Goal: Task Accomplishment & Management: Complete application form

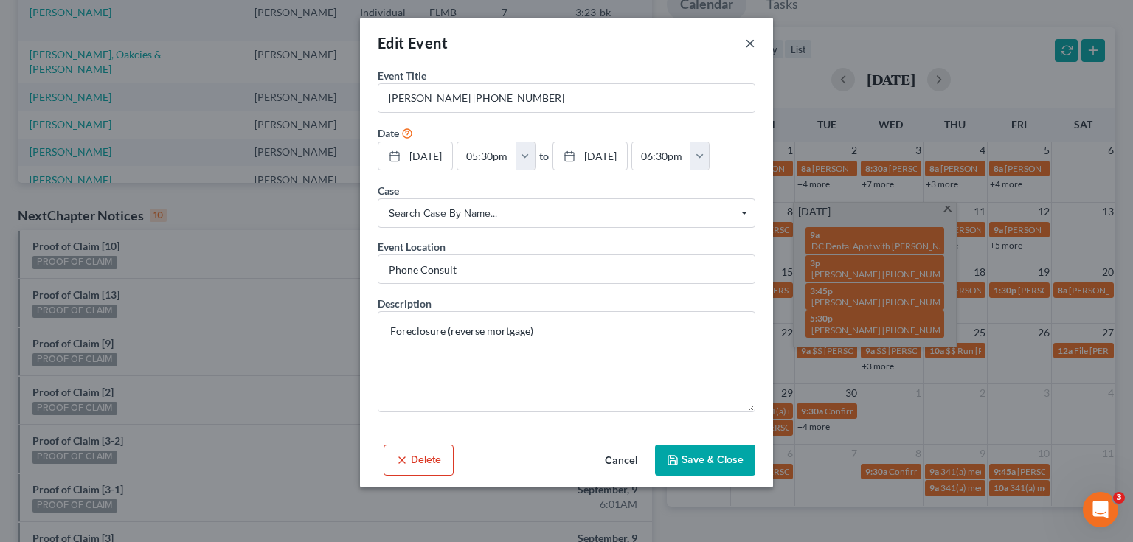
click at [750, 46] on button "×" at bounding box center [750, 43] width 10 height 18
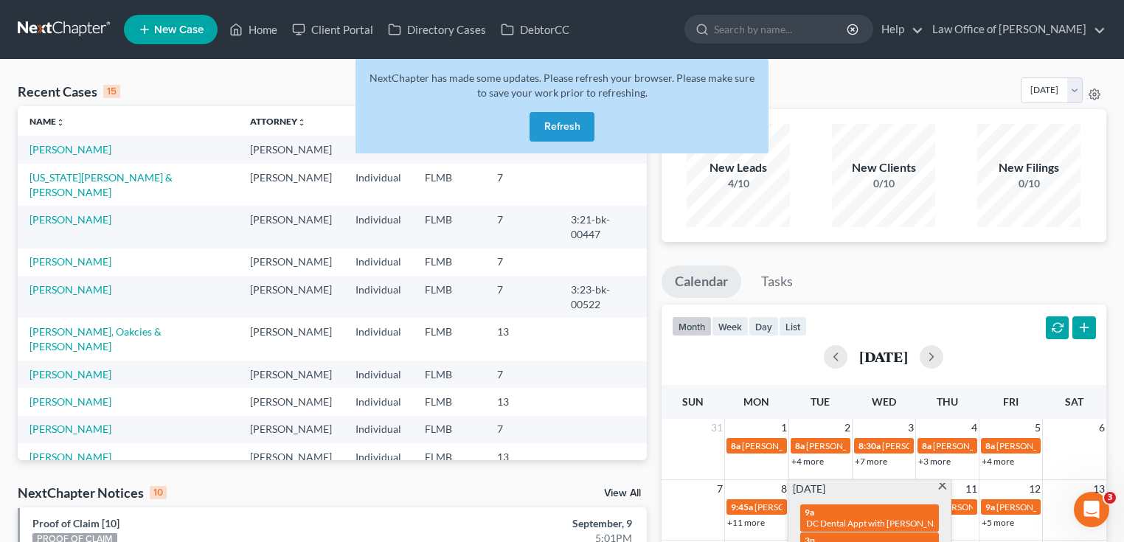
click at [552, 130] on button "Refresh" at bounding box center [561, 126] width 65 height 29
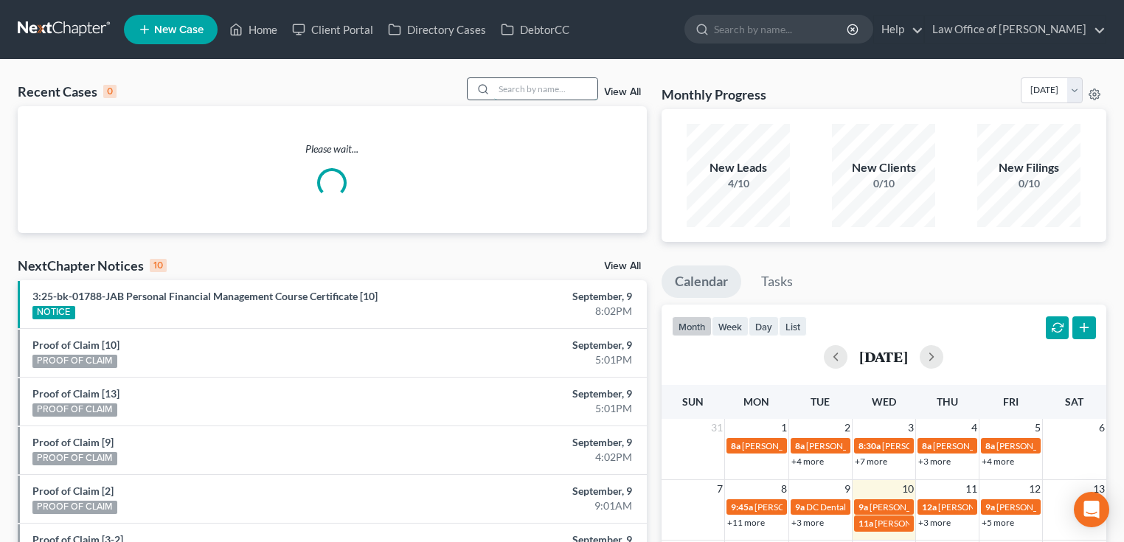
click at [541, 94] on input "search" at bounding box center [545, 88] width 103 height 21
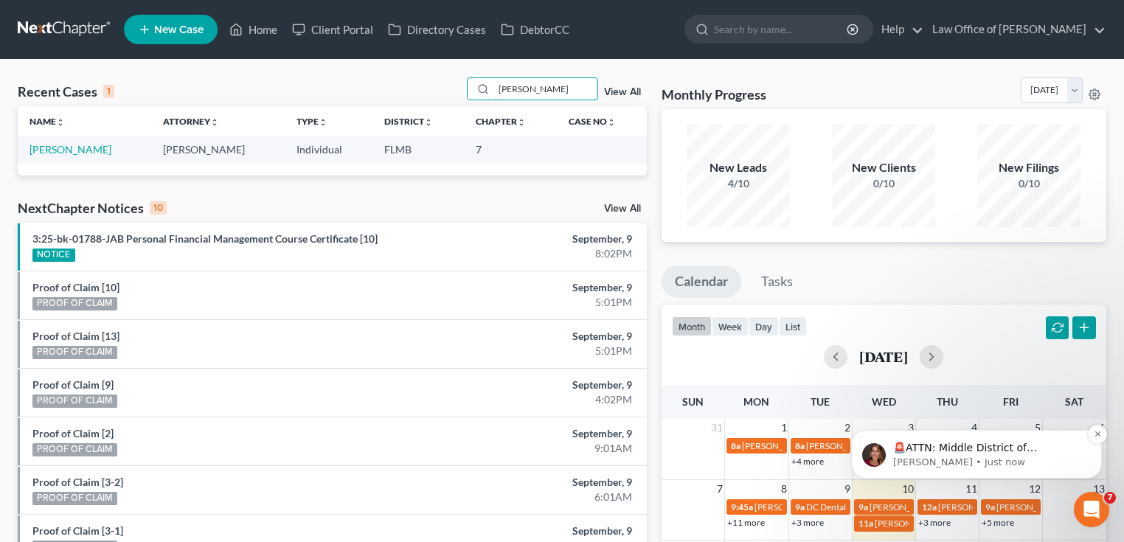
type input "butler"
click at [972, 453] on p "🚨ATTN: Middle District of Florida The court has added a new Credit Counseling F…" at bounding box center [988, 448] width 190 height 15
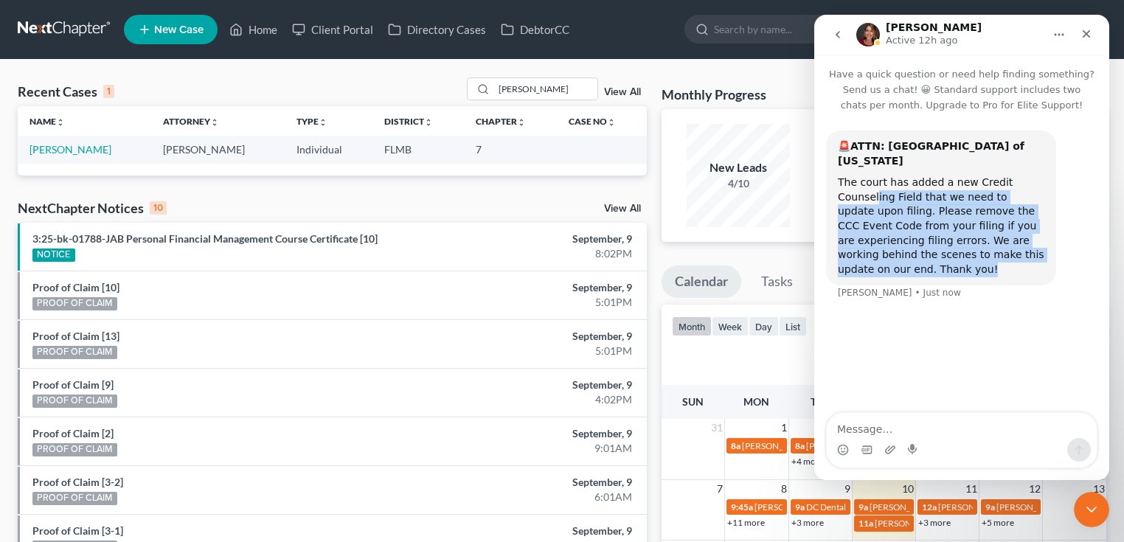
drag, startPoint x: 906, startPoint y: 261, endPoint x: 873, endPoint y: 188, distance: 79.9
click at [873, 188] on div "The court has added a new Credit Counseling Field that we need to update upon f…" at bounding box center [941, 226] width 206 height 101
drag, startPoint x: 849, startPoint y: 159, endPoint x: 937, endPoint y: 261, distance: 134.4
click at [937, 261] on div "🚨ATTN: Middle District of Florida The court has added a new Credit Counseling F…" at bounding box center [941, 207] width 206 height 137
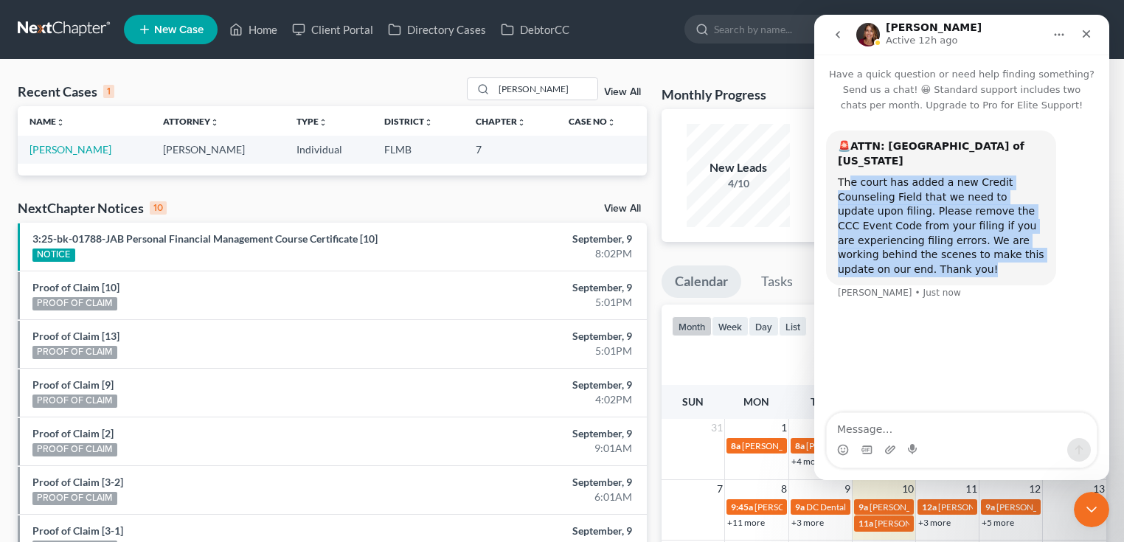
click at [937, 261] on div "The court has added a new Credit Counseling Field that we need to update upon f…" at bounding box center [941, 226] width 206 height 101
drag, startPoint x: 925, startPoint y: 257, endPoint x: 855, endPoint y: 165, distance: 115.2
click at [855, 176] on div "The court has added a new Credit Counseling Field that we need to update upon f…" at bounding box center [941, 226] width 206 height 101
click at [856, 176] on div "The court has added a new Credit Counseling Field that we need to update upon f…" at bounding box center [941, 226] width 206 height 101
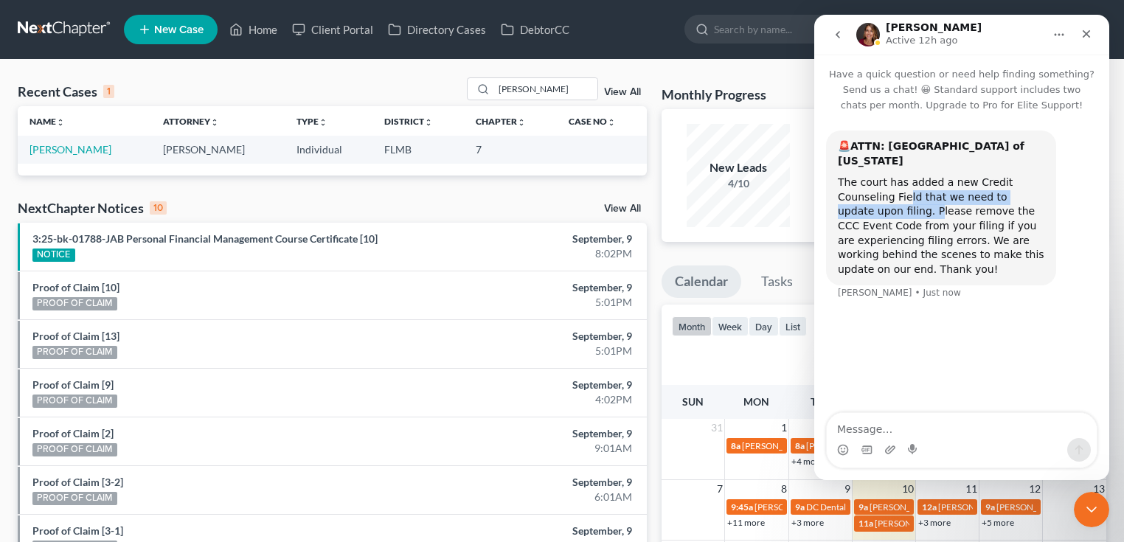
drag, startPoint x: 904, startPoint y: 178, endPoint x: 896, endPoint y: 195, distance: 18.1
click at [896, 195] on div "The court has added a new Credit Counseling Field that we need to update upon f…" at bounding box center [941, 226] width 206 height 101
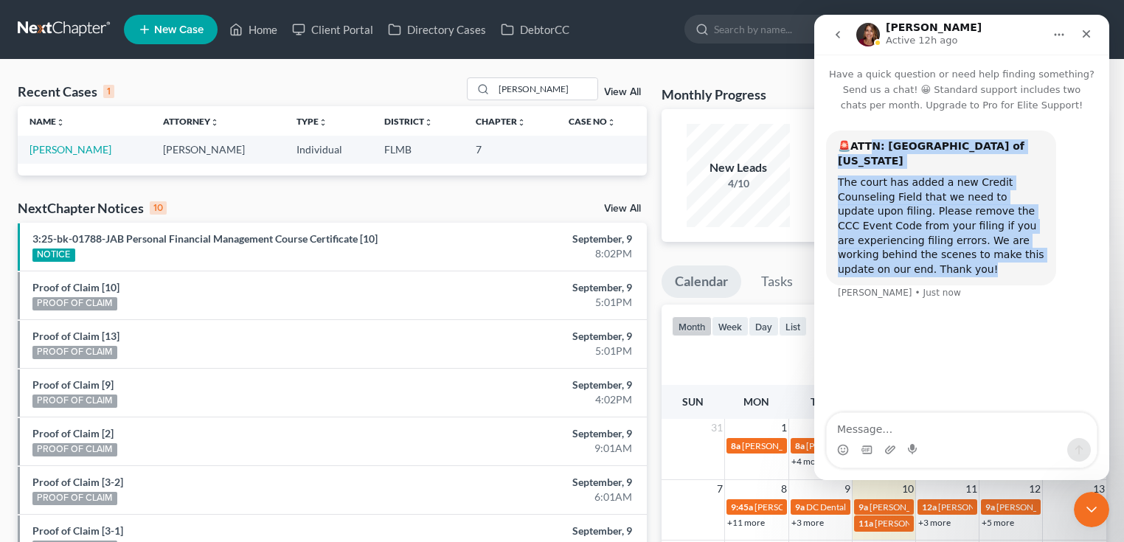
drag, startPoint x: 910, startPoint y: 253, endPoint x: 870, endPoint y: 153, distance: 107.9
click at [870, 153] on div "🚨ATTN: Middle District of Florida The court has added a new Credit Counseling F…" at bounding box center [941, 207] width 206 height 137
click at [870, 153] on b "🚨ATTN: Middle District of Florida" at bounding box center [931, 153] width 187 height 27
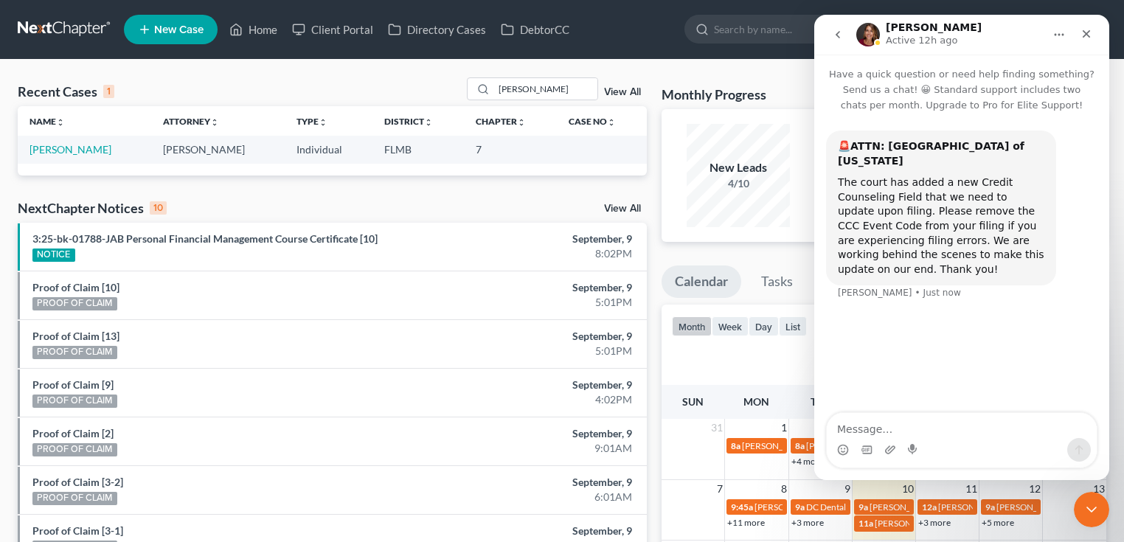
click at [753, 69] on div "Recent Cases 1 butler View All Name unfold_more expand_more expand_less Attorne…" at bounding box center [562, 442] width 1124 height 765
click at [1087, 498] on icon "Close Intercom Messenger" at bounding box center [1089, 507] width 18 height 18
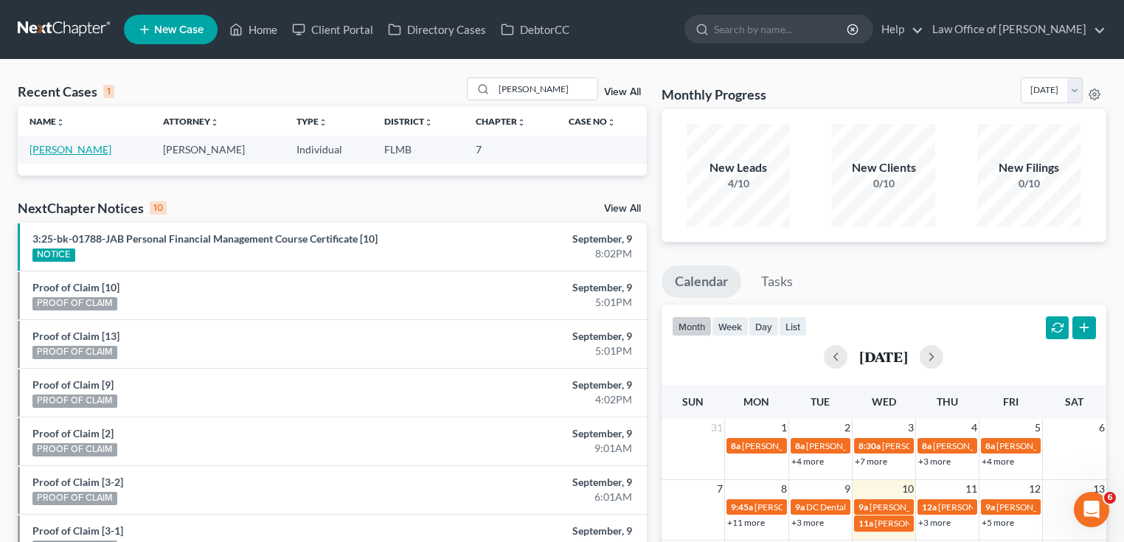
click at [72, 150] on link "Butler, James" at bounding box center [70, 149] width 82 height 13
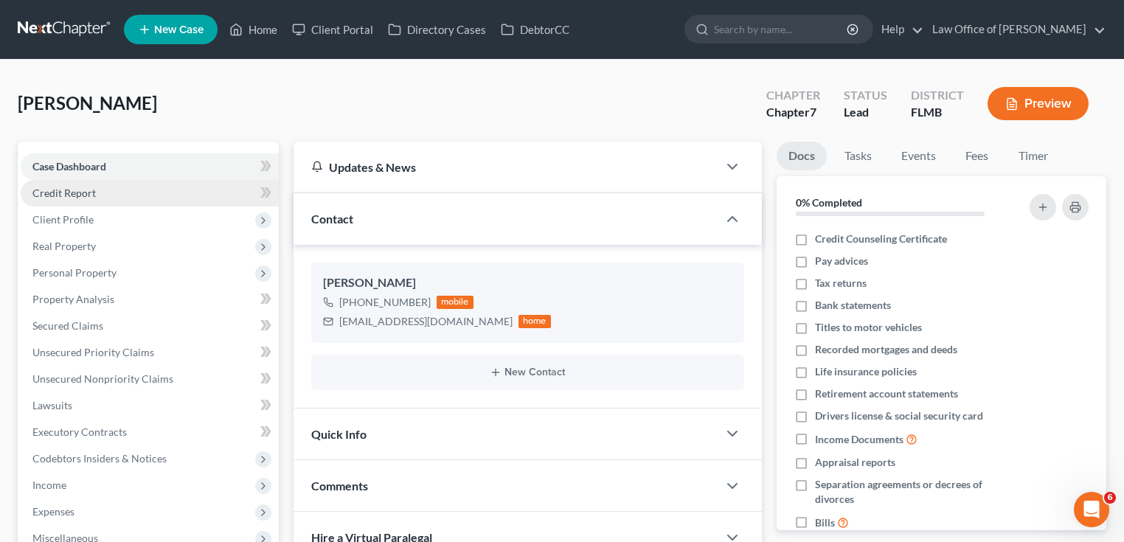
click at [124, 189] on link "Credit Report" at bounding box center [150, 193] width 258 height 27
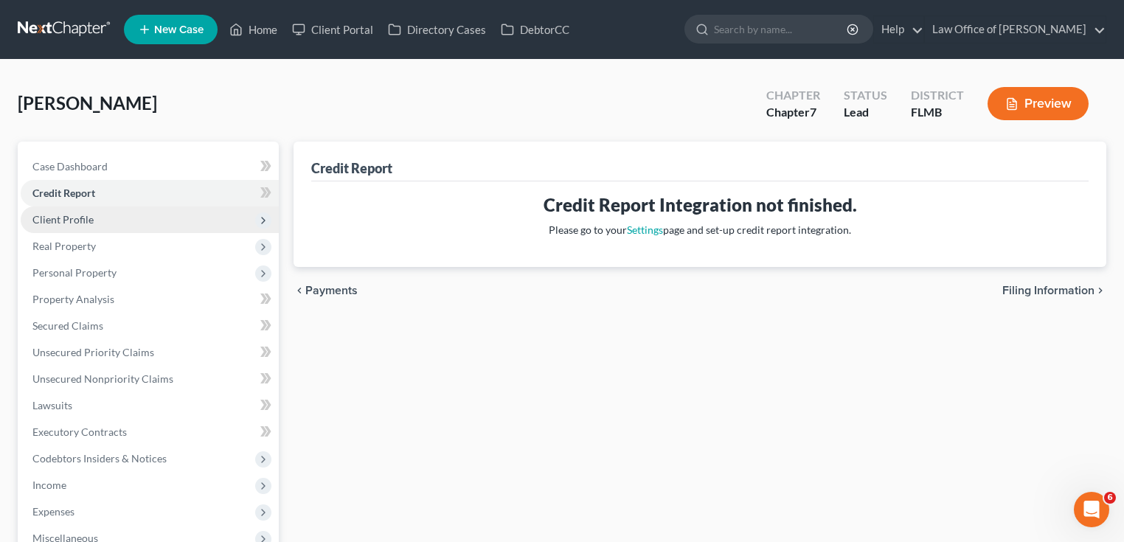
click at [118, 212] on span "Client Profile" at bounding box center [150, 219] width 258 height 27
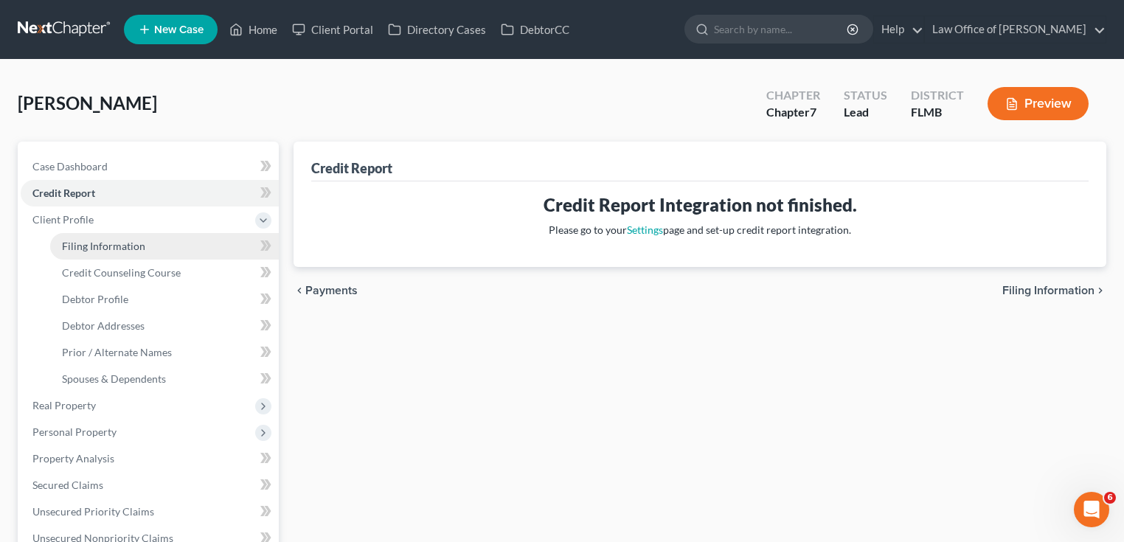
click at [112, 235] on link "Filing Information" at bounding box center [164, 246] width 229 height 27
select select "1"
select select "0"
select select "9"
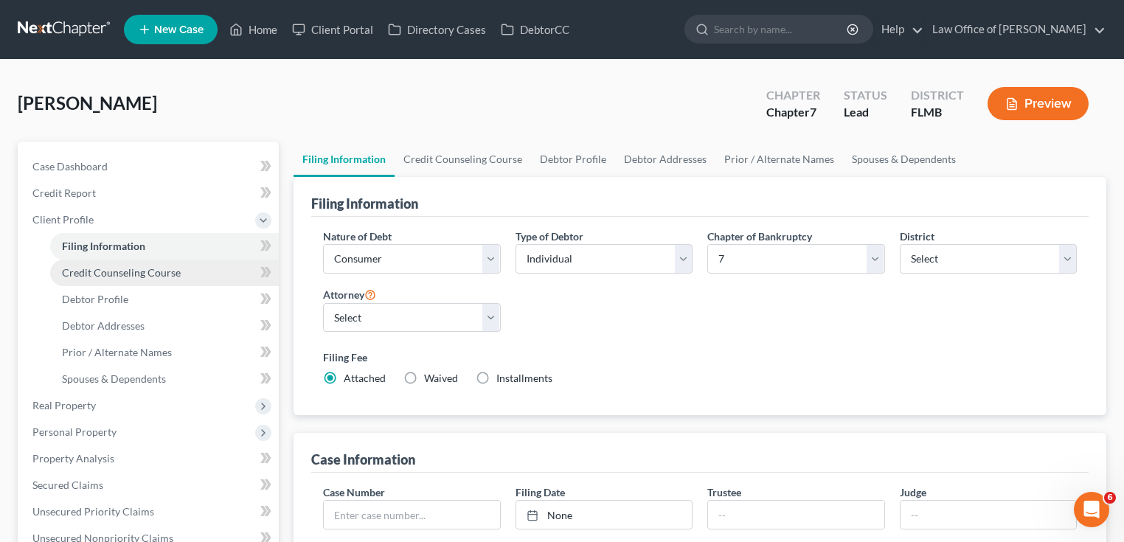
click at [121, 274] on span "Credit Counseling Course" at bounding box center [121, 272] width 119 height 13
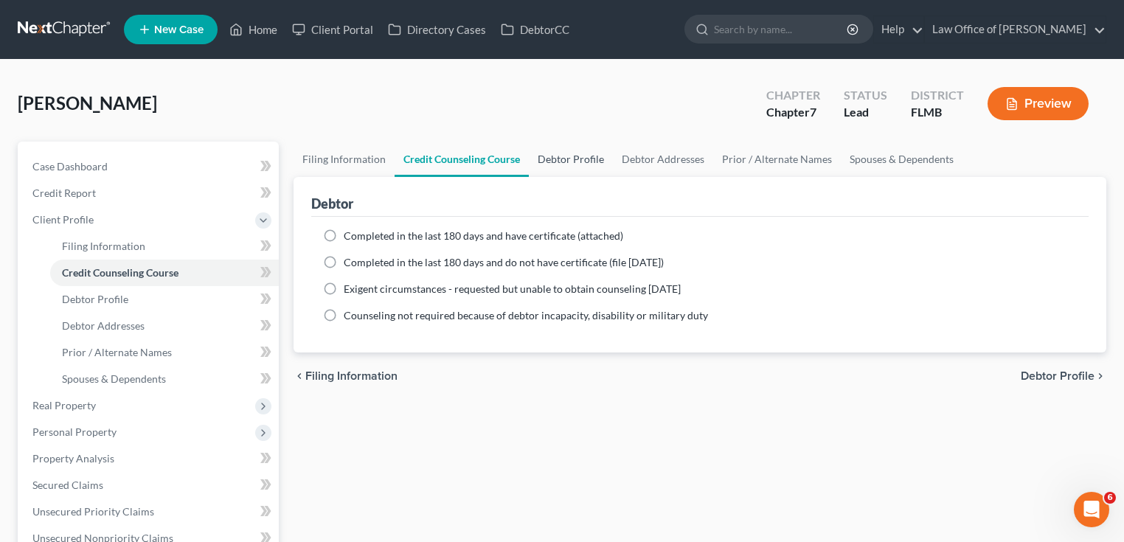
click at [546, 154] on link "Debtor Profile" at bounding box center [571, 159] width 84 height 35
select select "0"
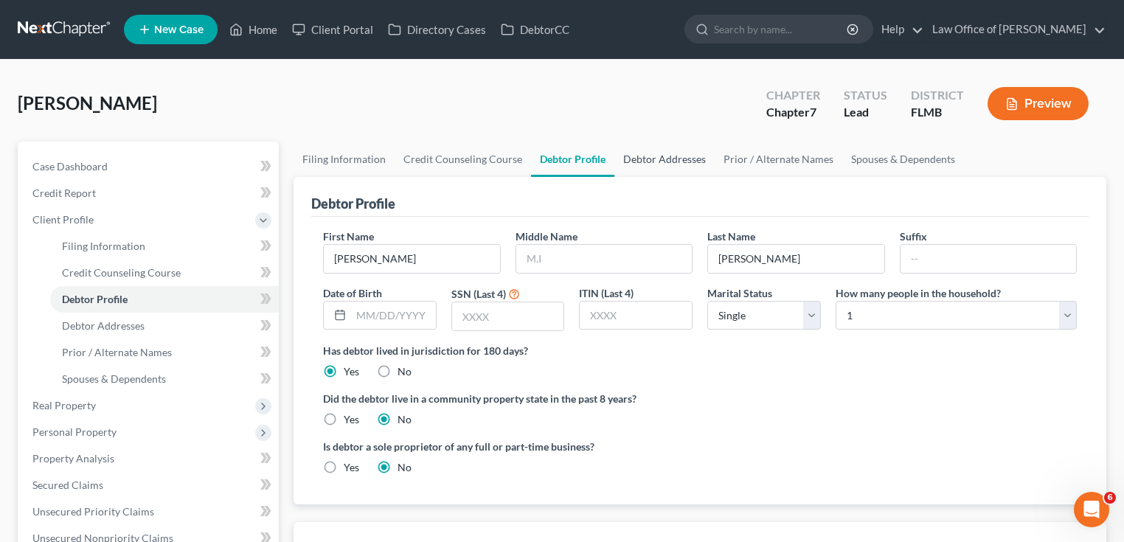
click at [673, 161] on link "Debtor Addresses" at bounding box center [664, 159] width 100 height 35
select select "0"
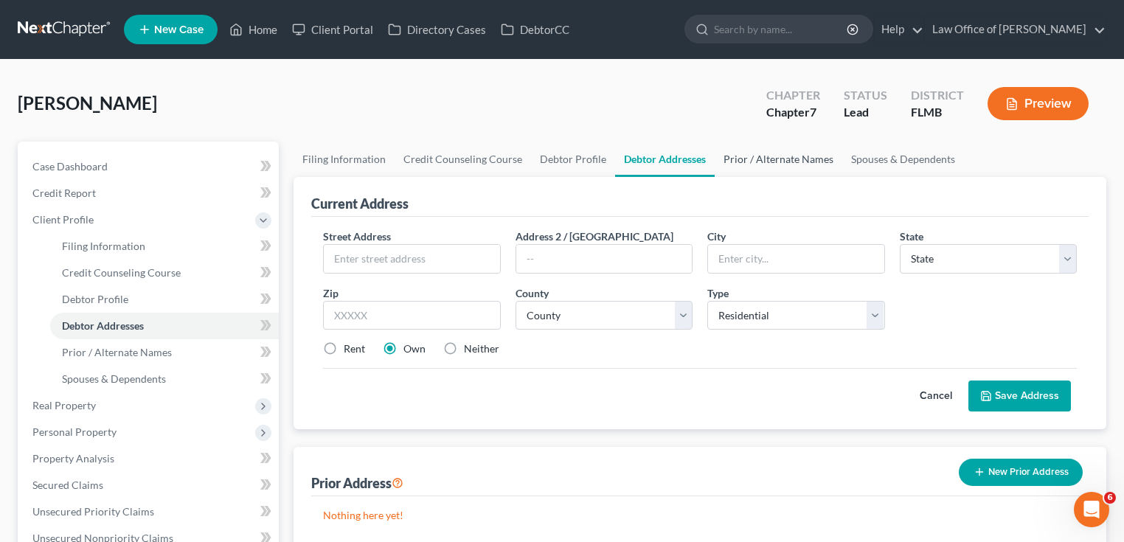
click at [737, 153] on link "Prior / Alternate Names" at bounding box center [779, 159] width 128 height 35
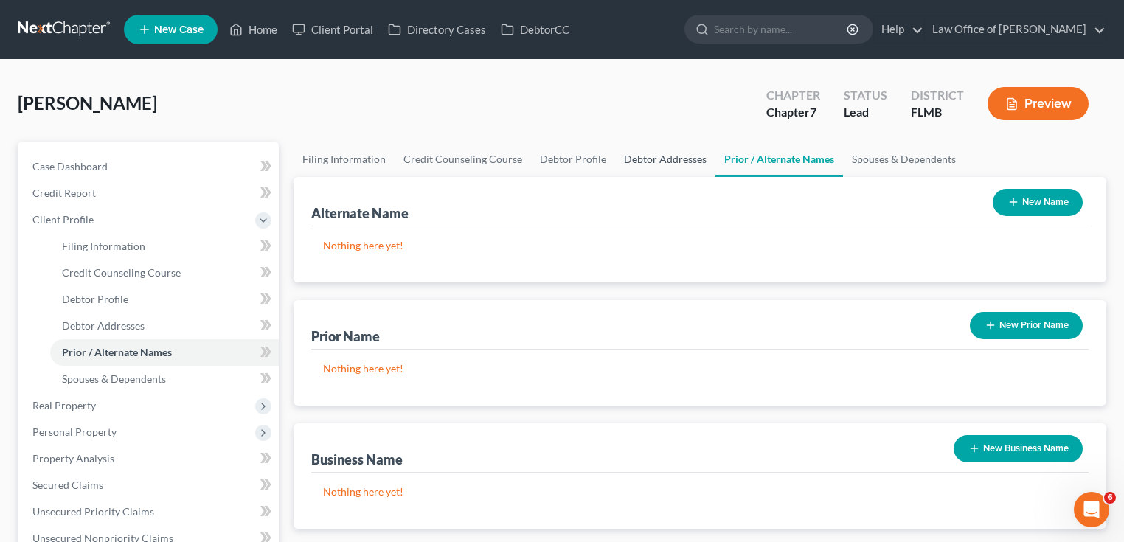
click at [669, 152] on link "Debtor Addresses" at bounding box center [665, 159] width 100 height 35
select select "0"
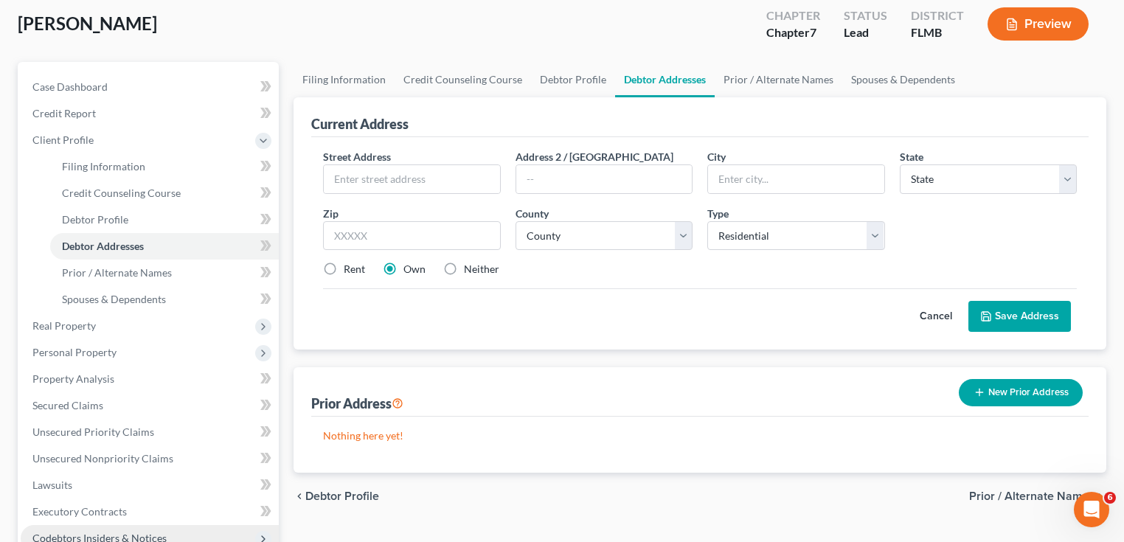
scroll to position [295, 0]
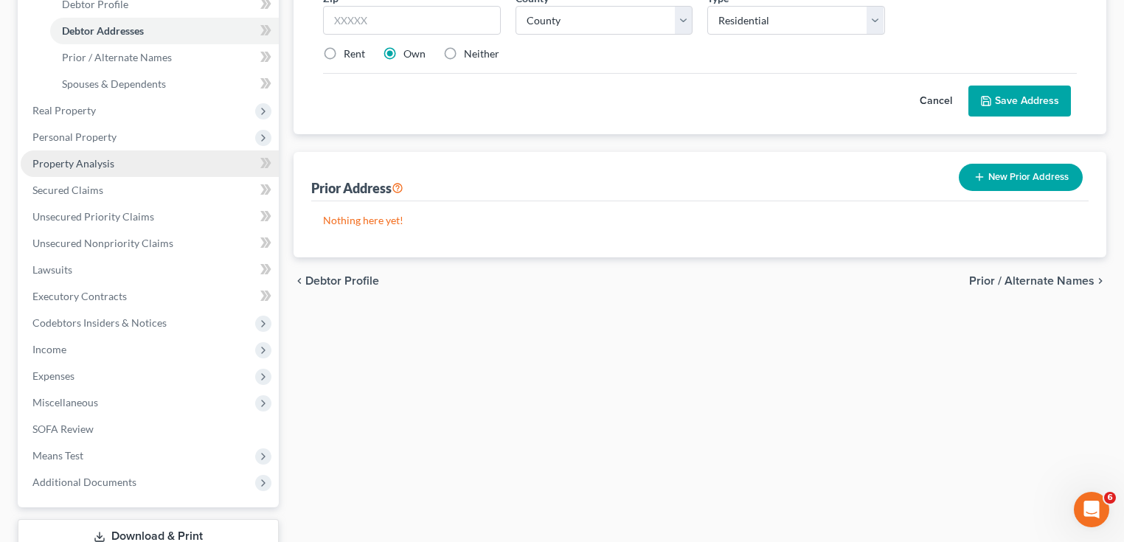
click at [124, 159] on link "Property Analysis" at bounding box center [150, 163] width 258 height 27
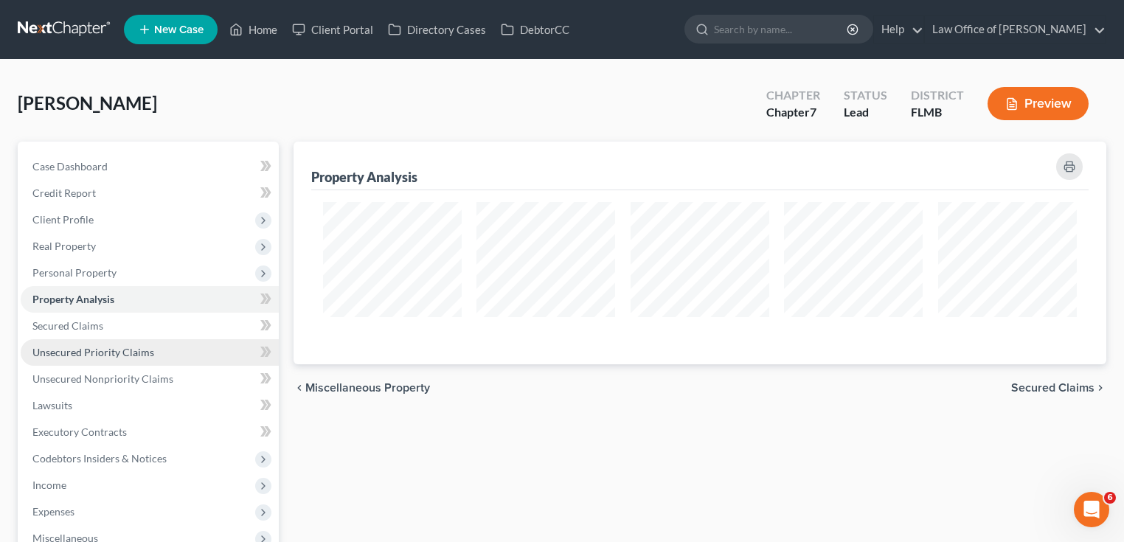
click at [88, 347] on span "Unsecured Priority Claims" at bounding box center [93, 352] width 122 height 13
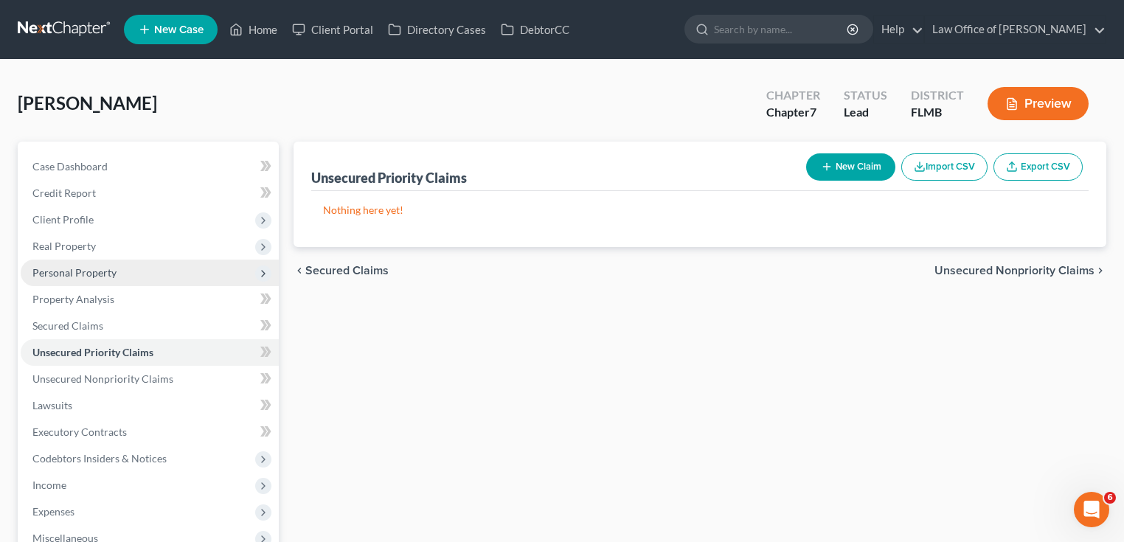
click at [94, 278] on span "Personal Property" at bounding box center [150, 273] width 258 height 27
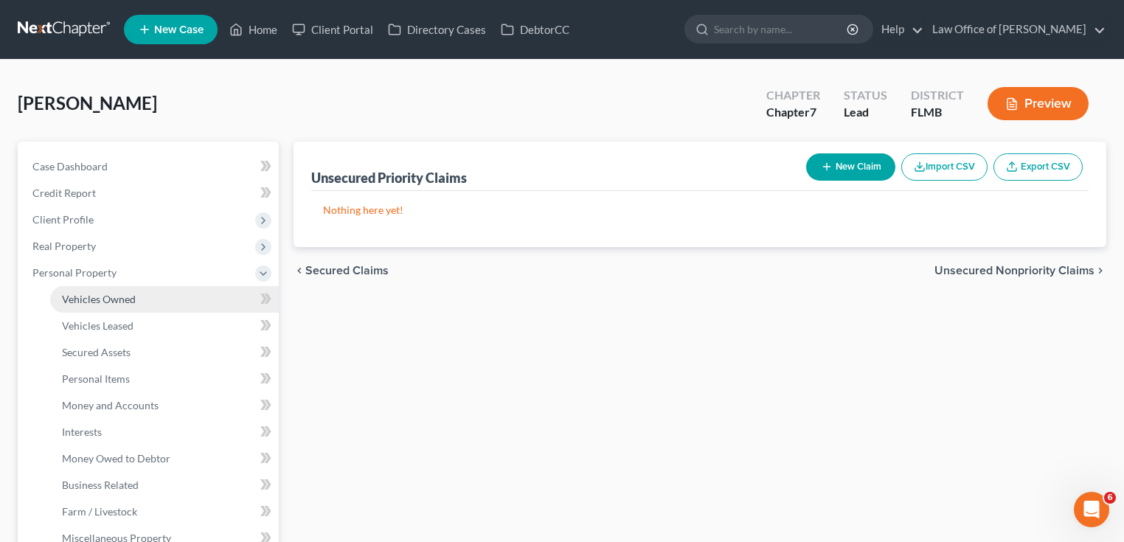
click at [97, 297] on span "Vehicles Owned" at bounding box center [99, 299] width 74 height 13
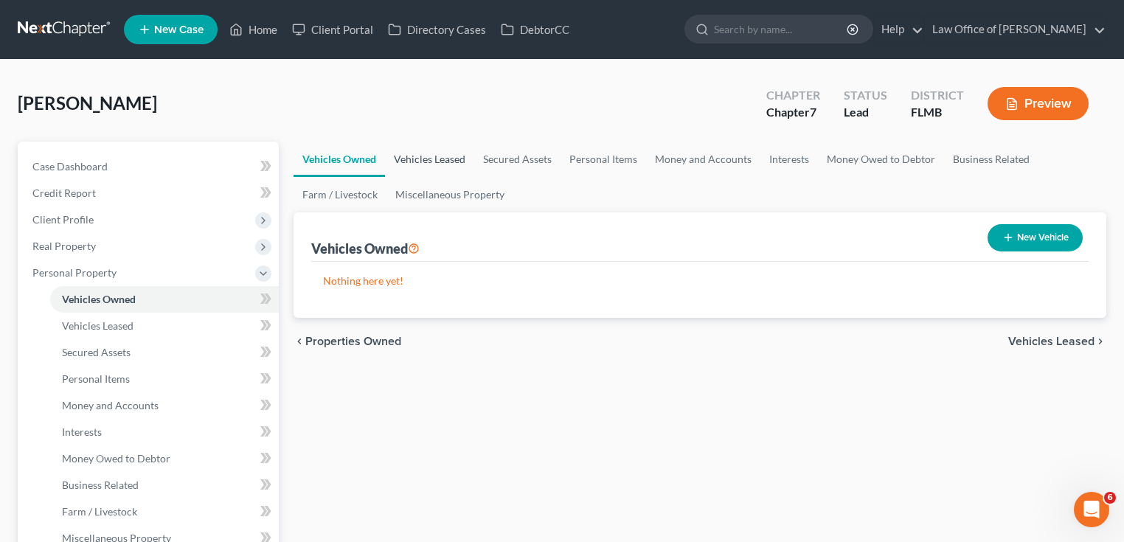
click at [443, 165] on link "Vehicles Leased" at bounding box center [429, 159] width 89 height 35
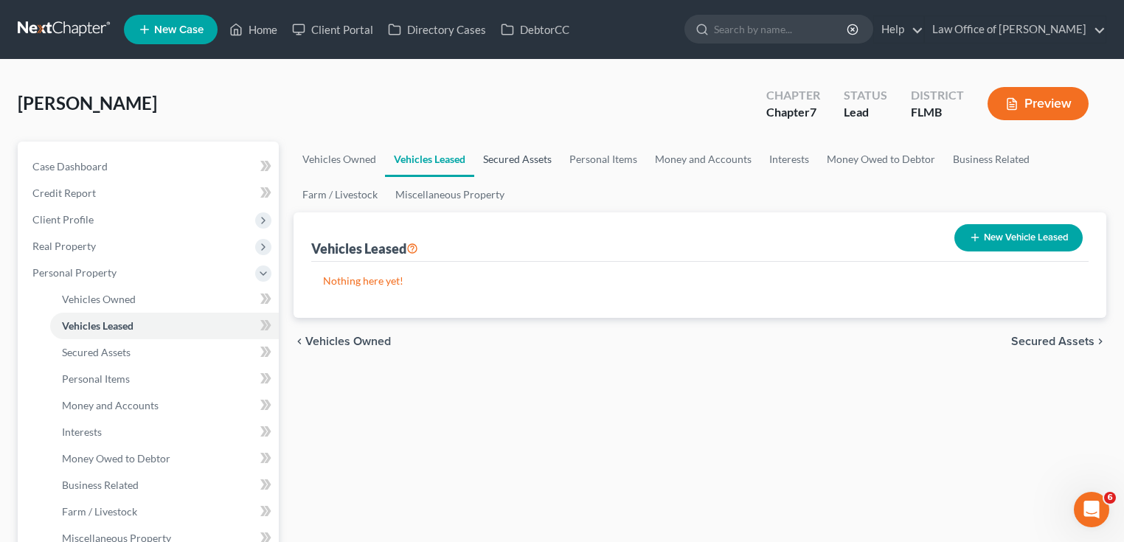
click at [507, 159] on link "Secured Assets" at bounding box center [517, 159] width 86 height 35
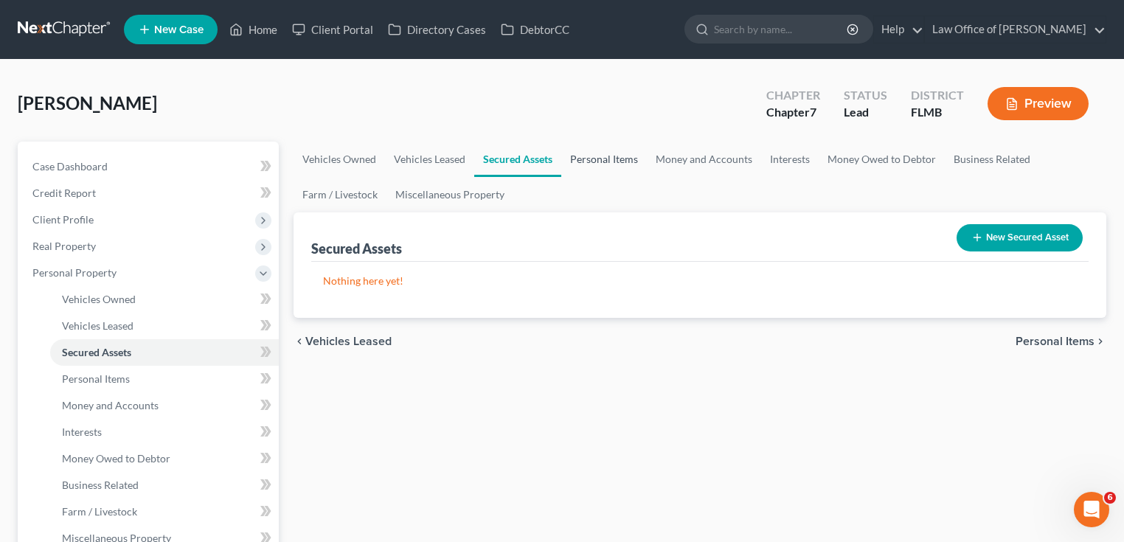
click at [574, 160] on link "Personal Items" at bounding box center [604, 159] width 86 height 35
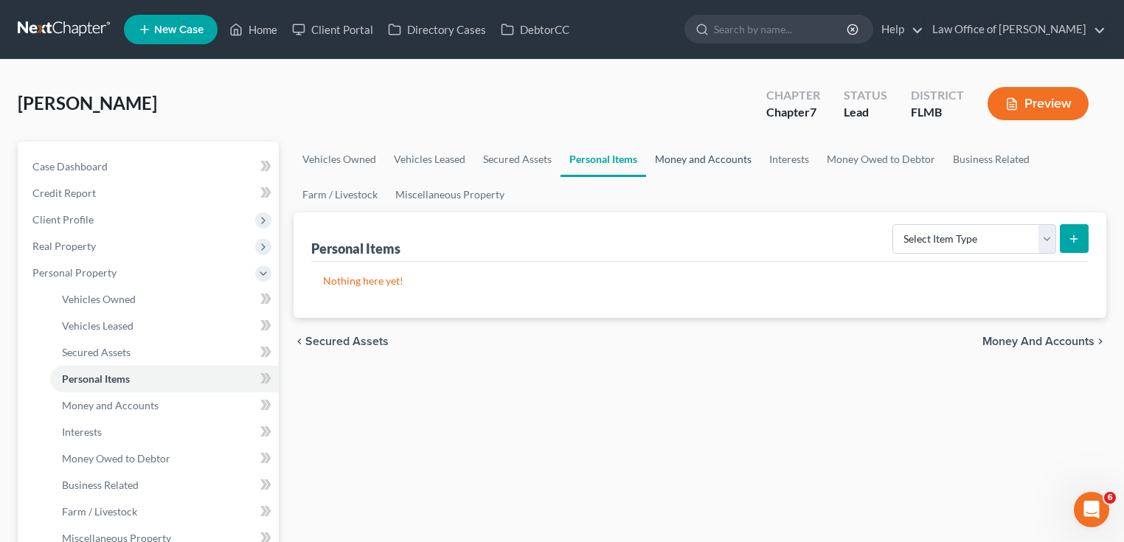
click at [698, 153] on link "Money and Accounts" at bounding box center [703, 159] width 114 height 35
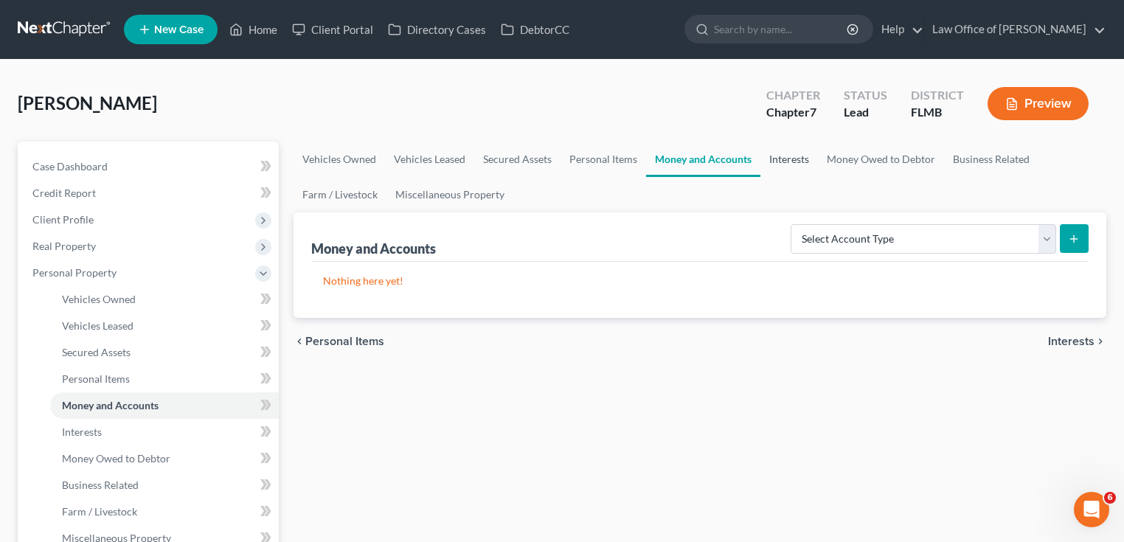
click at [782, 163] on link "Interests" at bounding box center [789, 159] width 58 height 35
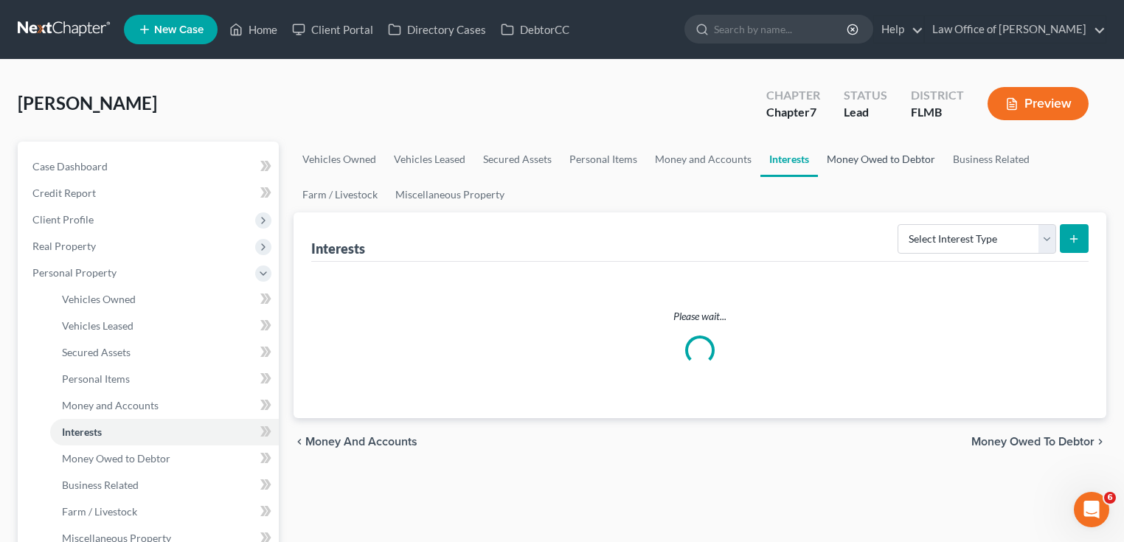
click at [872, 163] on link "Money Owed to Debtor" at bounding box center [881, 159] width 126 height 35
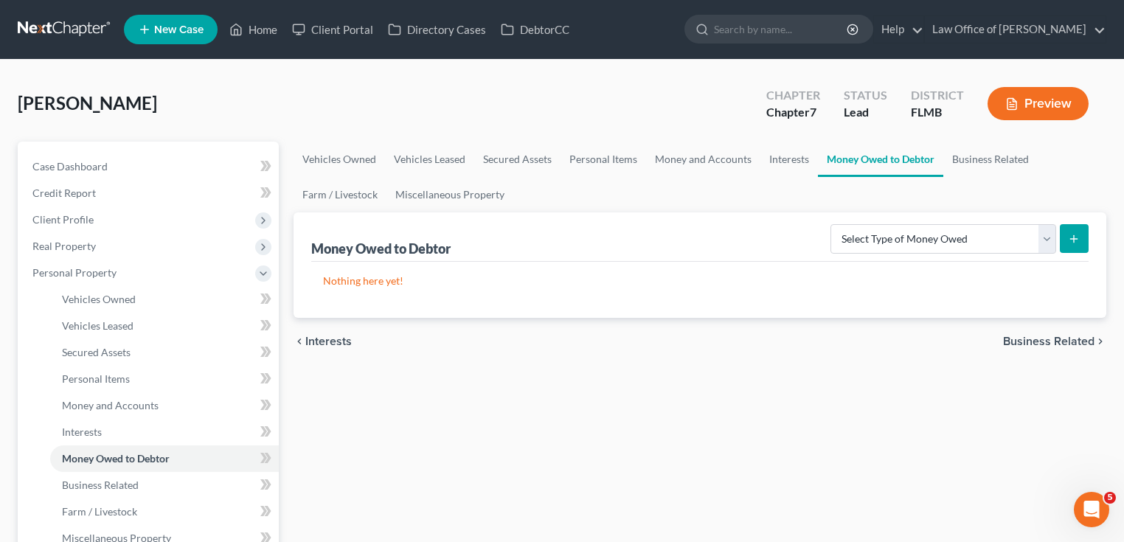
click at [21, 27] on link at bounding box center [65, 29] width 94 height 27
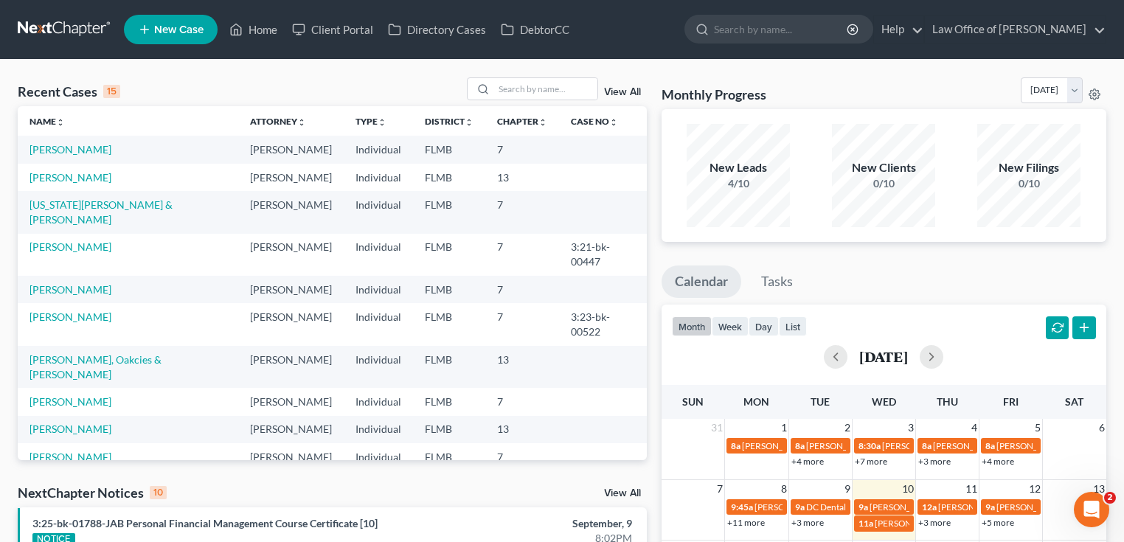
click at [307, 80] on div "Recent Cases 15 View All" at bounding box center [332, 91] width 629 height 29
click at [301, 83] on div "Recent Cases 15 View All" at bounding box center [332, 91] width 629 height 29
click at [71, 151] on link "[PERSON_NAME]" at bounding box center [70, 149] width 82 height 13
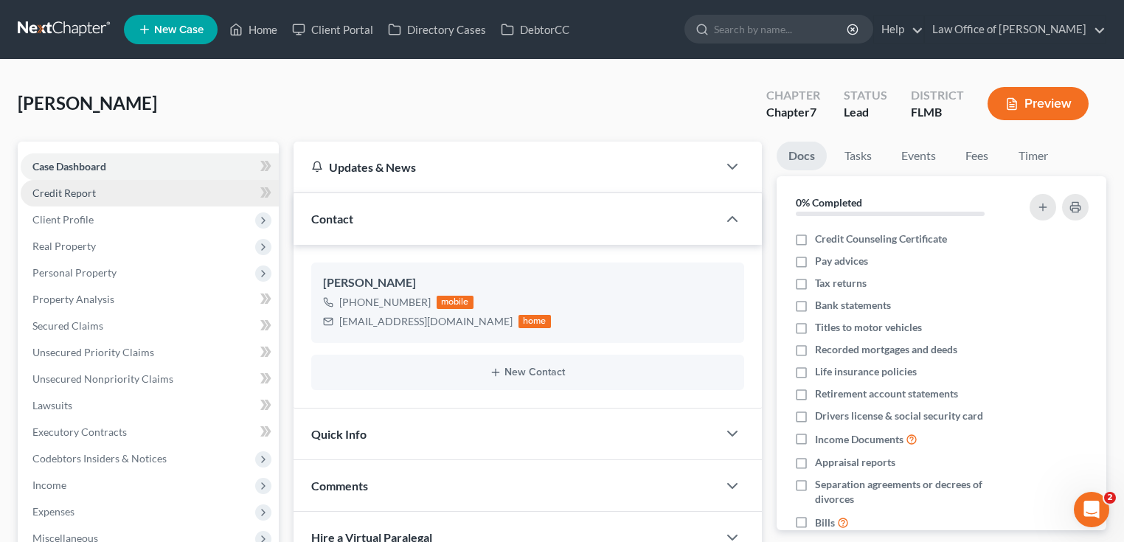
click at [155, 187] on link "Credit Report" at bounding box center [150, 193] width 258 height 27
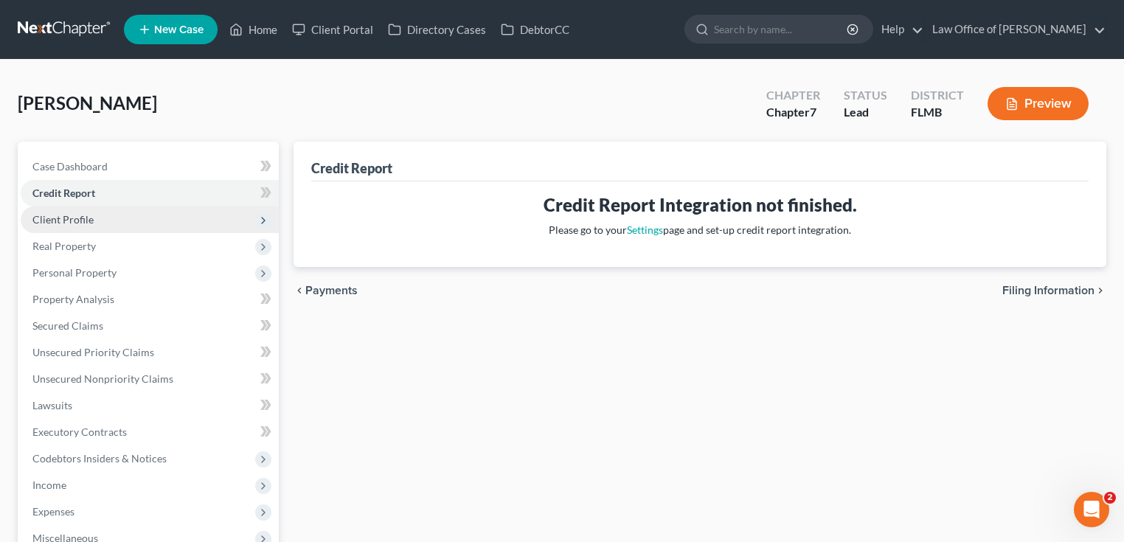
click at [147, 215] on span "Client Profile" at bounding box center [150, 219] width 258 height 27
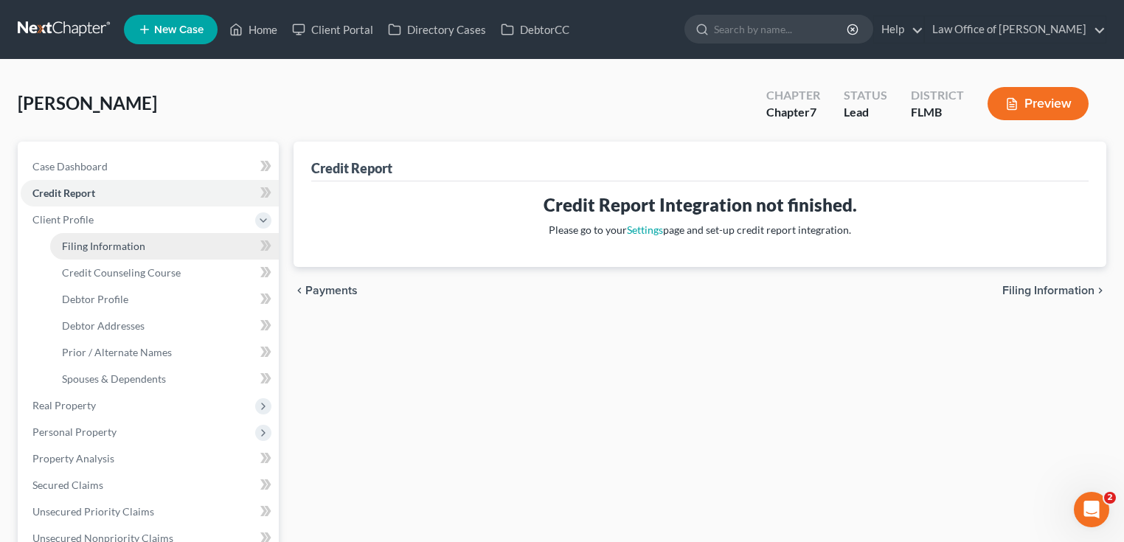
click at [139, 245] on span "Filing Information" at bounding box center [103, 246] width 83 height 13
select select "1"
select select "0"
select select "9"
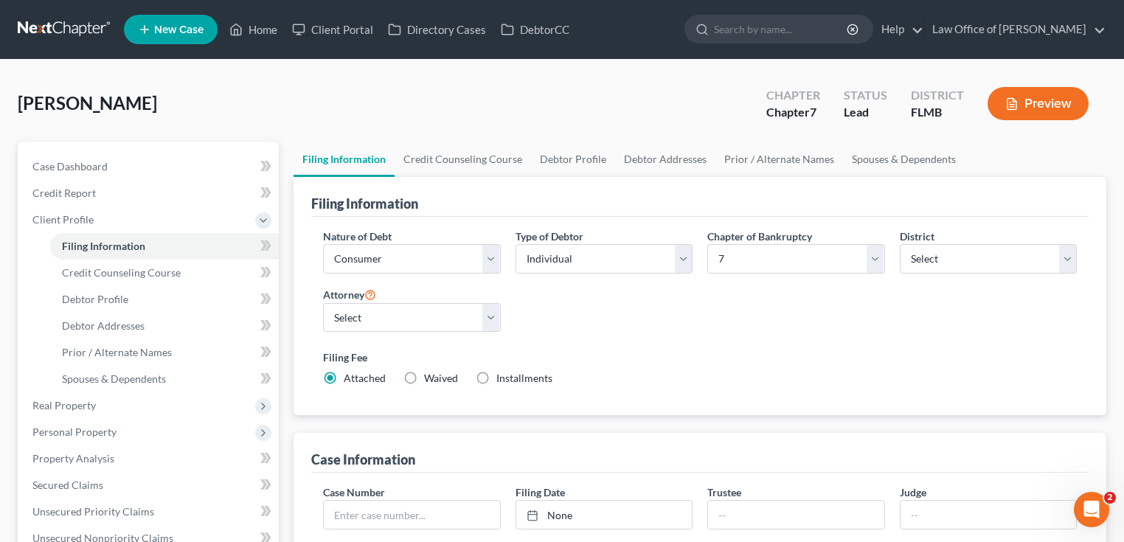
click at [564, 115] on div "Butler, James Upgraded Chapter Chapter 7 Status Lead District FLMB Preview" at bounding box center [562, 109] width 1088 height 64
click at [487, 156] on link "Credit Counseling Course" at bounding box center [463, 159] width 136 height 35
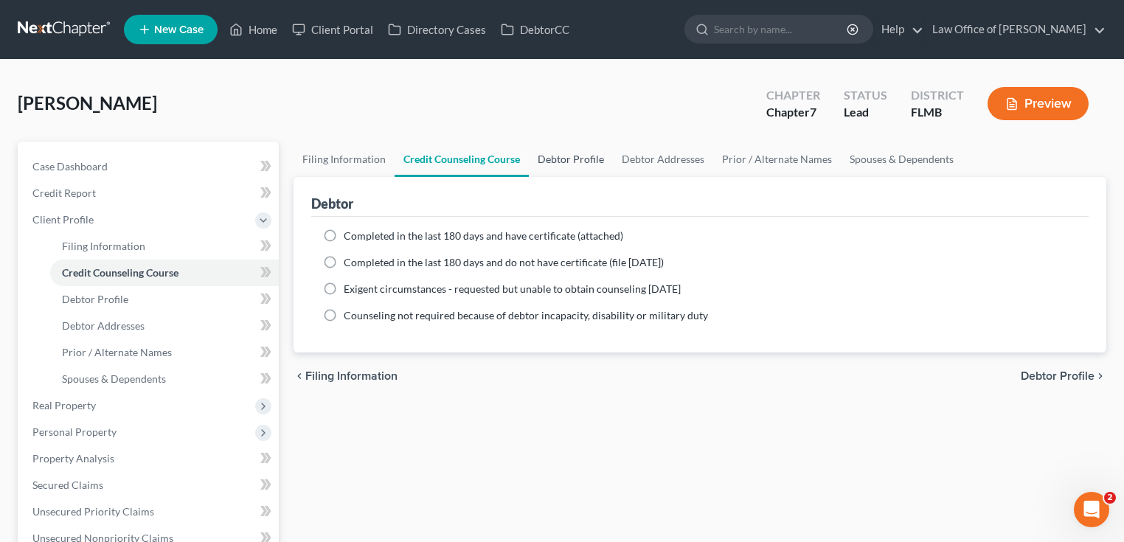
click at [555, 165] on link "Debtor Profile" at bounding box center [571, 159] width 84 height 35
select select "0"
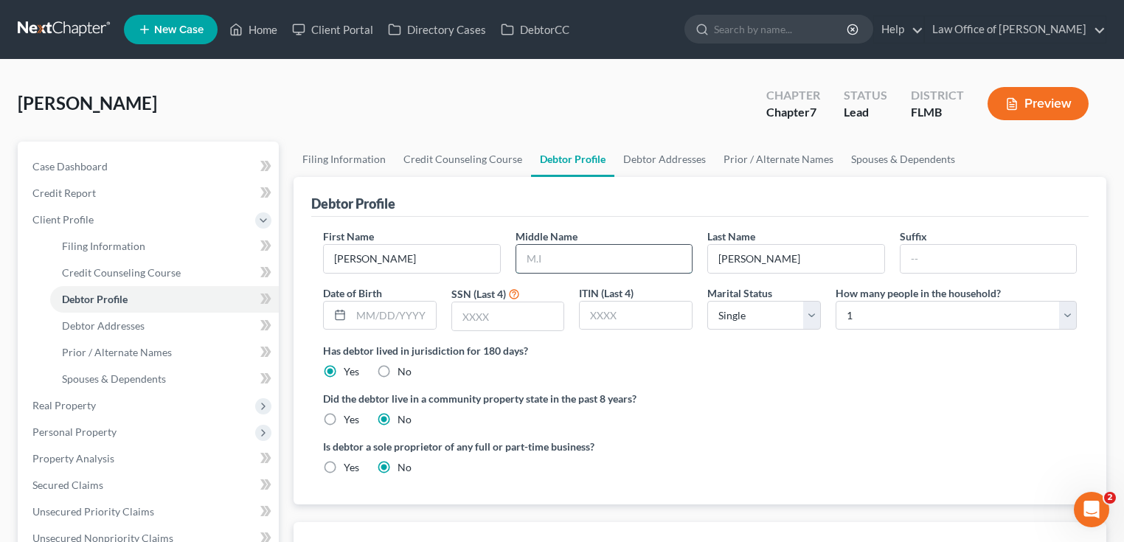
click at [538, 254] on input "text" at bounding box center [604, 259] width 176 height 28
click at [605, 274] on div "First Name James Middle Name Last Name Butler Suffix Date of Birth SSN (Last 4)…" at bounding box center [700, 286] width 768 height 114
click at [597, 263] on input "text" at bounding box center [604, 259] width 176 height 28
type input "J"
click at [631, 364] on div "Has debtor lived in jurisdiction for 180 days? Yes No Debtor must reside in jur…" at bounding box center [700, 361] width 754 height 36
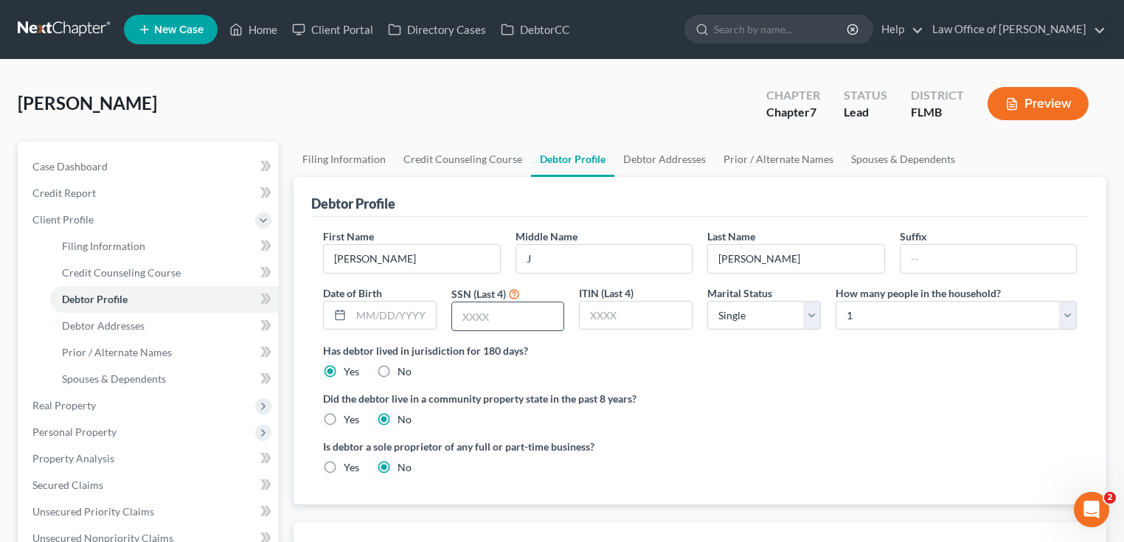
drag, startPoint x: 504, startPoint y: 317, endPoint x: 512, endPoint y: 319, distance: 7.7
click at [504, 316] on input "text" at bounding box center [508, 316] width 112 height 28
type input "1164"
click at [636, 164] on link "Debtor Addresses" at bounding box center [664, 159] width 100 height 35
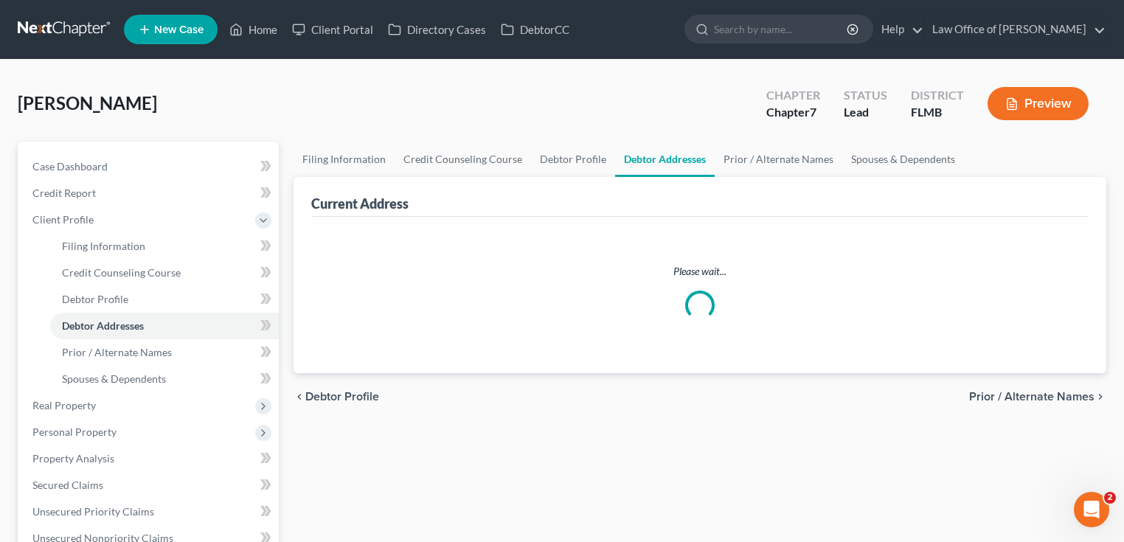
select select "0"
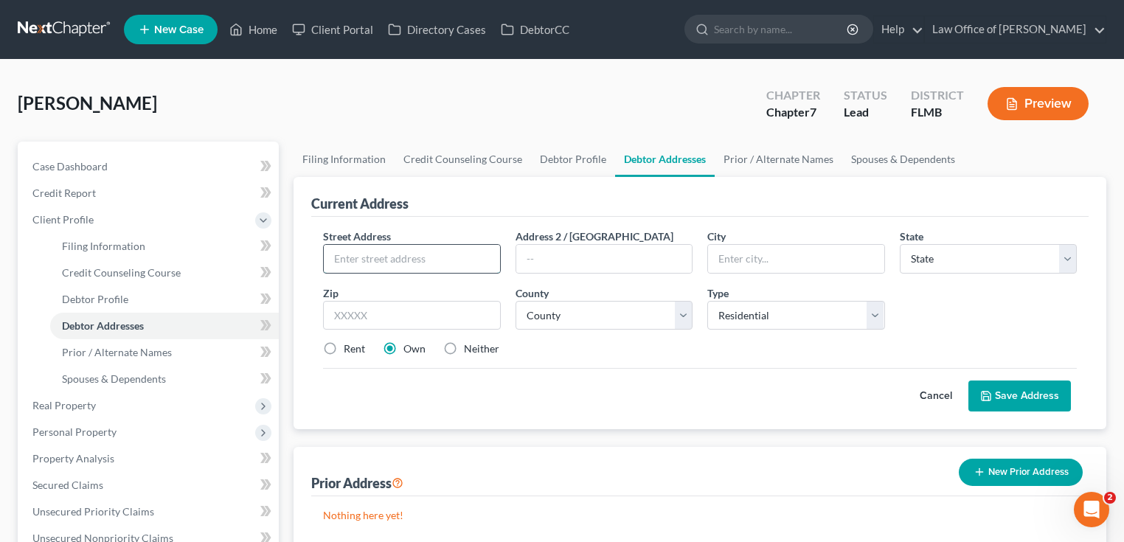
drag, startPoint x: 397, startPoint y: 268, endPoint x: 359, endPoint y: 269, distance: 38.4
click at [397, 268] on input "text" at bounding box center [412, 259] width 176 height 28
click at [400, 249] on input "text" at bounding box center [412, 259] width 176 height 28
type input "1770 W 4th St"
type input "Jacksonville"
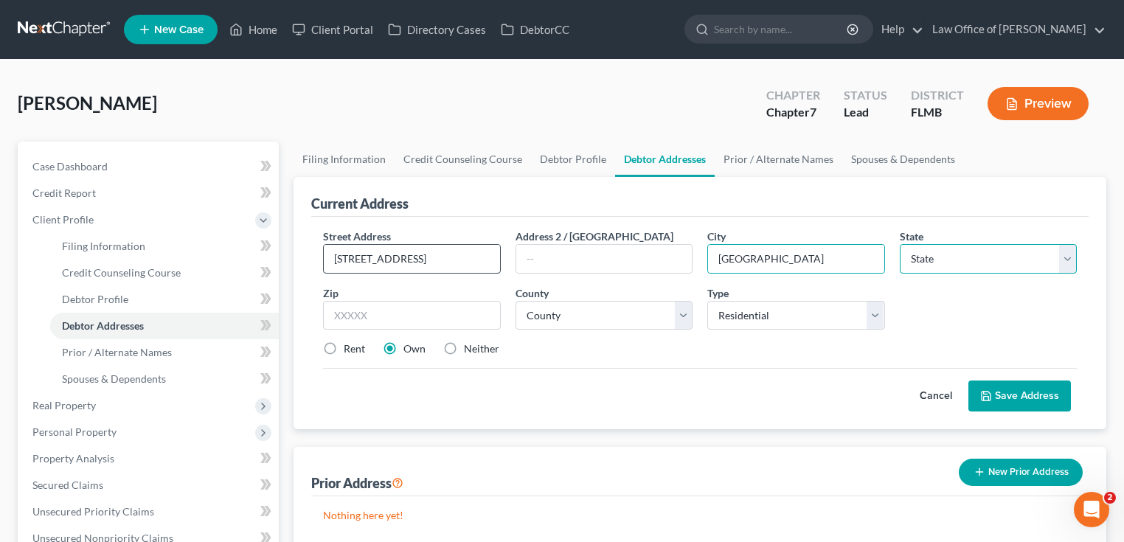
select select "9"
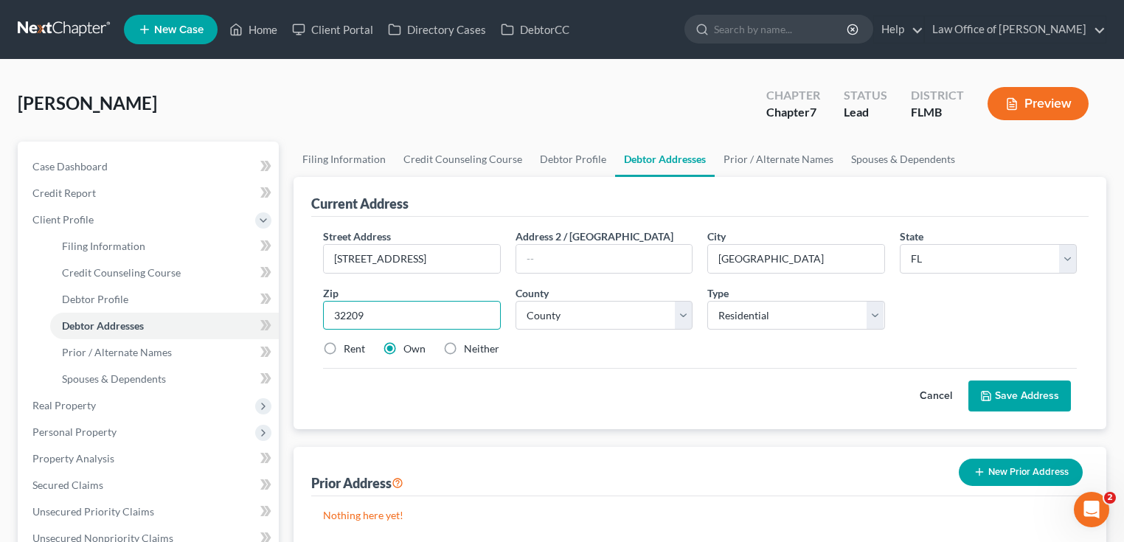
type input "32209"
click at [604, 374] on div "Cancel Save Address" at bounding box center [700, 390] width 754 height 44
click at [619, 307] on select "County Alachua County Baker County Bay County Bradford County Brevard County Br…" at bounding box center [604, 315] width 178 height 29
select select "14"
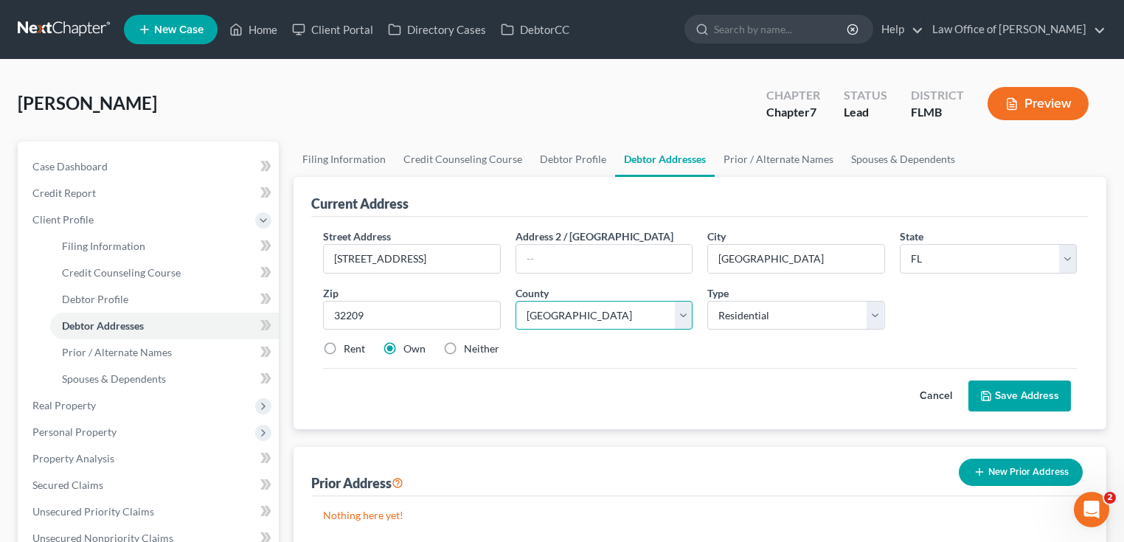
click at [515, 301] on select "County Alachua County Baker County Bay County Bradford County Brevard County Br…" at bounding box center [604, 315] width 178 height 29
click at [597, 394] on div "Cancel Save Address" at bounding box center [700, 390] width 754 height 44
click at [999, 395] on button "Save Address" at bounding box center [1019, 395] width 102 height 31
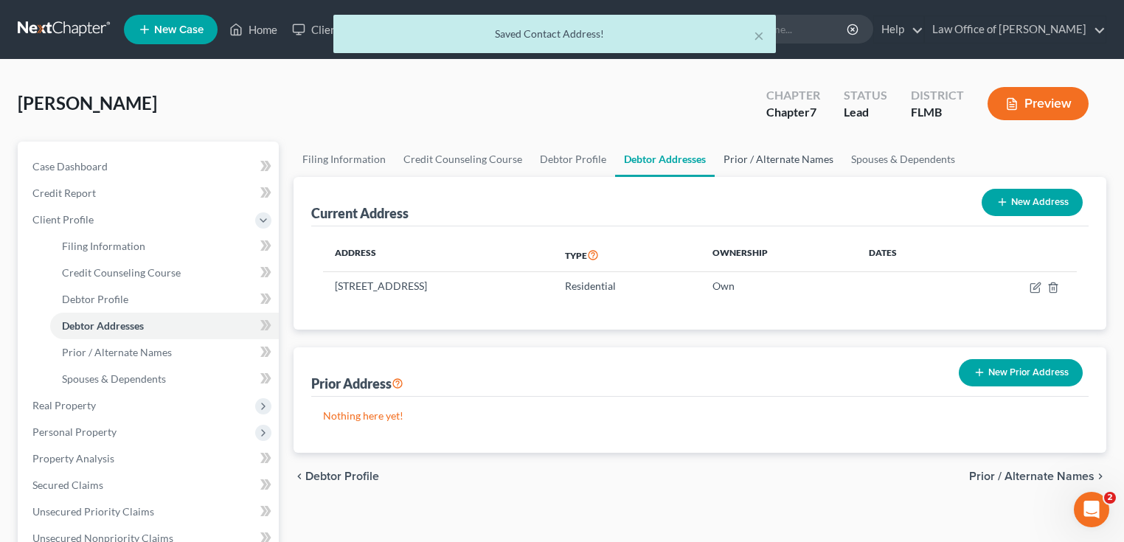
click at [770, 165] on link "Prior / Alternate Names" at bounding box center [779, 159] width 128 height 35
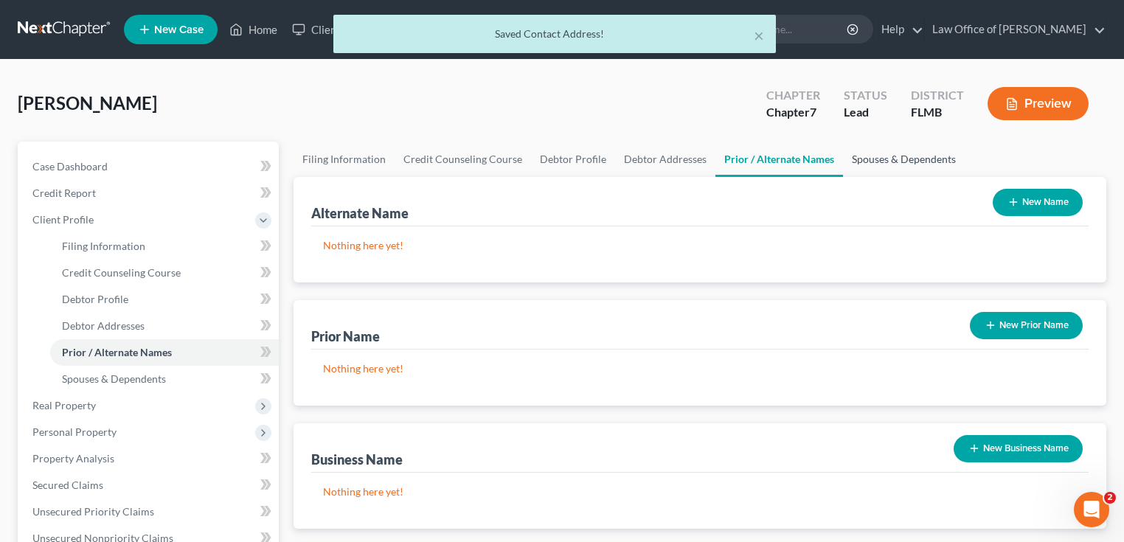
click at [891, 156] on link "Spouses & Dependents" at bounding box center [904, 159] width 122 height 35
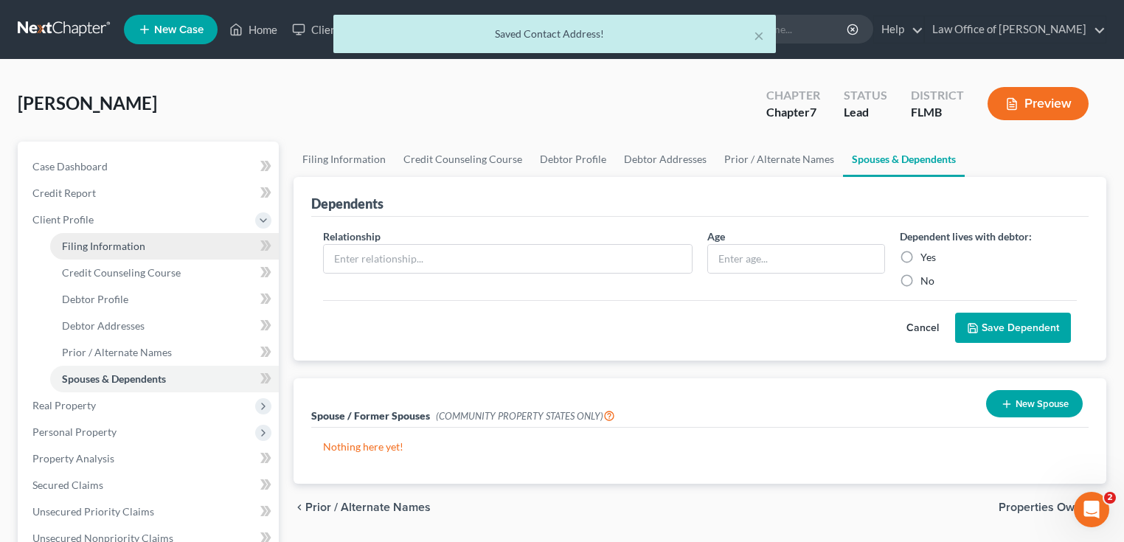
click at [99, 242] on span "Filing Information" at bounding box center [103, 246] width 83 height 13
select select "1"
select select "0"
select select "15"
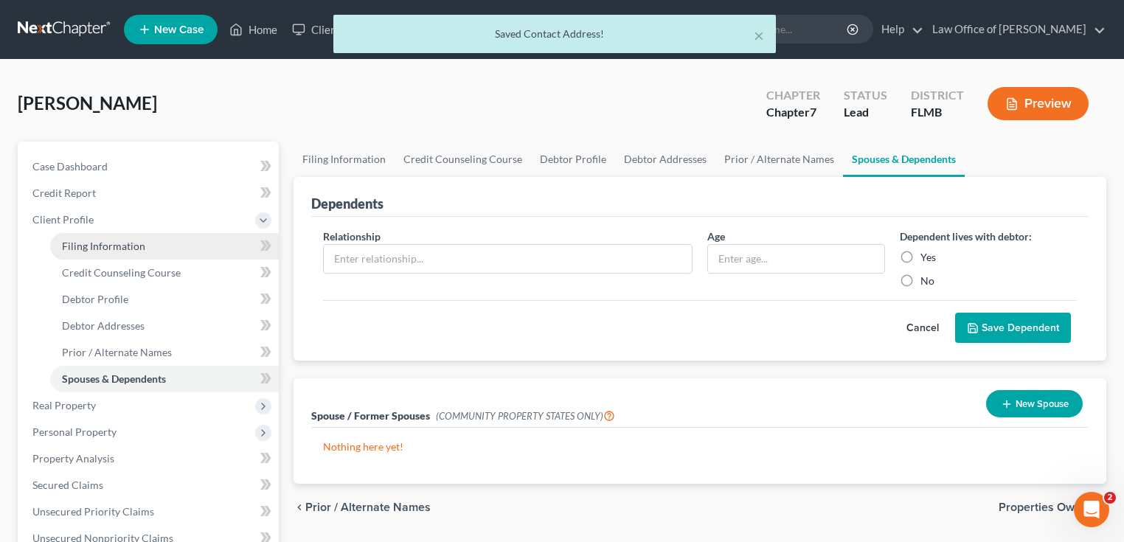
select select "0"
select select "9"
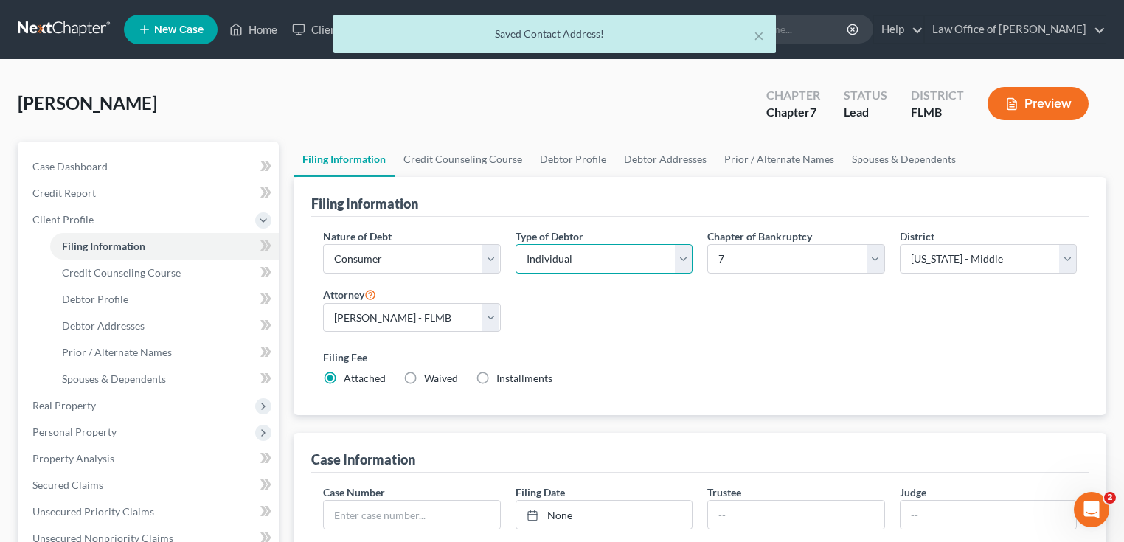
click at [581, 256] on select "Select Individual Joint" at bounding box center [604, 258] width 178 height 29
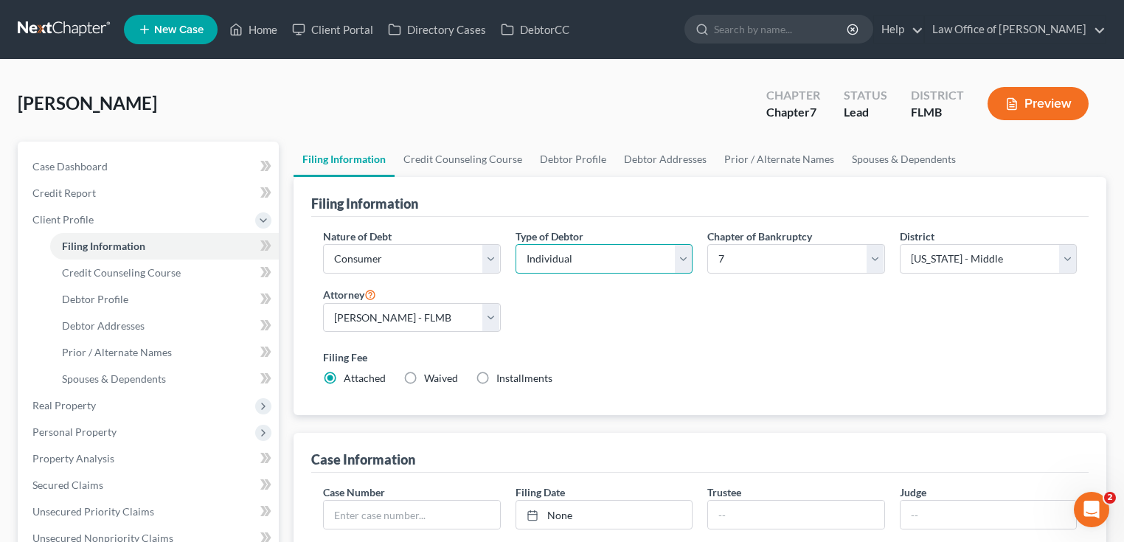
select select "1"
click at [515, 244] on select "Select Individual Joint" at bounding box center [604, 258] width 178 height 29
click at [778, 161] on link "Joint Debtor Profile" at bounding box center [769, 159] width 109 height 35
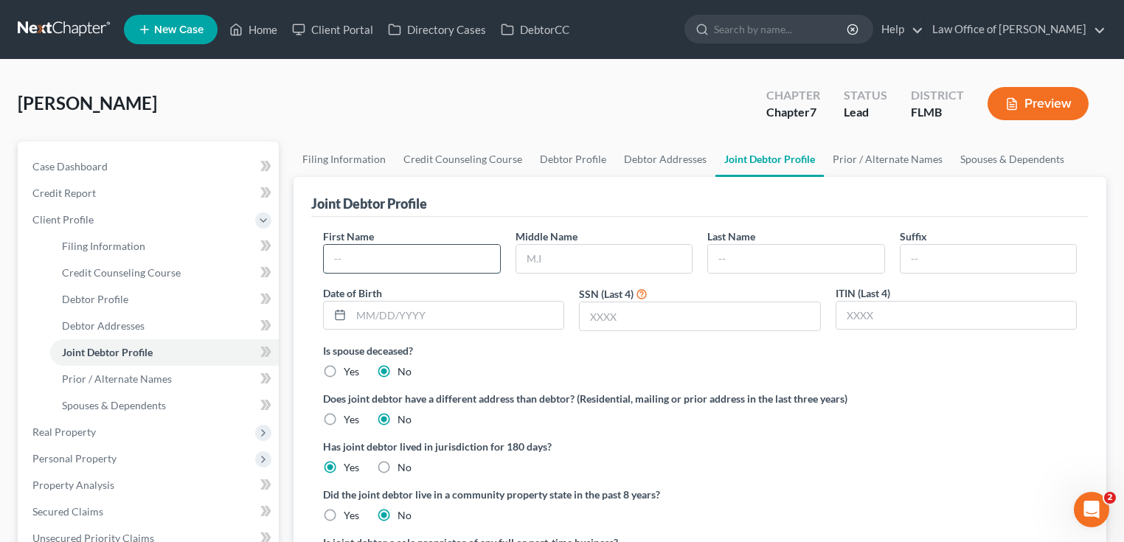
click at [431, 251] on input "text" at bounding box center [412, 259] width 176 height 28
click at [635, 254] on input "text" at bounding box center [604, 259] width 176 height 28
drag, startPoint x: 434, startPoint y: 255, endPoint x: 373, endPoint y: 257, distance: 61.2
click at [373, 257] on input "Barbara Ann Butler" at bounding box center [412, 259] width 176 height 28
type input "Barbara"
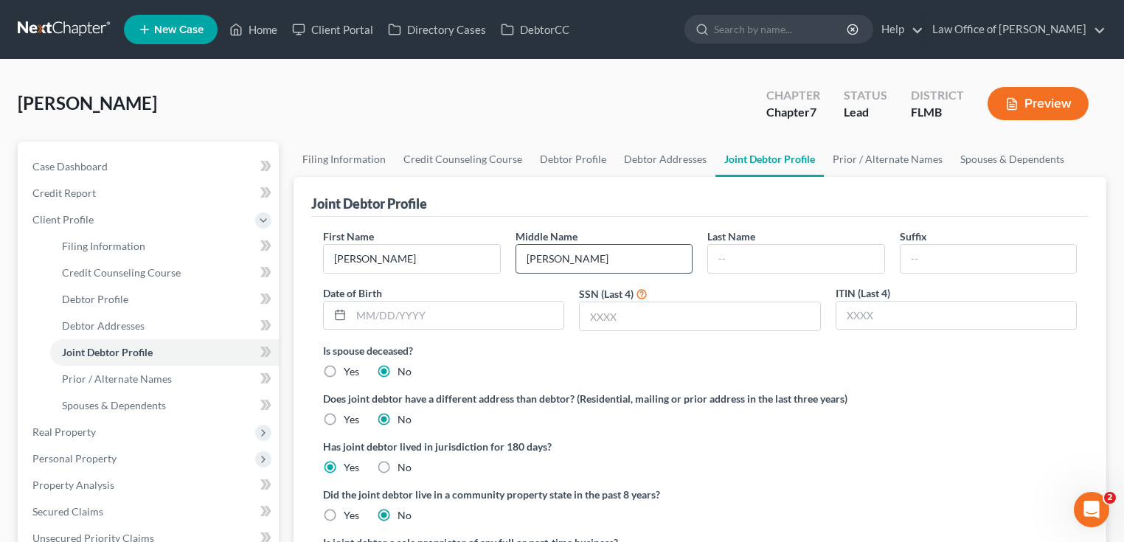
click at [589, 260] on input "Ann Butler" at bounding box center [604, 259] width 176 height 28
drag, startPoint x: 600, startPoint y: 254, endPoint x: 550, endPoint y: 258, distance: 49.6
click at [550, 258] on input "Ann Butler" at bounding box center [604, 259] width 176 height 28
drag, startPoint x: 546, startPoint y: 257, endPoint x: 565, endPoint y: 259, distance: 19.3
click at [581, 257] on input "Ann Butler" at bounding box center [604, 259] width 176 height 28
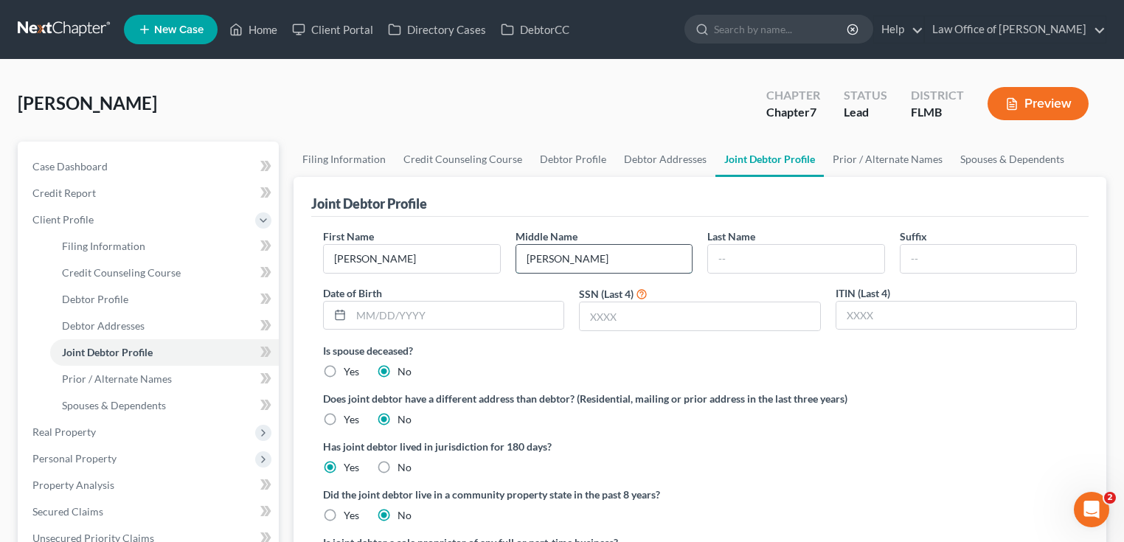
type input "Ann"
type input "Butler"
click at [637, 255] on input "Ann" at bounding box center [604, 259] width 176 height 28
click at [717, 257] on input "Butler" at bounding box center [796, 259] width 176 height 28
click at [614, 252] on input "Ann" at bounding box center [604, 259] width 176 height 28
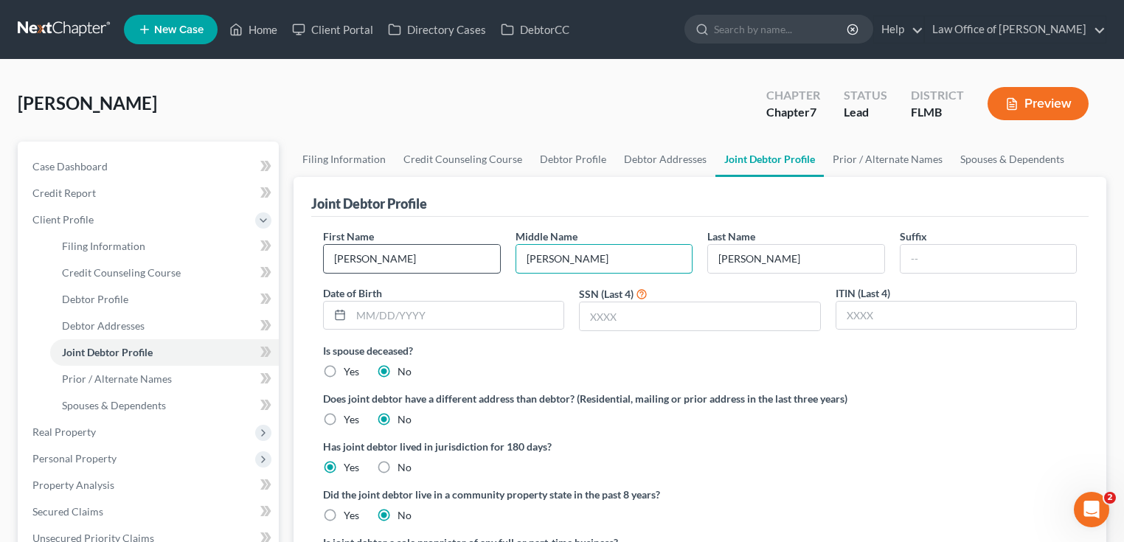
type input "Ann"
click at [465, 246] on input "Barbara" at bounding box center [412, 259] width 176 height 28
type input "Barbara"
click at [841, 384] on ng-include "First Name Barbara Middle Name Ann Last Name Butler Suffix Date of Birth SSN (L…" at bounding box center [700, 406] width 754 height 354
click at [754, 324] on input "text" at bounding box center [700, 316] width 240 height 28
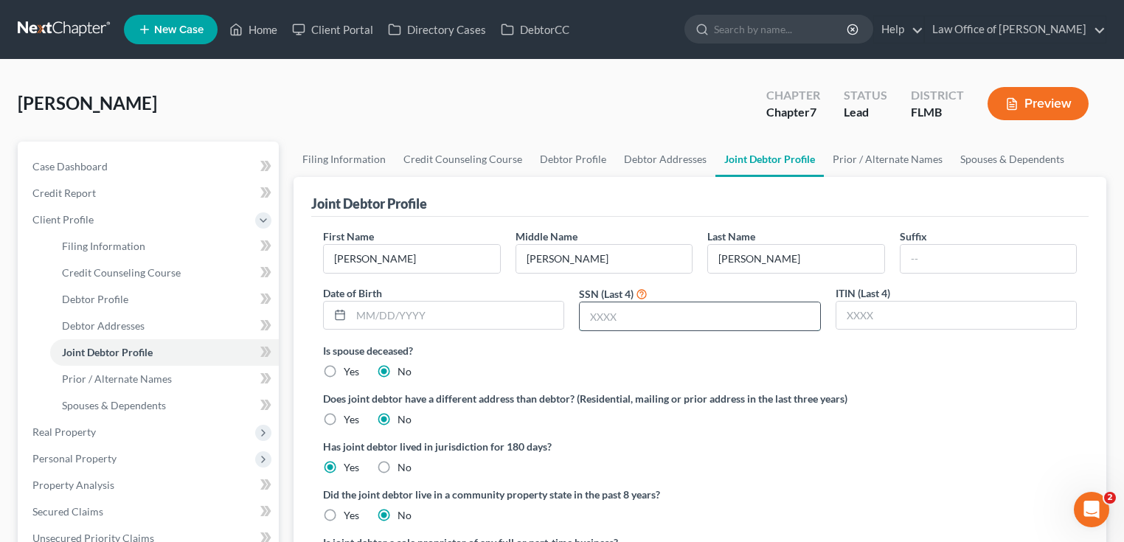
click at [642, 322] on input "text" at bounding box center [700, 316] width 240 height 28
type input "2862"
click at [712, 375] on div "Is spouse deceased? Yes No" at bounding box center [700, 361] width 754 height 36
click at [880, 152] on link "Prior / Alternate Names" at bounding box center [888, 159] width 128 height 35
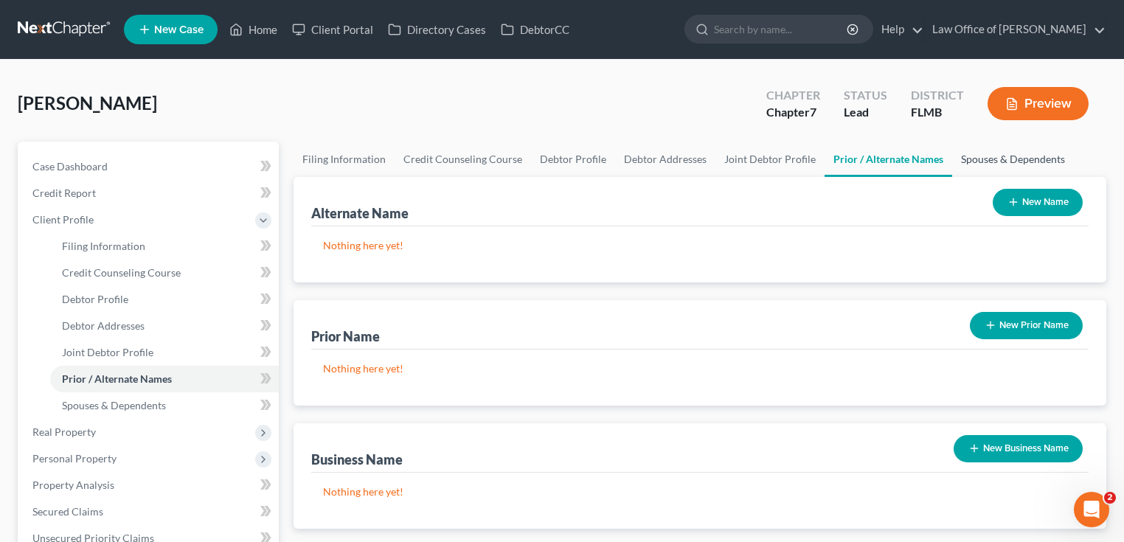
click at [987, 155] on link "Spouses & Dependents" at bounding box center [1013, 159] width 122 height 35
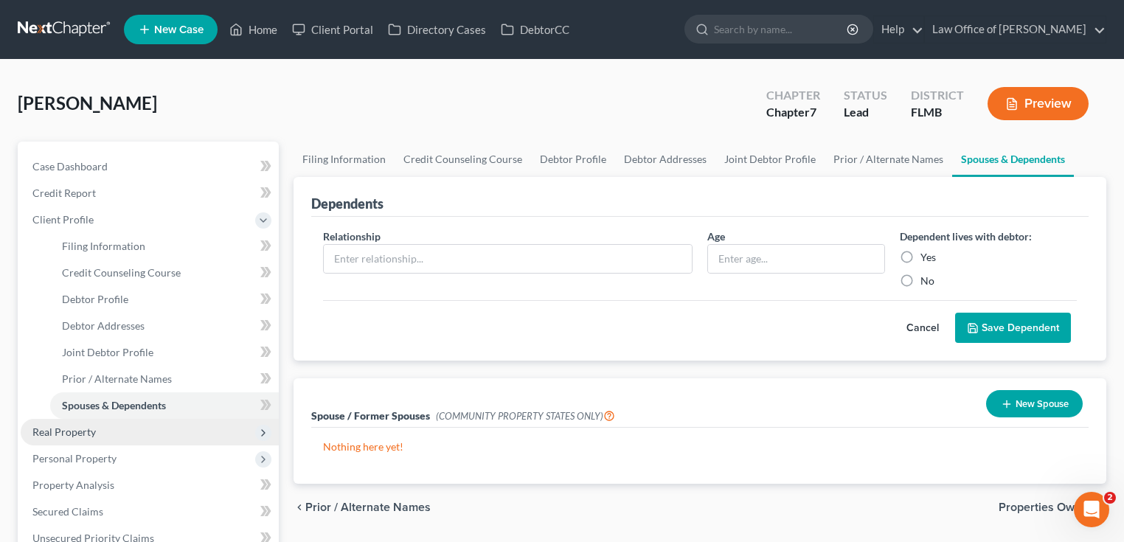
click at [62, 434] on span "Real Property" at bounding box center [63, 431] width 63 height 13
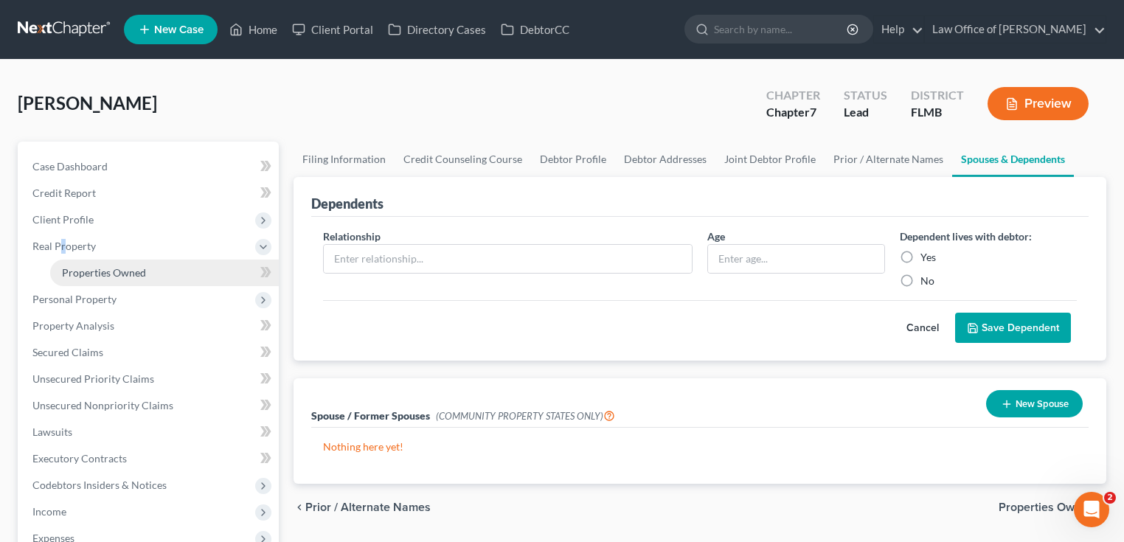
click at [105, 274] on span "Properties Owned" at bounding box center [104, 272] width 84 height 13
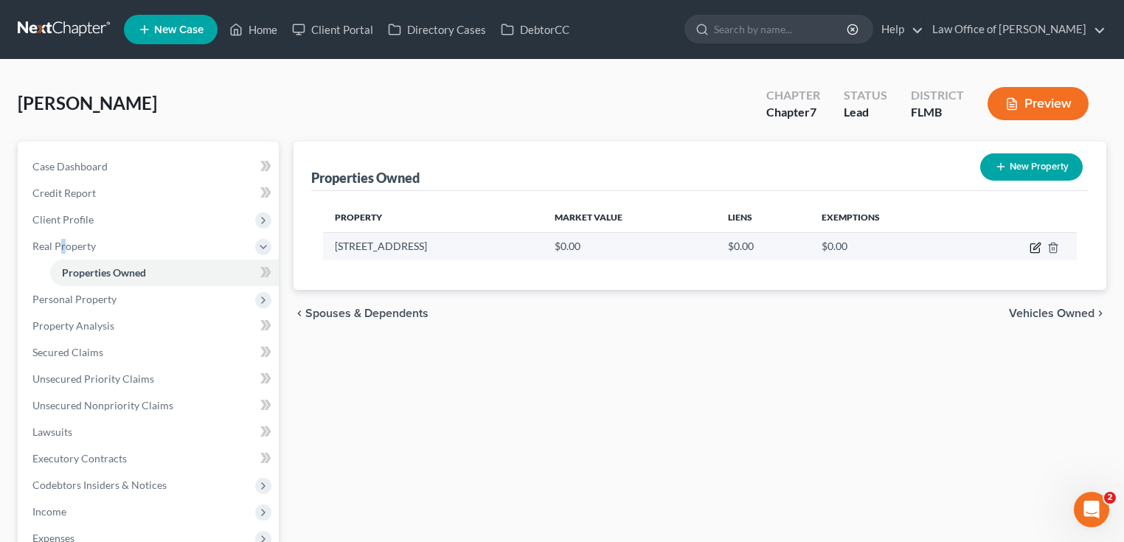
click at [1032, 245] on icon "button" at bounding box center [1035, 248] width 12 height 12
select select "9"
select select "14"
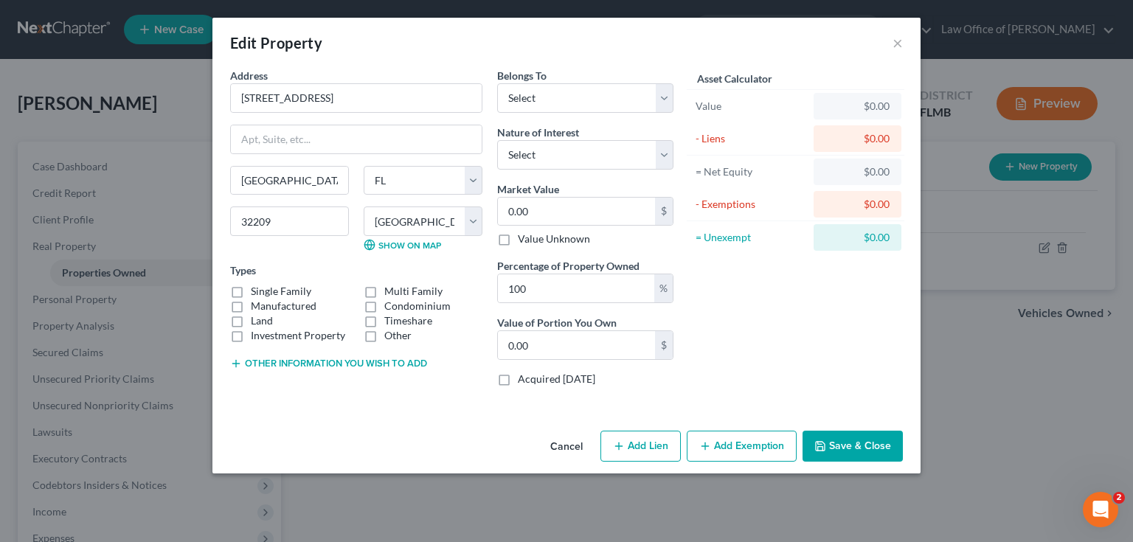
click at [811, 307] on div "Asset Calculator Value $0.00 - Liens $0.00 = Net Equity $0.00 - Exemptions $0.0…" at bounding box center [795, 233] width 229 height 330
drag, startPoint x: 361, startPoint y: 94, endPoint x: 114, endPoint y: 112, distance: 247.7
click at [114, 112] on div "Edit Property × Address * 1770 W 4th St Jacksonville State AL AK AR AZ CA CO CT…" at bounding box center [566, 271] width 1133 height 542
click at [572, 201] on input "0.00" at bounding box center [576, 212] width 157 height 28
type input "1"
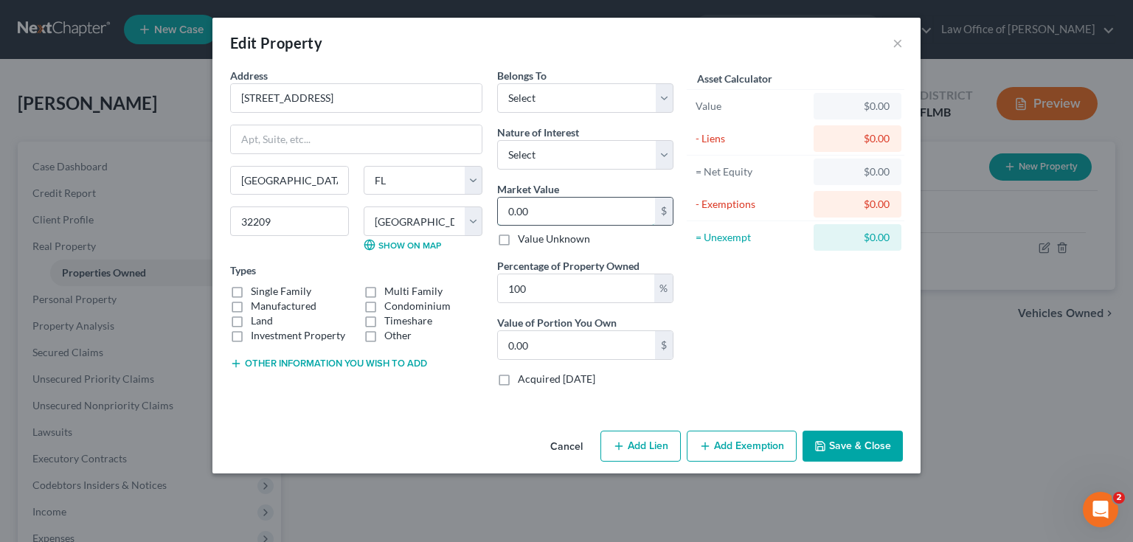
type input "1.00"
type input "13"
type input "13.00"
type input "130"
type input "130.00"
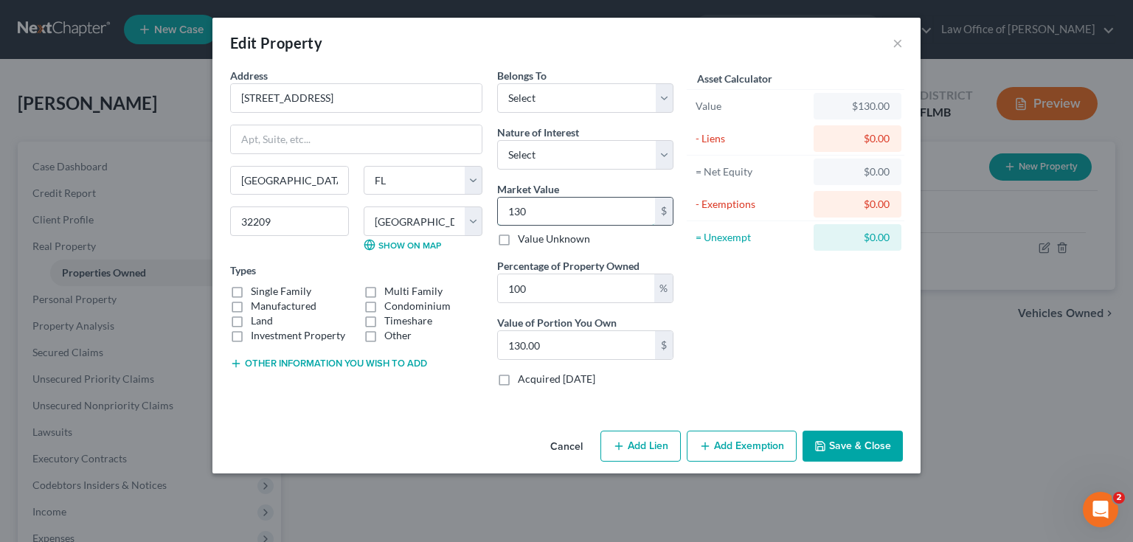
type input "1300"
type input "1,300.00"
type input "1,3000"
type input "13,000.00"
type input "13,0000"
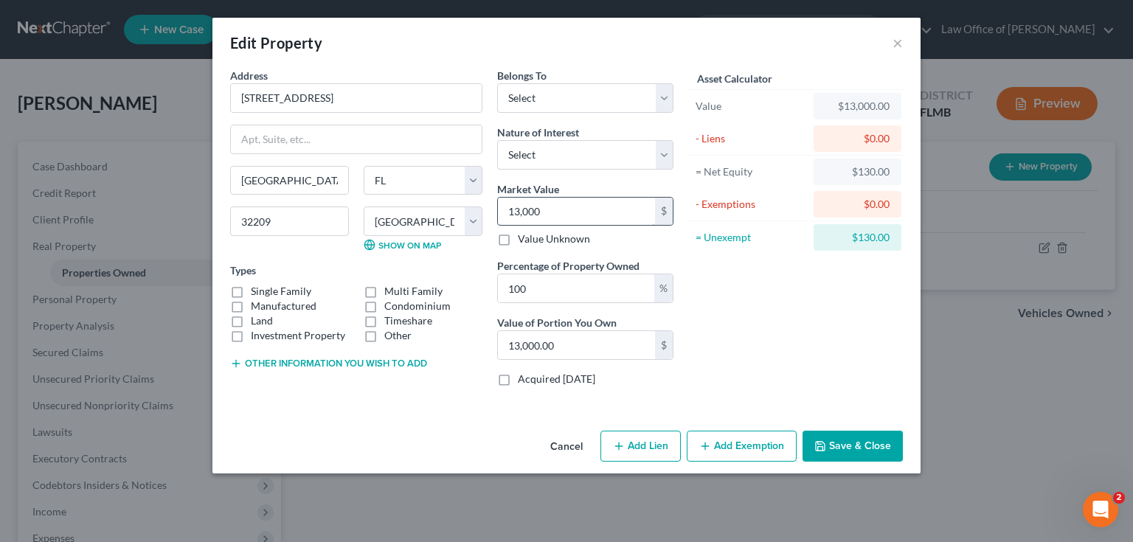
type input "130,000.00"
type input "130,000"
click at [797, 347] on div "Asset Calculator Value $130,000.00 - Liens $0.00 = Net Equity $13,000.00 - Exem…" at bounding box center [795, 233] width 229 height 330
click at [693, 437] on button "Add Exemption" at bounding box center [742, 446] width 110 height 31
select select "2"
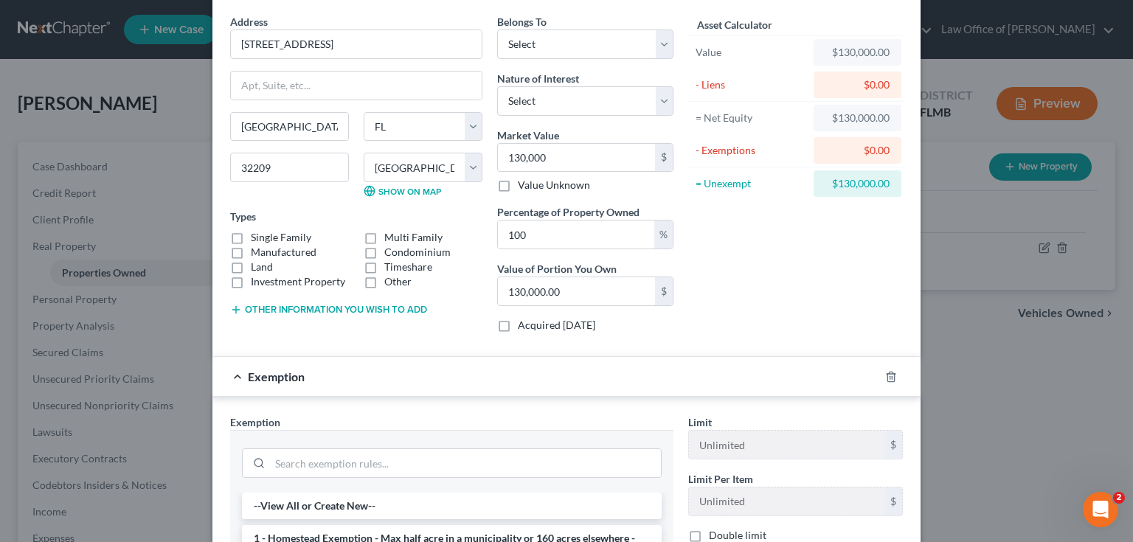
scroll to position [295, 0]
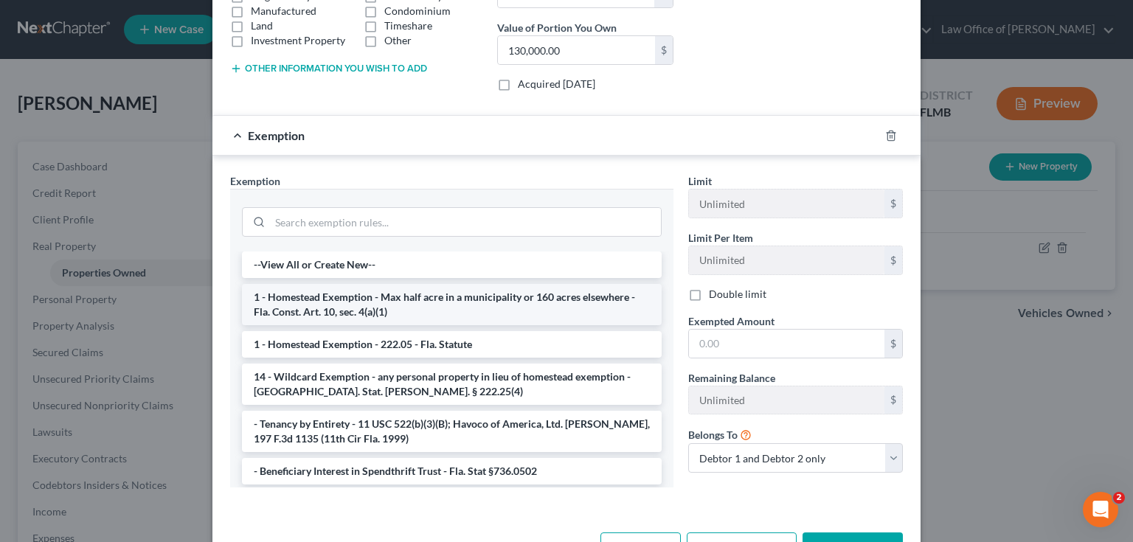
click at [336, 291] on li "1 - Homestead Exemption - Max half acre in a municipality or 160 acres elsewher…" at bounding box center [452, 304] width 420 height 41
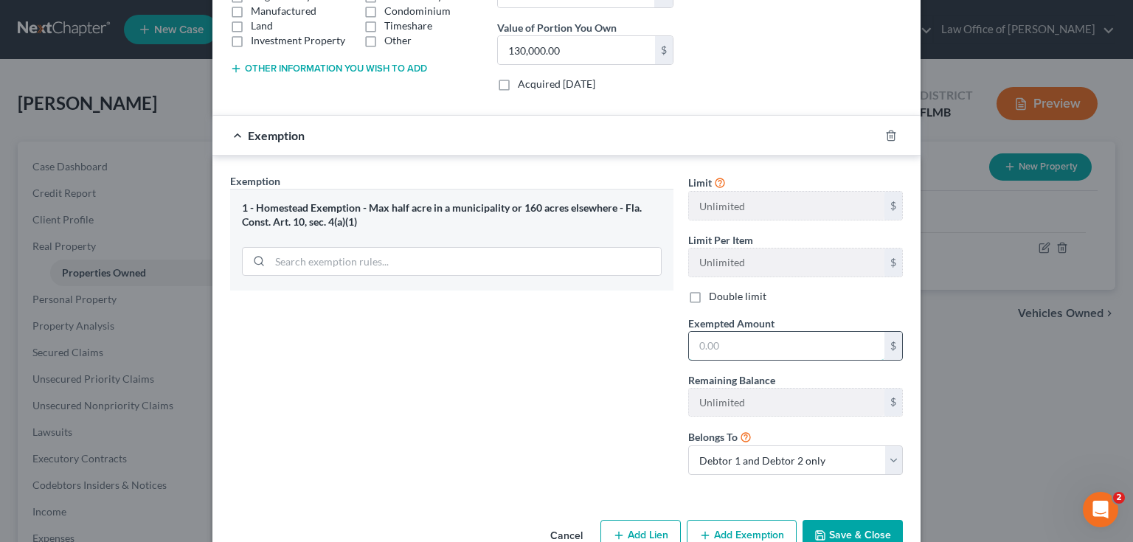
click at [748, 334] on input "text" at bounding box center [786, 346] width 195 height 28
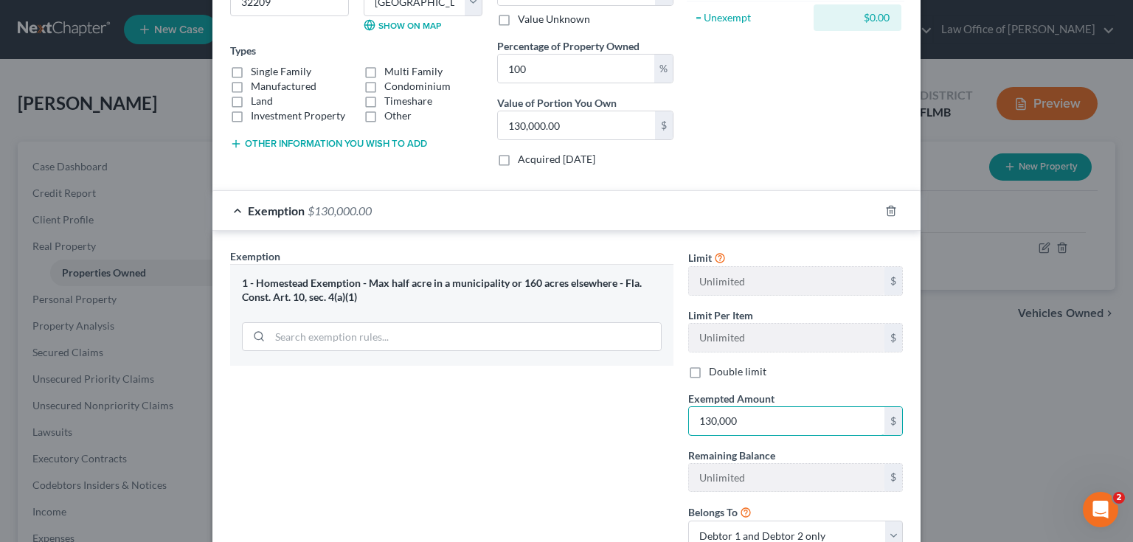
scroll to position [330, 0]
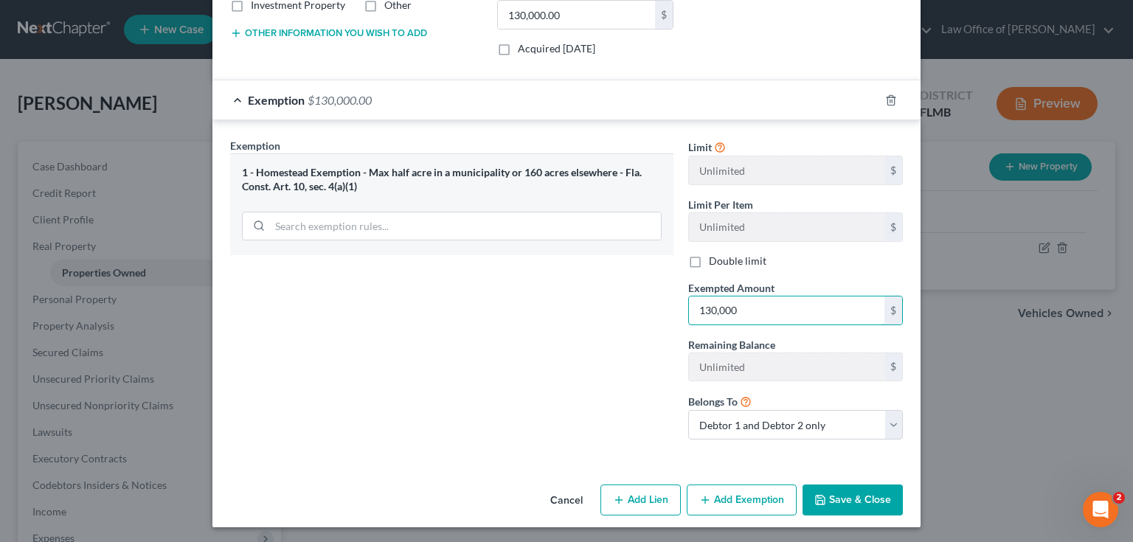
type input "130,000"
click at [706, 104] on div "Exemption $130,000.00" at bounding box center [545, 99] width 667 height 39
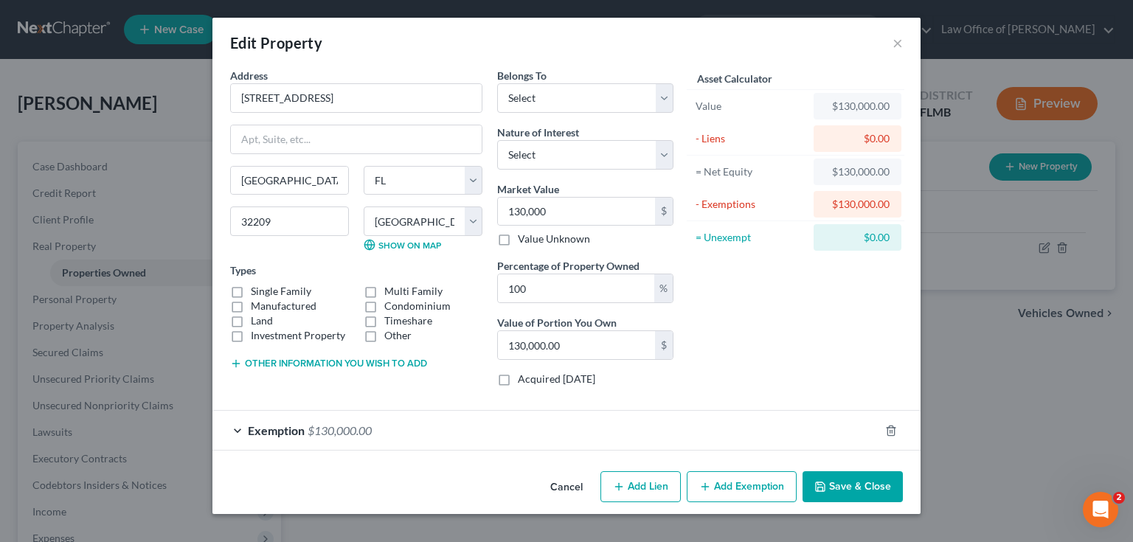
scroll to position [0, 0]
click at [856, 490] on button "Save & Close" at bounding box center [852, 486] width 100 height 31
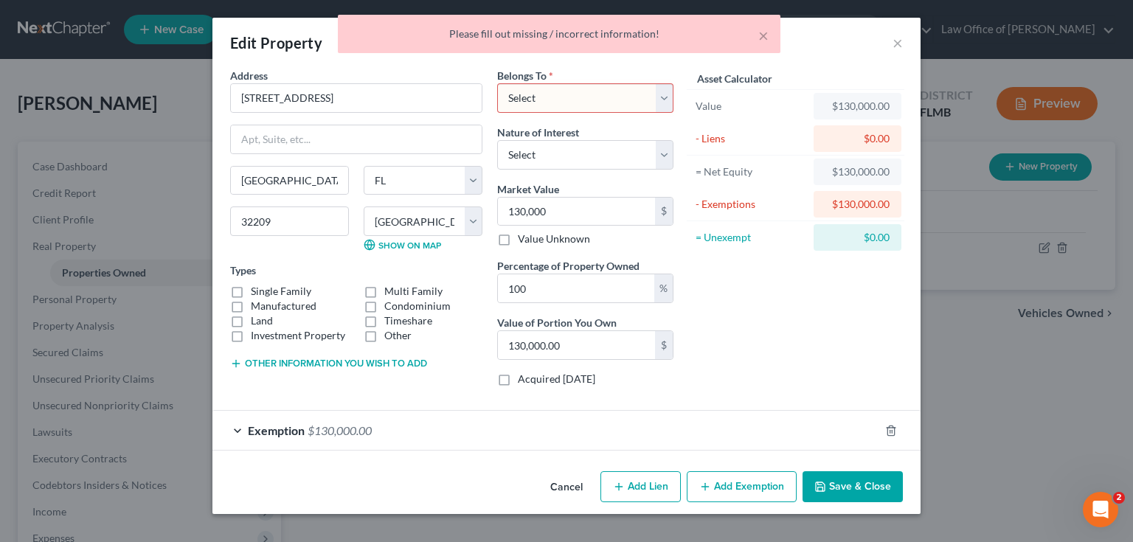
drag, startPoint x: 554, startPoint y: 74, endPoint x: 559, endPoint y: 88, distance: 14.9
click at [555, 77] on div "Belongs To * Select Debtor 1 Only Debtor 2 Only Debtor 1 And Debtor 2 Only At L…" at bounding box center [585, 90] width 176 height 45
click at [559, 91] on select "Select Debtor 1 Only Debtor 2 Only Debtor 1 And Debtor 2 Only At Least One Of T…" at bounding box center [585, 97] width 176 height 29
select select "2"
click at [497, 83] on select "Select Debtor 1 Only Debtor 2 Only Debtor 1 And Debtor 2 Only At Least One Of T…" at bounding box center [585, 97] width 176 height 29
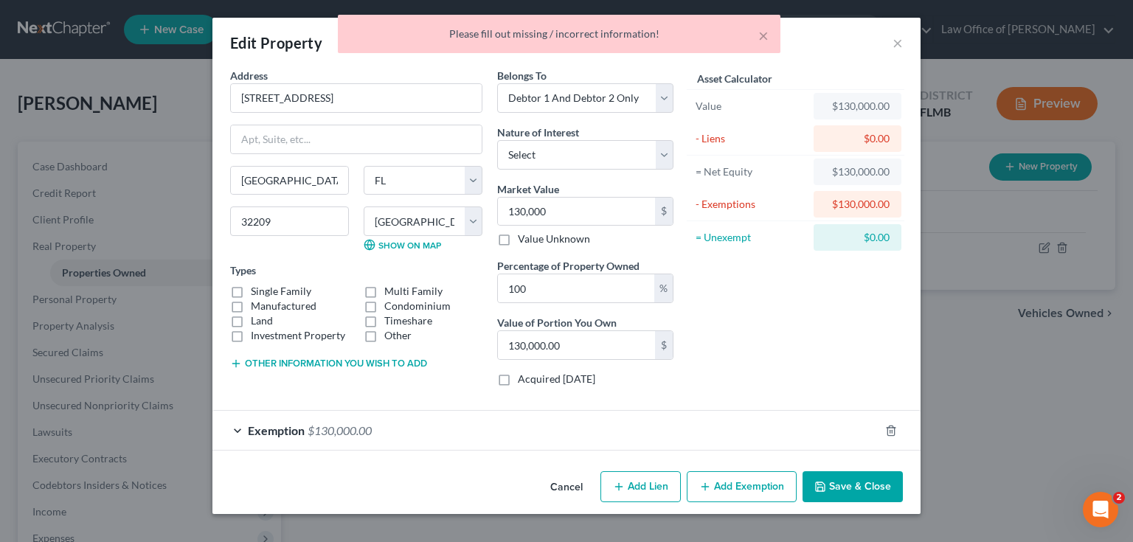
click at [867, 482] on button "Save & Close" at bounding box center [852, 486] width 100 height 31
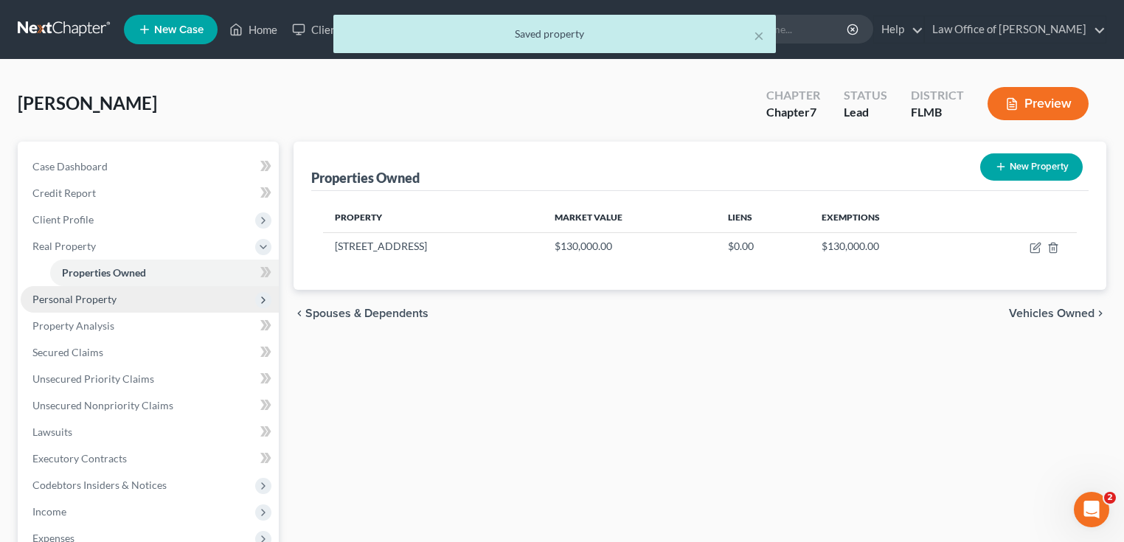
click at [142, 294] on span "Personal Property" at bounding box center [150, 299] width 258 height 27
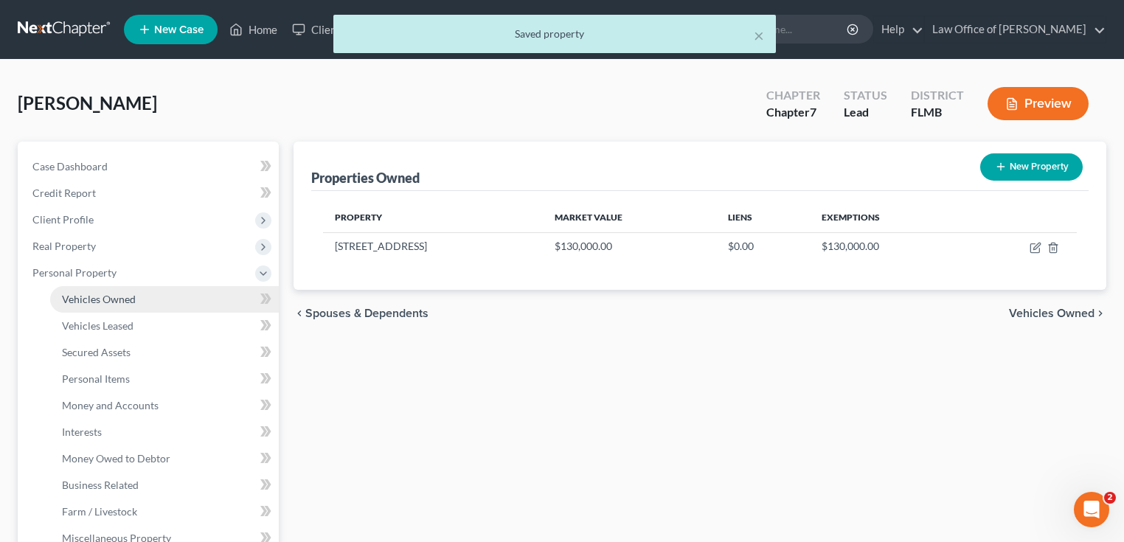
click at [134, 301] on span "Vehicles Owned" at bounding box center [99, 299] width 74 height 13
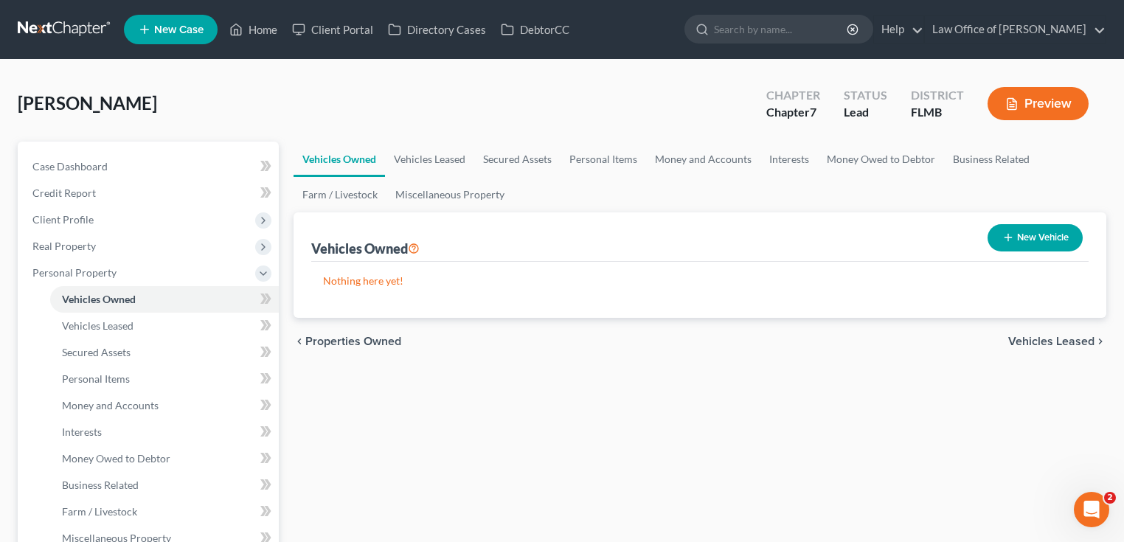
click at [1044, 233] on button "New Vehicle" at bounding box center [1034, 237] width 95 height 27
select select "0"
select select "2"
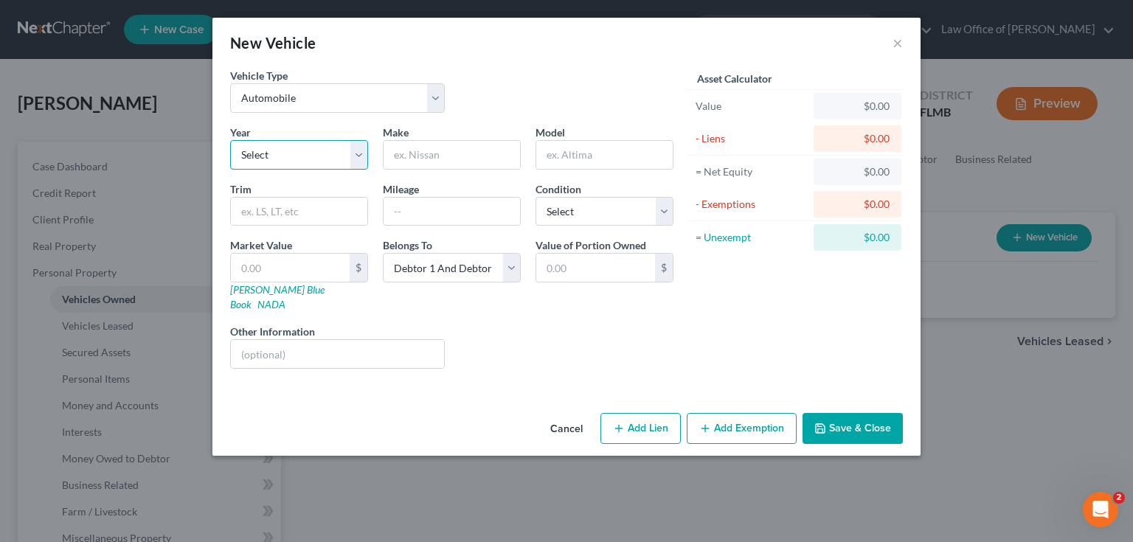
click at [303, 153] on select "Select 2026 2025 2024 2023 2022 2021 2020 2019 2018 2017 2016 2015 2014 2013 20…" at bounding box center [299, 154] width 138 height 29
select select "13"
click at [230, 140] on select "Select 2026 2025 2024 2023 2022 2021 2020 2019 2018 2017 2016 2015 2014 2013 20…" at bounding box center [299, 154] width 138 height 29
click at [469, 157] on input "text" at bounding box center [451, 155] width 136 height 28
type input "Ford"
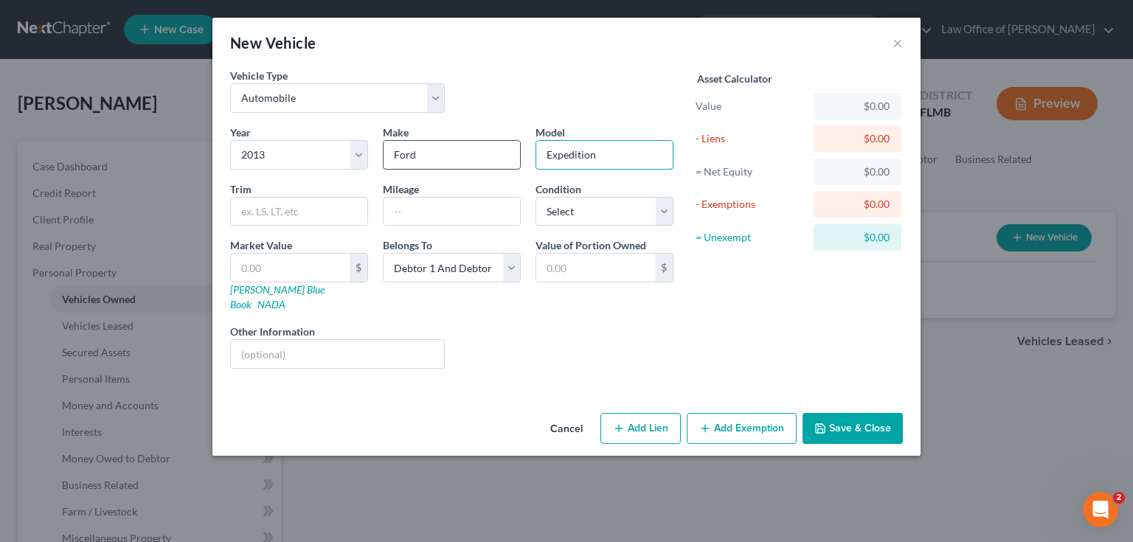
type input "Expedition"
type input "King Ranch"
click at [451, 221] on input "text" at bounding box center [451, 212] width 136 height 28
type input "147000"
click at [439, 407] on div "Cancel Add Lien Add Lease Add Exemption Save & Close" at bounding box center [566, 431] width 708 height 49
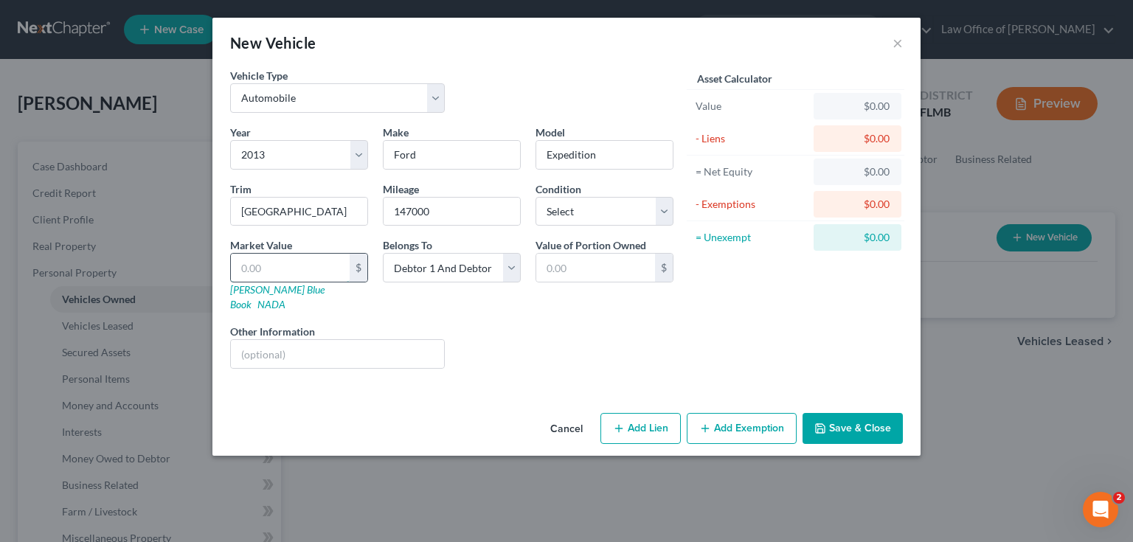
click at [319, 274] on input "text" at bounding box center [290, 268] width 119 height 28
click at [318, 275] on input "text" at bounding box center [290, 268] width 119 height 28
type input "7"
type input "7.00"
type input "75"
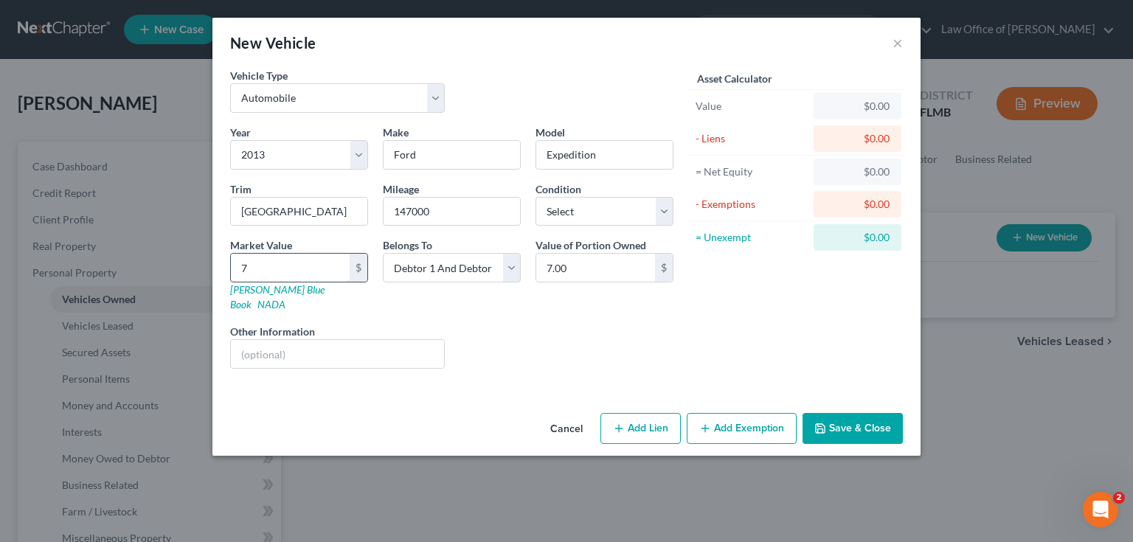
type input "75.00"
type input "750"
type input "750.00"
type input "7500"
type input "7,500.00"
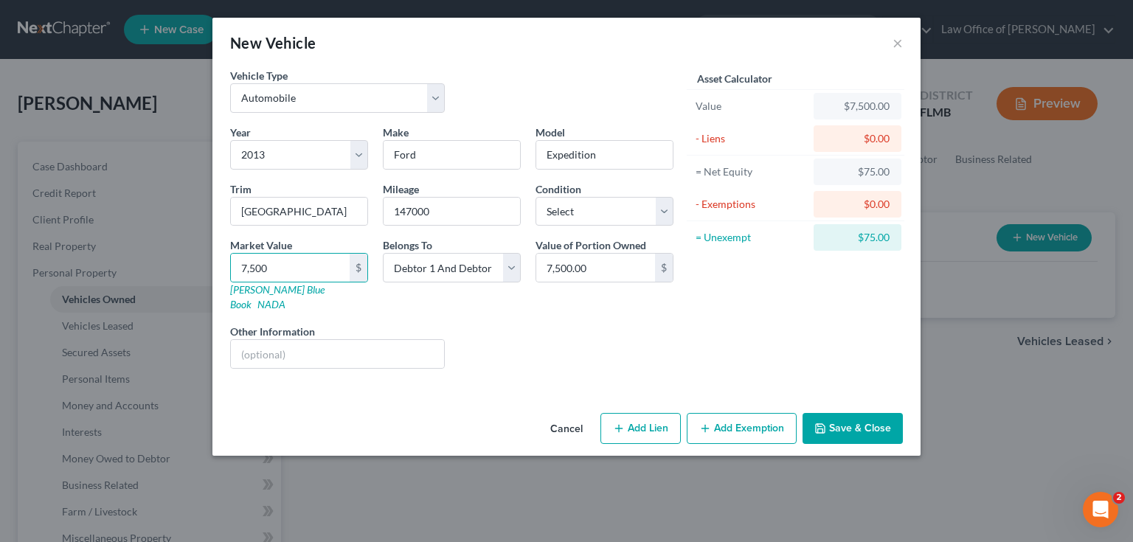
drag, startPoint x: 519, startPoint y: 351, endPoint x: 524, endPoint y: 361, distance: 11.5
click at [519, 352] on div "Liens Select" at bounding box center [566, 346] width 229 height 45
click at [299, 270] on input "7,500" at bounding box center [290, 268] width 119 height 28
type input "5"
type input "5.00"
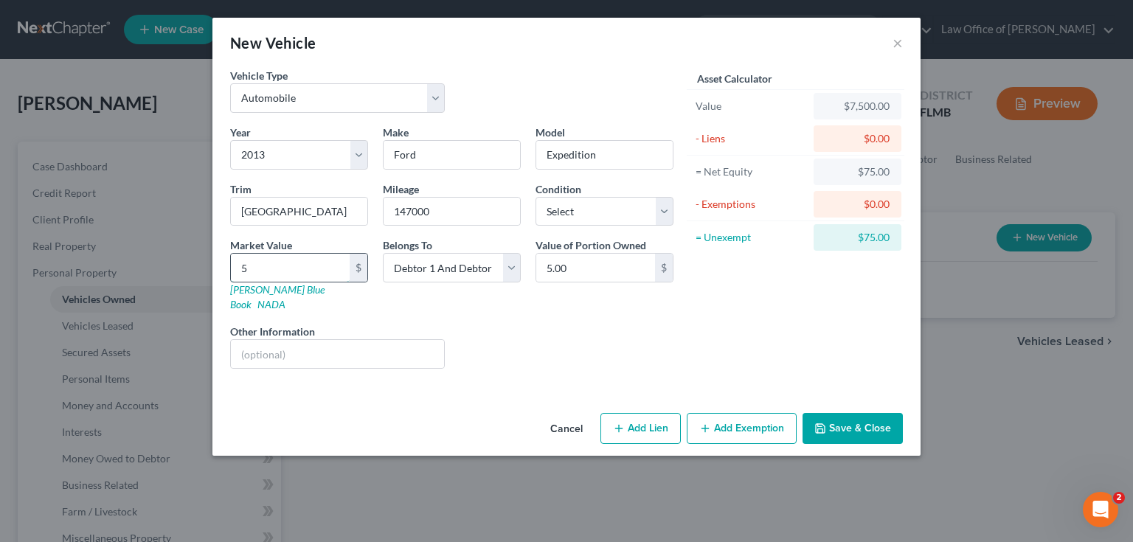
type input "50"
type input "50.00"
type input "500"
type input "500.00"
type input "5000"
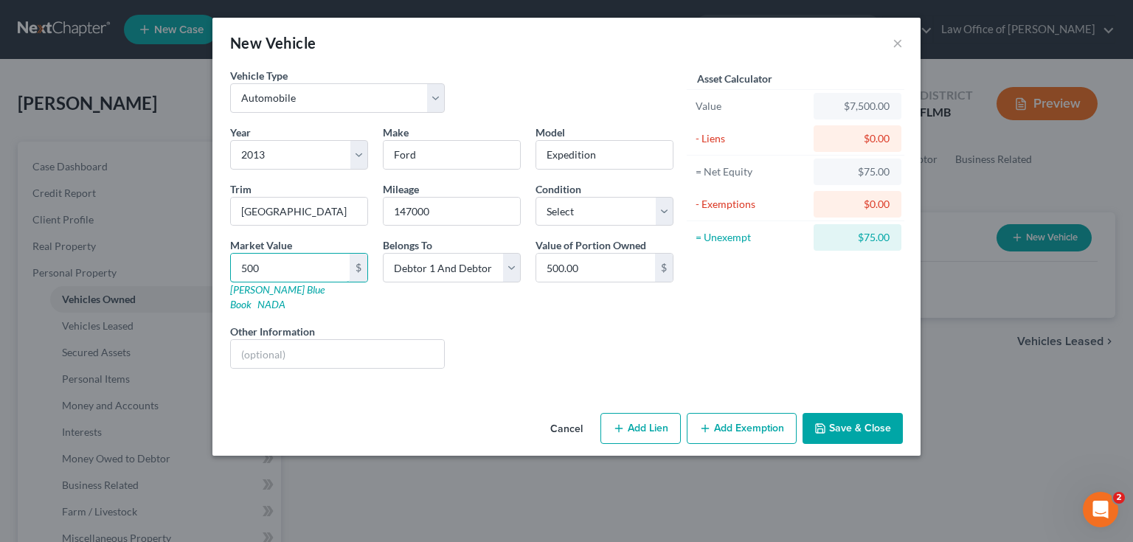
type input "5,000.00"
type input "5,000"
click at [723, 419] on button "Add Exemption" at bounding box center [742, 428] width 110 height 31
select select "2"
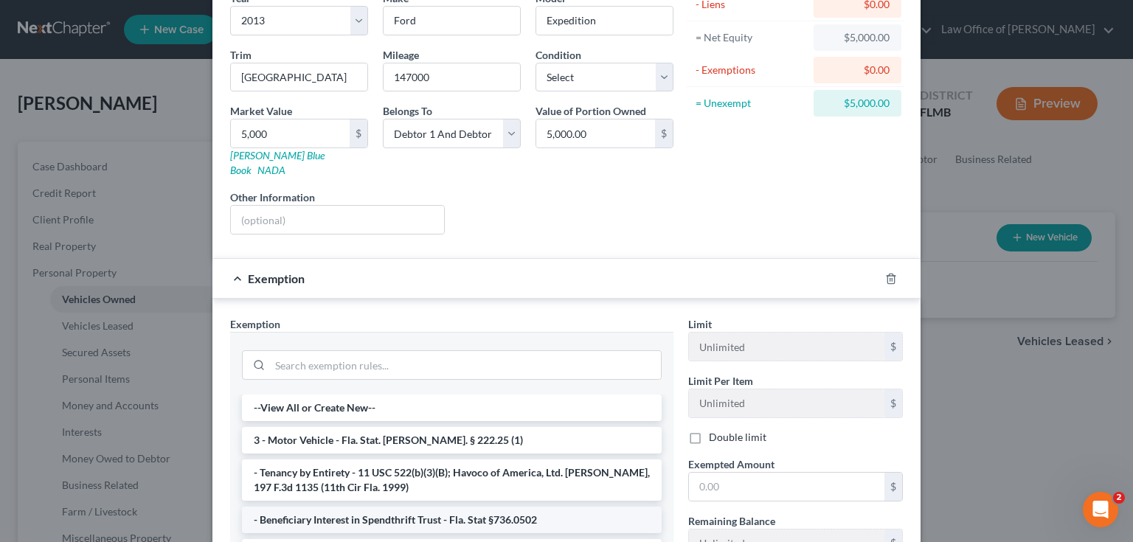
scroll to position [236, 0]
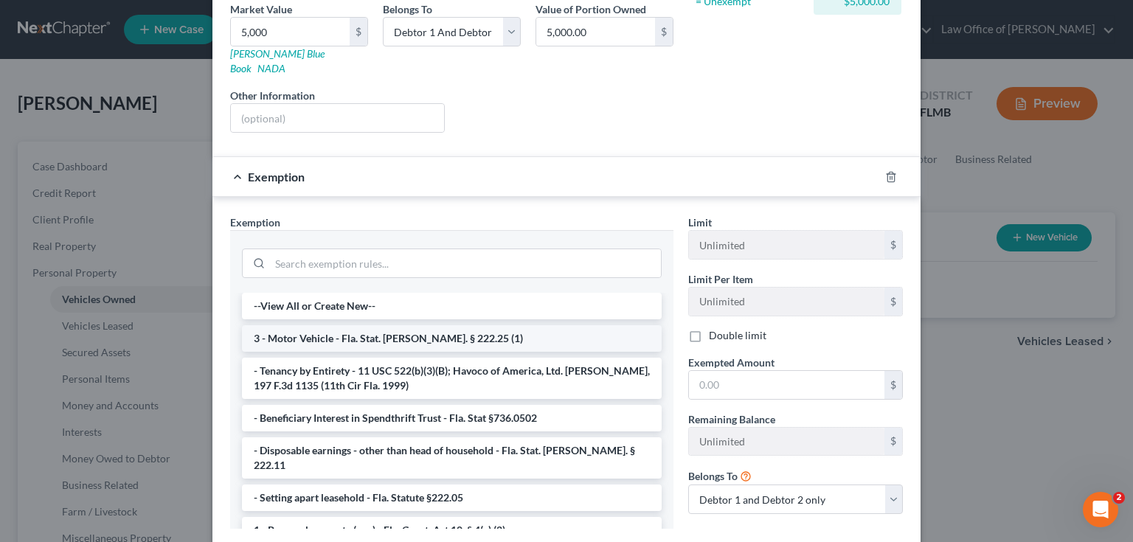
click at [366, 325] on li "3 - Motor Vehicle - Fla. Stat. Ann. § 222.25 (1)" at bounding box center [452, 338] width 420 height 27
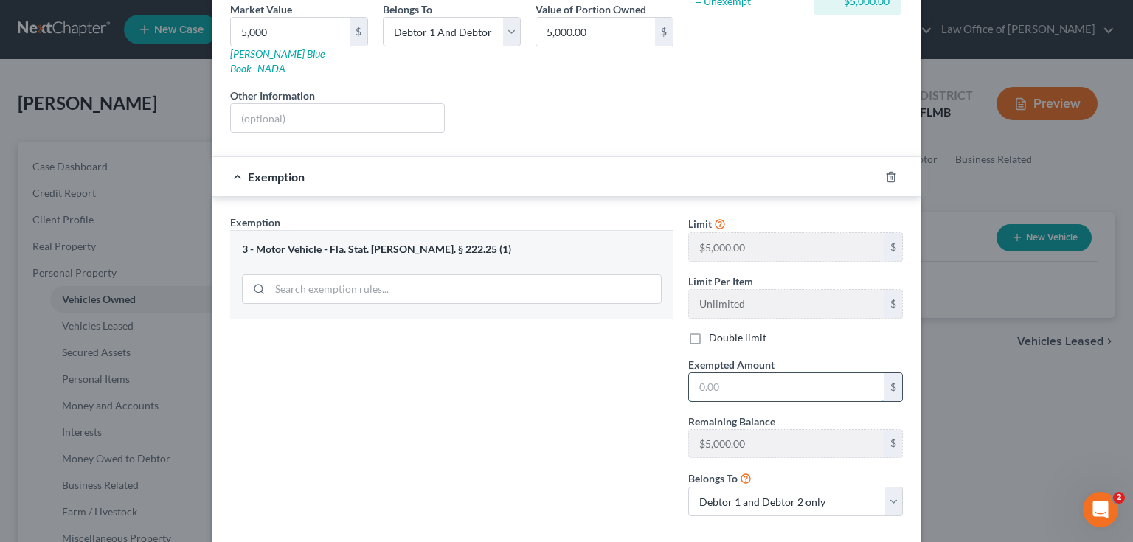
click at [755, 379] on input "text" at bounding box center [786, 387] width 195 height 28
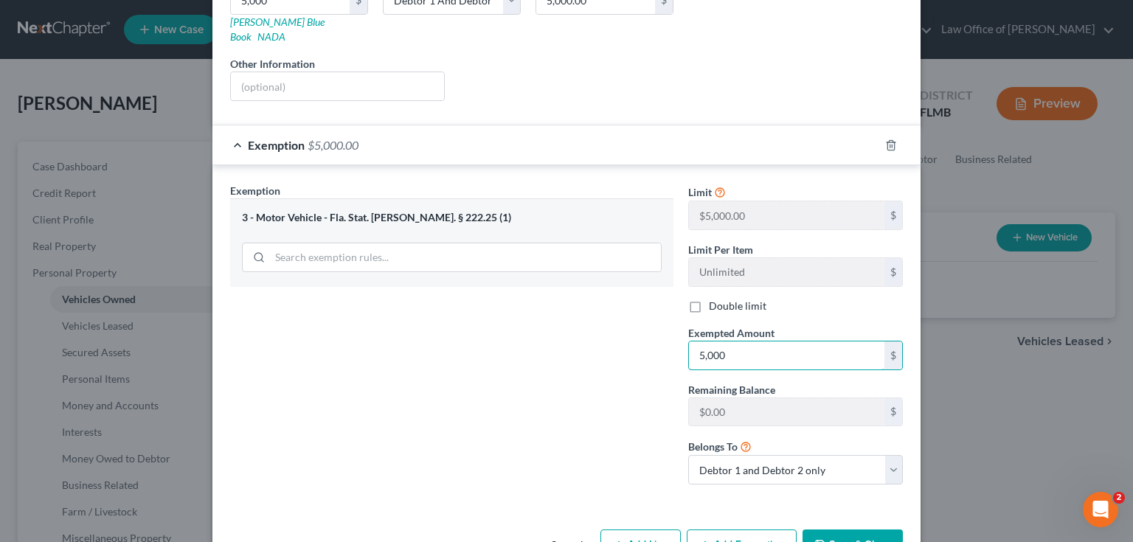
scroll to position [298, 0]
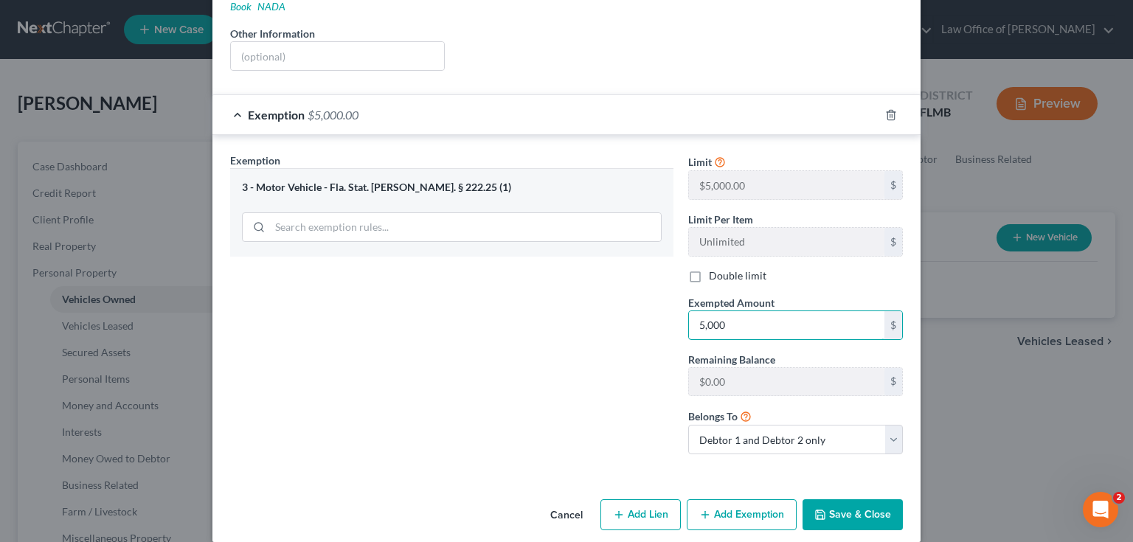
type input "5,000"
click at [839, 499] on button "Save & Close" at bounding box center [852, 514] width 100 height 31
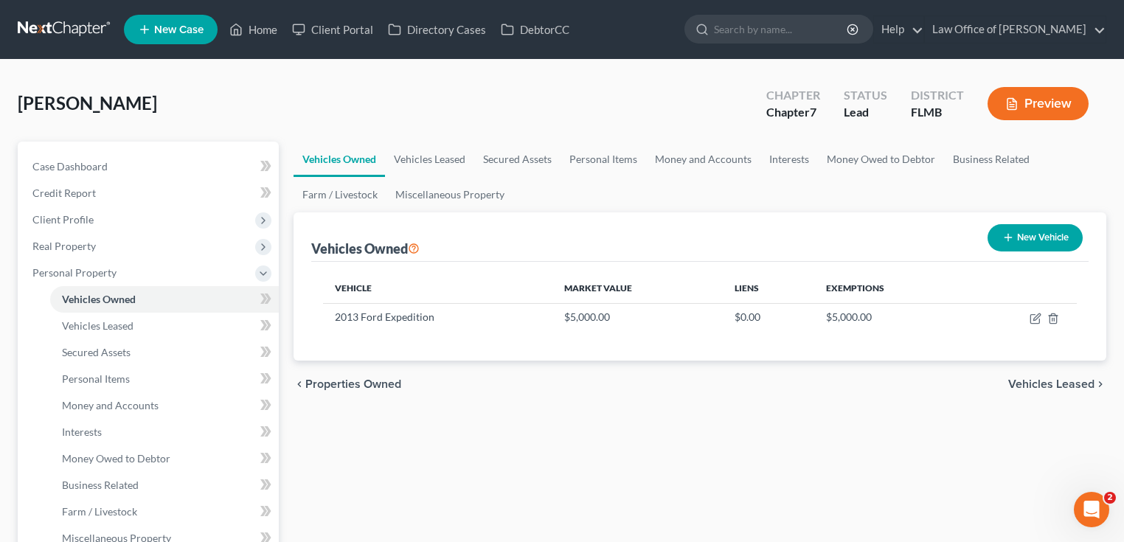
click at [1012, 232] on button "New Vehicle" at bounding box center [1034, 237] width 95 height 27
select select "0"
select select "2"
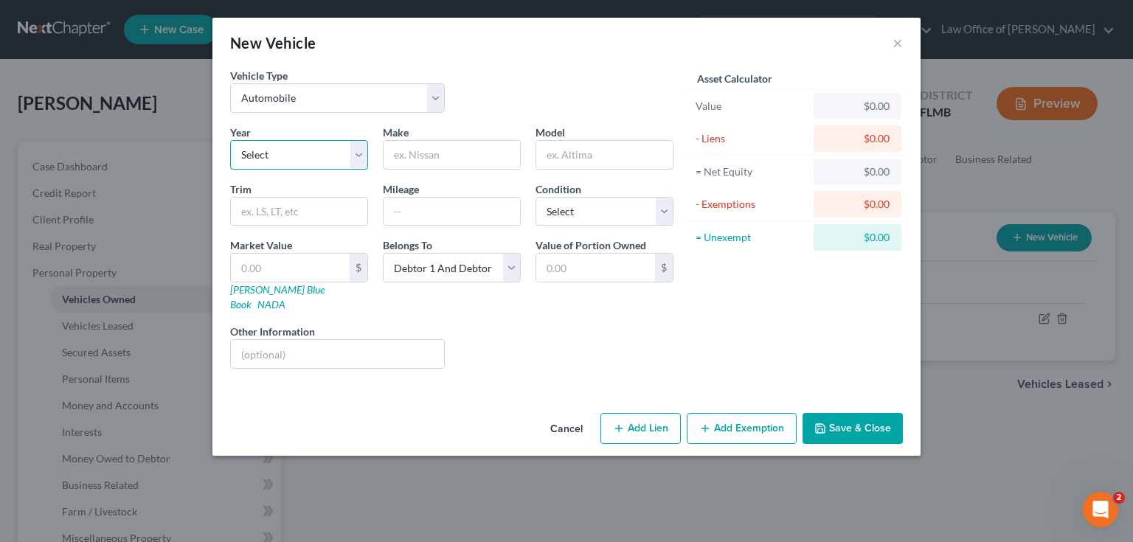
click at [352, 144] on select "Select 2026 2025 2024 2023 2022 2021 2020 2019 2018 2017 2016 2015 2014 2013 20…" at bounding box center [299, 154] width 138 height 29
click at [459, 158] on input "text" at bounding box center [451, 155] width 136 height 28
type input "Dodge"
click at [350, 163] on select "Select 2026 2025 2024 2023 2022 2021 2020 2019 2018 2017 2016 2015 2014 2013 20…" at bounding box center [299, 154] width 138 height 29
select select "17"
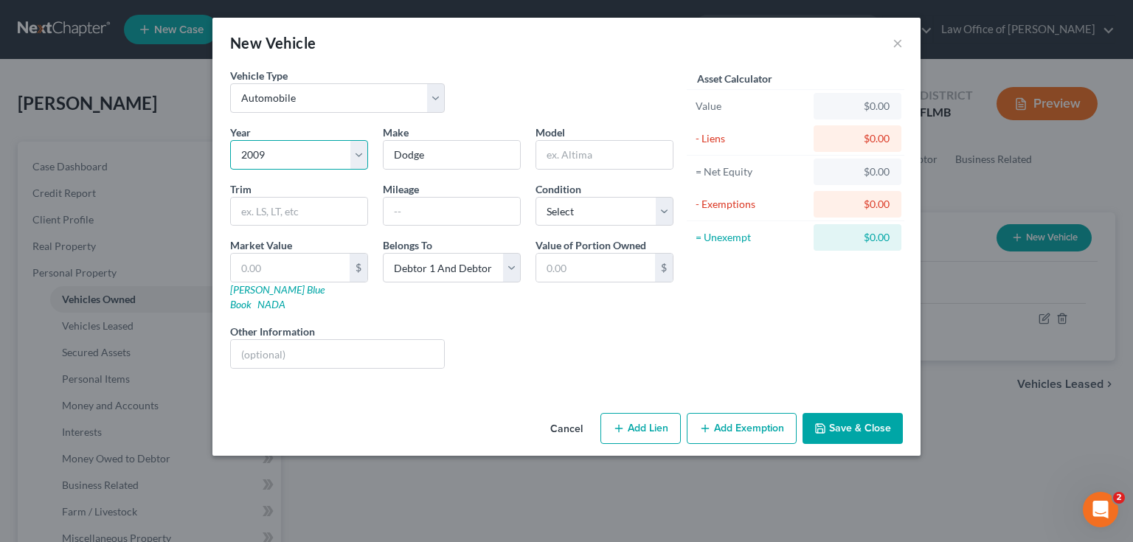
click at [230, 140] on select "Select 2026 2025 2024 2023 2022 2021 2020 2019 2018 2017 2016 2015 2014 2013 20…" at bounding box center [299, 154] width 138 height 29
click at [598, 161] on input "text" at bounding box center [604, 155] width 136 height 28
type input "Ram"
click at [560, 351] on div "Year Select 2026 2025 2024 2023 2022 2021 2020 2019 2018 2017 2016 2015 2014 20…" at bounding box center [452, 253] width 458 height 256
click at [408, 344] on input "text" at bounding box center [337, 354] width 213 height 28
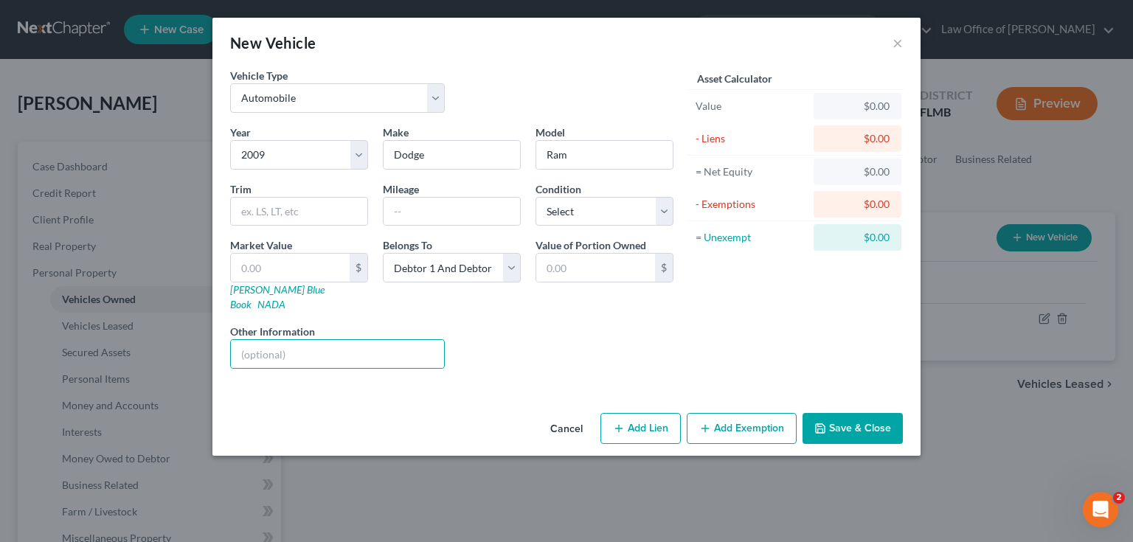
click at [432, 187] on div "Mileage" at bounding box center [451, 203] width 153 height 45
click at [430, 199] on input "text" at bounding box center [451, 212] width 136 height 28
click at [317, 265] on input "text" at bounding box center [290, 268] width 119 height 28
click at [407, 213] on input "text" at bounding box center [451, 212] width 136 height 28
click at [571, 356] on div "Year Select 2026 2025 2024 2023 2022 2021 2020 2019 2018 2017 2016 2015 2014 20…" at bounding box center [452, 253] width 458 height 256
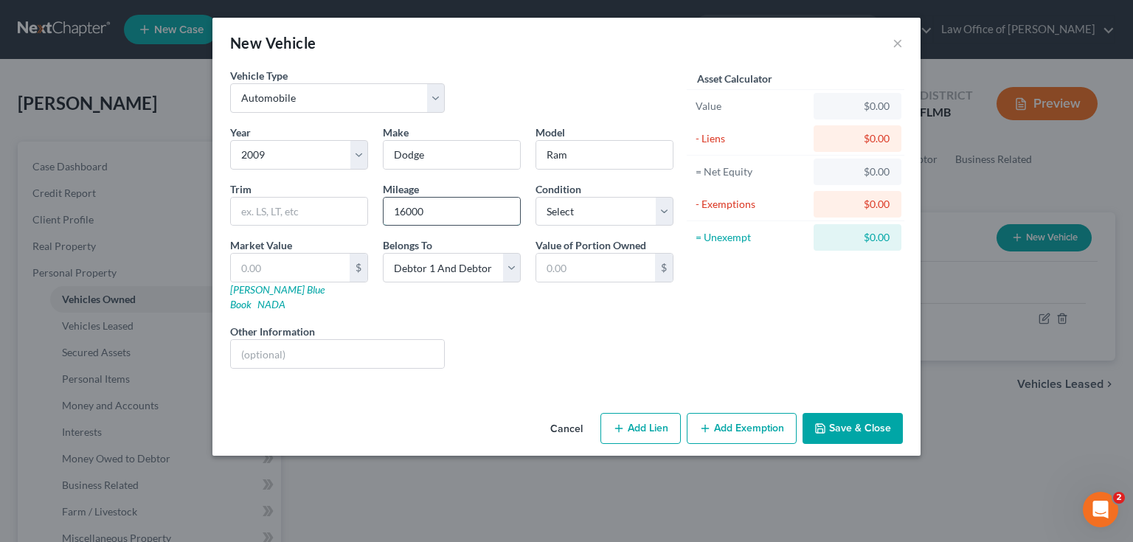
click at [412, 208] on input "16000" at bounding box center [451, 212] width 136 height 28
click at [469, 208] on input "16000" at bounding box center [451, 212] width 136 height 28
type input "160000"
click at [523, 332] on div "Liens Select" at bounding box center [566, 346] width 229 height 45
click at [616, 204] on select "Select Excellent Very Good Good Fair Poor" at bounding box center [604, 211] width 138 height 29
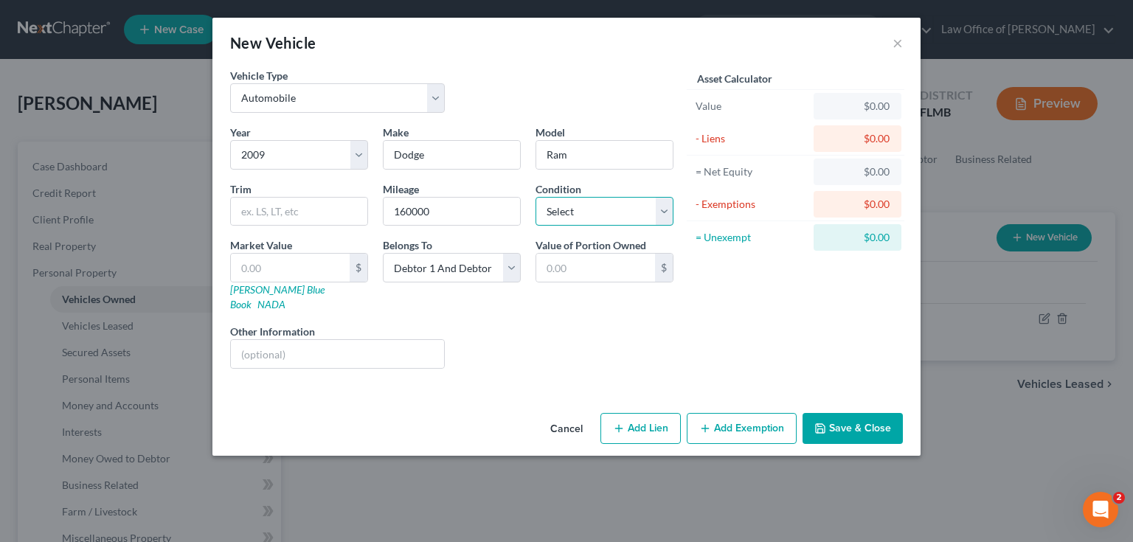
select select "2"
click at [535, 197] on select "Select Excellent Very Good Good Fair Poor" at bounding box center [604, 211] width 138 height 29
click at [580, 354] on div "Year Select 2026 2025 2024 2023 2022 2021 2020 2019 2018 2017 2016 2015 2014 20…" at bounding box center [452, 253] width 458 height 256
click at [278, 263] on input "text" at bounding box center [290, 268] width 119 height 28
type input "5"
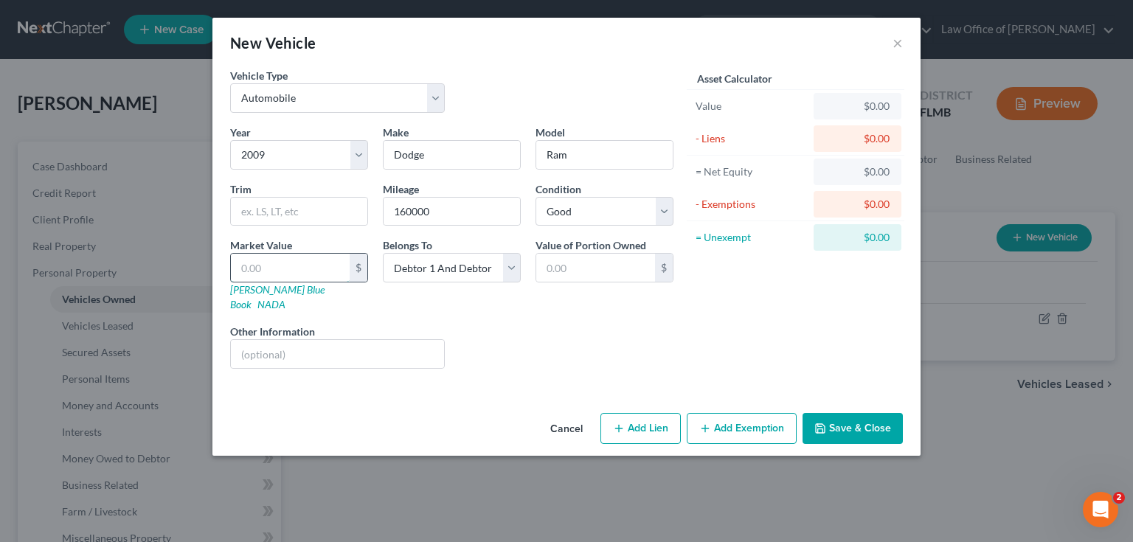
type input "5.00"
type input "50"
type input "50.00"
type input "500"
type input "500.00"
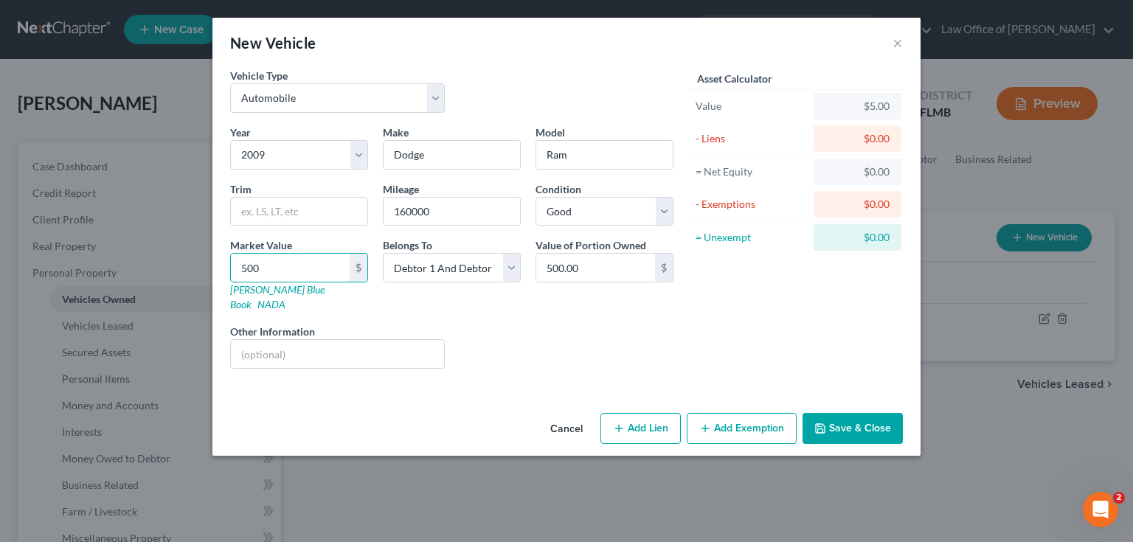
type input "5000"
type input "5,000.00"
type input "5,000"
click at [518, 336] on div "Liens Select" at bounding box center [566, 346] width 229 height 45
click at [738, 413] on button "Add Exemption" at bounding box center [742, 428] width 110 height 31
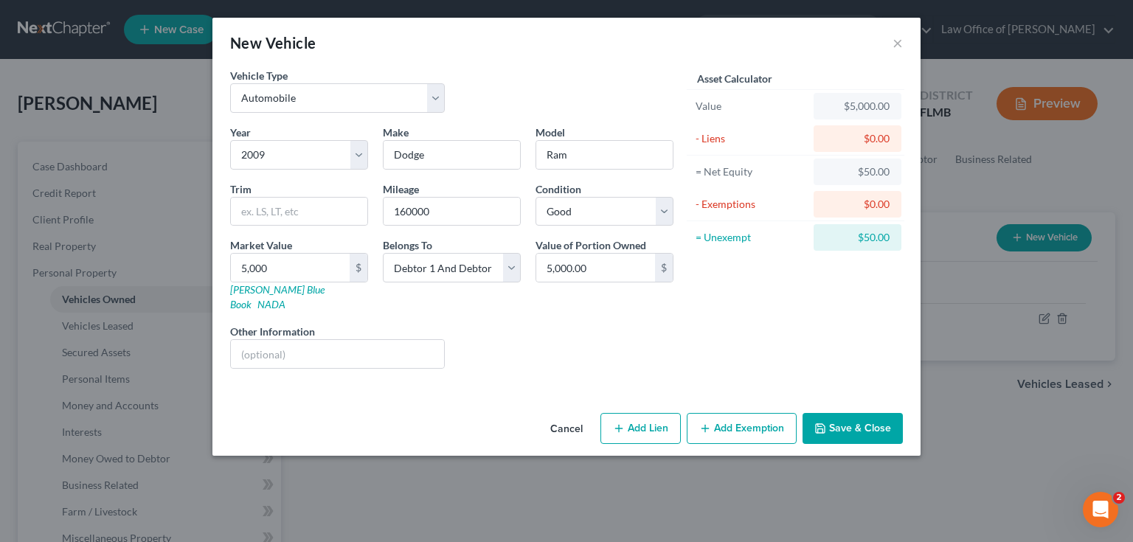
select select "2"
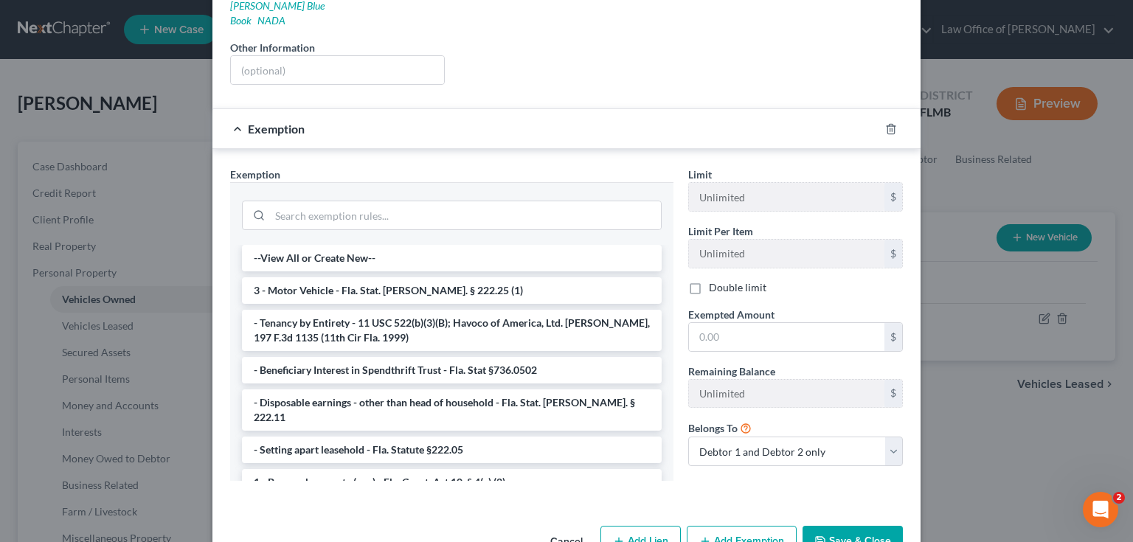
scroll to position [310, 0]
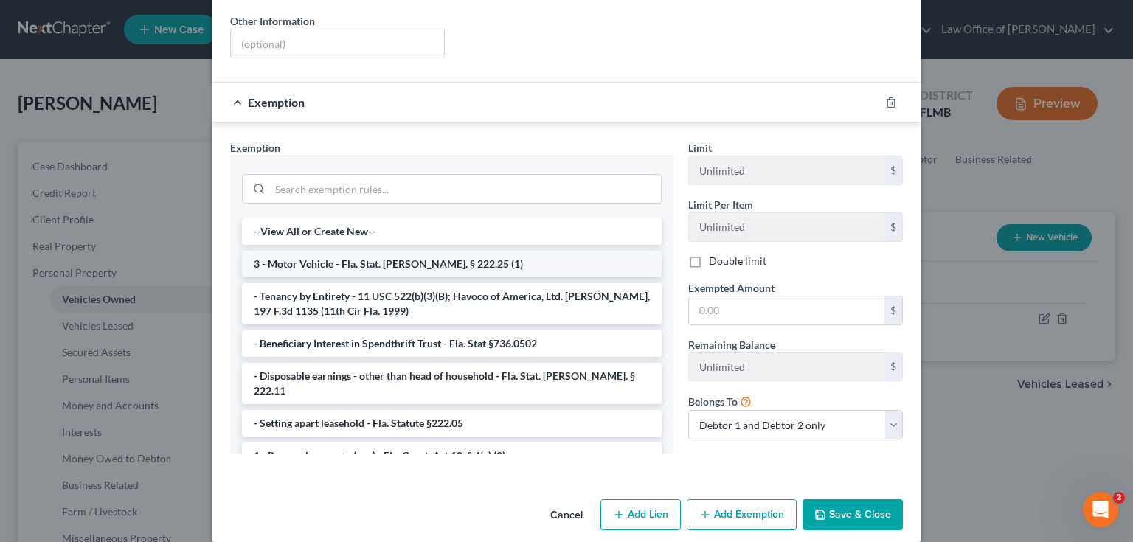
click at [371, 251] on li "3 - Motor Vehicle - Fla. Stat. Ann. § 222.25 (1)" at bounding box center [452, 264] width 420 height 27
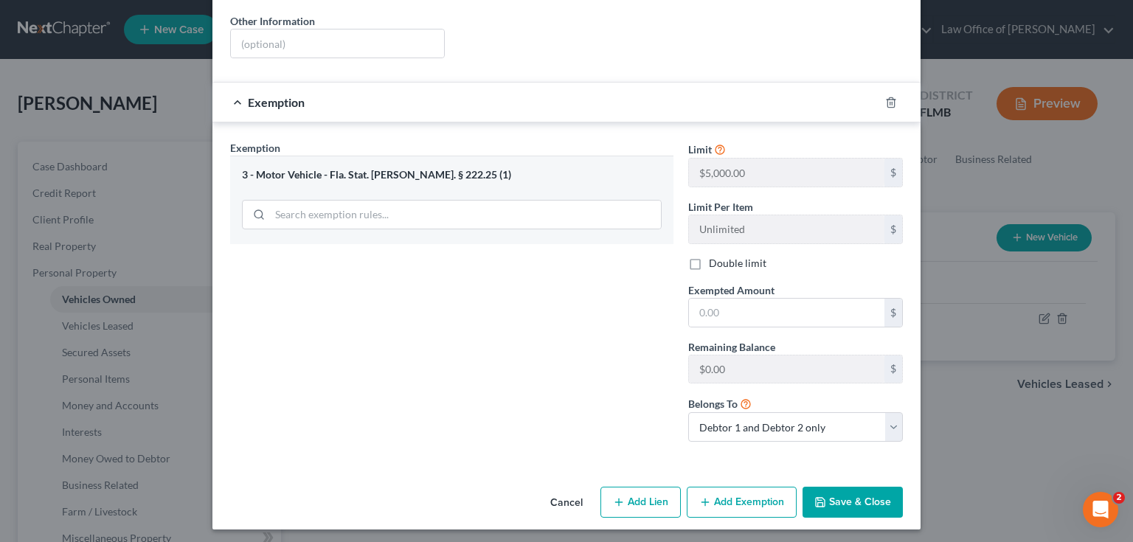
scroll to position [298, 0]
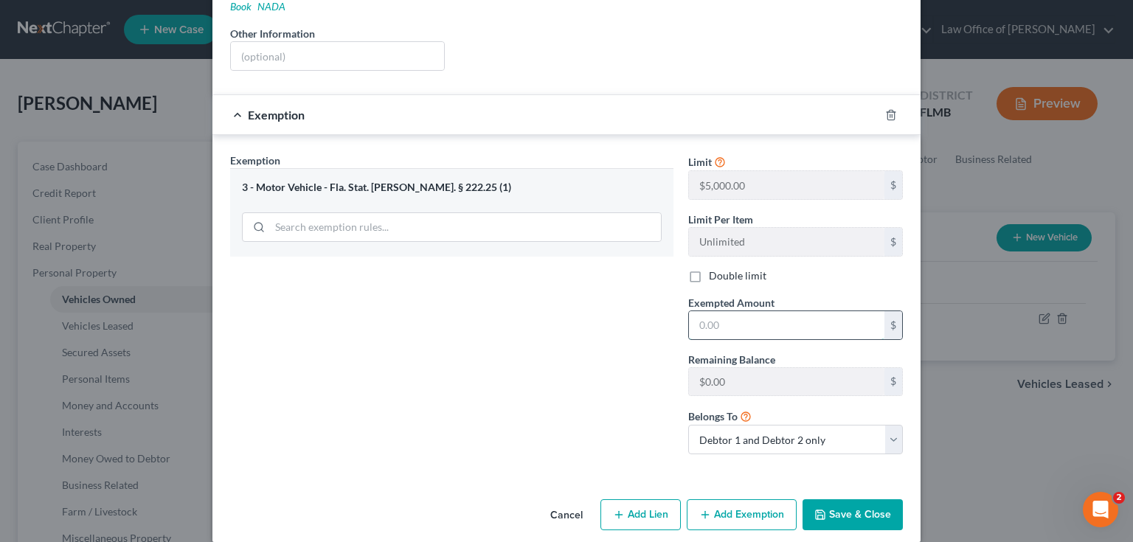
click at [743, 311] on input "text" at bounding box center [786, 325] width 195 height 28
type input "5,000"
click at [886, 499] on button "Save & Close" at bounding box center [852, 514] width 100 height 31
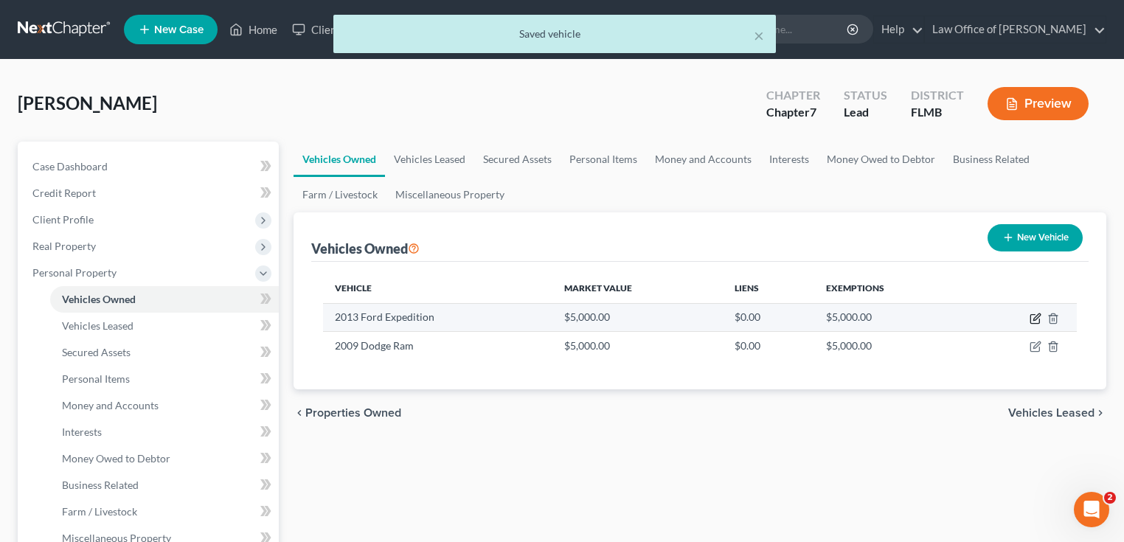
click at [1032, 316] on icon "button" at bounding box center [1035, 319] width 12 height 12
select select "0"
select select "13"
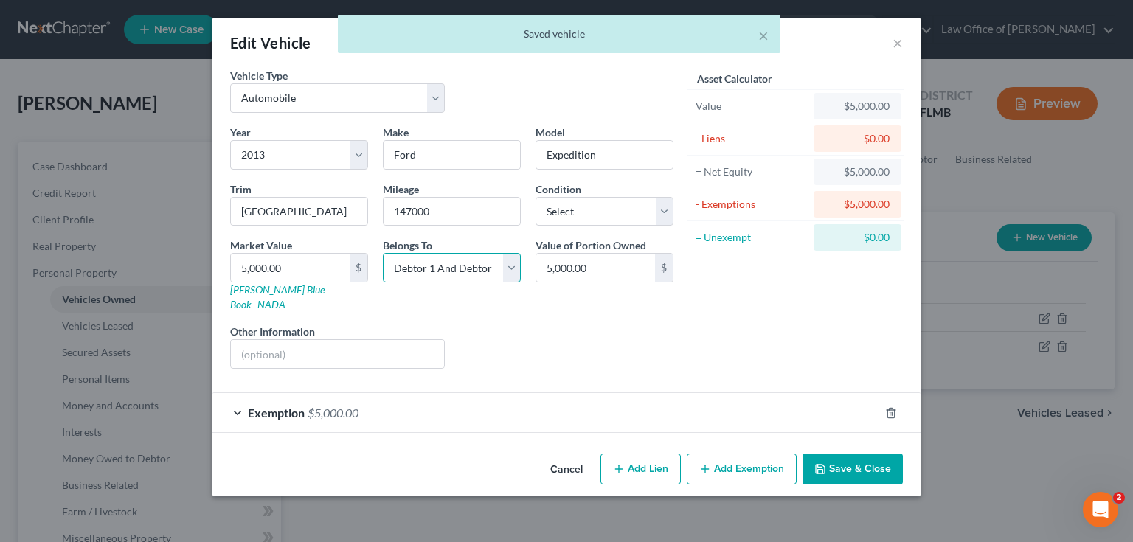
click at [493, 271] on select "Select Debtor 1 Only Debtor 2 Only Debtor 1 And Debtor 2 Only At Least One Of T…" at bounding box center [452, 267] width 138 height 29
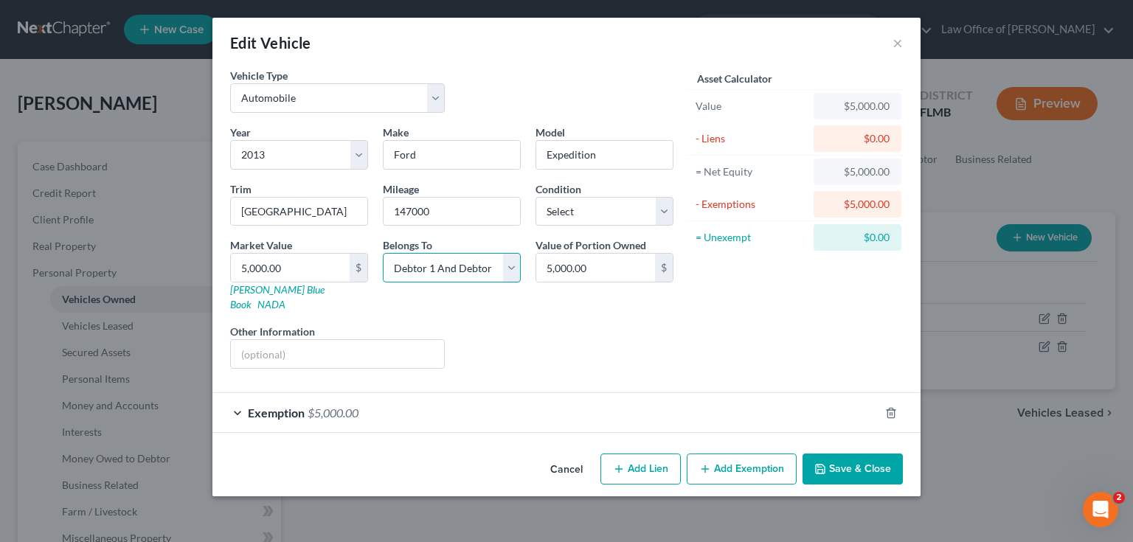
select select "1"
click at [383, 253] on select "Select Debtor 1 Only Debtor 2 Only Debtor 1 And Debtor 2 Only At Least One Of T…" at bounding box center [452, 267] width 138 height 29
click at [873, 454] on button "Save & Close" at bounding box center [852, 469] width 100 height 31
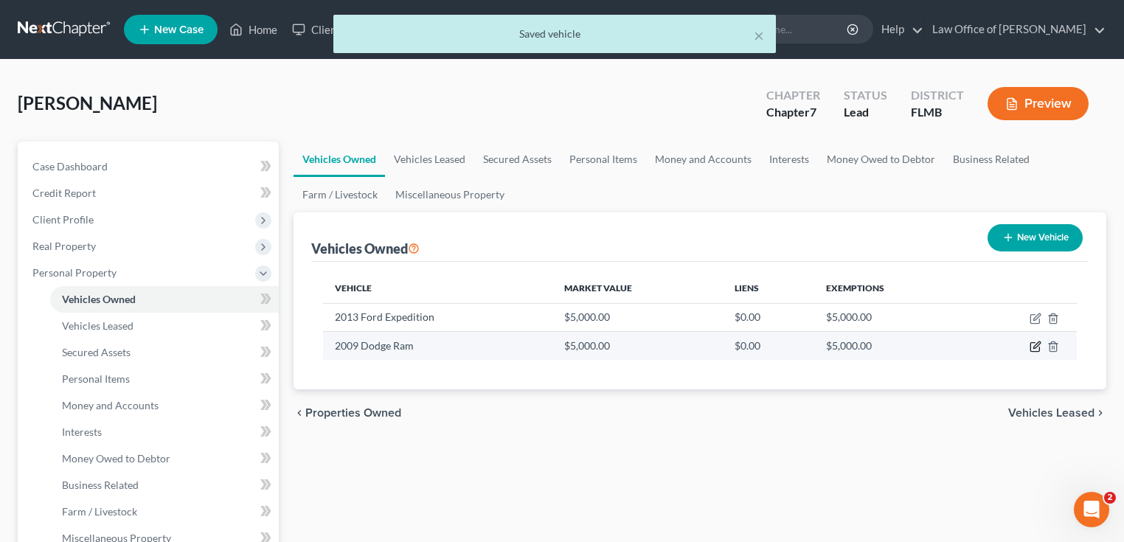
click at [1037, 344] on icon "button" at bounding box center [1035, 347] width 12 height 12
select select "0"
select select "17"
select select "2"
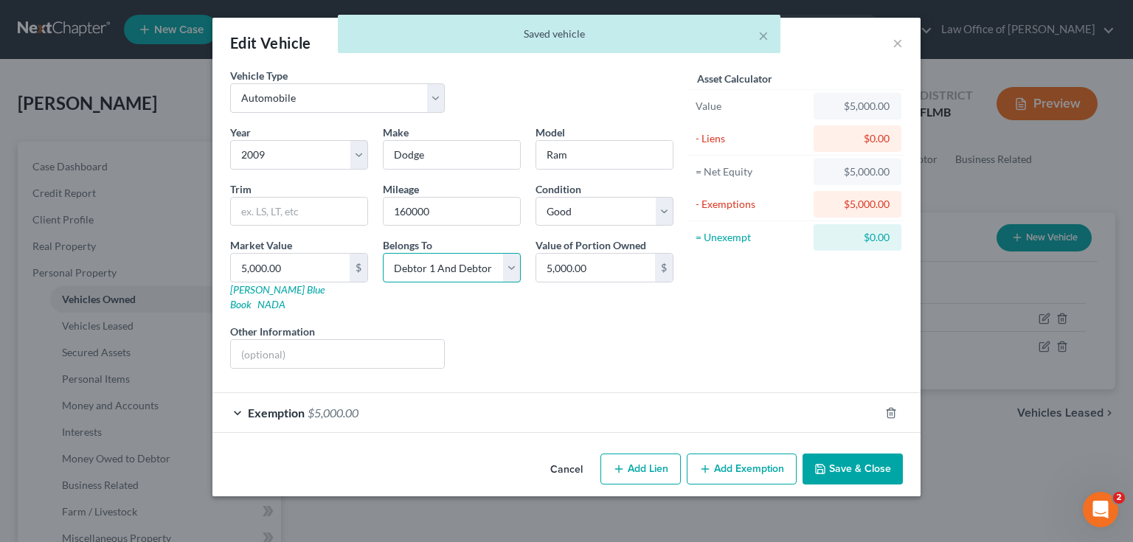
click at [487, 265] on select "Select Debtor 1 Only Debtor 2 Only Debtor 1 And Debtor 2 Only At Least One Of T…" at bounding box center [452, 267] width 138 height 29
select select "1"
click at [383, 253] on select "Select Debtor 1 Only Debtor 2 Only Debtor 1 And Debtor 2 Only At Least One Of T…" at bounding box center [452, 267] width 138 height 29
click at [830, 454] on button "Save & Close" at bounding box center [852, 469] width 100 height 31
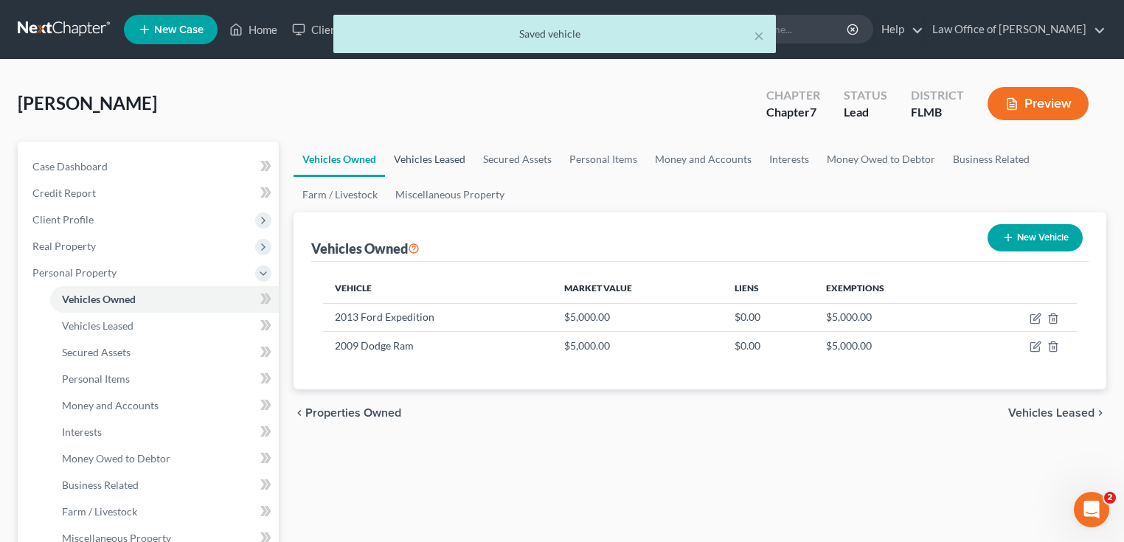
click at [425, 161] on link "Vehicles Leased" at bounding box center [429, 159] width 89 height 35
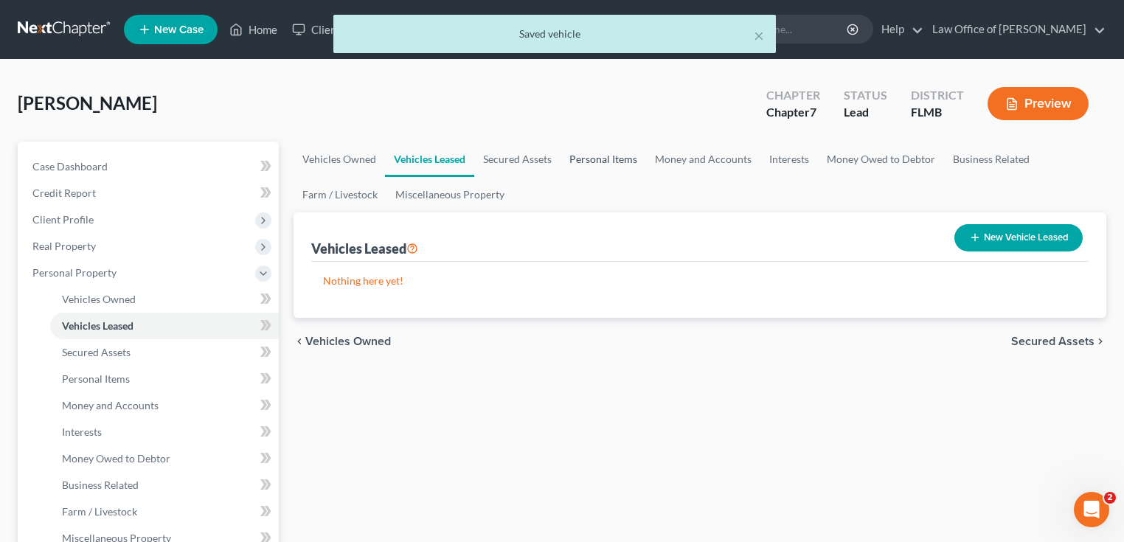
click at [620, 159] on link "Personal Items" at bounding box center [603, 159] width 86 height 35
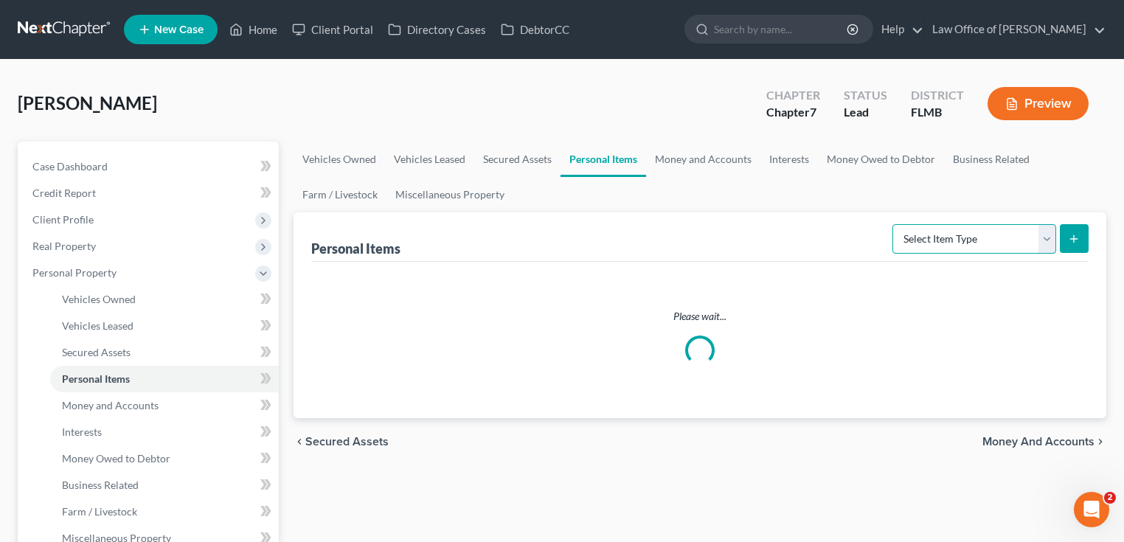
click at [1024, 247] on select "Select Item Type Clothing Collectibles Of Value Electronics Firearms Household …" at bounding box center [974, 238] width 164 height 29
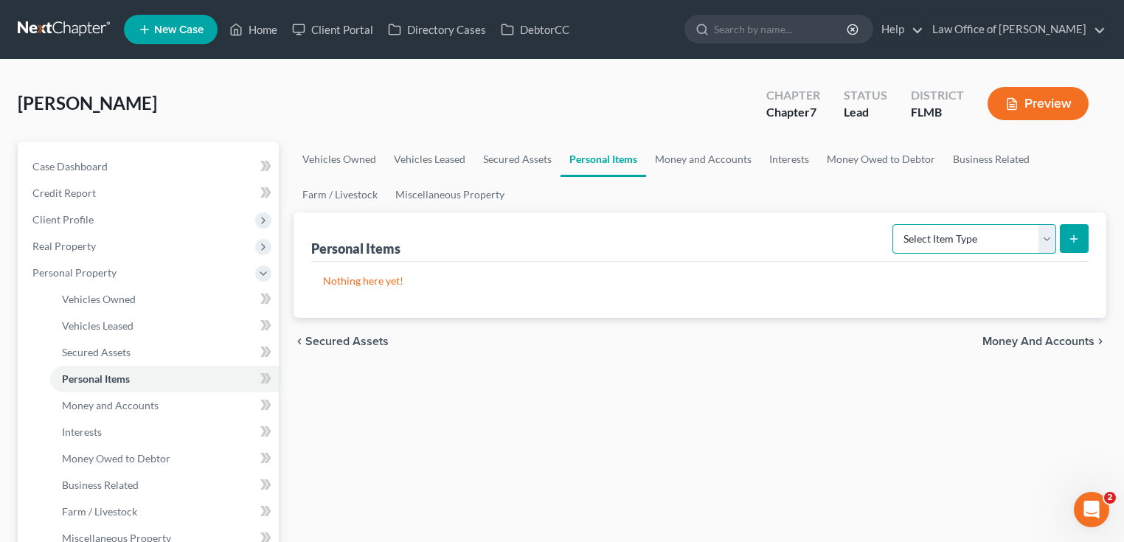
select select "household_goods"
click at [894, 224] on select "Select Item Type Clothing Collectibles Of Value Electronics Firearms Household …" at bounding box center [974, 238] width 164 height 29
click at [1077, 233] on icon "submit" at bounding box center [1074, 239] width 12 height 12
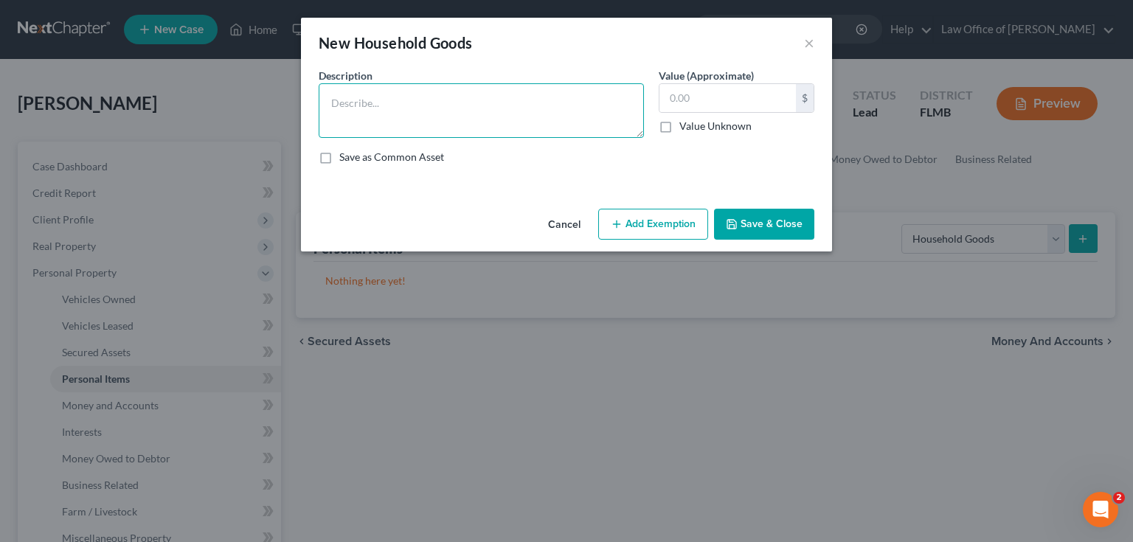
click at [414, 125] on textarea at bounding box center [481, 110] width 325 height 55
click at [422, 105] on textarea "Couch, Coffee table, 2 recliners, love seat, TV stand, queen size bed, 2 nights…" at bounding box center [481, 110] width 325 height 55
click at [420, 103] on textarea "Couch, Coffee table, 2 recliners, love seat, TV stand, queen size bed, 2 nights…" at bounding box center [481, 110] width 325 height 55
click at [425, 102] on textarea "Couch, Coffee table, 2 recliners, love seat, TV stand, queen size bed, 2 nights…" at bounding box center [481, 110] width 325 height 55
click at [572, 118] on textarea "Couch, Coffee table, 2 end tables, 2 recliners, love seat, TV stand, queen size…" at bounding box center [481, 110] width 325 height 55
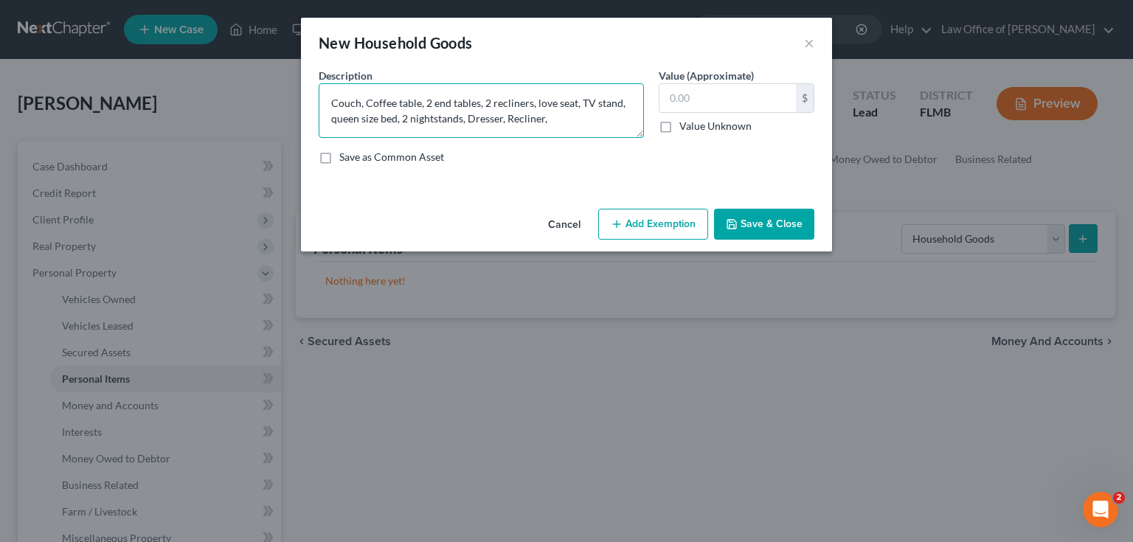
click at [590, 109] on textarea "Couch, Coffee table, 2 end tables, 2 recliners, love seat, TV stand, queen size…" at bounding box center [481, 110] width 325 height 55
click at [594, 109] on textarea "Couch, Coffee table, 2 end tables, 2 recliners, love seat, TV stand, queen size…" at bounding box center [481, 110] width 325 height 55
click at [585, 122] on textarea "Couch, Coffee table, 2 end tables, 2 recliners, love seat, TV stand, queen size…" at bounding box center [481, 110] width 325 height 55
click at [503, 100] on textarea "Couch, Coffee table, 2 end tables, 2 recliners, love seat, TV stand, queen size…" at bounding box center [481, 110] width 325 height 55
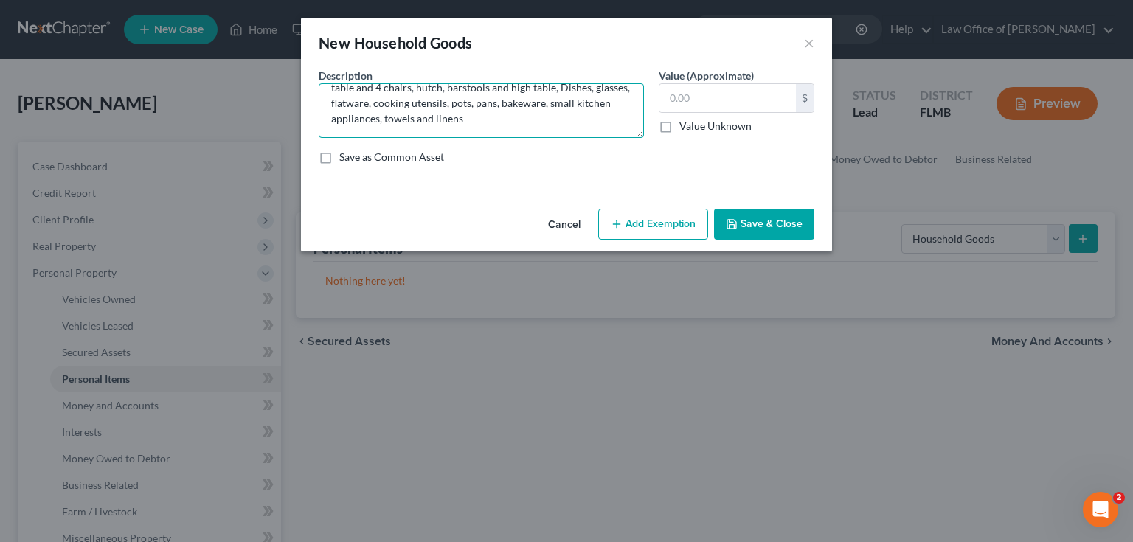
click at [563, 114] on textarea "Couch, Coffee table, 2 end tables, 2 recliners, love seat, TV stand, queen size…" at bounding box center [481, 110] width 325 height 55
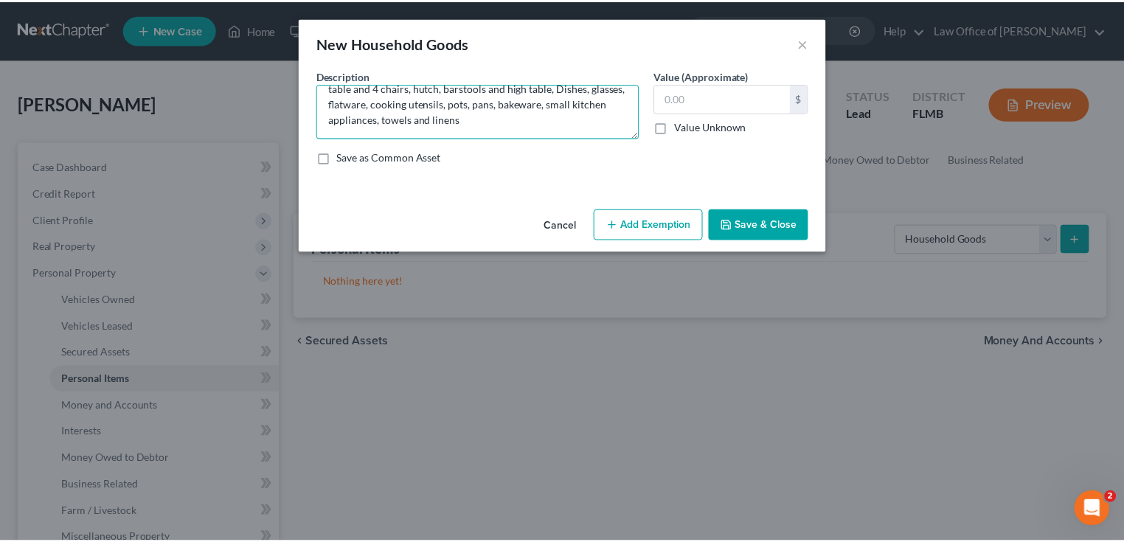
scroll to position [0, 0]
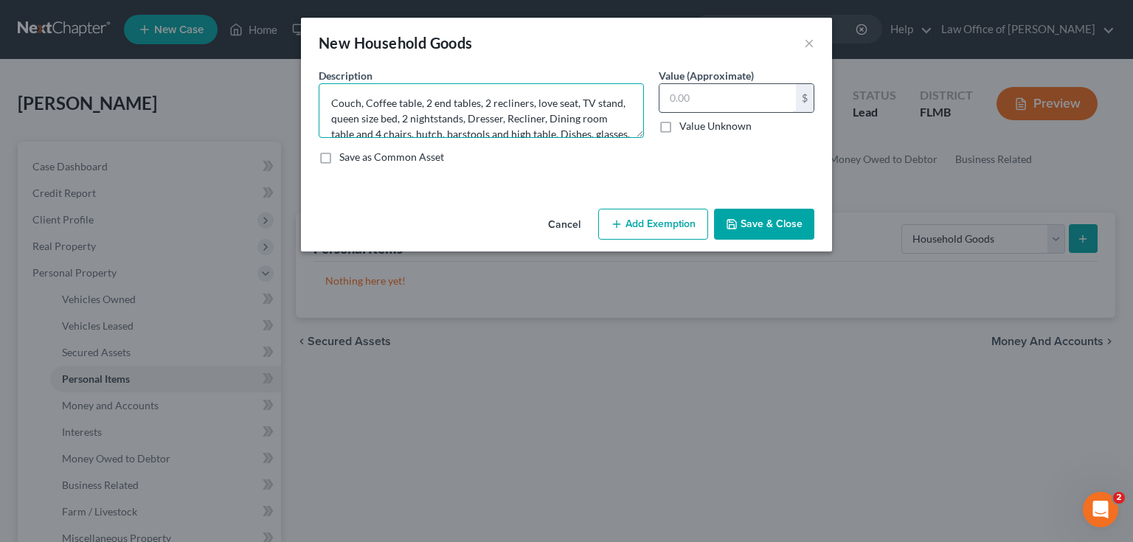
type textarea "Couch, Coffee table, 2 end tables, 2 recliners, love seat, TV stand, queen size…"
click at [670, 105] on input "text" at bounding box center [727, 98] width 136 height 28
type input "1,500"
click at [776, 228] on button "Save & Close" at bounding box center [764, 224] width 100 height 31
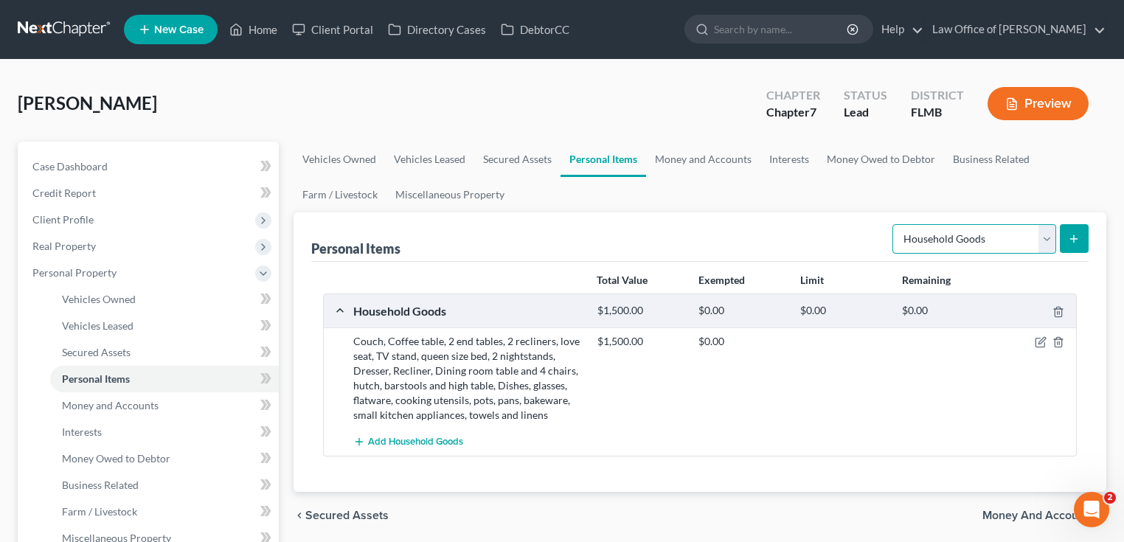
click at [976, 241] on select "Select Item Type Clothing Collectibles Of Value Electronics Firearms Household …" at bounding box center [974, 238] width 164 height 29
select select "clothing"
click at [894, 224] on select "Select Item Type Clothing Collectibles Of Value Electronics Firearms Household …" at bounding box center [974, 238] width 164 height 29
click at [1077, 234] on icon "submit" at bounding box center [1074, 239] width 12 height 12
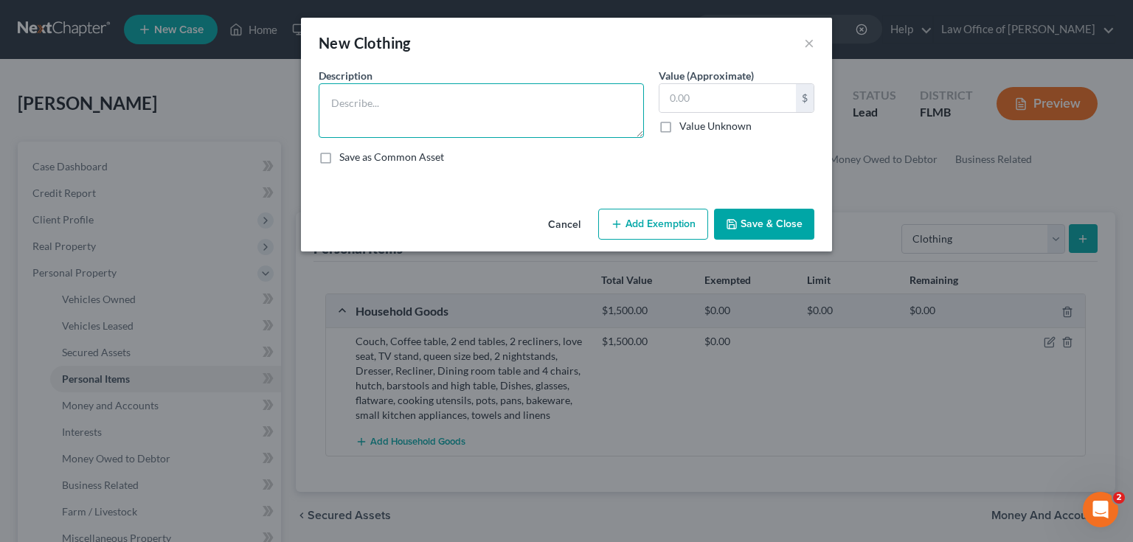
click at [585, 106] on textarea at bounding box center [481, 110] width 325 height 55
type textarea "Woman's Wardrobe"
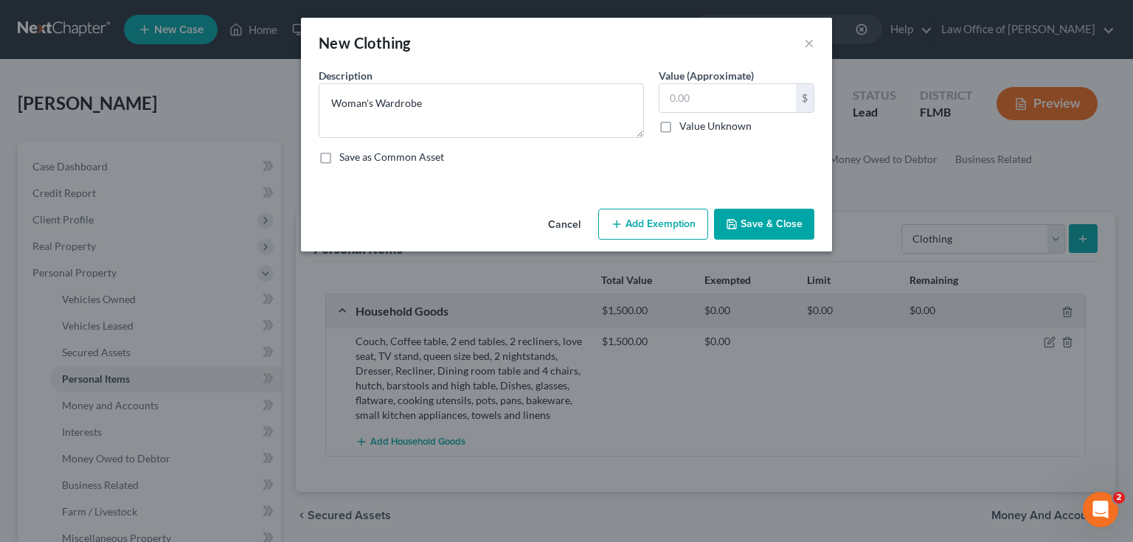
click at [745, 145] on div "Description * Woman's Wardrobe Value (Approximate) $ Value Unknown Balance Unde…" at bounding box center [566, 122] width 510 height 108
click at [734, 105] on input "text" at bounding box center [727, 98] width 136 height 28
type input "700"
click at [755, 212] on button "Save & Close" at bounding box center [764, 224] width 100 height 31
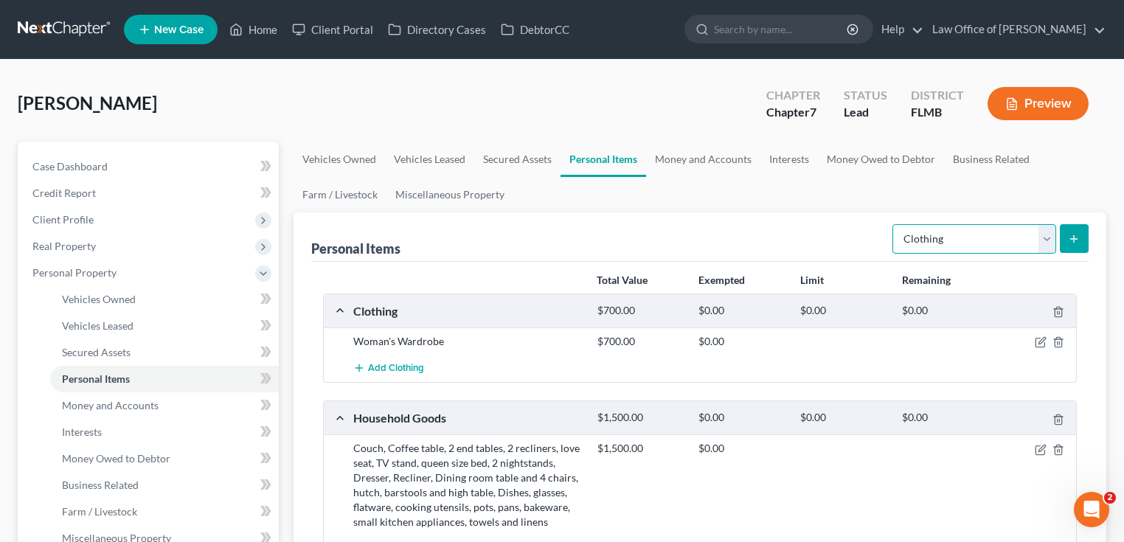
click at [1038, 239] on select "Select Item Type Clothing Collectibles Of Value Electronics Firearms Household …" at bounding box center [974, 238] width 164 height 29
click at [894, 224] on select "Select Item Type Clothing Collectibles Of Value Electronics Firearms Household …" at bounding box center [974, 238] width 164 height 29
click at [1081, 233] on button "submit" at bounding box center [1074, 238] width 29 height 29
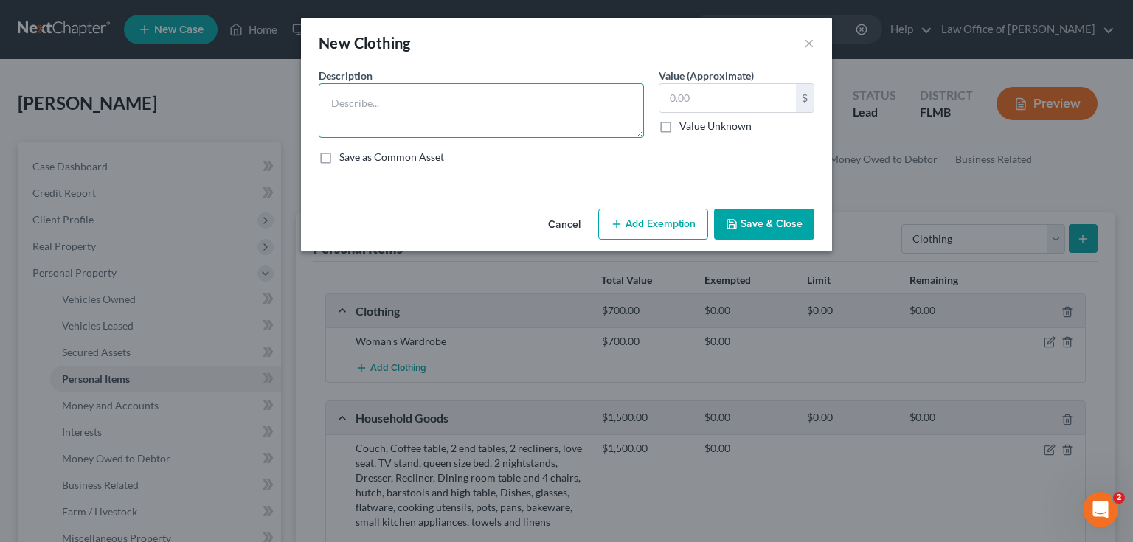
drag, startPoint x: 502, startPoint y: 123, endPoint x: 523, endPoint y: 133, distance: 22.8
click at [501, 124] on textarea at bounding box center [481, 110] width 325 height 55
type textarea "Men's wardrobe"
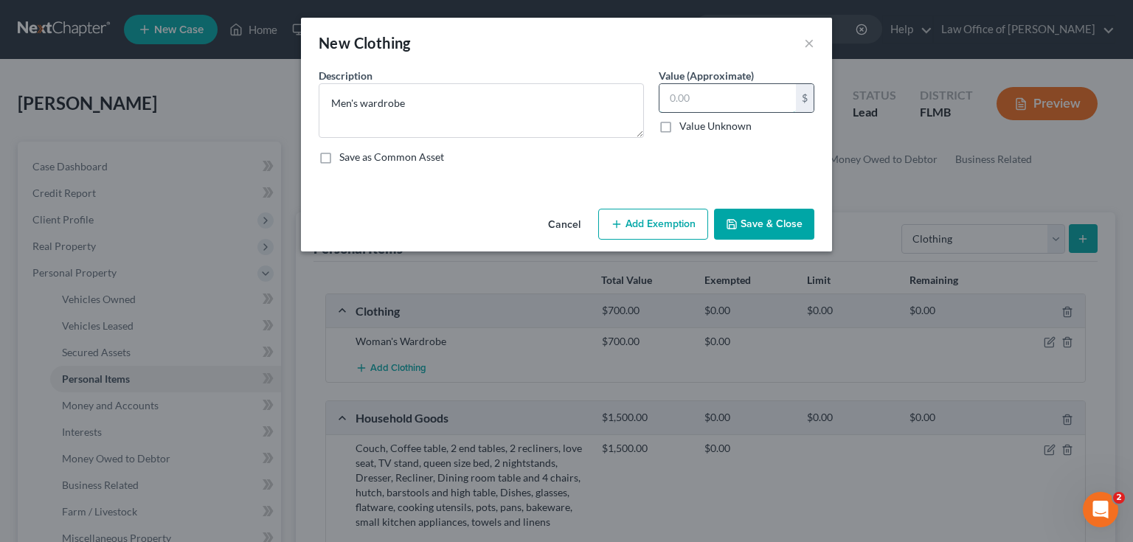
click at [691, 97] on input "text" at bounding box center [727, 98] width 136 height 28
type input "300"
click at [764, 227] on button "Save & Close" at bounding box center [764, 224] width 100 height 31
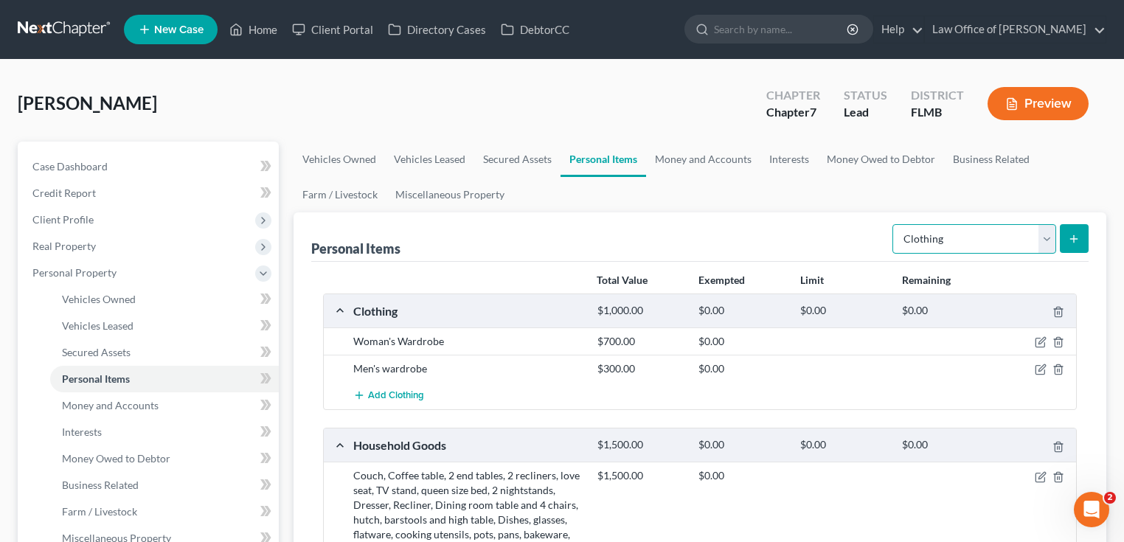
click at [968, 237] on select "Select Item Type Clothing Collectibles Of Value Electronics Firearms Household …" at bounding box center [974, 238] width 164 height 29
select select "collectibles_of_value"
click at [894, 224] on select "Select Item Type Clothing Collectibles Of Value Electronics Firearms Household …" at bounding box center [974, 238] width 164 height 29
click at [1082, 245] on button "submit" at bounding box center [1074, 238] width 29 height 29
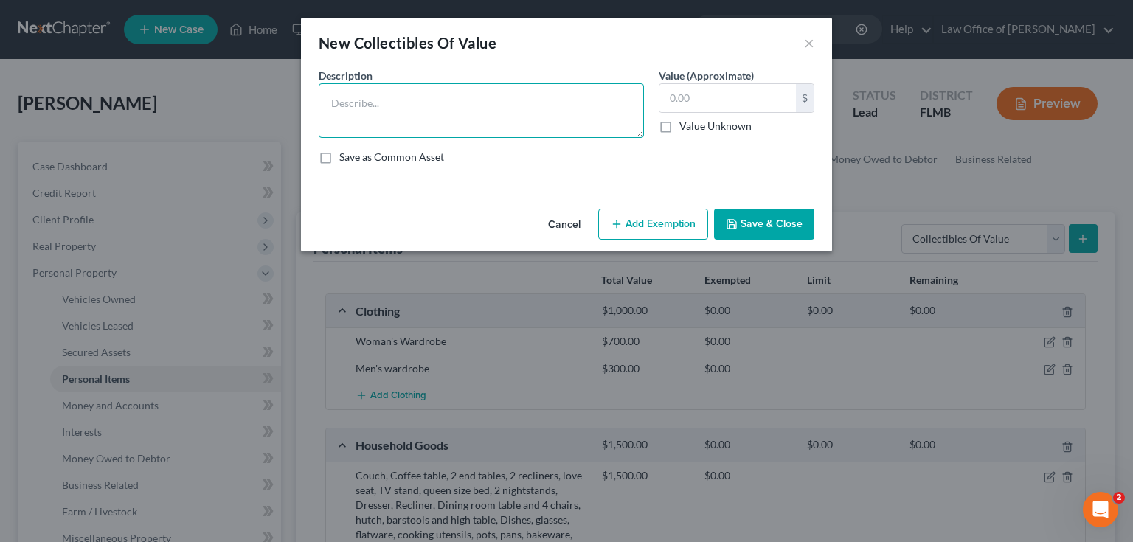
click at [537, 105] on textarea at bounding box center [481, 110] width 325 height 55
type textarea "Coins"
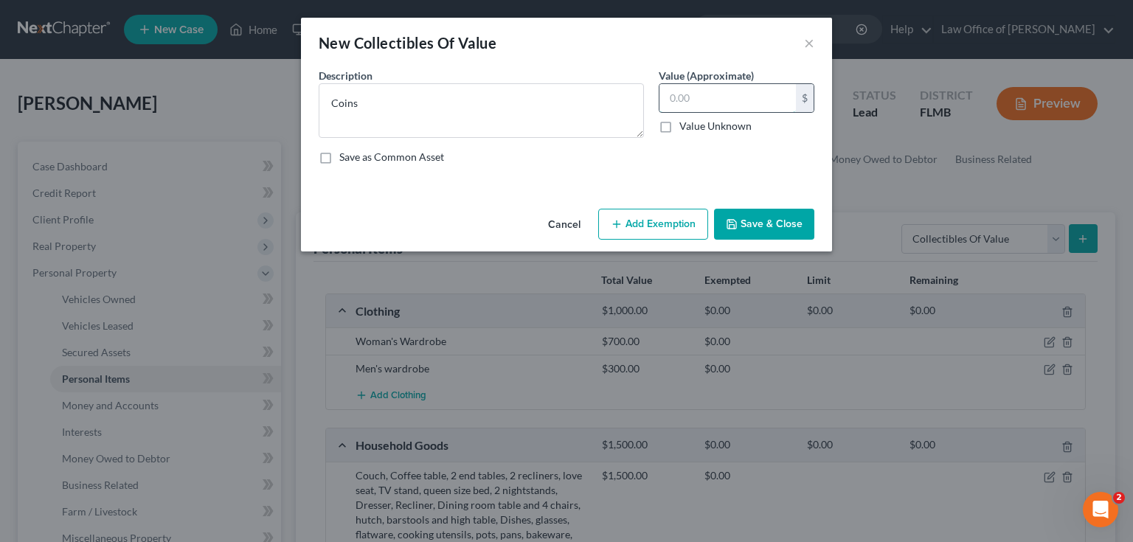
click at [733, 91] on input "text" at bounding box center [727, 98] width 136 height 28
type input "1,000"
click at [779, 213] on button "Save & Close" at bounding box center [764, 224] width 100 height 31
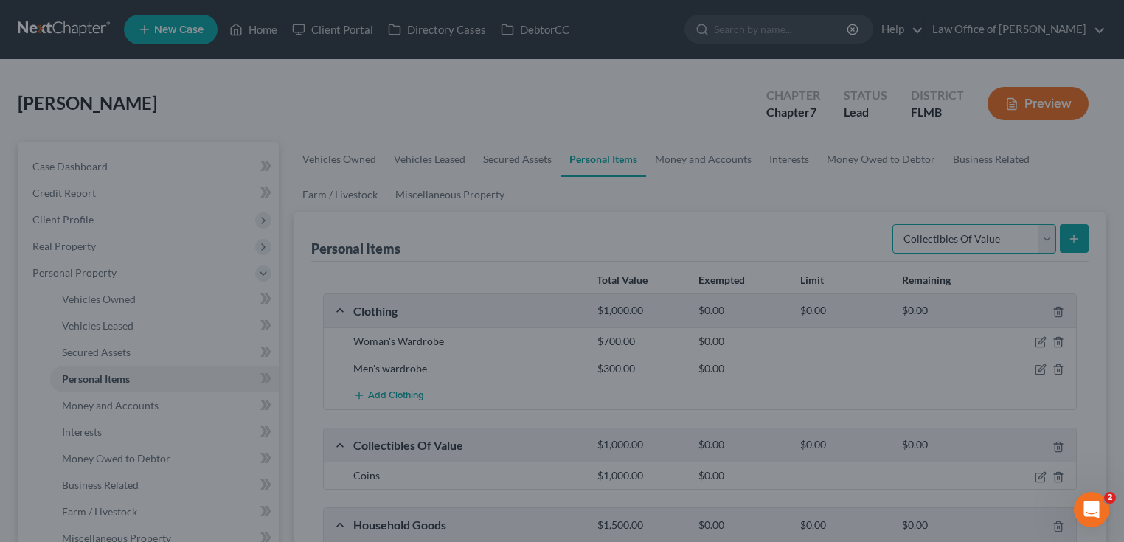
click at [1003, 230] on select "Select Item Type Clothing Collectibles Of Value Electronics Firearms Household …" at bounding box center [974, 238] width 164 height 29
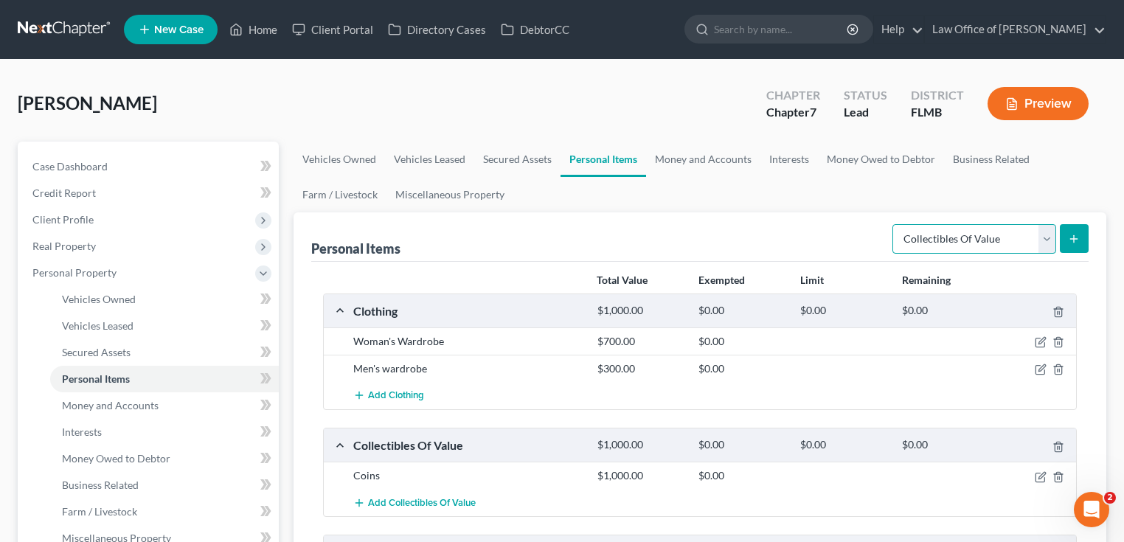
select select "electronics"
click at [894, 224] on select "Select Item Type Clothing Collectibles Of Value Electronics Firearms Household …" at bounding box center [974, 238] width 164 height 29
click at [1070, 233] on icon "submit" at bounding box center [1074, 239] width 12 height 12
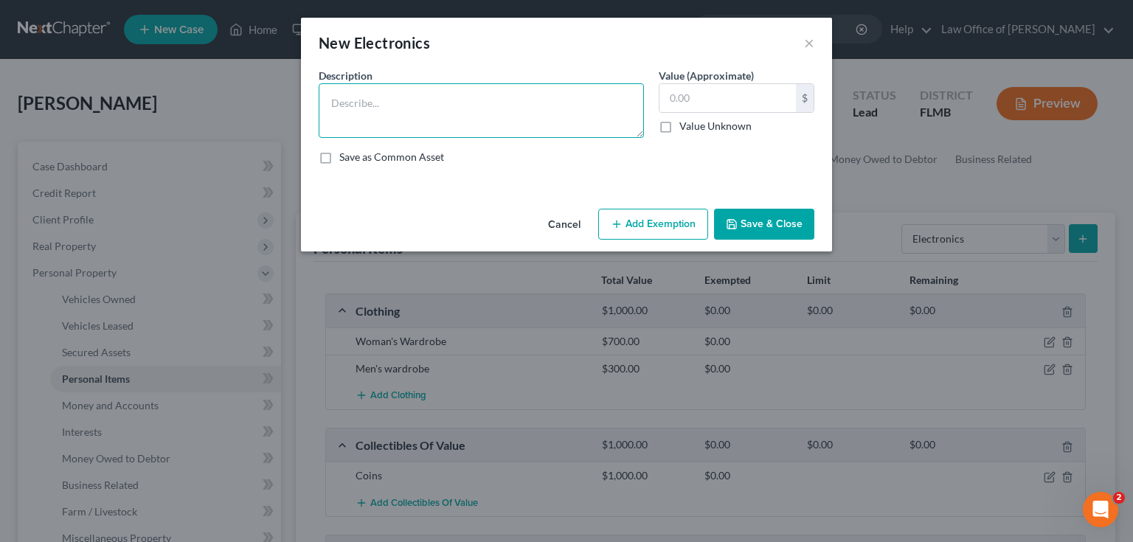
click at [445, 114] on textarea at bounding box center [481, 110] width 325 height 55
type textarea "T"
type textarea "(3) 50 in TVs, 25 in TV, 2 Cell phones, 2 tablets, laptop, printer"
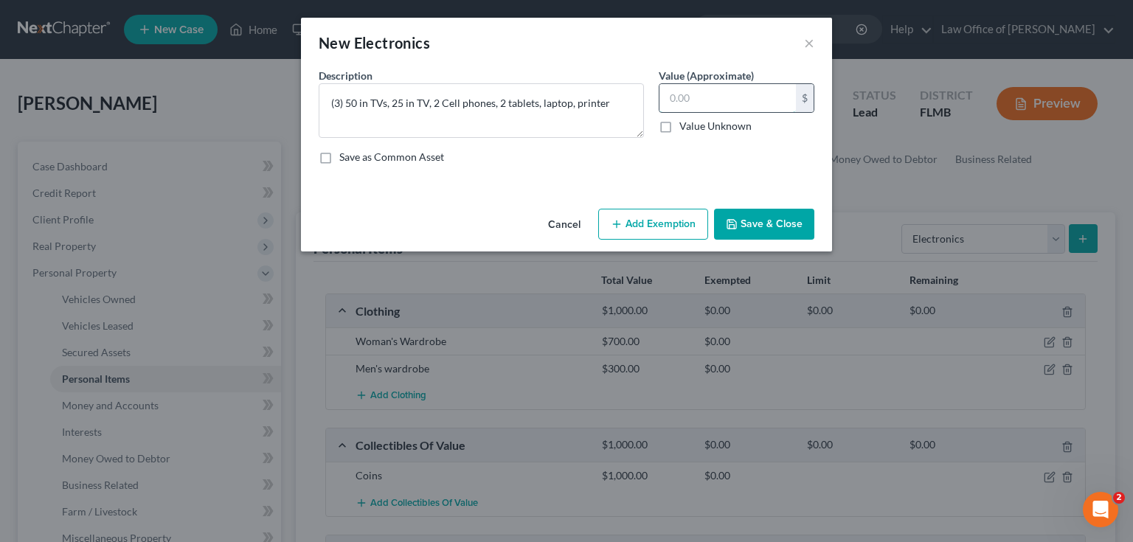
click at [746, 103] on input "text" at bounding box center [727, 98] width 136 height 28
type input "335"
click at [793, 211] on button "Save & Close" at bounding box center [764, 224] width 100 height 31
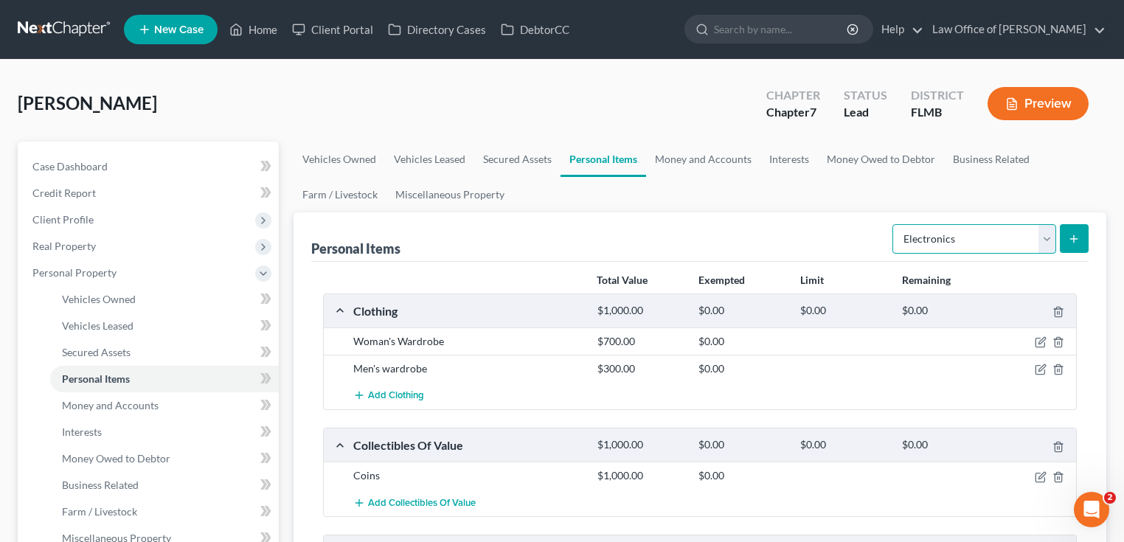
click at [1043, 242] on select "Select Item Type Clothing Collectibles Of Value Electronics Firearms Household …" at bounding box center [974, 238] width 164 height 29
select select "jewelry"
click at [894, 224] on select "Select Item Type Clothing Collectibles Of Value Electronics Firearms Household …" at bounding box center [974, 238] width 164 height 29
click at [1075, 234] on icon "submit" at bounding box center [1074, 239] width 12 height 12
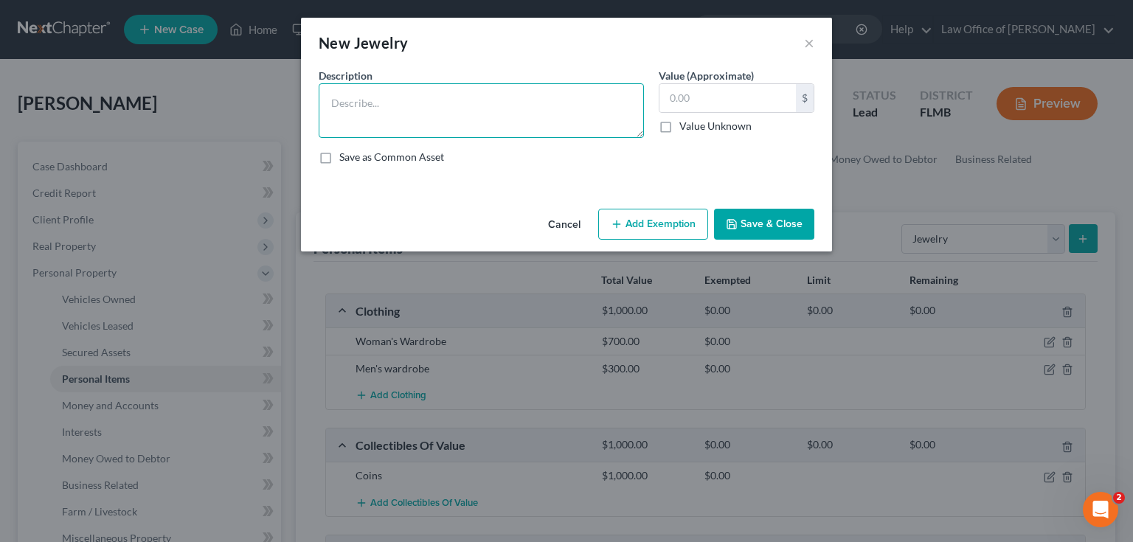
click at [523, 115] on textarea at bounding box center [481, 110] width 325 height 55
type textarea "3 gold necklaces, 3 costume jewelry"
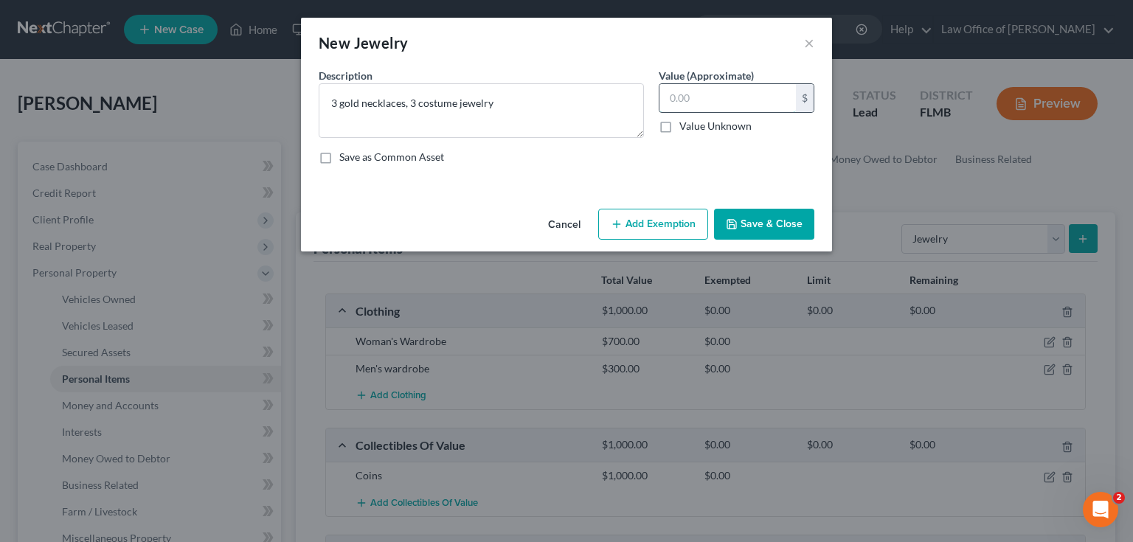
click at [670, 103] on input "text" at bounding box center [727, 98] width 136 height 28
type input "350"
click at [776, 237] on button "Save & Close" at bounding box center [764, 224] width 100 height 31
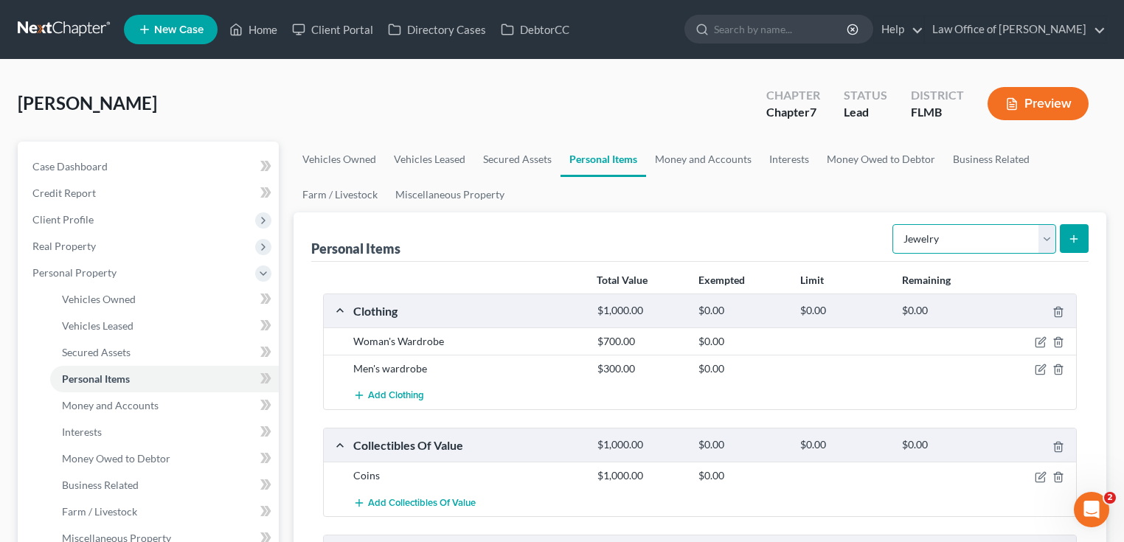
click at [991, 246] on select "Select Item Type Clothing Collectibles Of Value Electronics Firearms Household …" at bounding box center [974, 238] width 164 height 29
select select "other"
click at [894, 224] on select "Select Item Type Clothing Collectibles Of Value Electronics Firearms Household …" at bounding box center [974, 238] width 164 height 29
click at [1076, 233] on icon "submit" at bounding box center [1074, 239] width 12 height 12
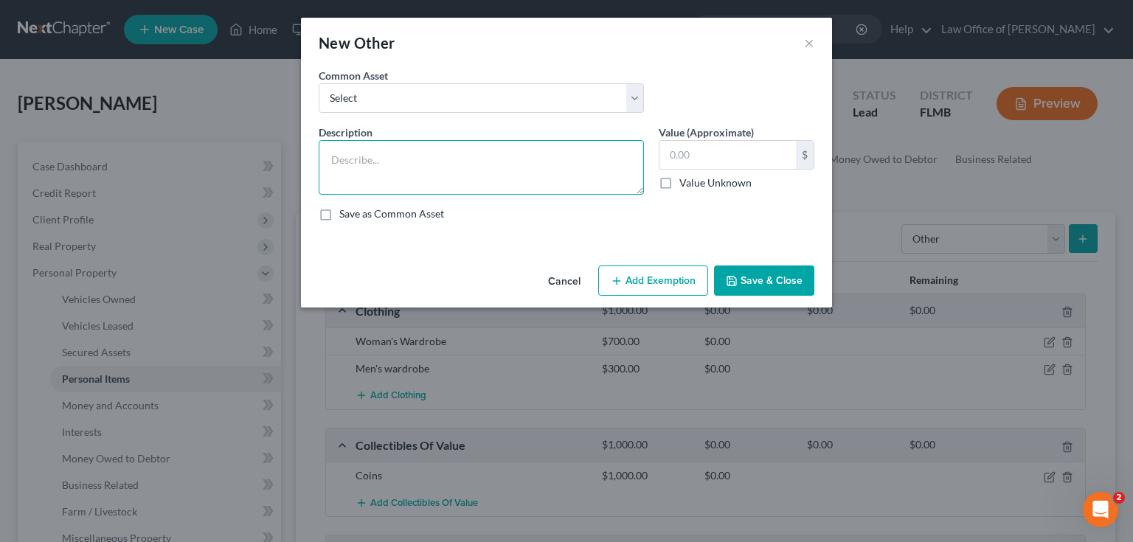
click at [483, 171] on textarea at bounding box center [481, 167] width 325 height 55
type textarea "Lawnmower, weed eater, trimmer, blower, etc"
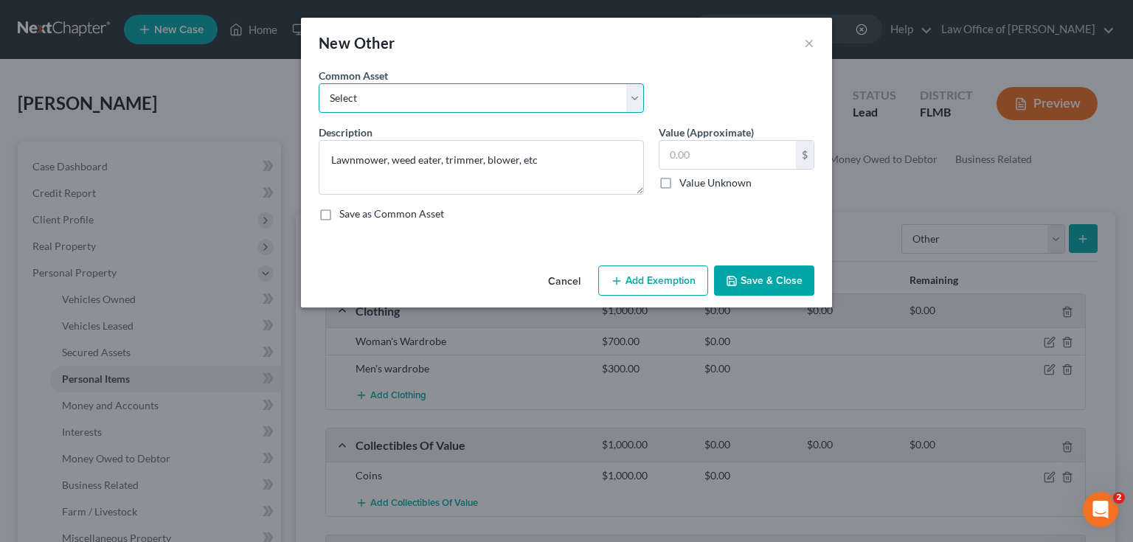
click at [424, 108] on select "Select Lawnmower, weed eater" at bounding box center [481, 97] width 325 height 29
select select "0"
click at [319, 83] on select "Select Lawnmower, weed eater" at bounding box center [481, 97] width 325 height 29
type textarea "Lawnmower, weed eater"
type input "100.00"
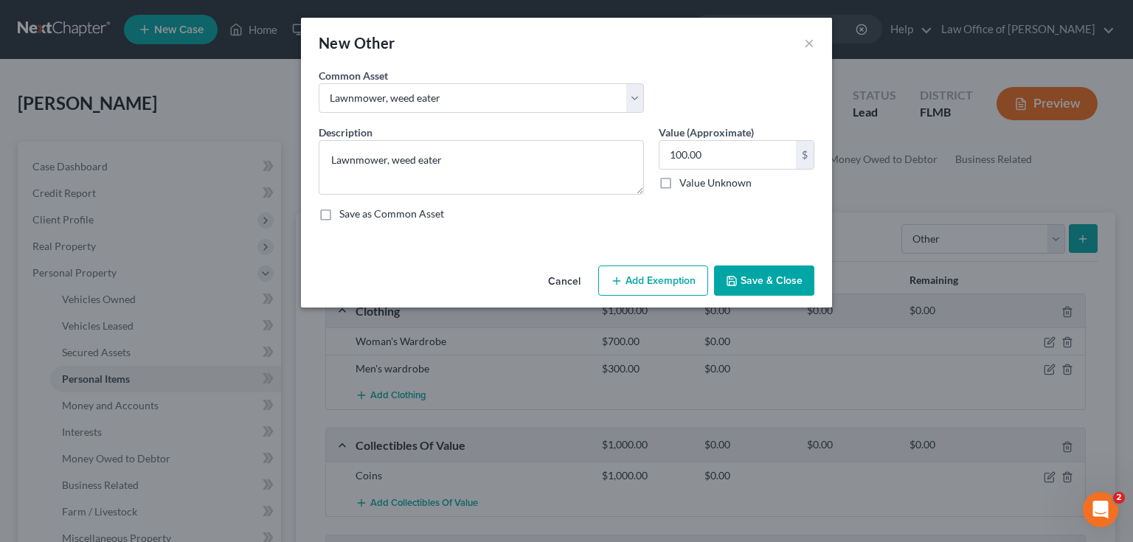
click at [552, 232] on div "Description * Lawnmower, weed eater Value (Approximate) 100.00 $ Value Unknown …" at bounding box center [566, 179] width 510 height 108
click at [515, 148] on textarea "Lawnmower, weed eater" at bounding box center [481, 167] width 325 height 55
click at [526, 92] on select "Select Lawnmower, weed eater" at bounding box center [481, 97] width 325 height 29
select select
click at [319, 83] on select "Select Lawnmower, weed eater" at bounding box center [481, 97] width 325 height 29
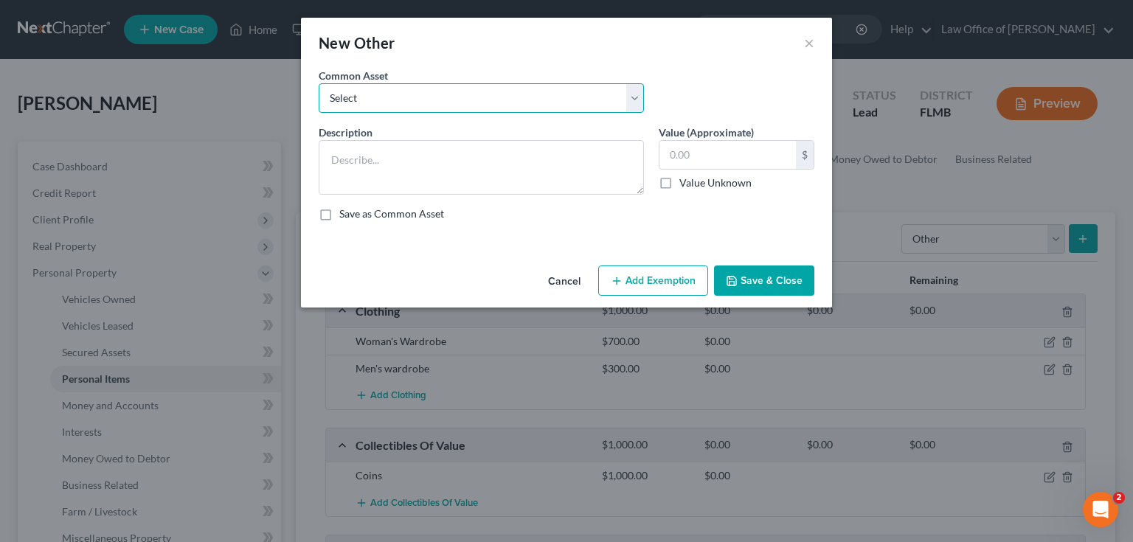
click at [448, 98] on select "Select Lawnmower, weed eater" at bounding box center [481, 97] width 325 height 29
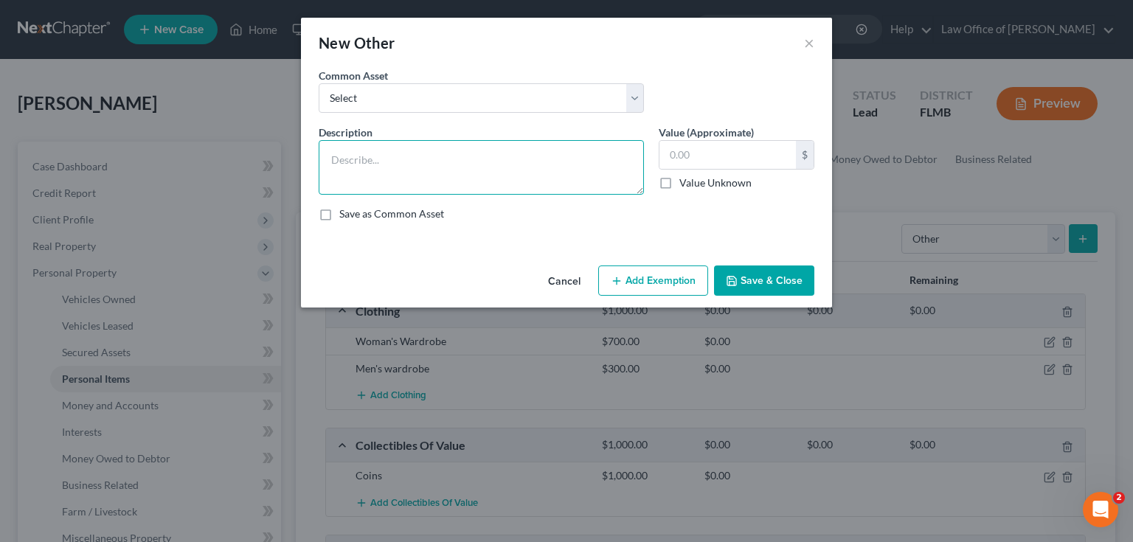
click at [472, 161] on textarea at bounding box center [481, 167] width 325 height 55
type textarea "W"
type textarea "Lawnmower, weed eater, trimmer, blower, etc."
click at [739, 155] on input "text" at bounding box center [727, 155] width 136 height 28
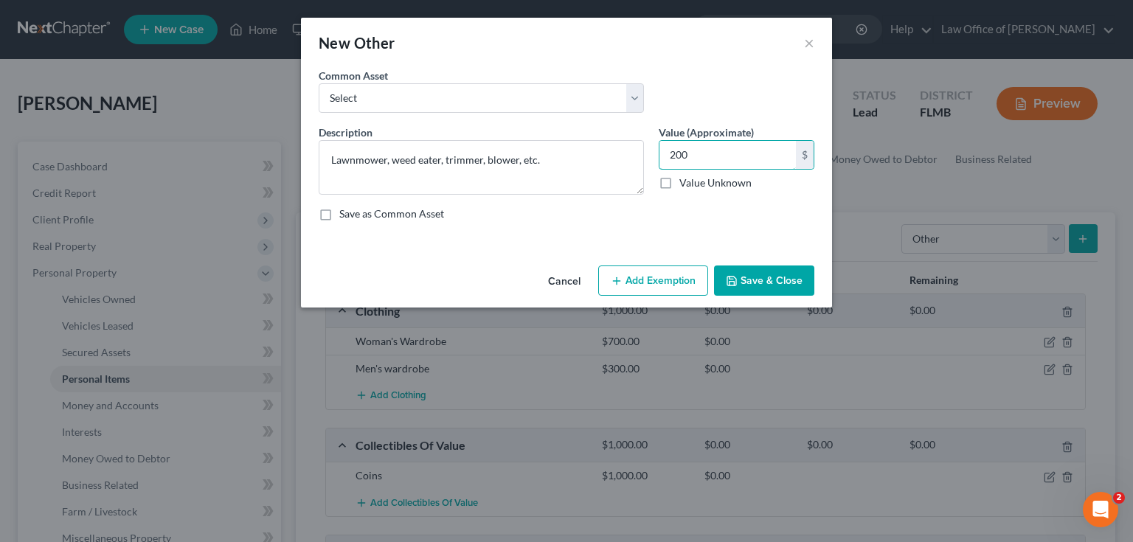
type input "200"
click at [765, 277] on button "Save & Close" at bounding box center [764, 280] width 100 height 31
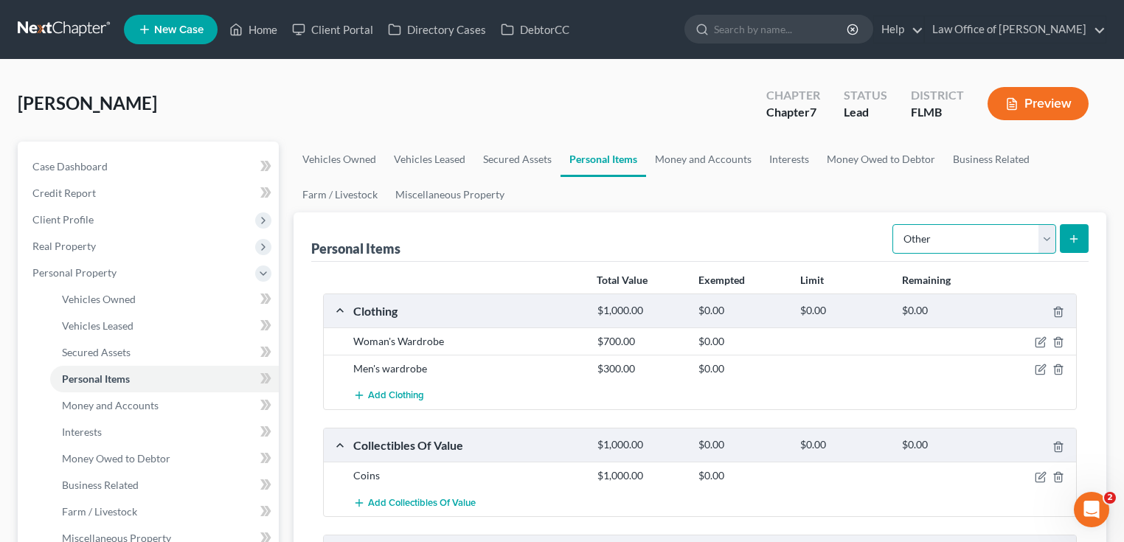
click at [934, 242] on select "Select Item Type Clothing Collectibles Of Value Electronics Firearms Household …" at bounding box center [974, 238] width 164 height 29
select select "sports_and_hobby_equipment"
click at [894, 224] on select "Select Item Type Clothing Collectibles Of Value Electronics Firearms Household …" at bounding box center [974, 238] width 164 height 29
click at [1077, 232] on button "submit" at bounding box center [1074, 238] width 29 height 29
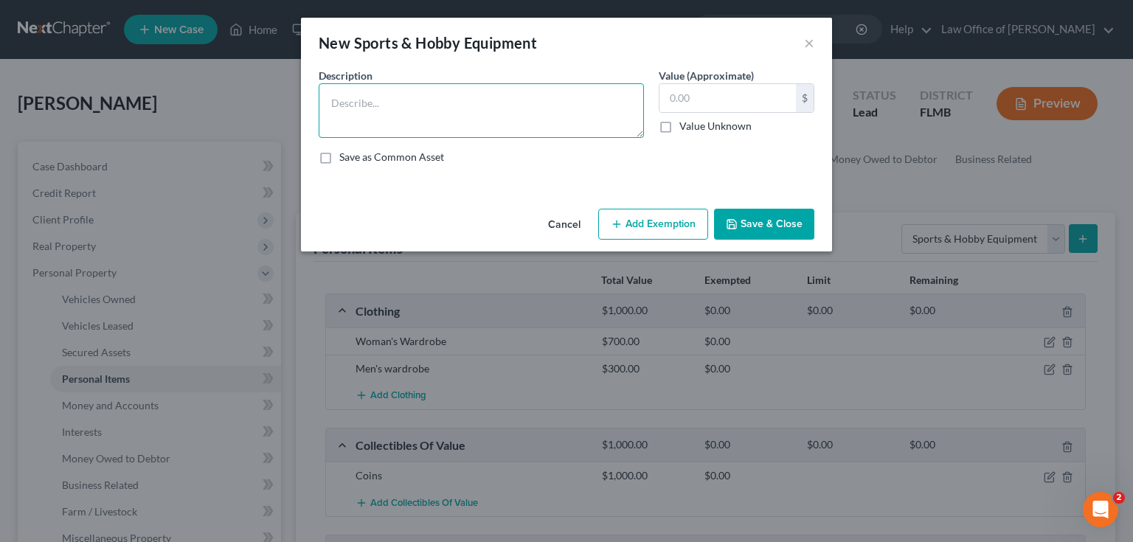
click at [490, 90] on textarea at bounding box center [481, 110] width 325 height 55
type textarea "D"
click at [425, 97] on textarea "Exercise equipment" at bounding box center [481, 110] width 325 height 55
type textarea "Exercise equipment"
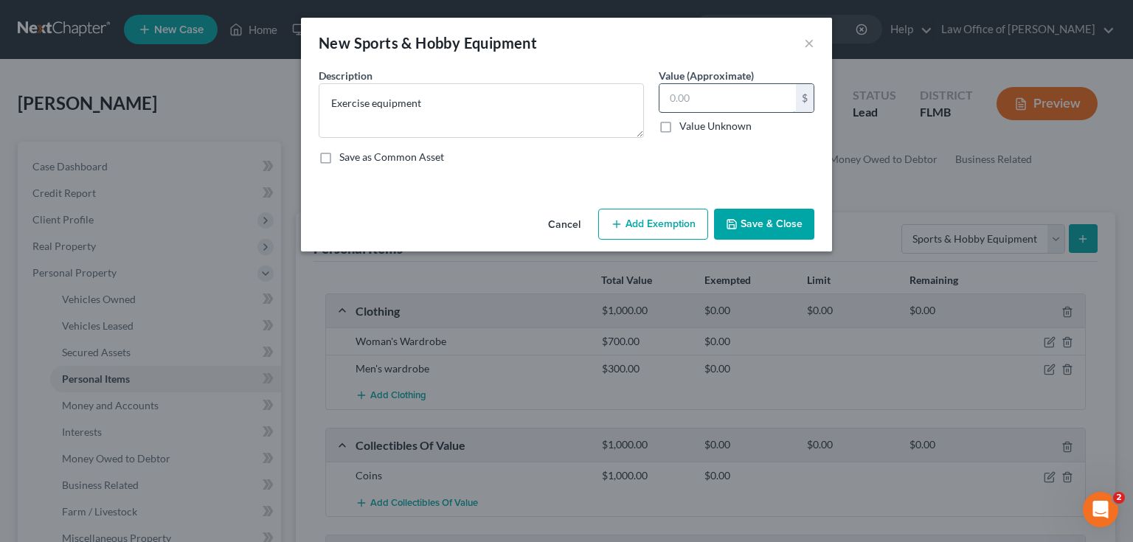
click at [734, 101] on input "text" at bounding box center [727, 98] width 136 height 28
type input "150"
click at [732, 224] on icon "button" at bounding box center [732, 224] width 12 height 12
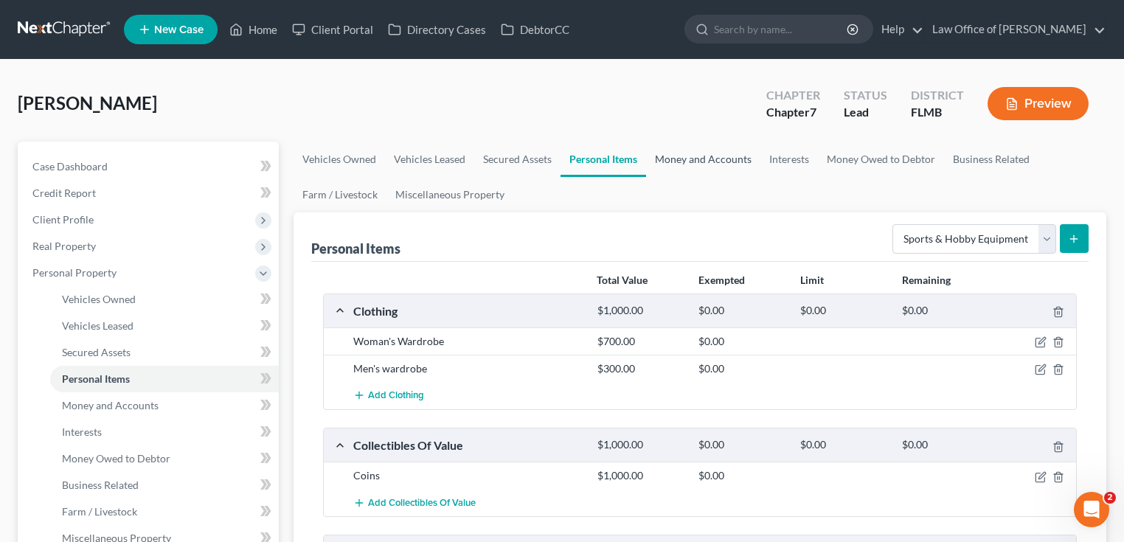
click at [709, 157] on link "Money and Accounts" at bounding box center [703, 159] width 114 height 35
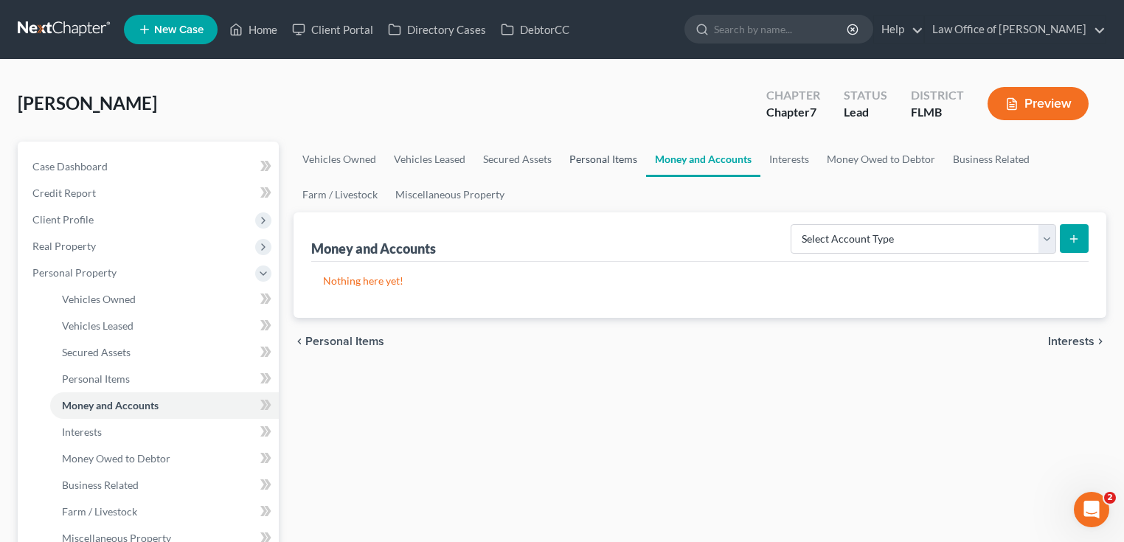
click at [602, 165] on link "Personal Items" at bounding box center [603, 159] width 86 height 35
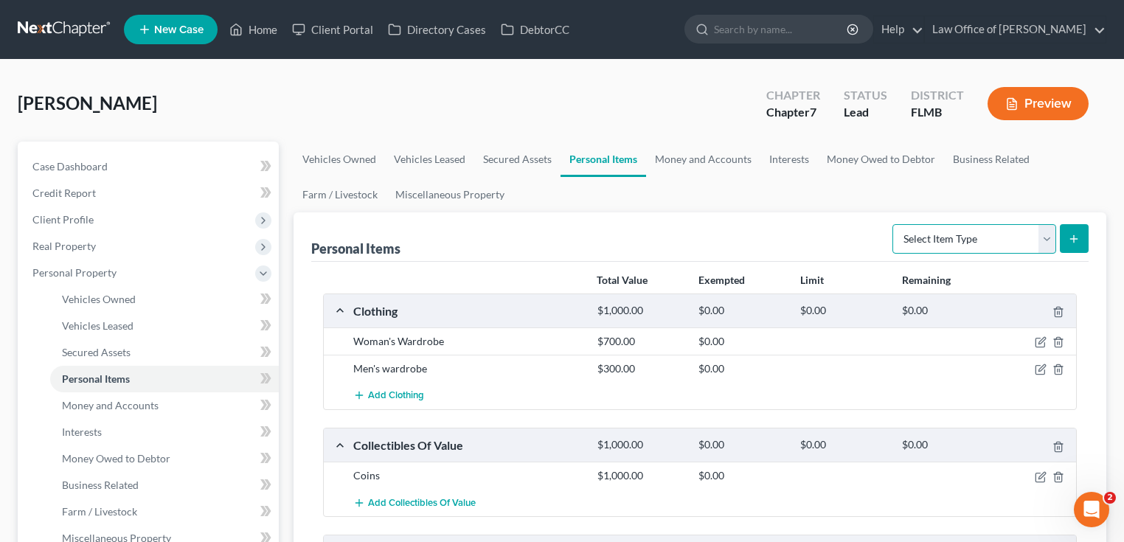
click at [1011, 234] on select "Select Item Type Clothing Collectibles Of Value Electronics Firearms Household …" at bounding box center [974, 238] width 164 height 29
select select "sports_and_hobby_equipment"
click at [894, 224] on select "Select Item Type Clothing Collectibles Of Value Electronics Firearms Household …" at bounding box center [974, 238] width 164 height 29
click at [1074, 242] on icon "submit" at bounding box center [1074, 239] width 12 height 12
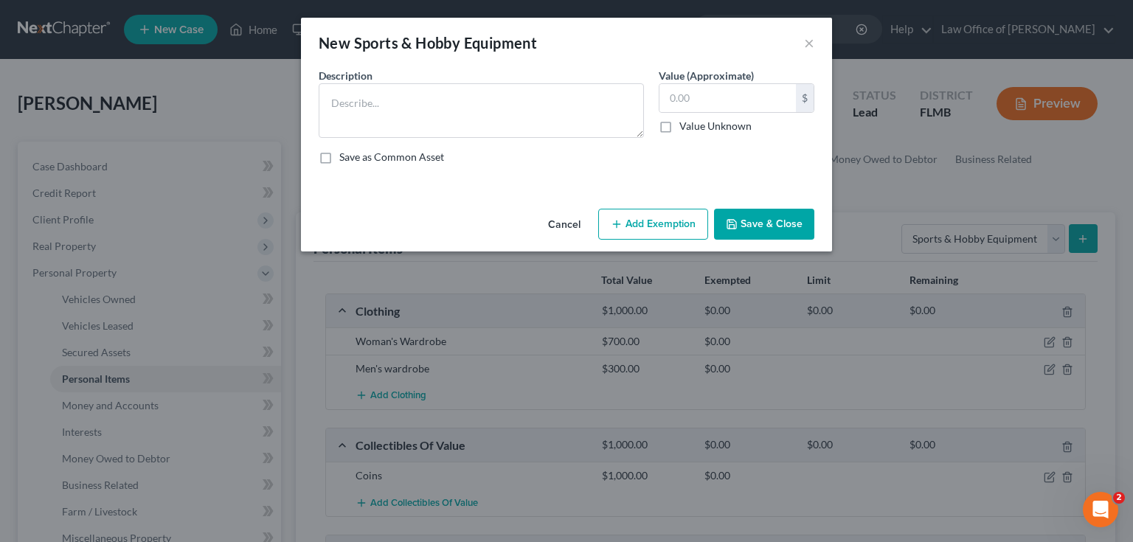
click at [454, 77] on div "Description *" at bounding box center [481, 103] width 340 height 70
click at [440, 115] on textarea at bounding box center [481, 110] width 325 height 55
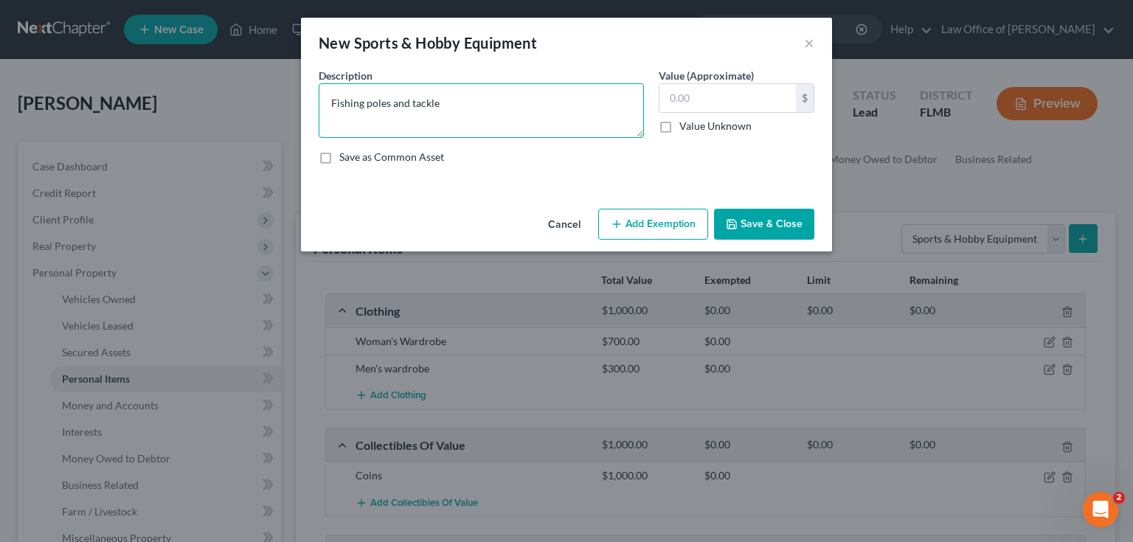
type textarea "Fishing poles and tackle"
click at [493, 201] on div "An exemption set must first be selected from the Filing Information section. Co…" at bounding box center [566, 135] width 531 height 135
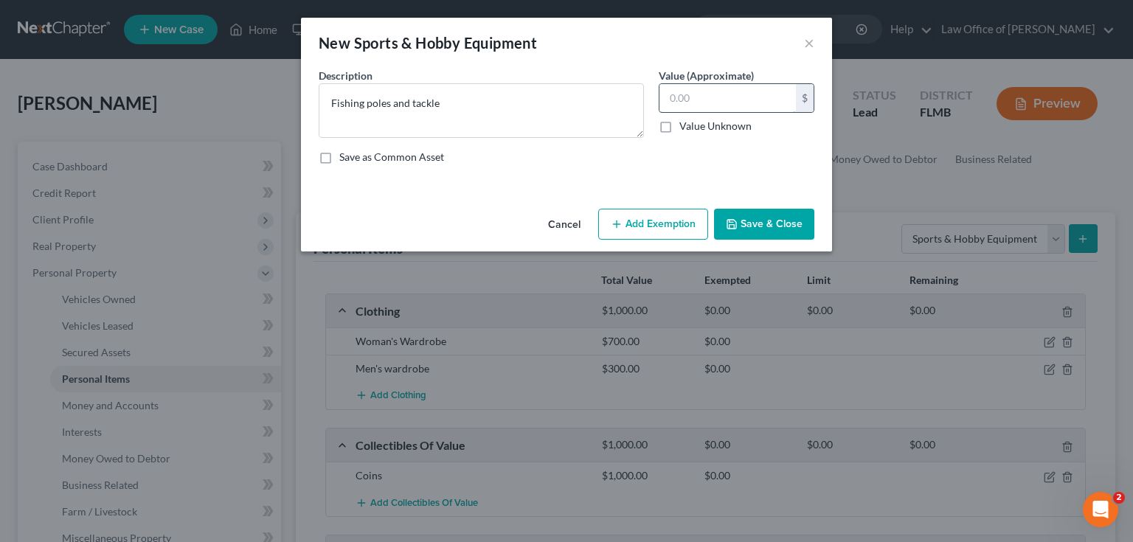
click at [717, 91] on input "text" at bounding box center [727, 98] width 136 height 28
type input "1,000"
click at [764, 218] on button "Save & Close" at bounding box center [764, 224] width 100 height 31
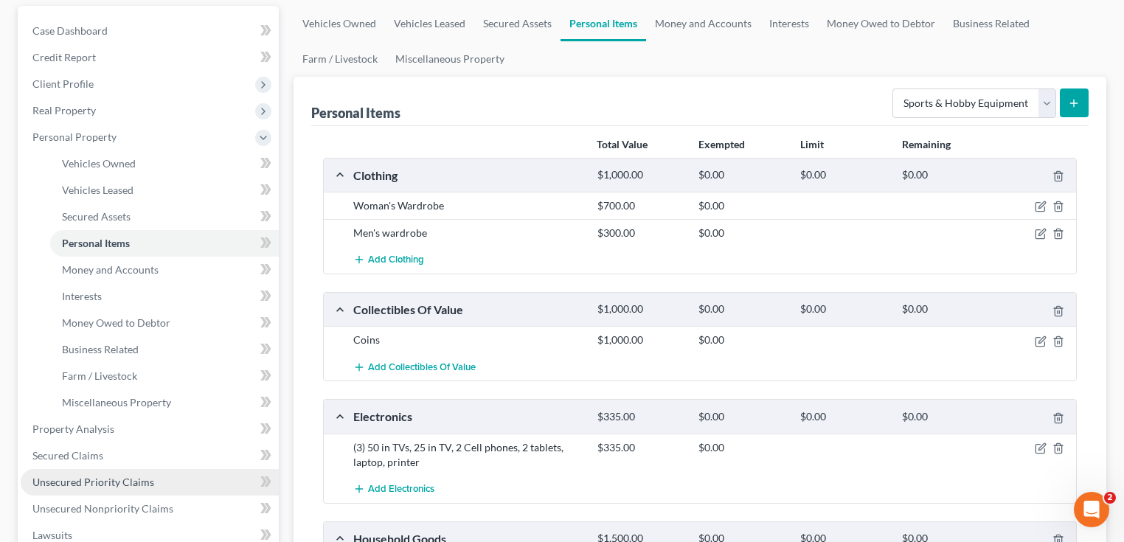
scroll to position [354, 0]
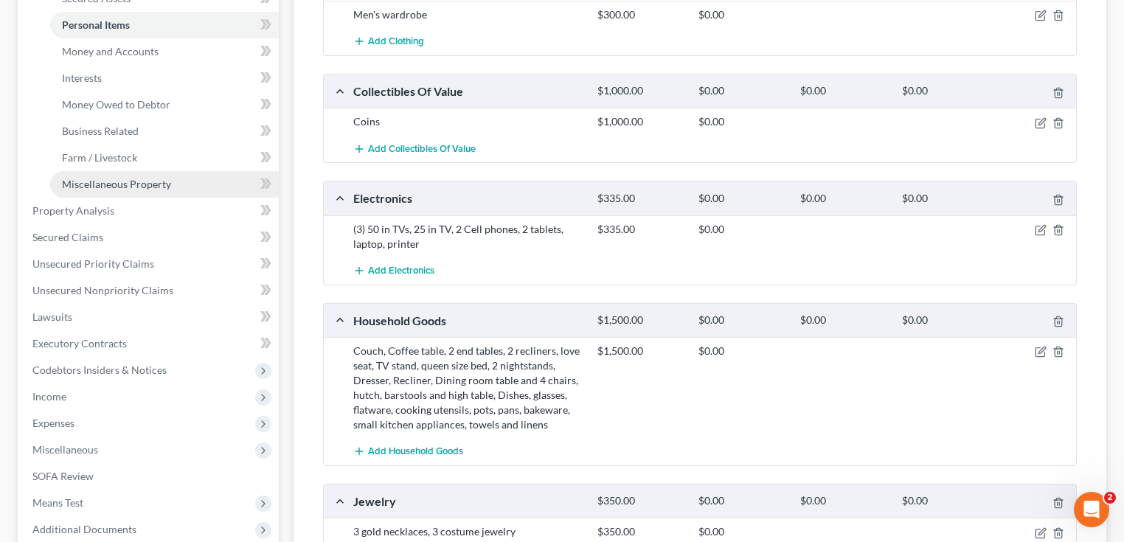
click at [125, 187] on span "Miscellaneous Property" at bounding box center [116, 184] width 109 height 13
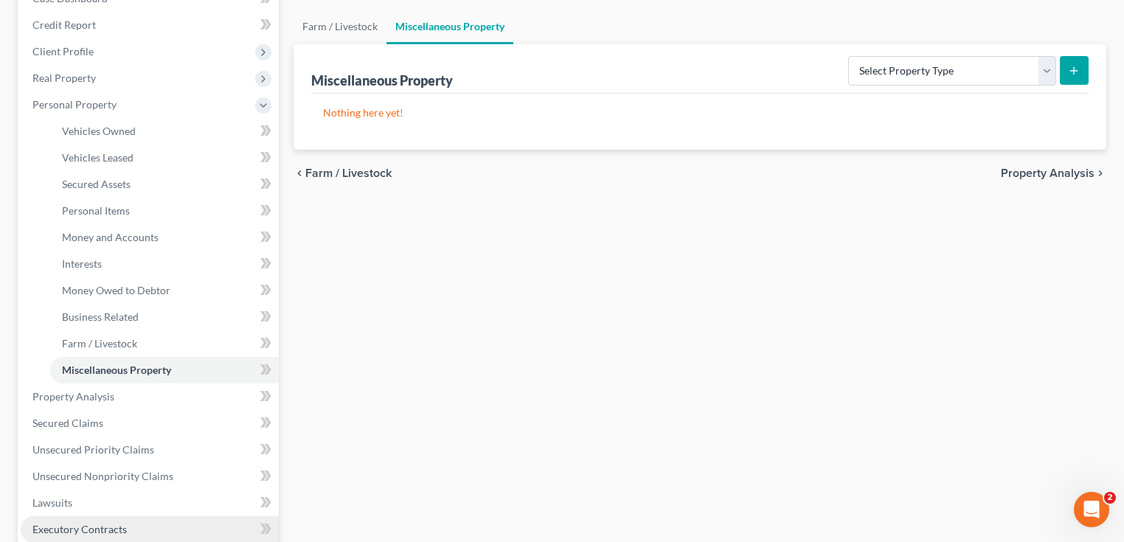
scroll to position [295, 0]
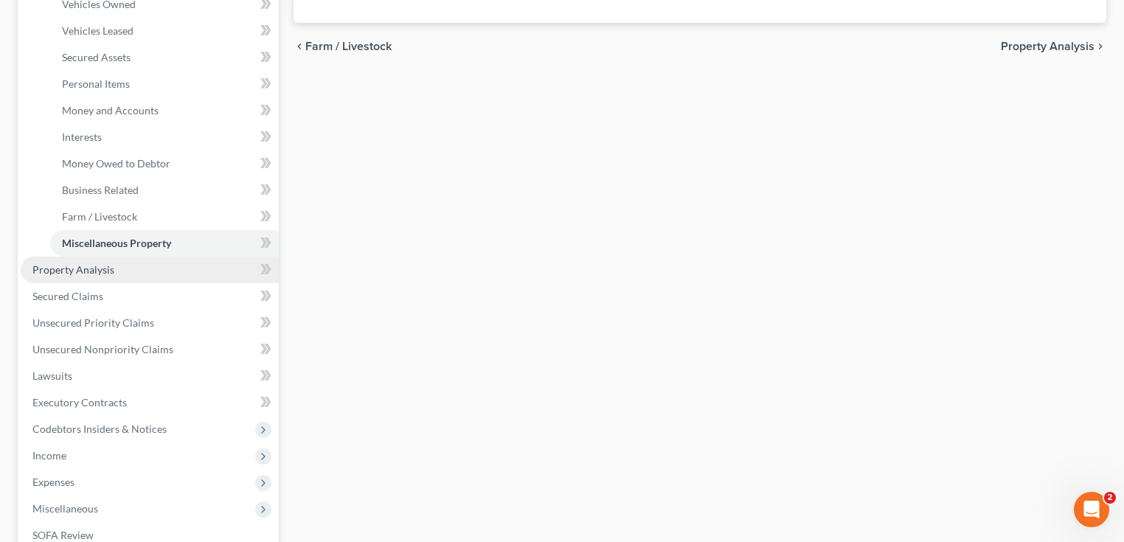
click at [97, 276] on link "Property Analysis" at bounding box center [150, 270] width 258 height 27
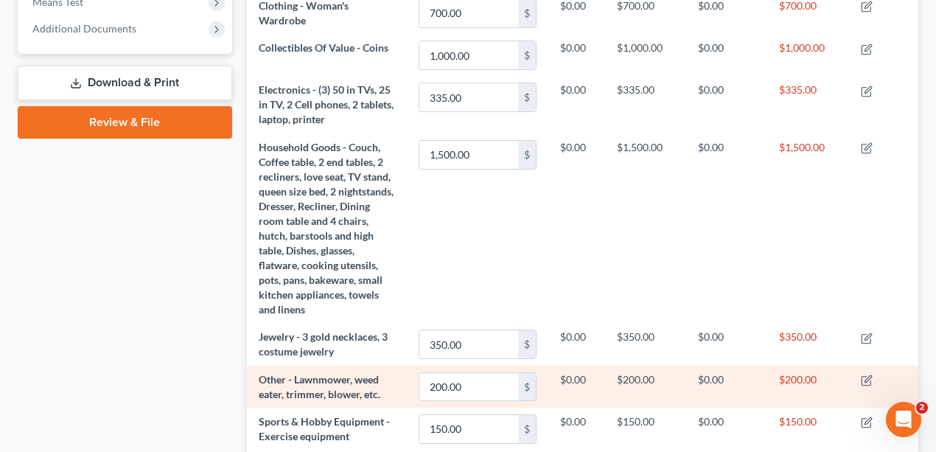
scroll to position [699, 0]
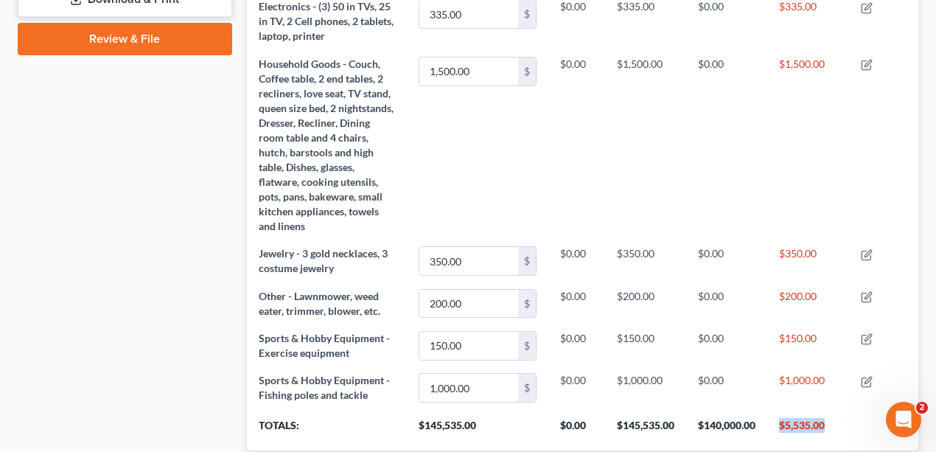
drag, startPoint x: 849, startPoint y: 423, endPoint x: 760, endPoint y: 442, distance: 91.8
click at [773, 432] on th "$5,535.00" at bounding box center [809, 429] width 82 height 41
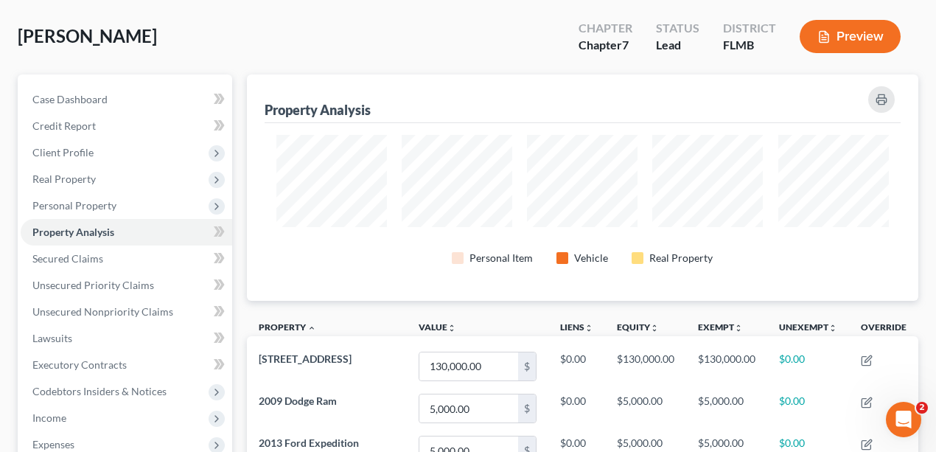
scroll to position [0, 0]
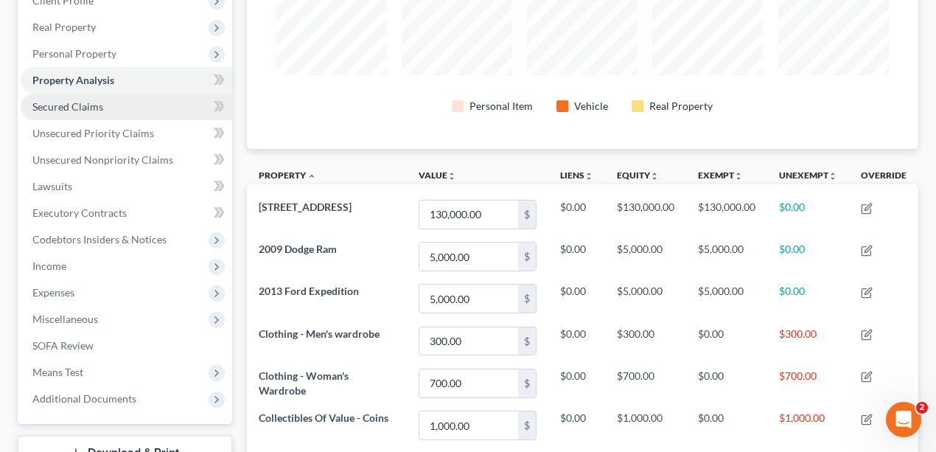
click at [107, 107] on link "Secured Claims" at bounding box center [127, 107] width 212 height 27
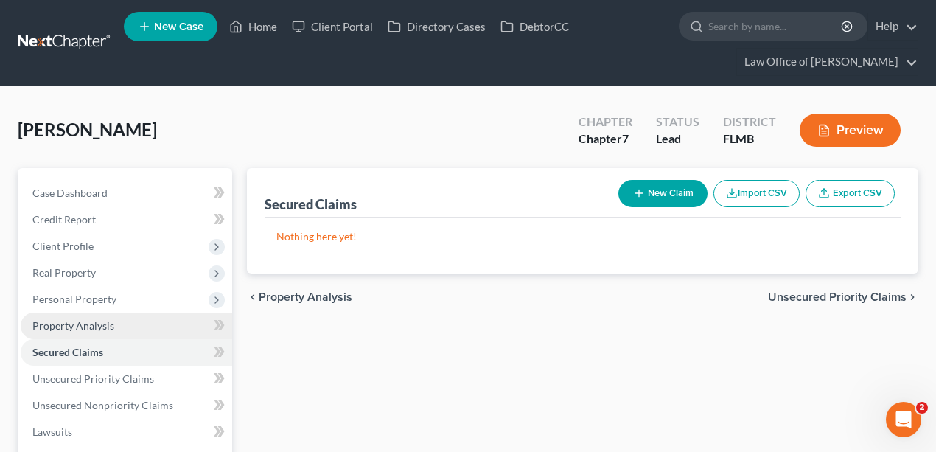
click at [88, 326] on span "Property Analysis" at bounding box center [73, 325] width 82 height 13
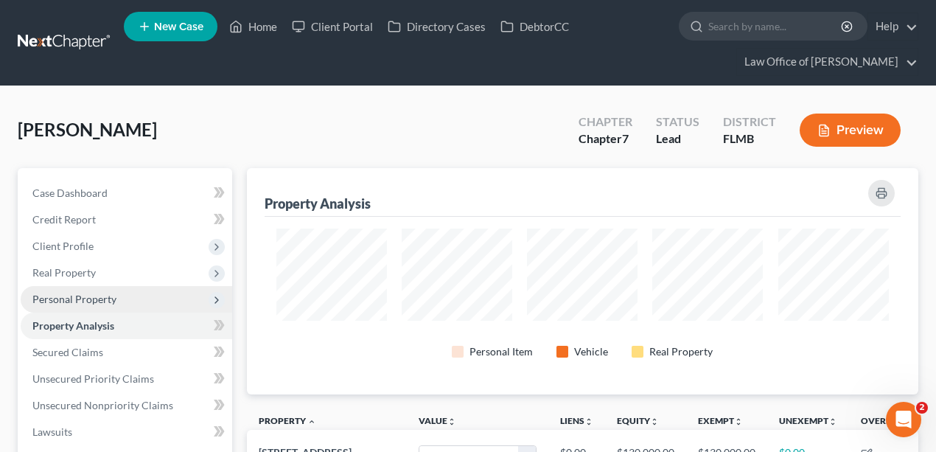
scroll to position [226, 673]
click at [92, 301] on span "Personal Property" at bounding box center [74, 299] width 84 height 13
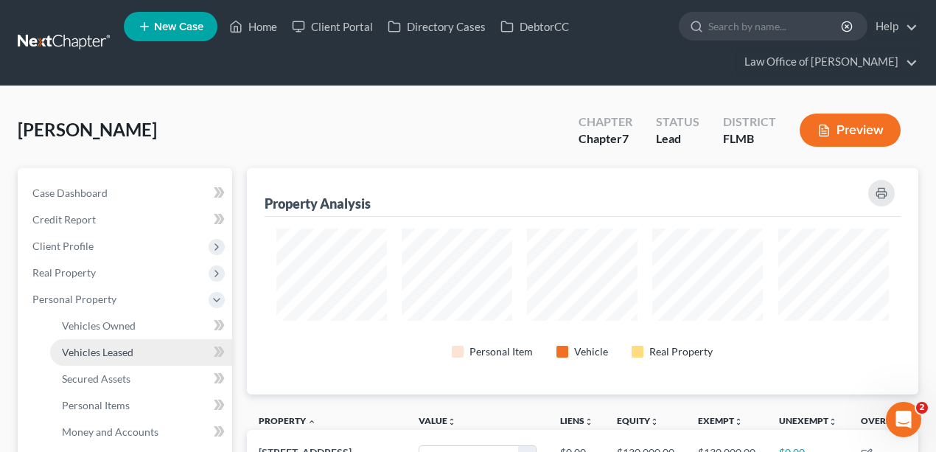
click at [102, 352] on span "Vehicles Leased" at bounding box center [98, 352] width 72 height 13
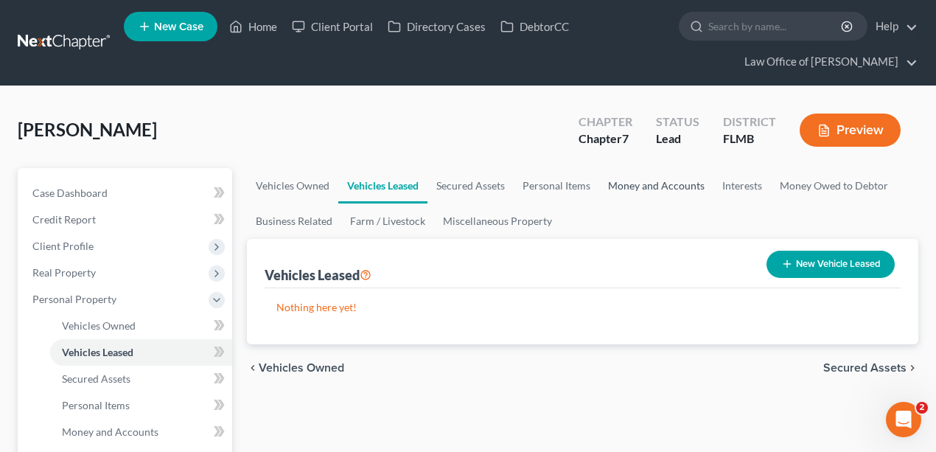
click at [642, 181] on link "Money and Accounts" at bounding box center [657, 185] width 114 height 35
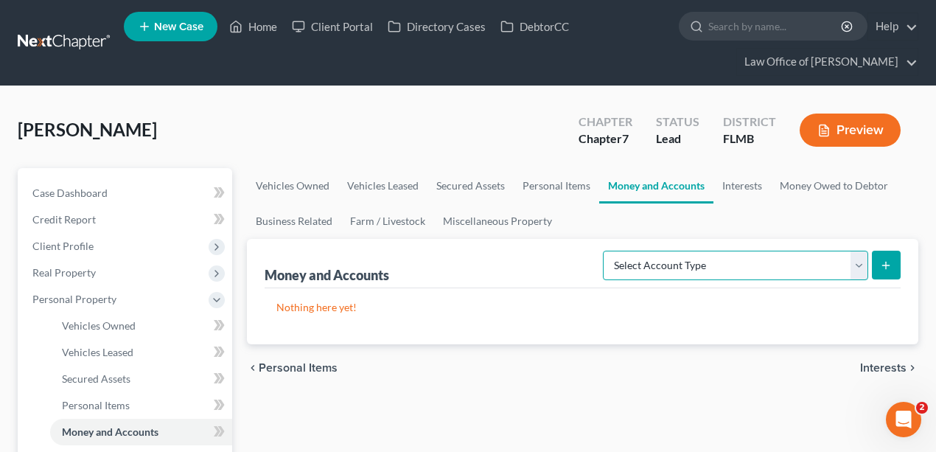
click at [804, 256] on select "Select Account Type Brokerage Cash on Hand Certificates of Deposit Checking Acc…" at bounding box center [735, 265] width 265 height 29
select select "checking"
click at [607, 251] on select "Select Account Type Brokerage Cash on Hand Certificates of Deposit Checking Acc…" at bounding box center [735, 265] width 265 height 29
click at [900, 265] on button "submit" at bounding box center [886, 265] width 29 height 29
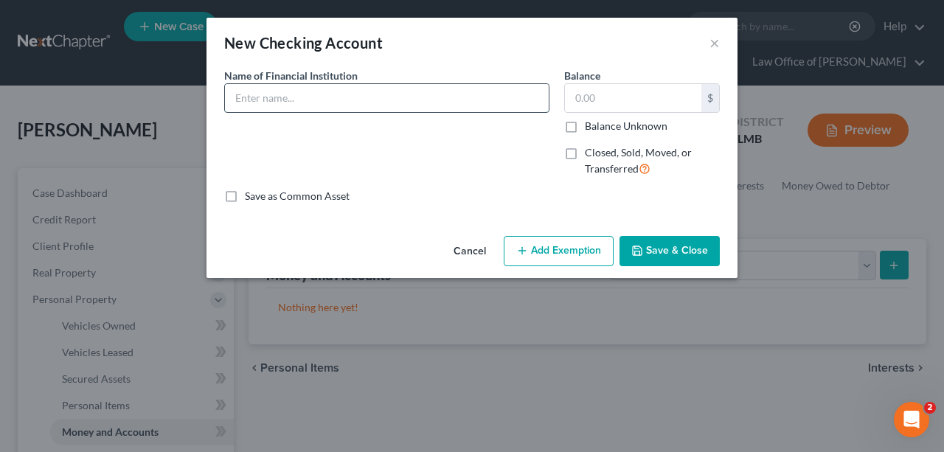
click at [378, 93] on input "text" at bounding box center [387, 98] width 324 height 28
type input "First Florida Credit Union"
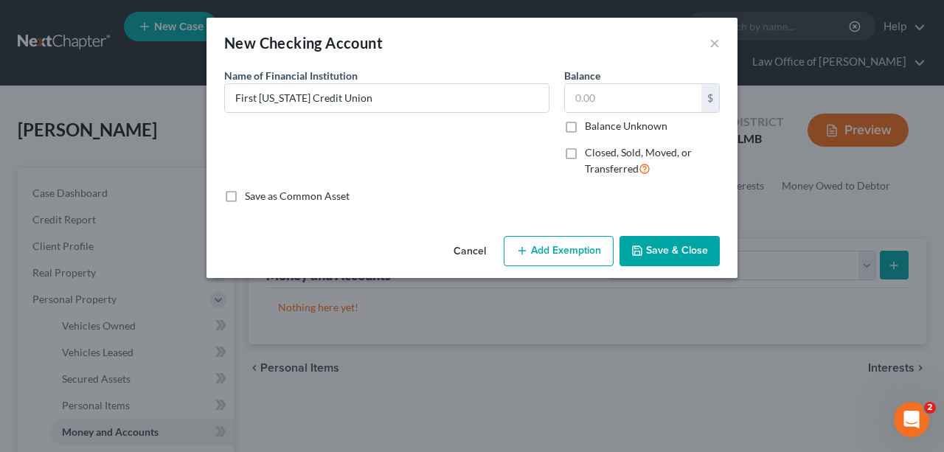
click at [667, 243] on button "Save & Close" at bounding box center [669, 251] width 100 height 31
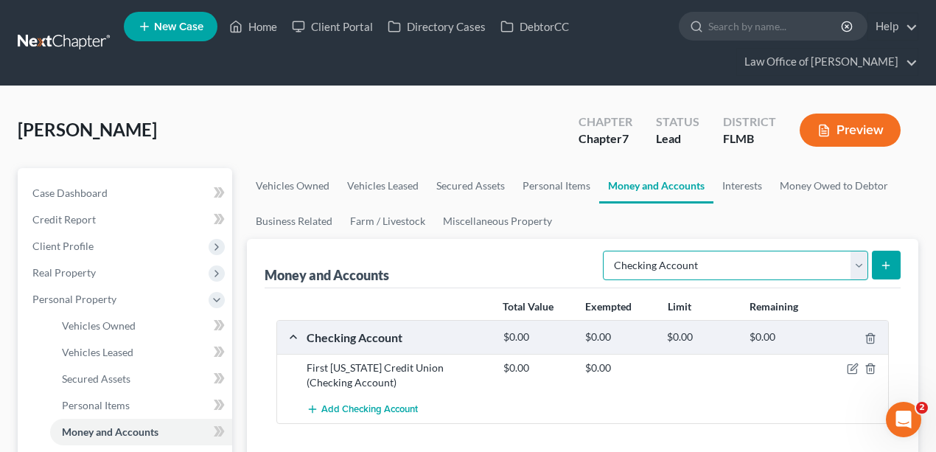
click at [810, 266] on select "Select Account Type Brokerage Cash on Hand Certificates of Deposit Checking Acc…" at bounding box center [735, 265] width 265 height 29
select select "savings"
click at [607, 251] on select "Select Account Type Brokerage Cash on Hand Certificates of Deposit Checking Acc…" at bounding box center [735, 265] width 265 height 29
click at [903, 256] on div "Money and Accounts Select Account Type Brokerage Cash on Hand Certificates of D…" at bounding box center [583, 349] width 673 height 220
click at [892, 263] on button "submit" at bounding box center [886, 265] width 29 height 29
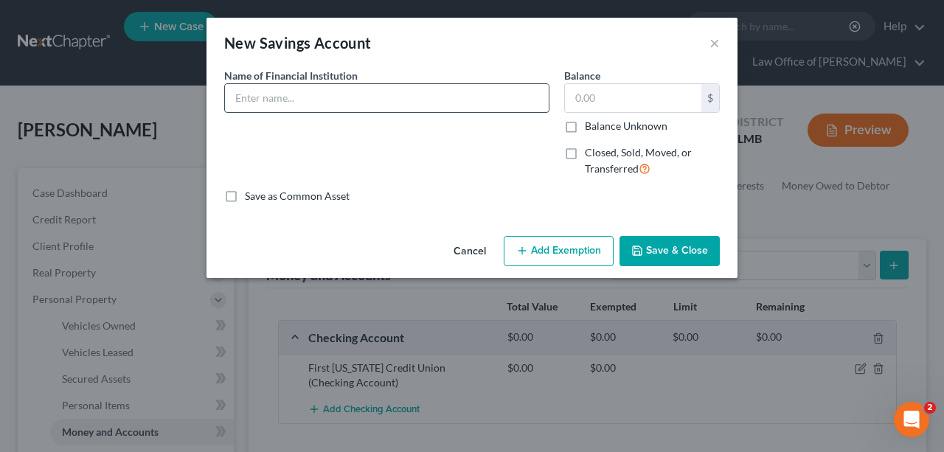
click at [380, 102] on input "text" at bounding box center [387, 98] width 324 height 28
type input "First Florida Credit Union"
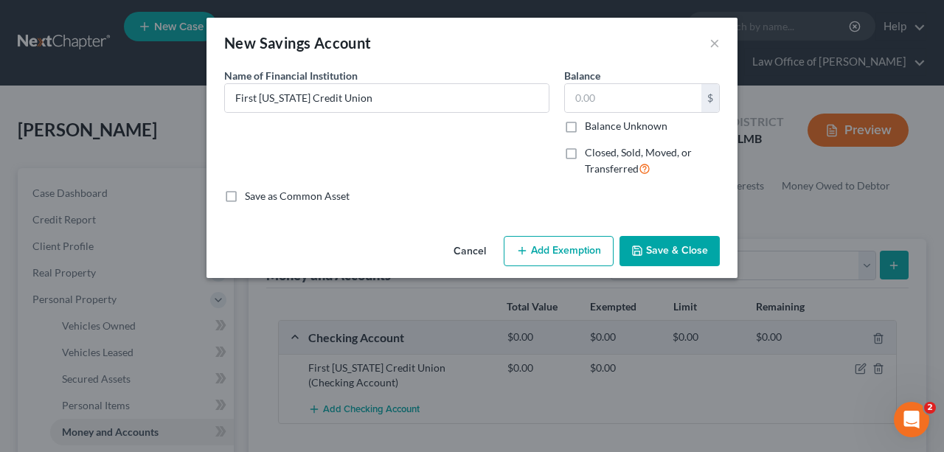
click at [651, 246] on button "Save & Close" at bounding box center [669, 251] width 100 height 31
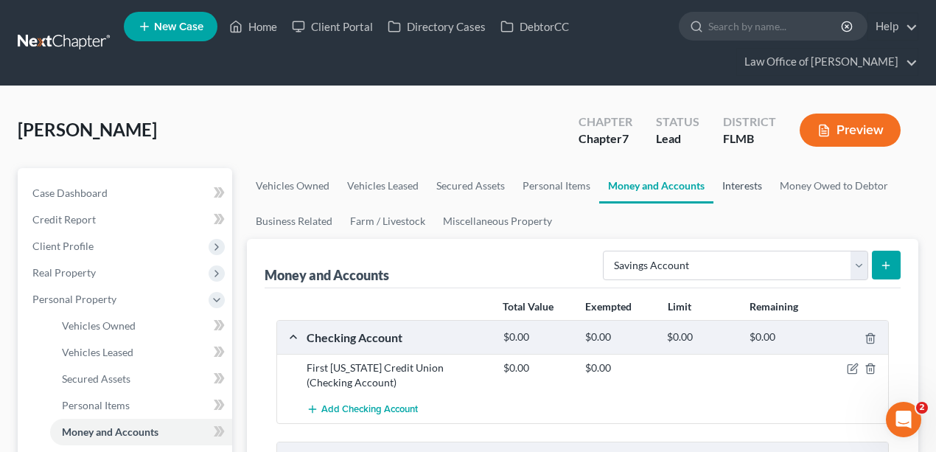
click at [748, 181] on link "Interests" at bounding box center [743, 185] width 58 height 35
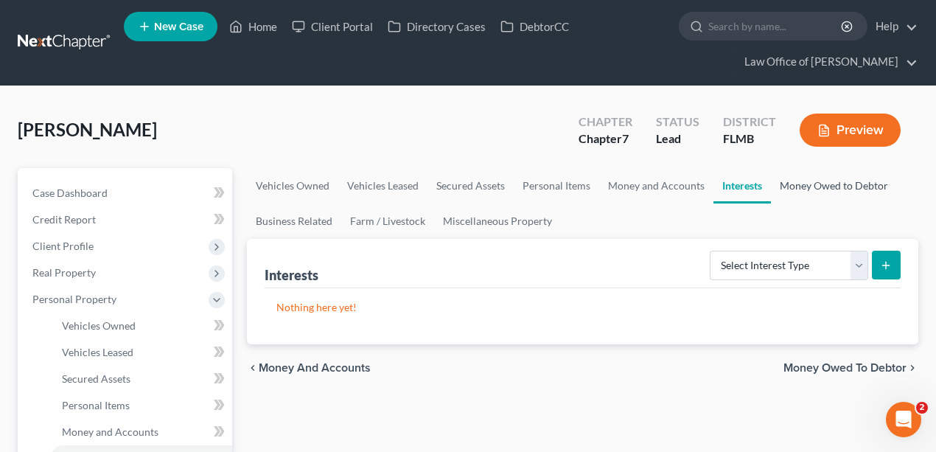
click at [821, 187] on link "Money Owed to Debtor" at bounding box center [834, 185] width 126 height 35
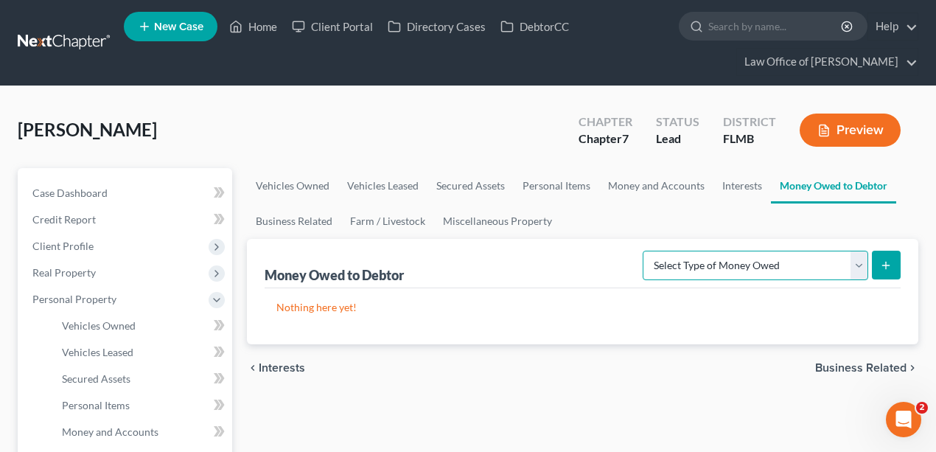
click at [825, 271] on select "Select Type of Money Owed Accounts Receivable Alimony Child Support Claims Agai…" at bounding box center [756, 265] width 226 height 29
click at [411, 118] on div "Butler, James Upgraded Chapter Chapter 7 Status Lead District FLMB Preview" at bounding box center [468, 136] width 901 height 64
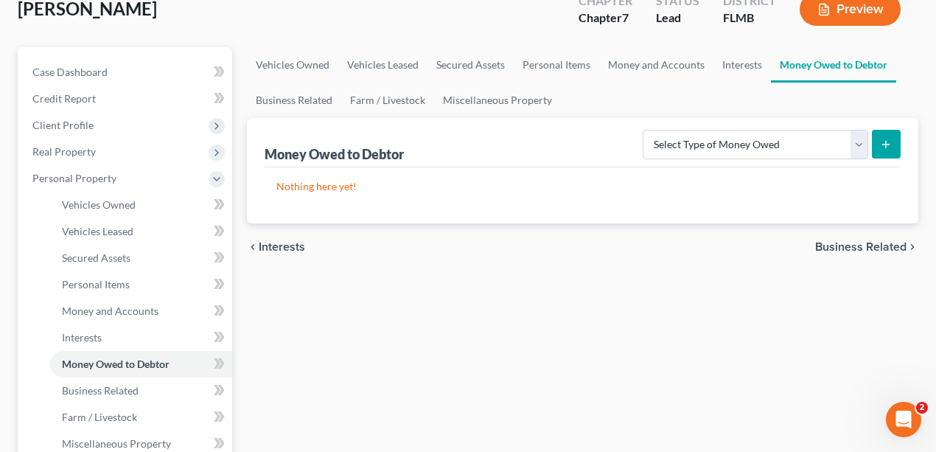
scroll to position [246, 0]
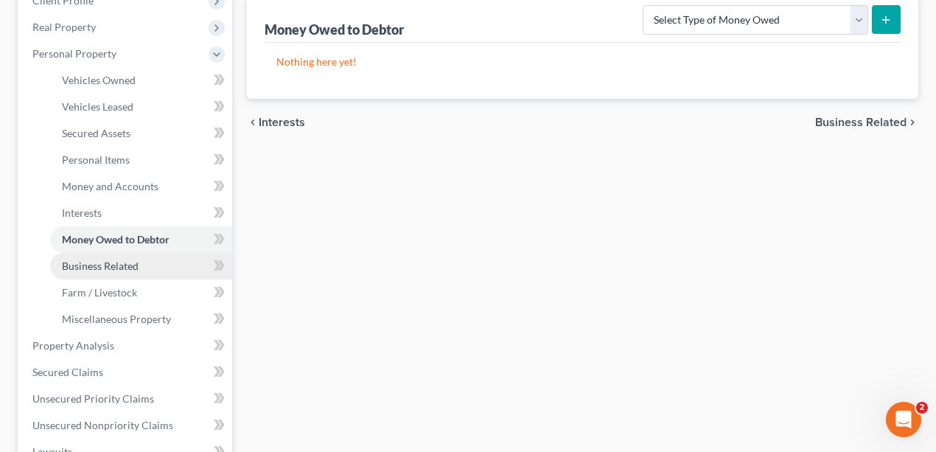
click at [97, 262] on span "Business Related" at bounding box center [100, 266] width 77 height 13
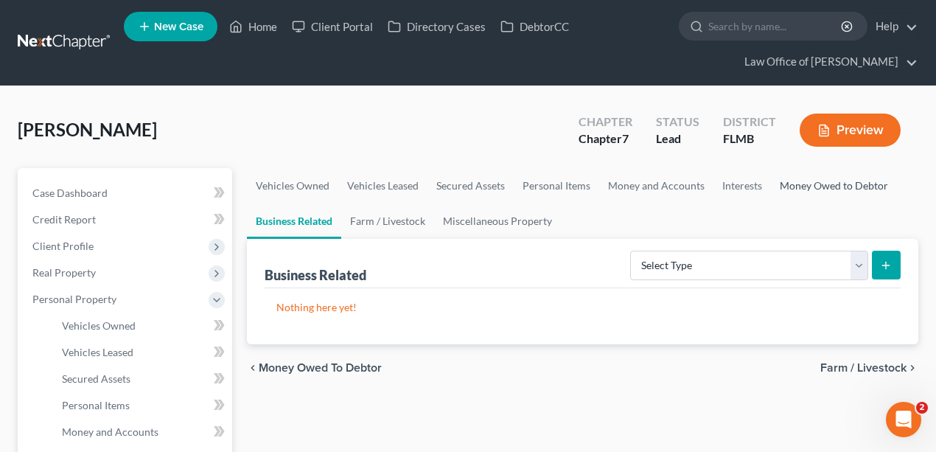
click at [808, 200] on link "Money Owed to Debtor" at bounding box center [834, 185] width 126 height 35
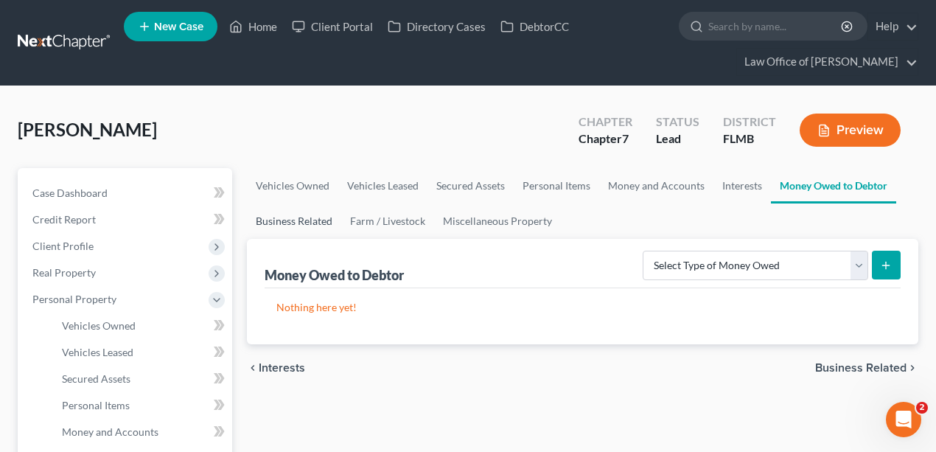
click at [322, 221] on link "Business Related" at bounding box center [294, 221] width 94 height 35
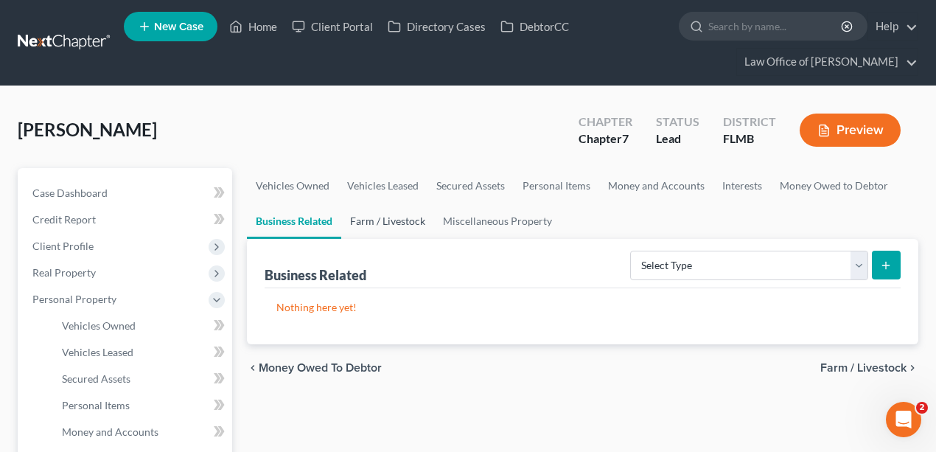
click at [392, 230] on link "Farm / Livestock" at bounding box center [387, 221] width 93 height 35
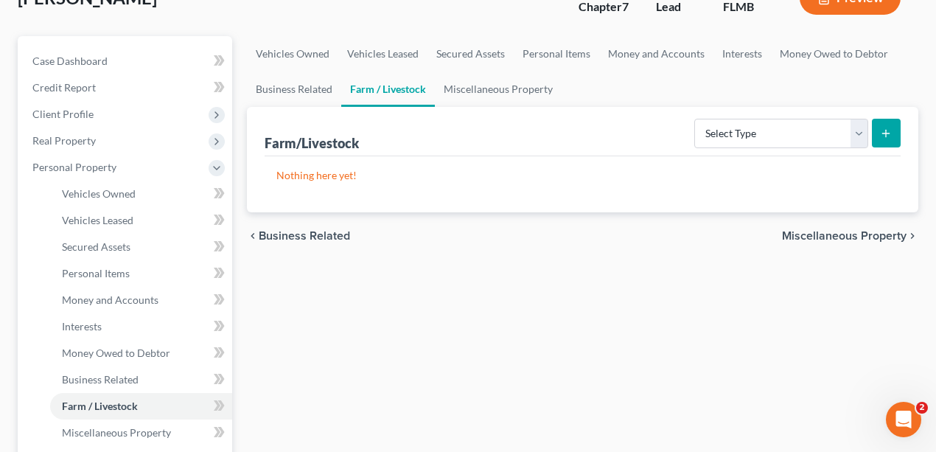
scroll to position [196, 0]
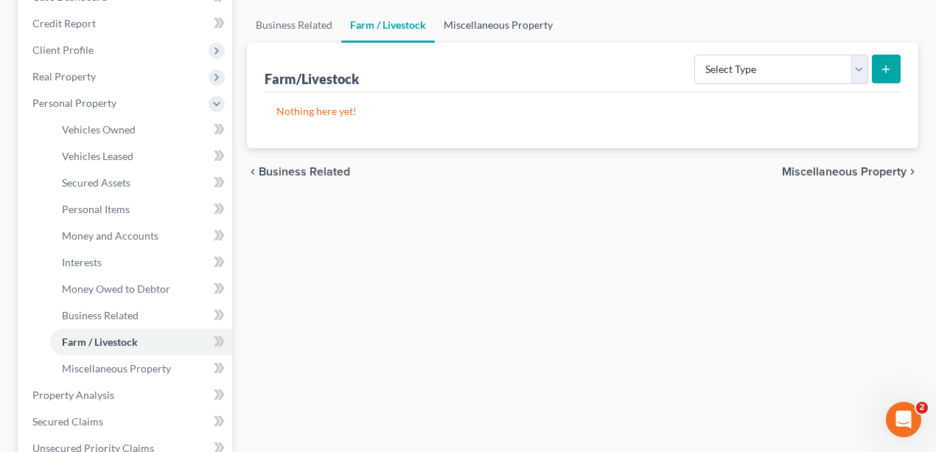
click at [532, 22] on link "Miscellaneous Property" at bounding box center [498, 24] width 127 height 35
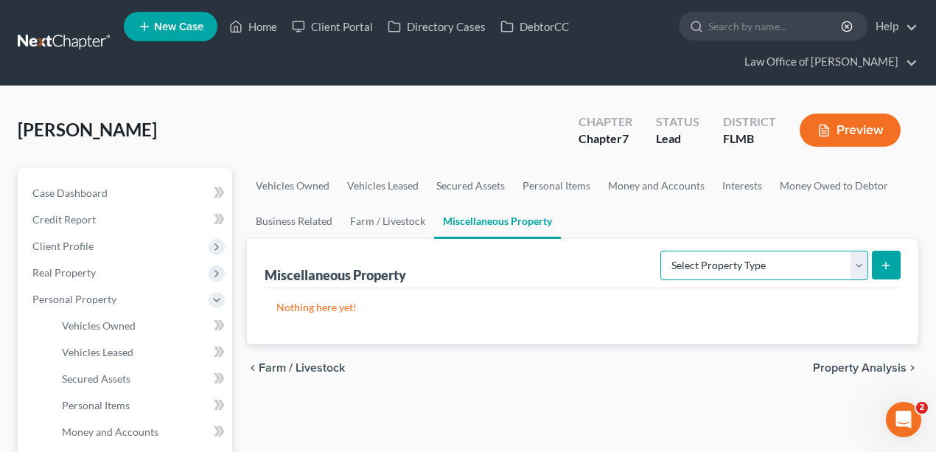
click at [771, 254] on select "Select Property Type Assigned for Creditor Benefit Within 1 Year Holding for An…" at bounding box center [765, 265] width 208 height 29
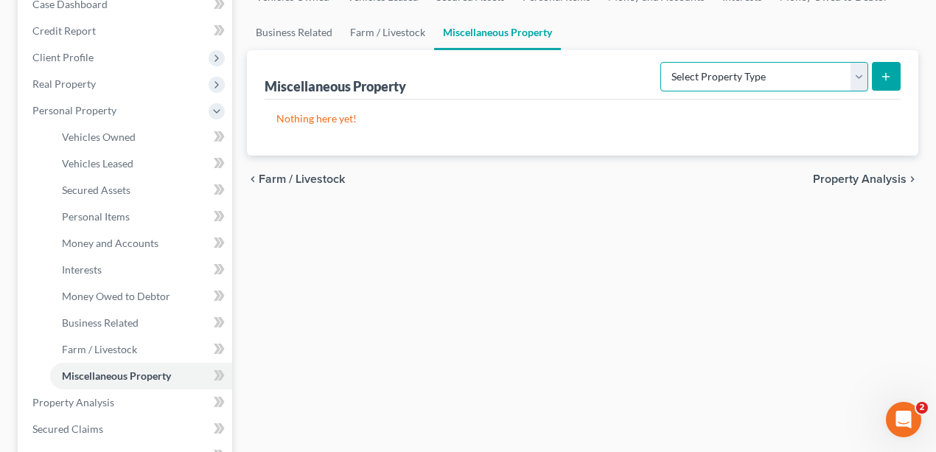
scroll to position [295, 0]
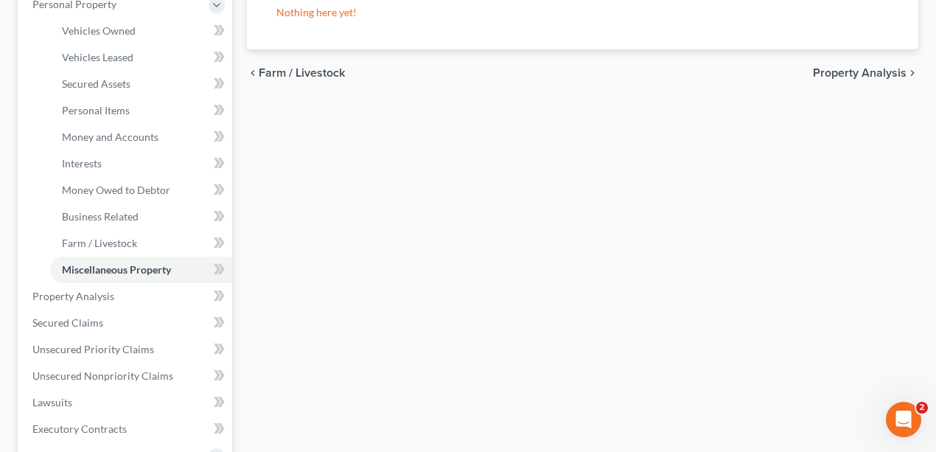
click at [484, 322] on div "Vehicles Owned Vehicles Leased Secured Assets Personal Items Money and Accounts…" at bounding box center [583, 299] width 687 height 852
click at [83, 293] on span "Property Analysis" at bounding box center [73, 296] width 82 height 13
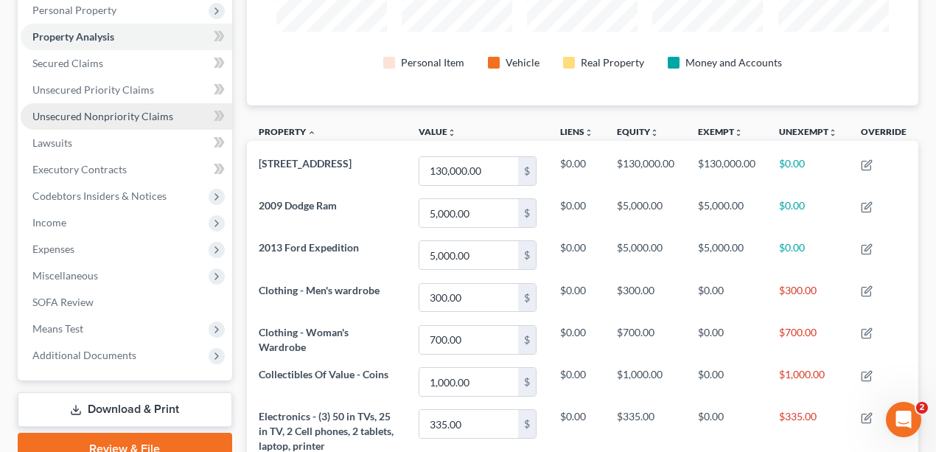
scroll to position [196, 0]
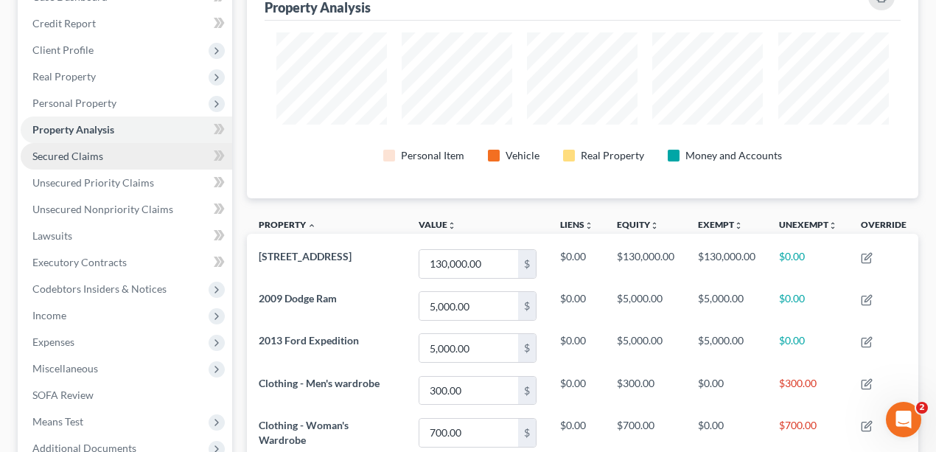
click at [63, 157] on span "Secured Claims" at bounding box center [67, 156] width 71 height 13
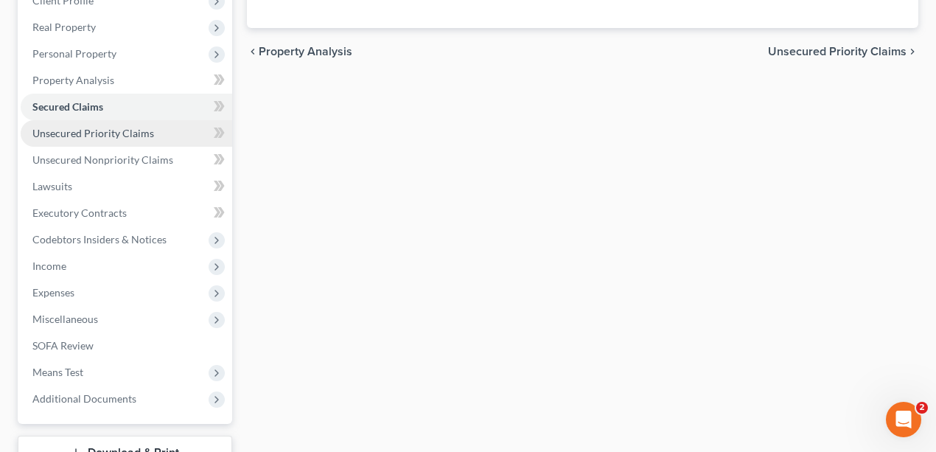
click at [73, 131] on span "Unsecured Priority Claims" at bounding box center [93, 133] width 122 height 13
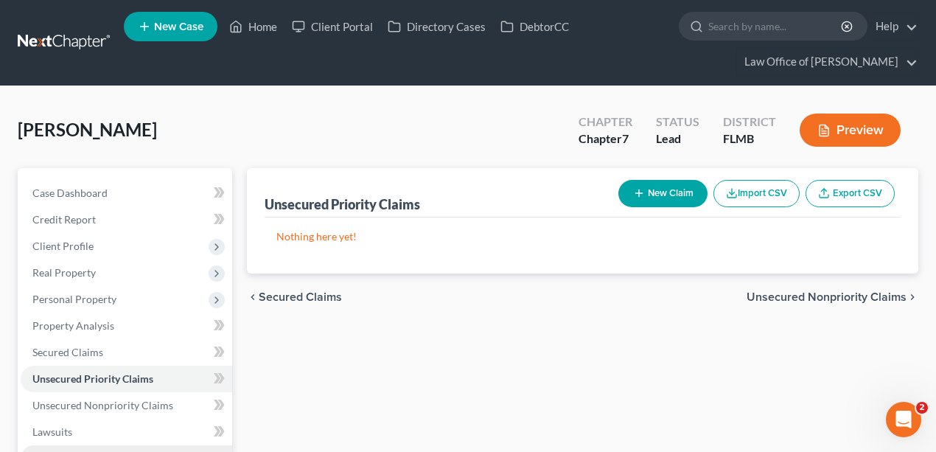
scroll to position [295, 0]
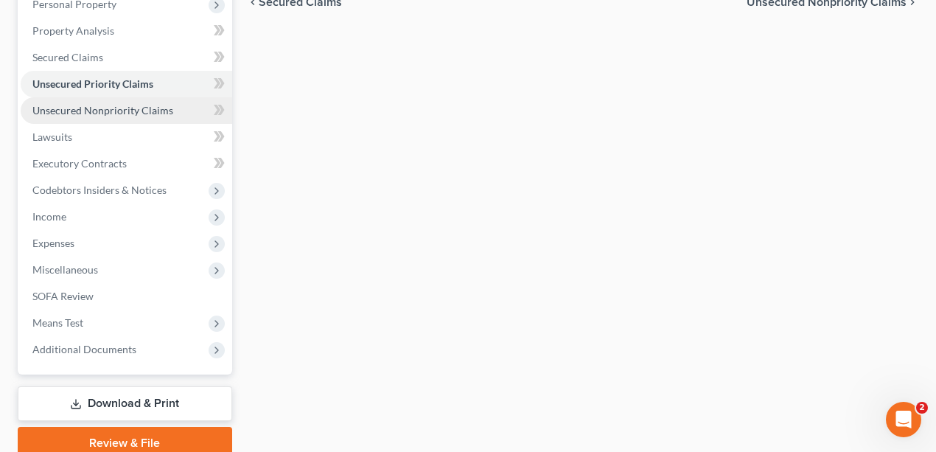
click at [84, 102] on link "Unsecured Nonpriority Claims" at bounding box center [127, 110] width 212 height 27
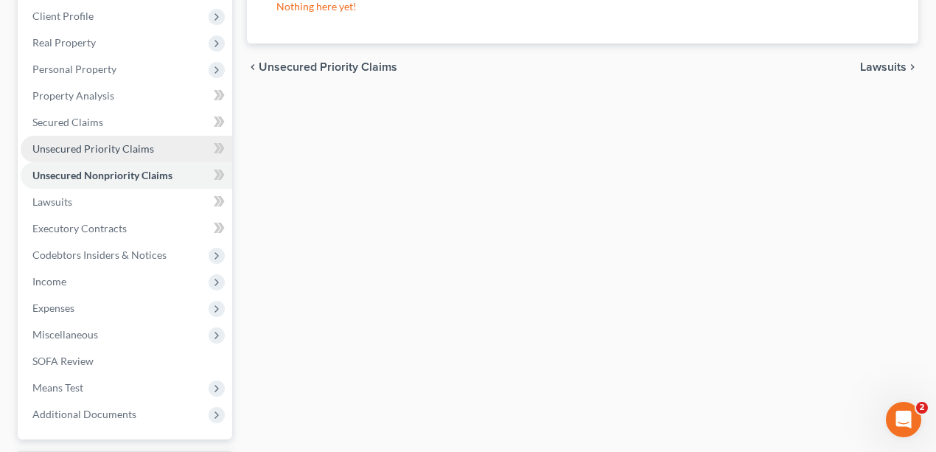
scroll to position [246, 0]
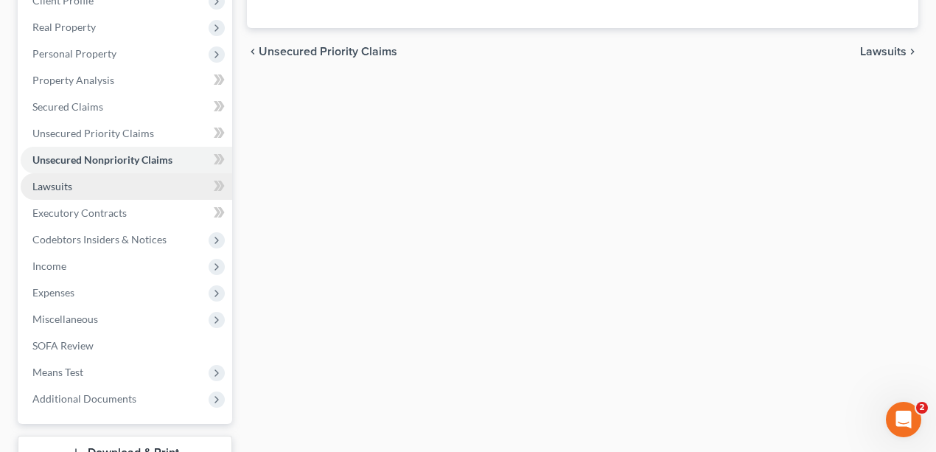
click at [84, 193] on link "Lawsuits" at bounding box center [127, 186] width 212 height 27
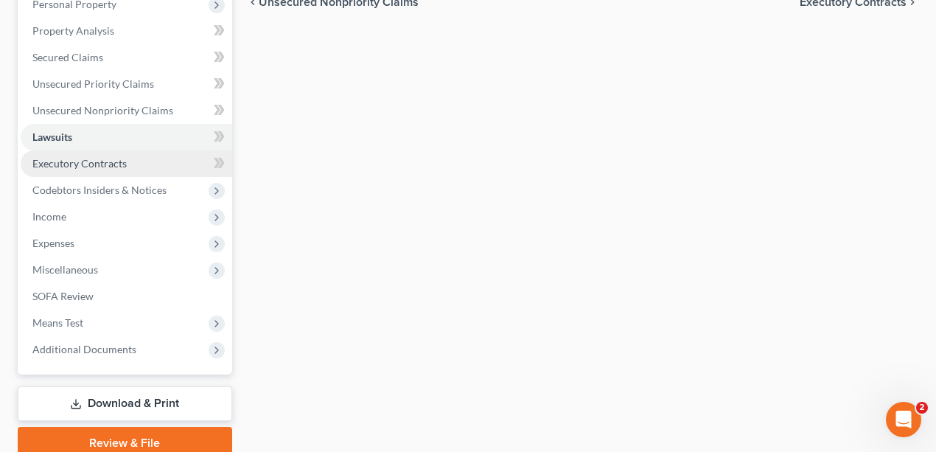
click at [105, 160] on span "Executory Contracts" at bounding box center [79, 163] width 94 height 13
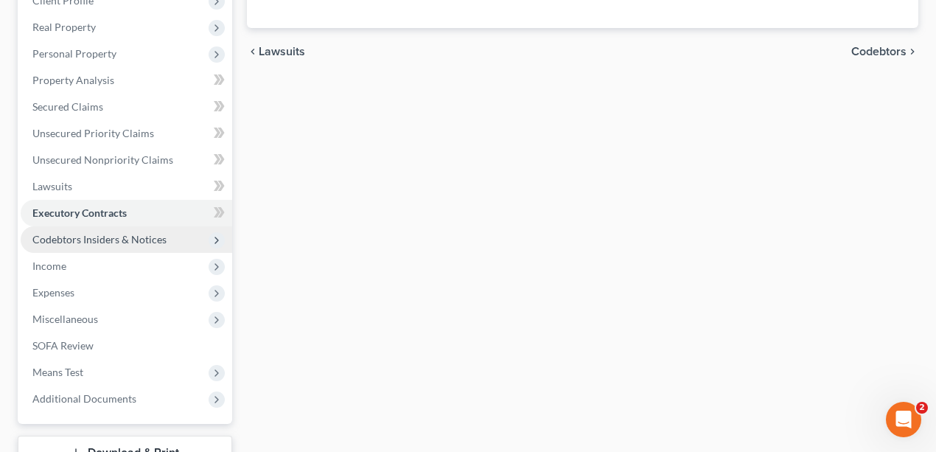
click at [105, 231] on span "Codebtors Insiders & Notices" at bounding box center [127, 239] width 212 height 27
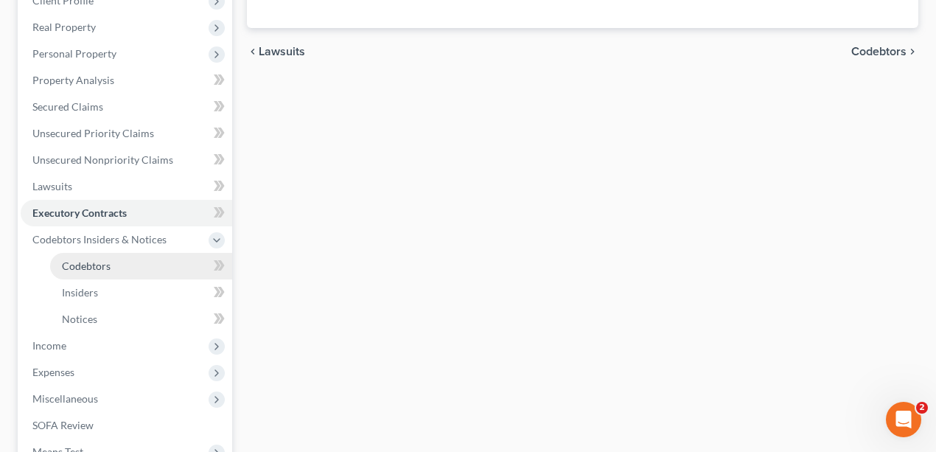
click at [111, 265] on link "Codebtors" at bounding box center [141, 266] width 182 height 27
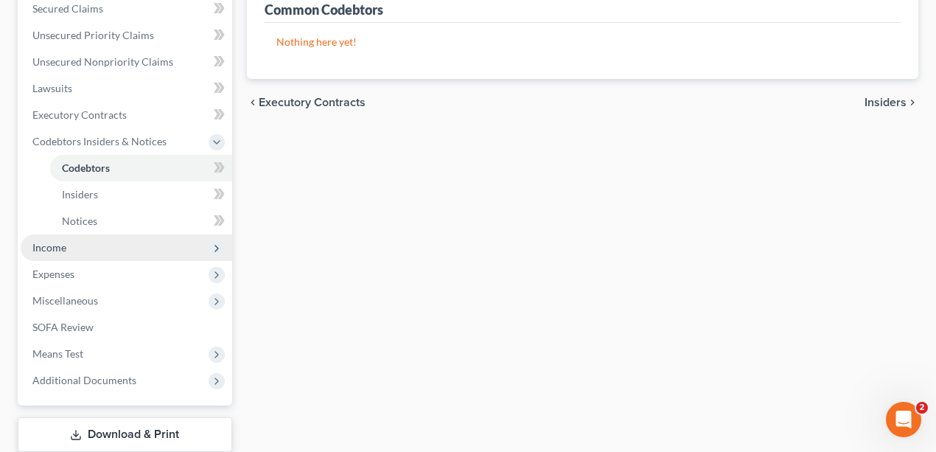
click at [103, 245] on span "Income" at bounding box center [127, 247] width 212 height 27
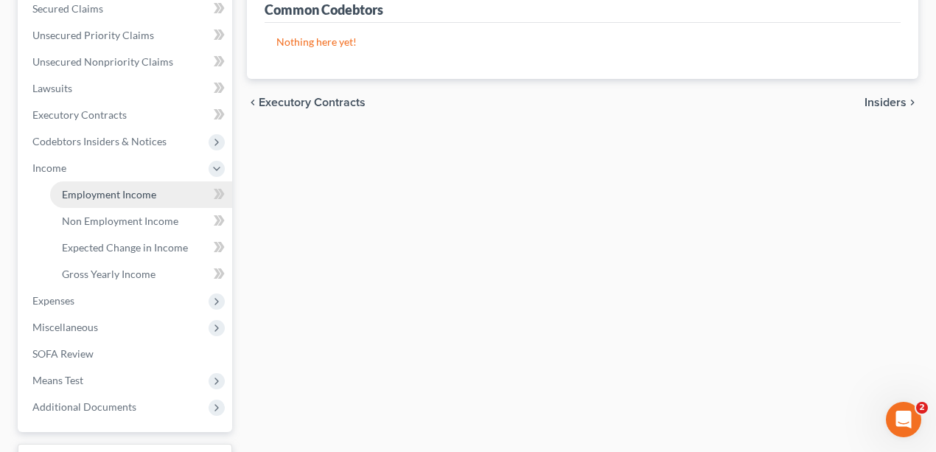
click at [106, 205] on link "Employment Income" at bounding box center [141, 194] width 182 height 27
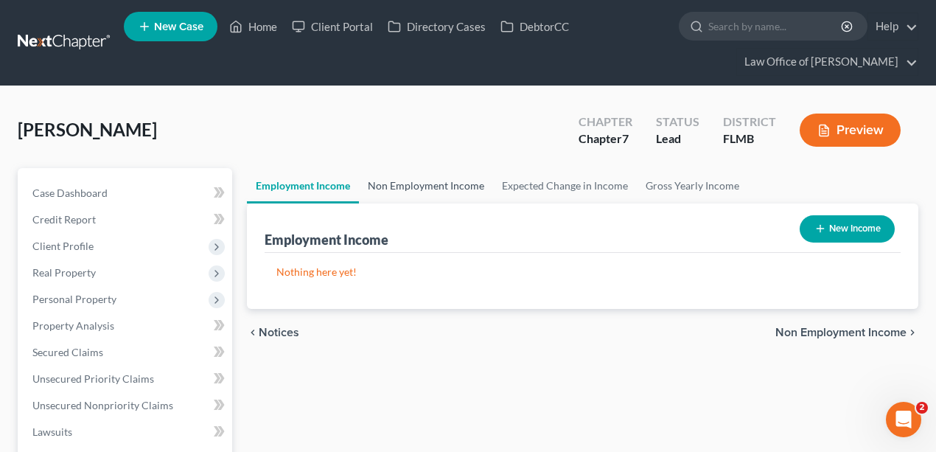
click at [456, 178] on link "Non Employment Income" at bounding box center [426, 185] width 134 height 35
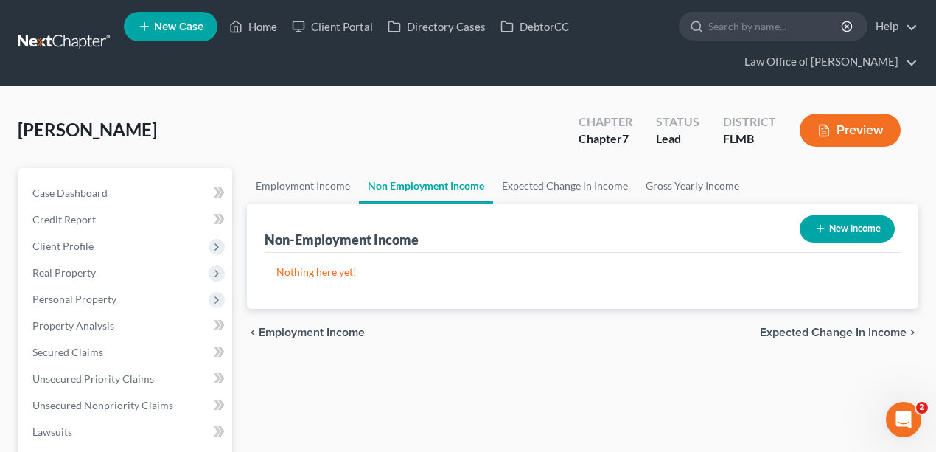
click at [848, 215] on button "New Income" at bounding box center [847, 228] width 95 height 27
select select "0"
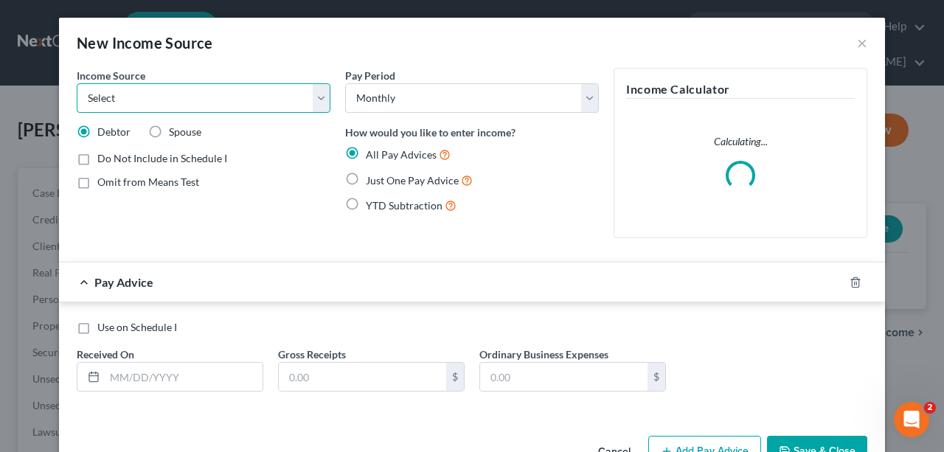
click at [189, 100] on select "Select Unemployment Disability (from employer) Pension Retirement Social Securi…" at bounding box center [204, 97] width 254 height 29
select select "4"
click at [77, 83] on select "Select Unemployment Disability (from employer) Pension Retirement Social Securi…" at bounding box center [204, 97] width 254 height 29
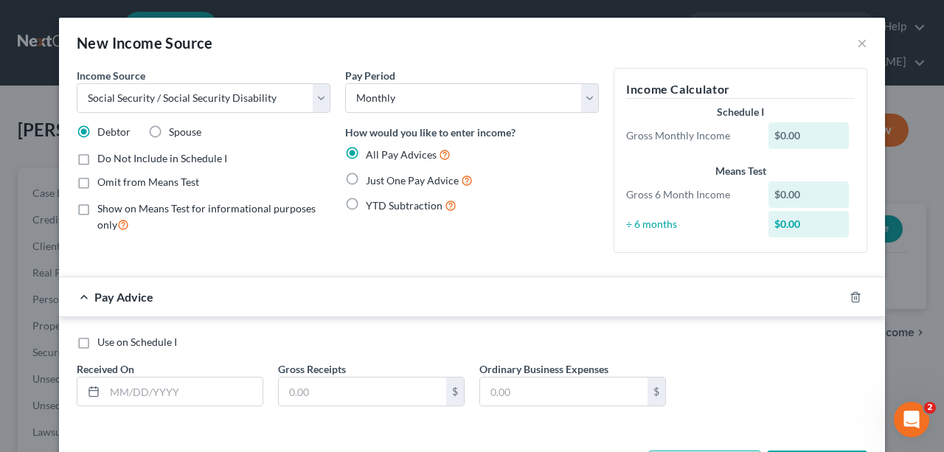
click at [169, 132] on span "Spouse" at bounding box center [185, 131] width 32 height 13
click at [175, 132] on input "Spouse" at bounding box center [180, 130] width 10 height 10
radio input "true"
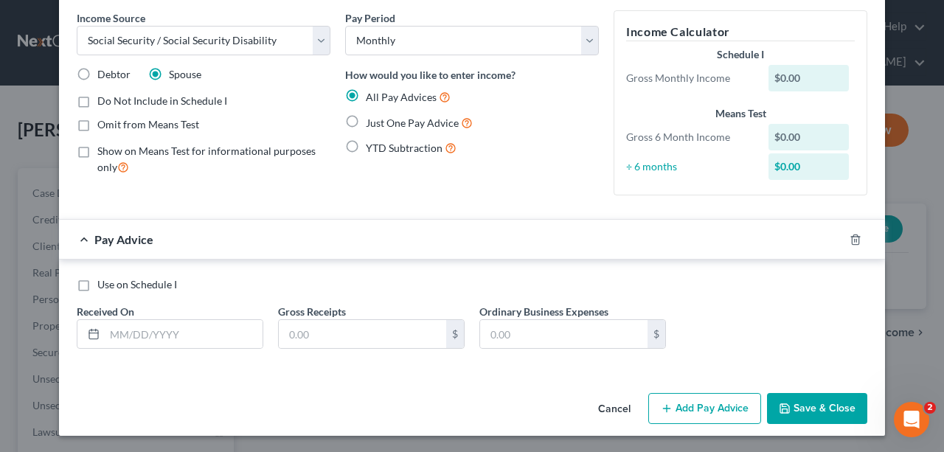
click at [375, 120] on span "Just One Pay Advice" at bounding box center [412, 123] width 93 height 13
click at [375, 120] on input "Just One Pay Advice" at bounding box center [377, 119] width 10 height 10
radio input "true"
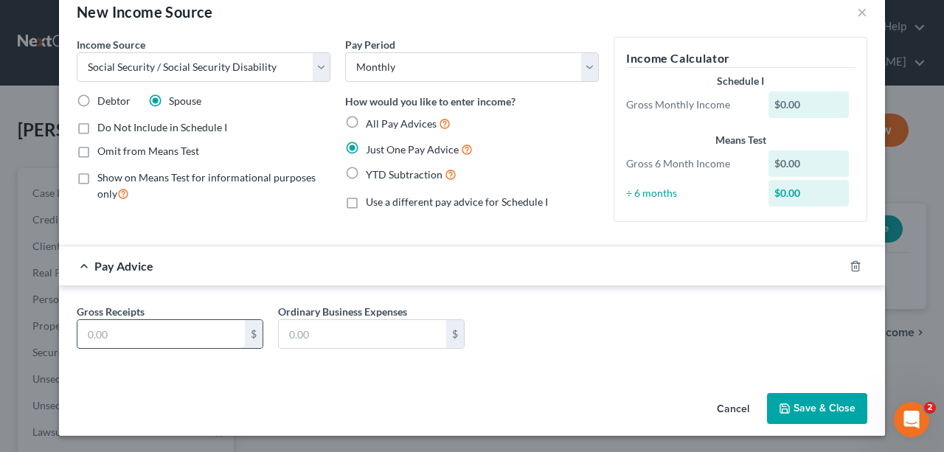
click at [152, 324] on input "text" at bounding box center [160, 334] width 167 height 28
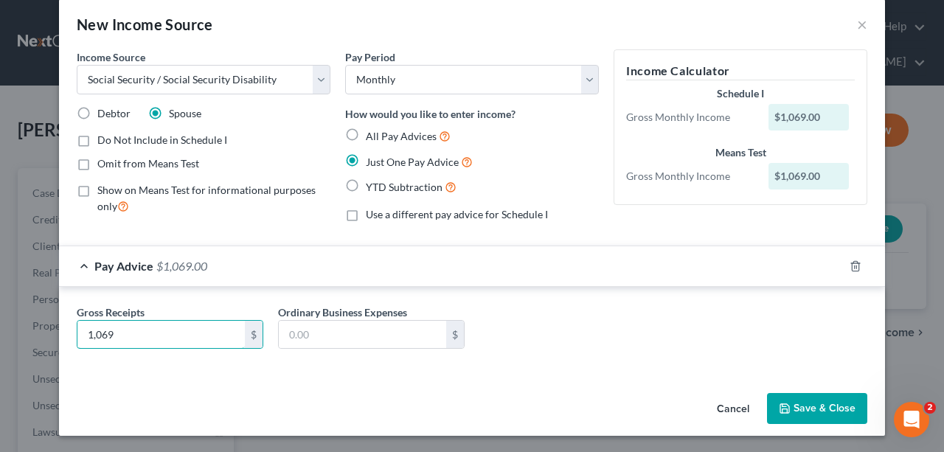
type input "1,069"
click at [807, 404] on button "Save & Close" at bounding box center [817, 408] width 100 height 31
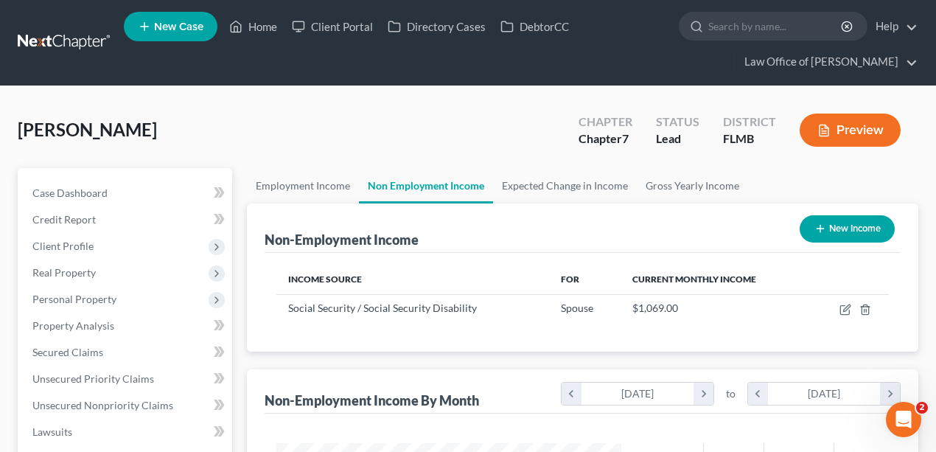
click at [838, 221] on button "New Income" at bounding box center [847, 228] width 95 height 27
select select "0"
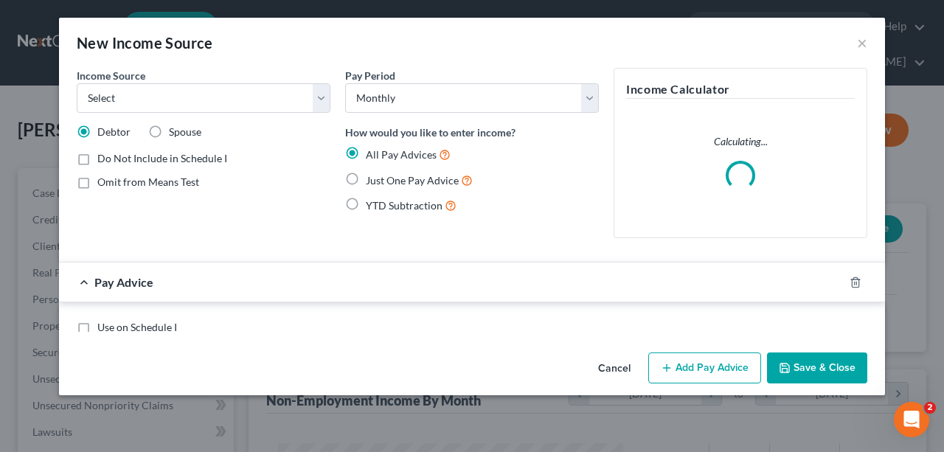
scroll to position [263, 378]
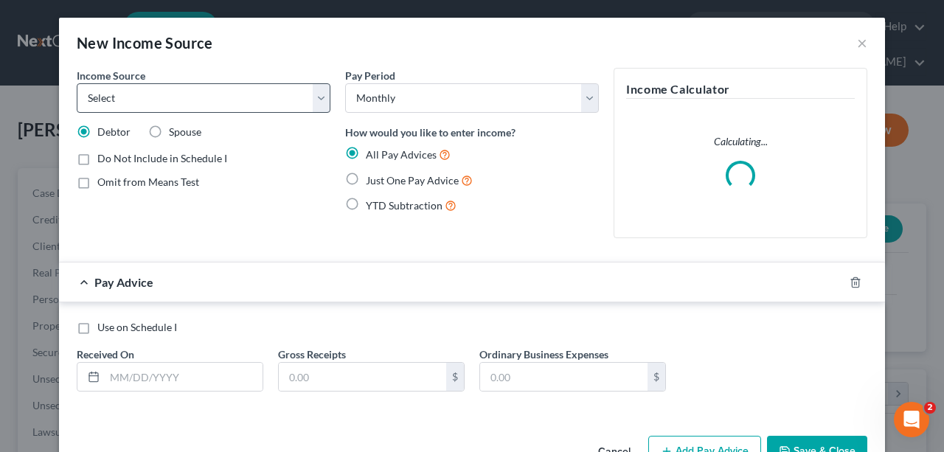
drag, startPoint x: 231, startPoint y: 71, endPoint x: 220, endPoint y: 103, distance: 34.3
click at [230, 72] on div "Income Source * Select Unemployment Disability (from employer) Pension Retireme…" at bounding box center [204, 90] width 254 height 45
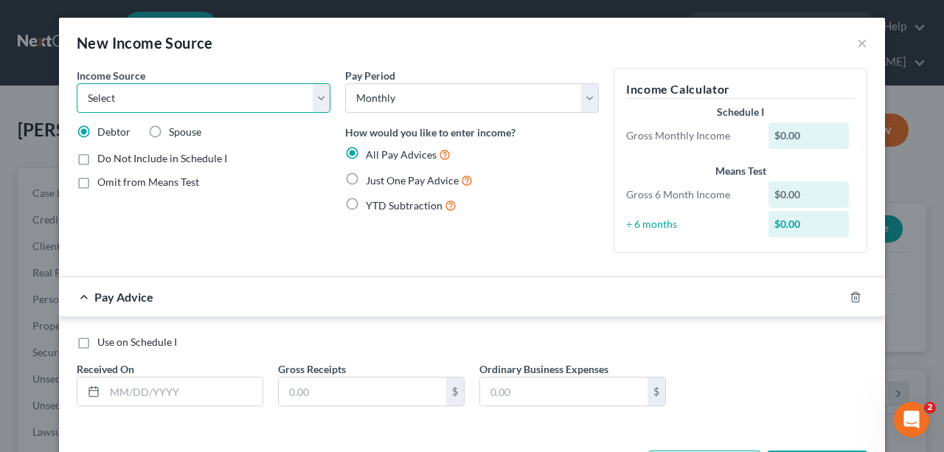
click at [218, 111] on select "Select Unemployment Disability (from employer) Pension Retirement Social Securi…" at bounding box center [204, 97] width 254 height 29
select select "4"
click at [77, 83] on select "Select Unemployment Disability (from employer) Pension Retirement Social Securi…" at bounding box center [204, 97] width 254 height 29
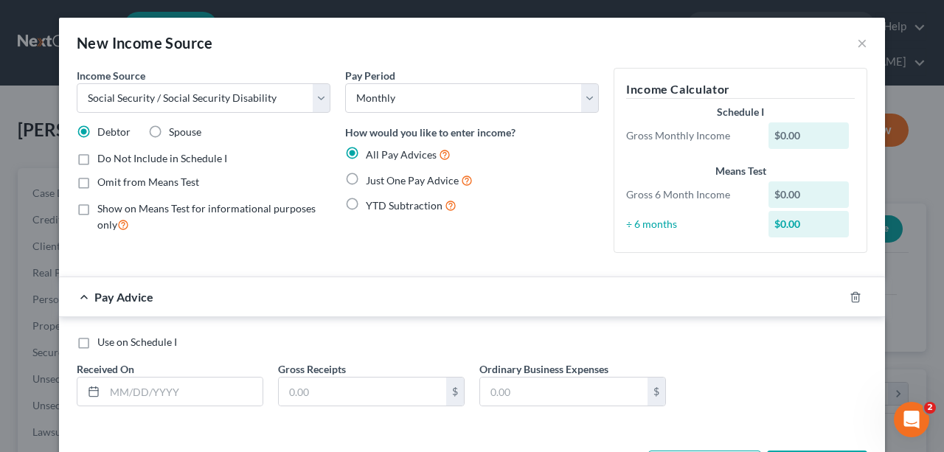
click at [366, 181] on span "Just One Pay Advice" at bounding box center [412, 180] width 93 height 13
click at [372, 181] on input "Just One Pay Advice" at bounding box center [377, 177] width 10 height 10
radio input "true"
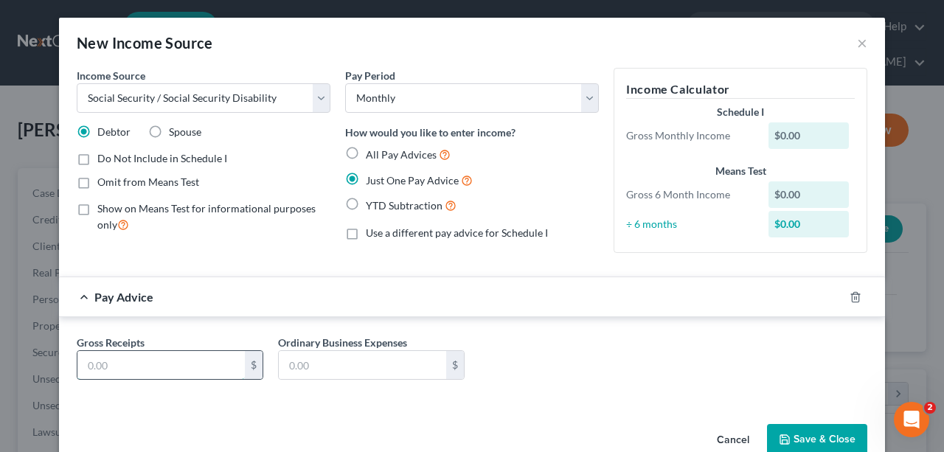
click at [149, 366] on input "text" at bounding box center [160, 365] width 167 height 28
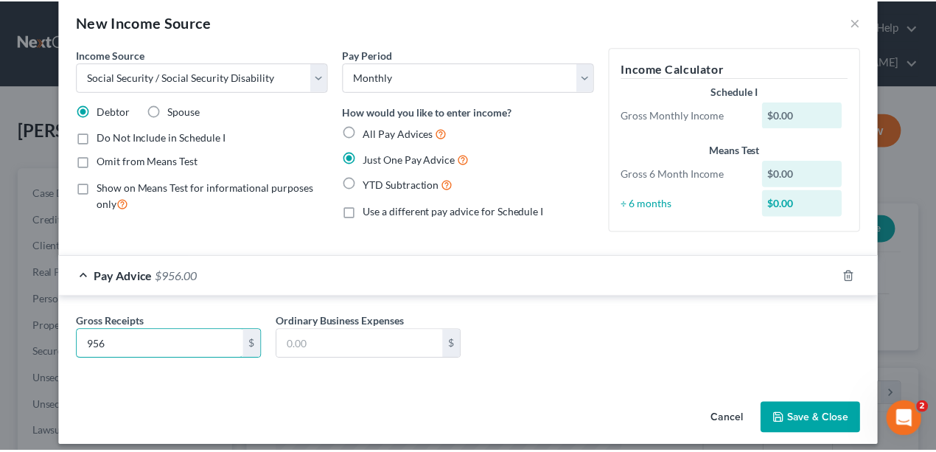
scroll to position [31, 0]
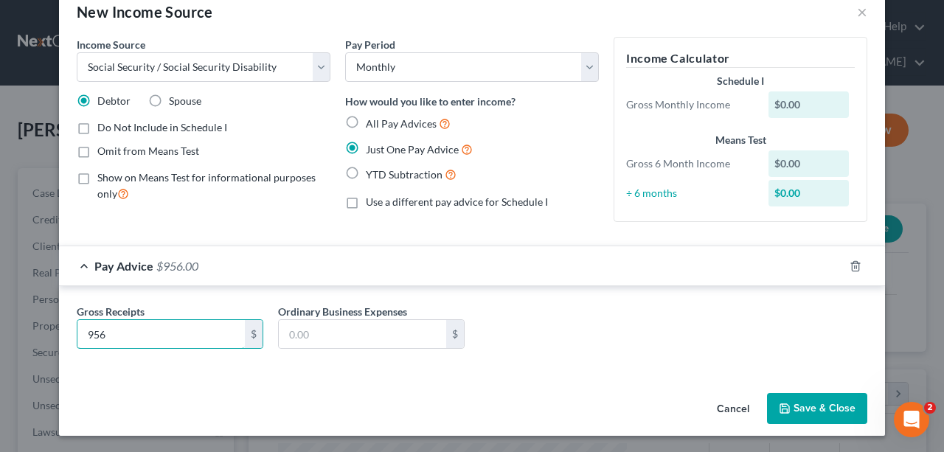
type input "956"
click at [791, 408] on button "Save & Close" at bounding box center [817, 408] width 100 height 31
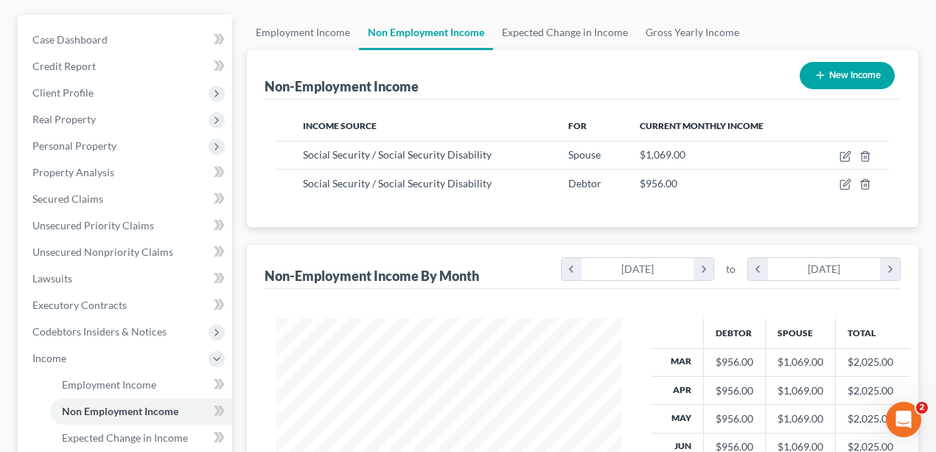
scroll to position [0, 0]
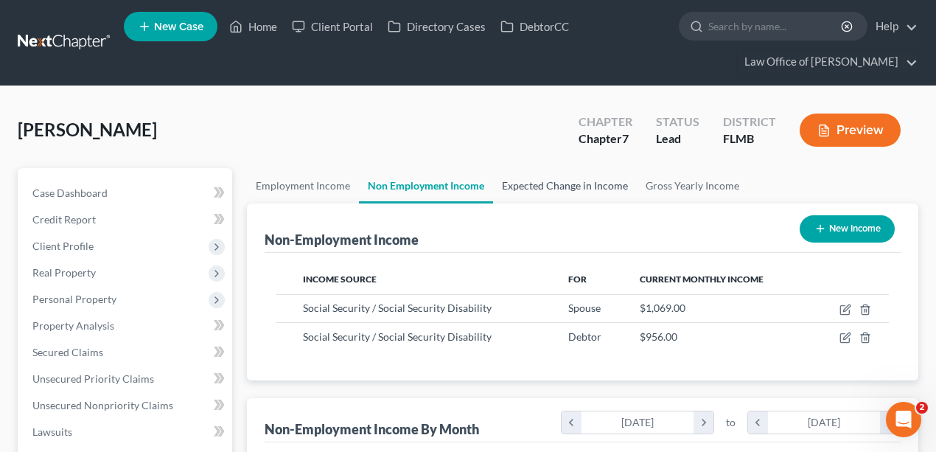
click at [541, 195] on link "Expected Change in Income" at bounding box center [565, 185] width 144 height 35
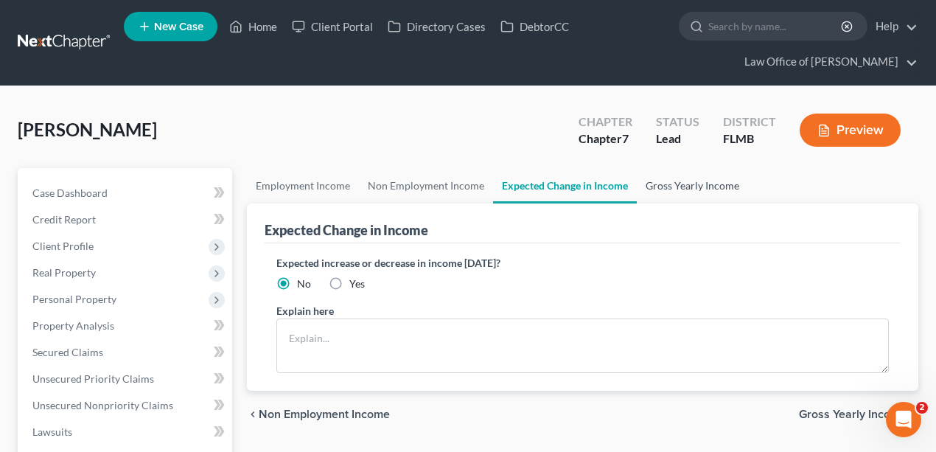
click at [675, 189] on link "Gross Yearly Income" at bounding box center [692, 185] width 111 height 35
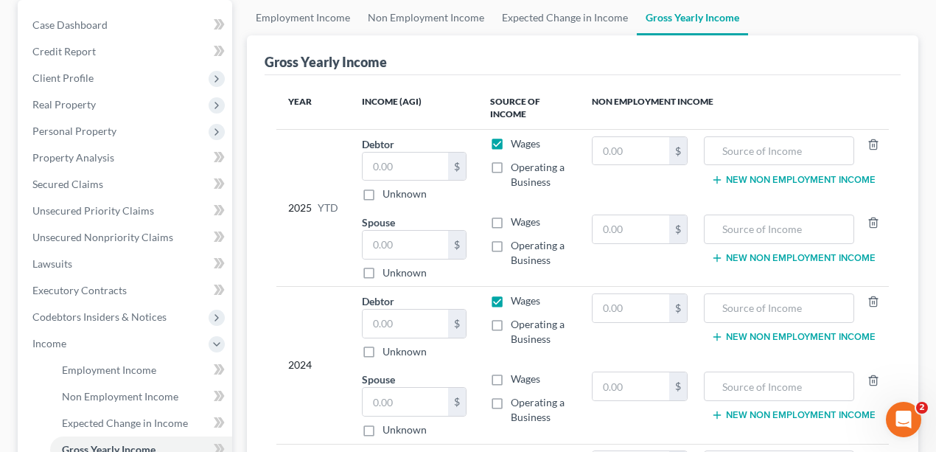
scroll to position [364, 0]
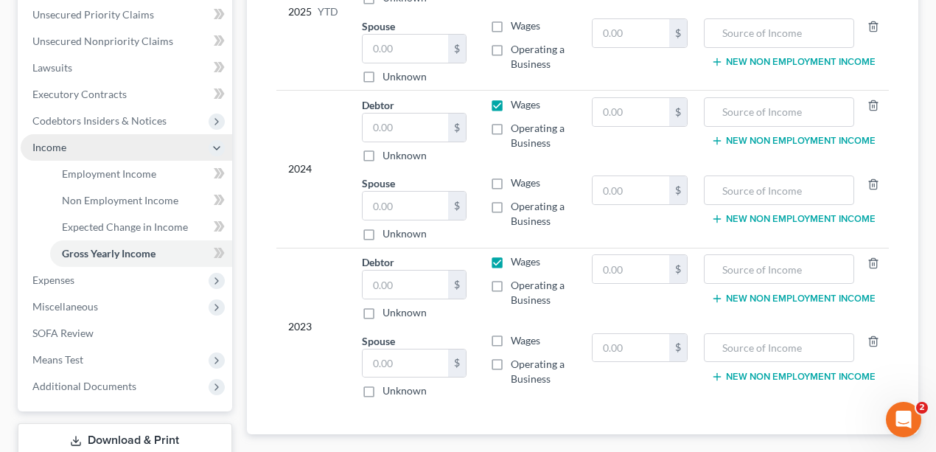
click at [91, 139] on span "Income" at bounding box center [127, 147] width 212 height 27
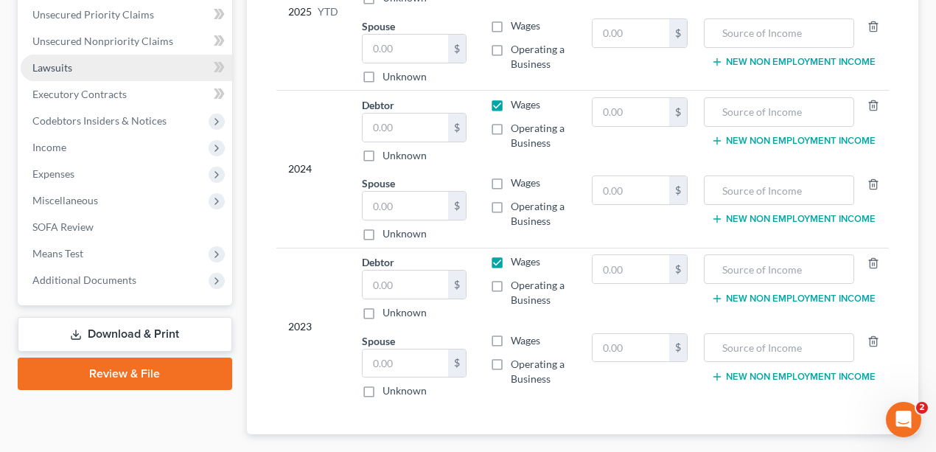
scroll to position [217, 0]
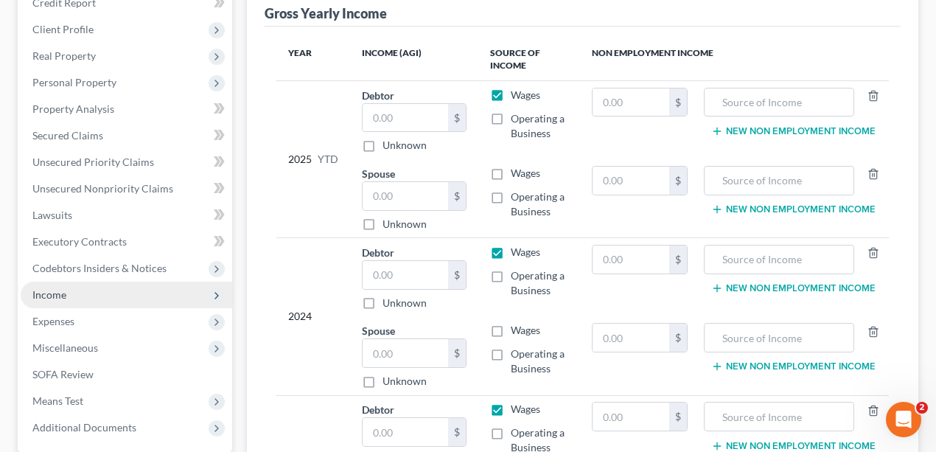
click at [77, 289] on span "Income" at bounding box center [127, 295] width 212 height 27
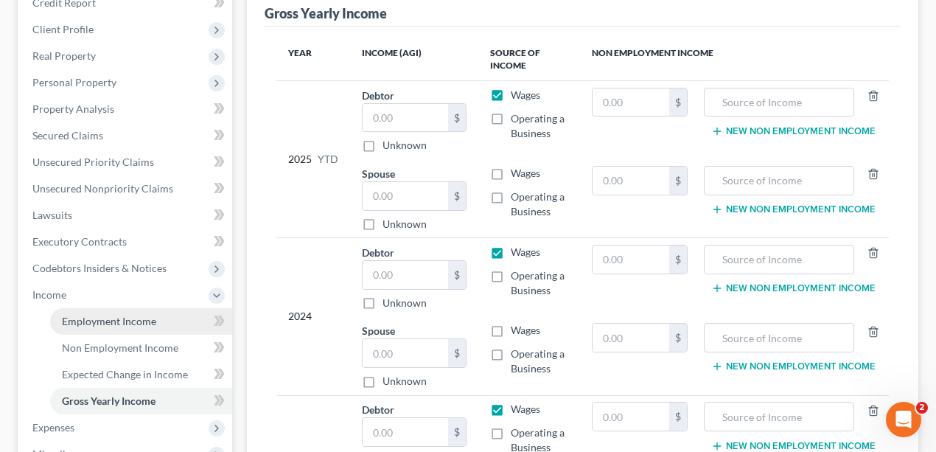
click at [87, 308] on link "Employment Income" at bounding box center [141, 321] width 182 height 27
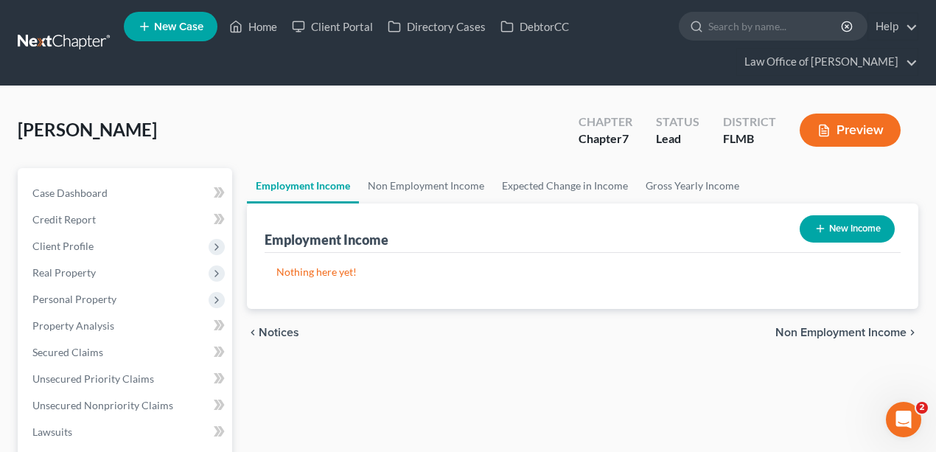
click at [452, 163] on div "Butler, James Upgraded Chapter Chapter 7 Status Lead District FLMB Preview" at bounding box center [468, 136] width 901 height 64
click at [444, 187] on link "Non Employment Income" at bounding box center [426, 185] width 134 height 35
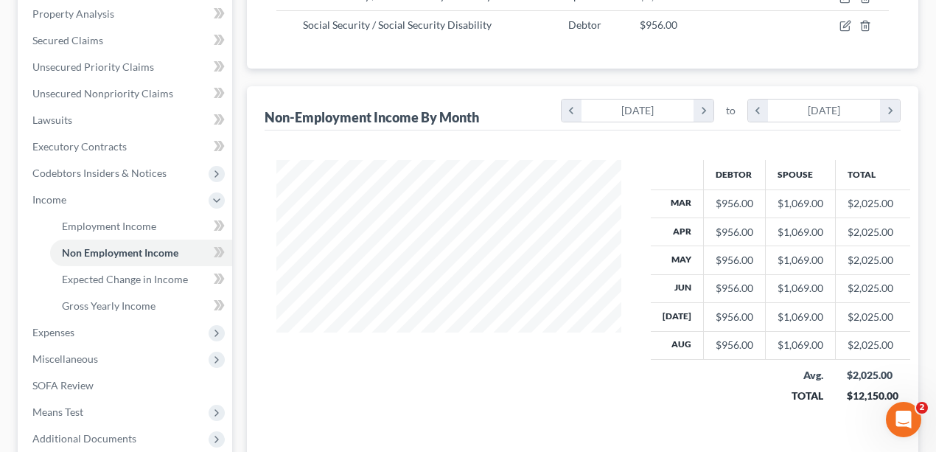
scroll to position [462, 0]
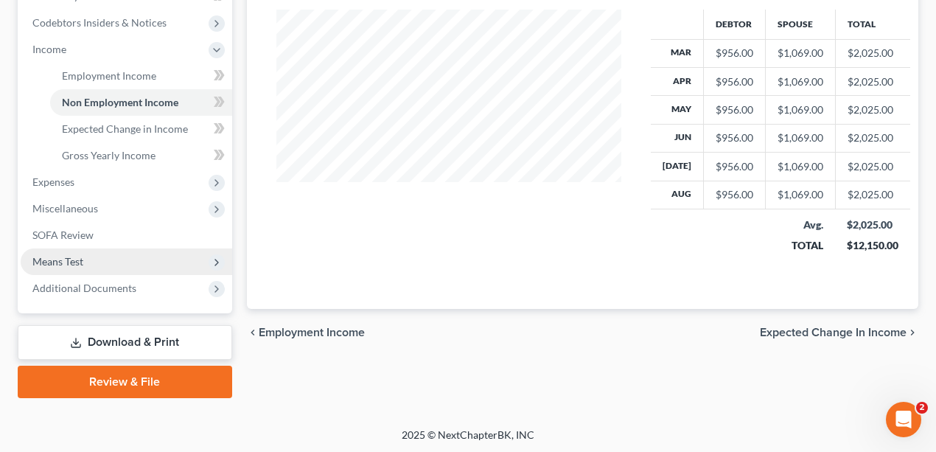
click at [86, 257] on span "Means Test" at bounding box center [127, 262] width 212 height 27
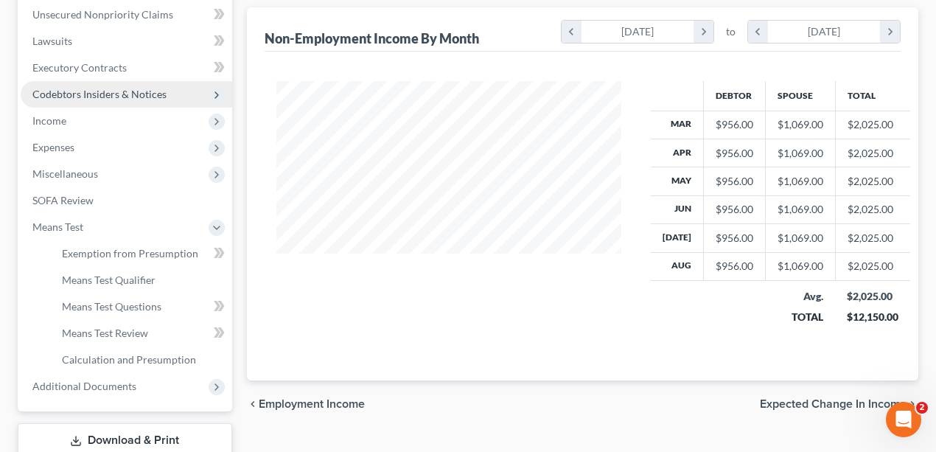
scroll to position [315, 0]
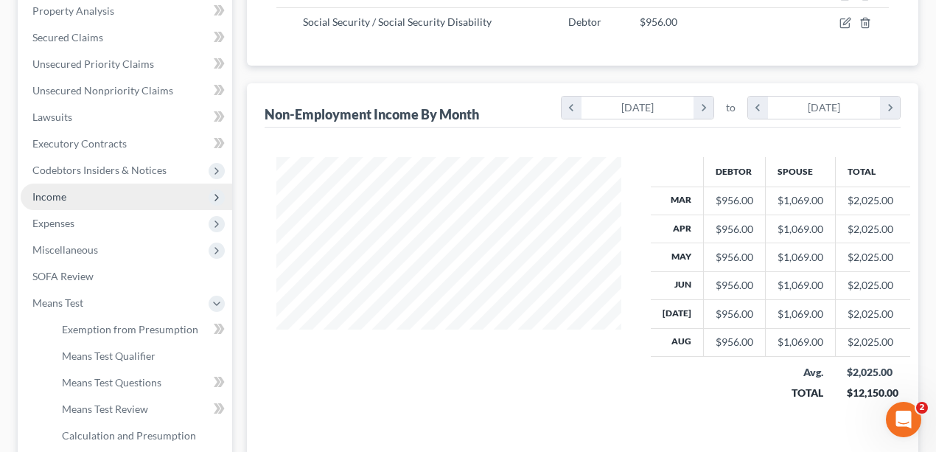
click at [90, 201] on span "Income" at bounding box center [127, 197] width 212 height 27
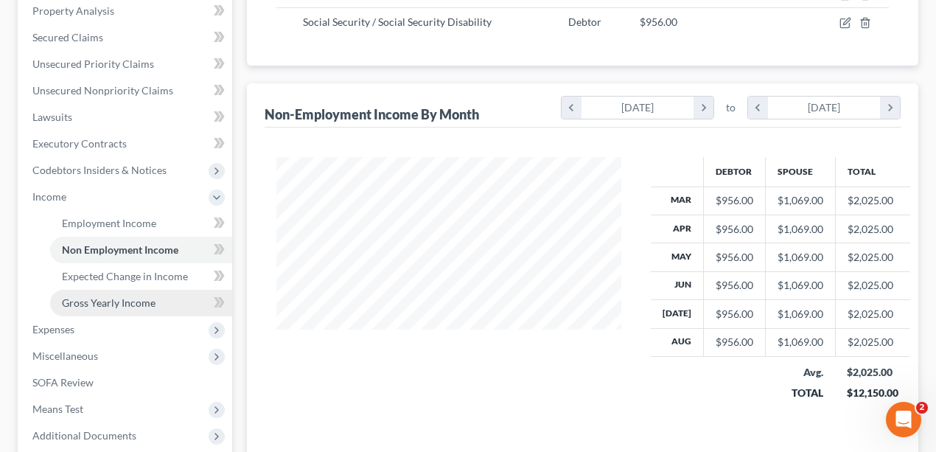
click at [110, 304] on span "Gross Yearly Income" at bounding box center [109, 302] width 94 height 13
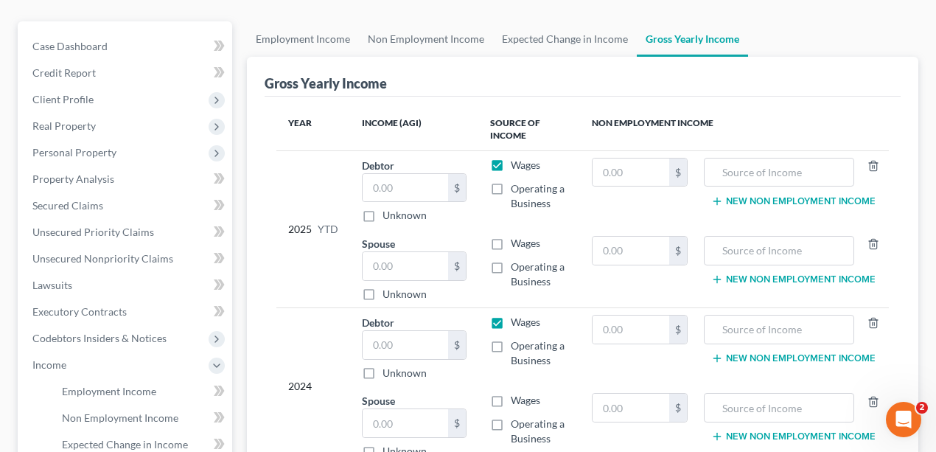
scroll to position [147, 0]
click at [400, 176] on input "text" at bounding box center [406, 187] width 86 height 28
type input "24,300"
drag, startPoint x: 415, startPoint y: 192, endPoint x: 229, endPoint y: 177, distance: 187.1
click at [229, 177] on div "Petition Navigation Case Dashboard Payments Invoices Payments Payments Credit R…" at bounding box center [468, 367] width 916 height 692
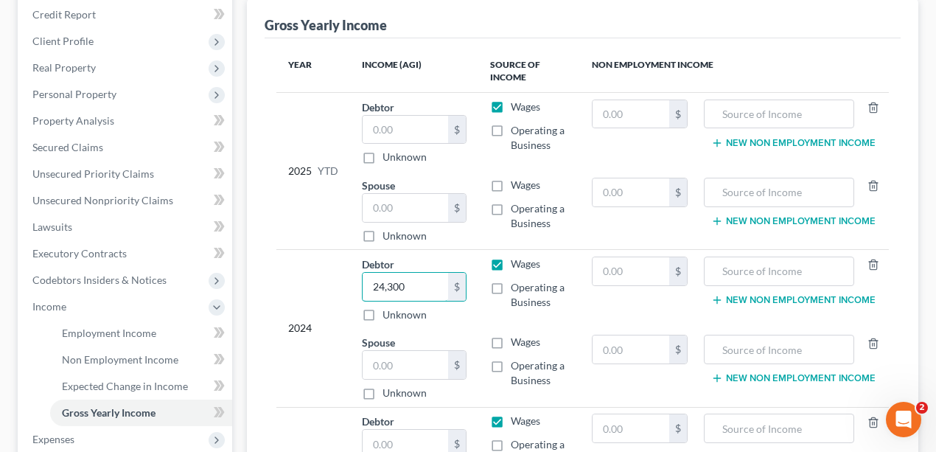
scroll to position [393, 0]
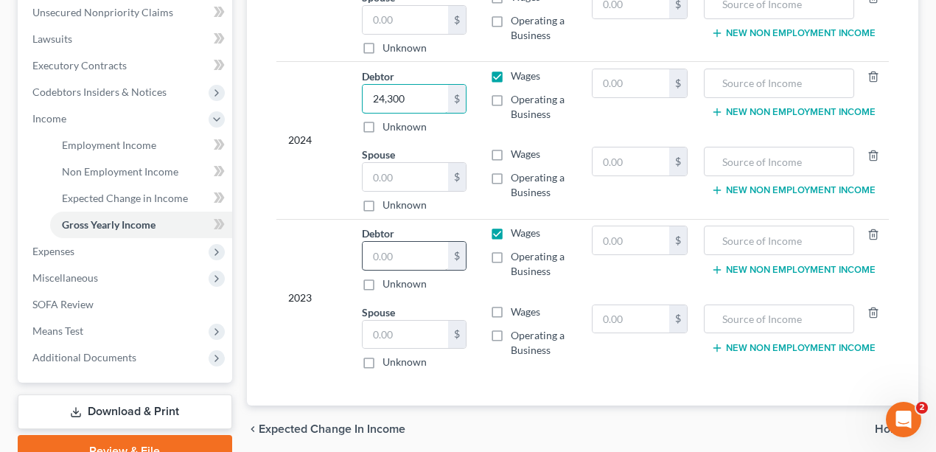
type input "24,300"
click at [387, 259] on input "text" at bounding box center [406, 256] width 86 height 28
type input "11,472"
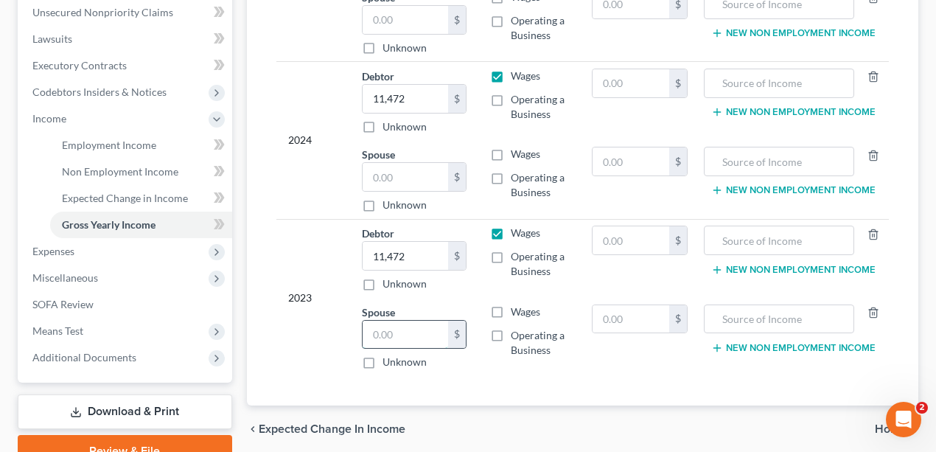
click at [406, 327] on input "text" at bounding box center [406, 335] width 86 height 28
drag, startPoint x: 405, startPoint y: 328, endPoint x: 257, endPoint y: 327, distance: 147.5
click at [257, 327] on div "Gross Yearly Income Year Income (AGI) Source of Income Non Employment Income 20…" at bounding box center [583, 107] width 673 height 595
type input "12,828"
click at [417, 183] on input "text" at bounding box center [406, 177] width 86 height 28
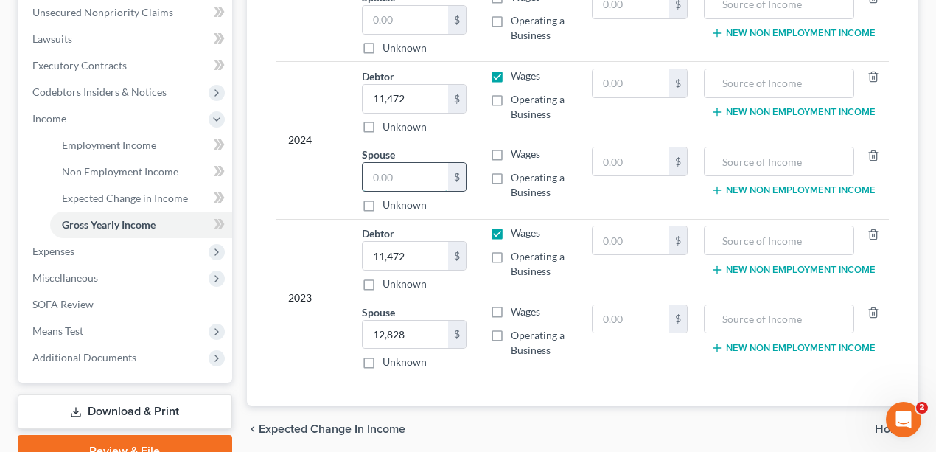
paste input "12,828"
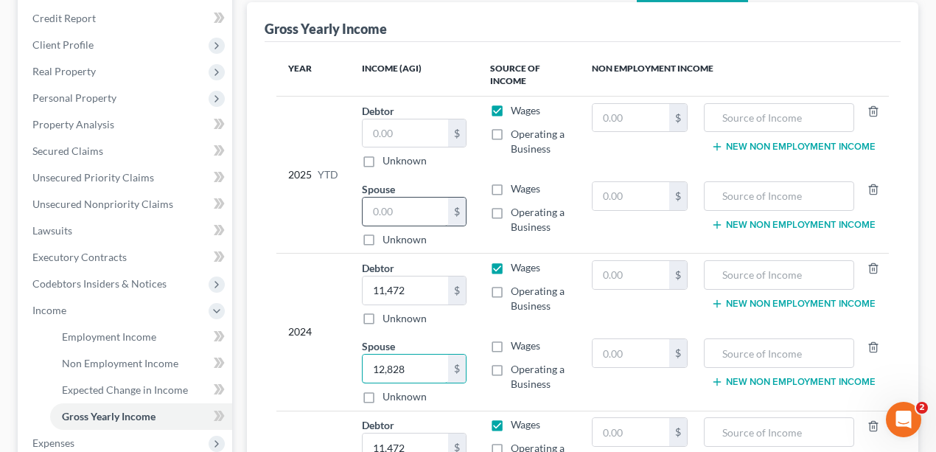
scroll to position [196, 0]
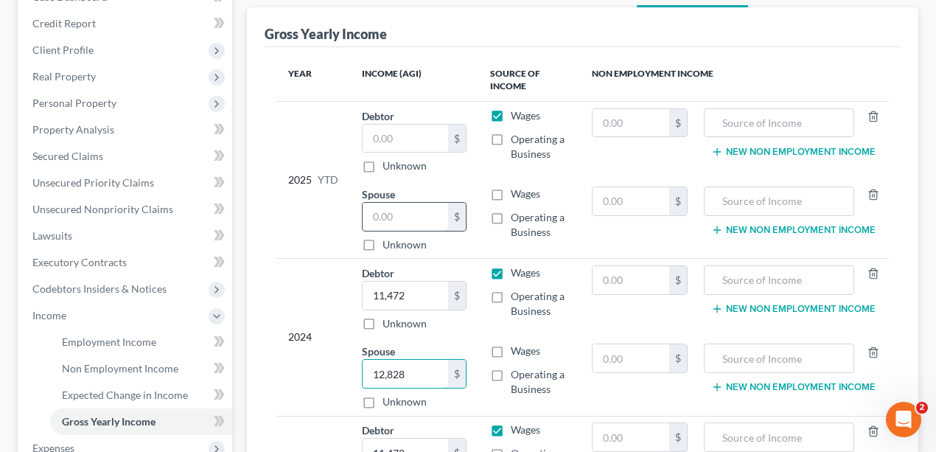
type input "12,828"
click at [407, 208] on input "text" at bounding box center [406, 217] width 86 height 28
type input "9,621"
click at [406, 129] on input "text" at bounding box center [406, 139] width 86 height 28
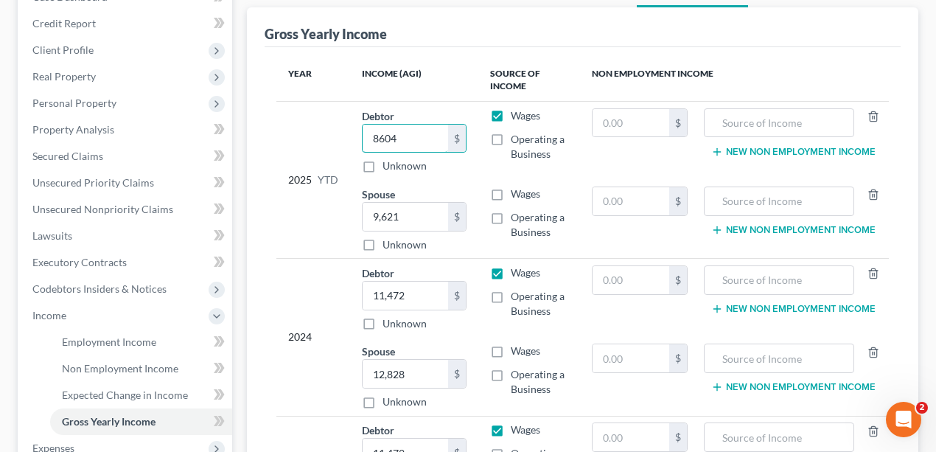
type input "8,604"
drag, startPoint x: 429, startPoint y: 137, endPoint x: 307, endPoint y: 142, distance: 121.8
click at [281, 137] on tr "2025 YTD Debtor 8,604.00 $ Unknown Balance Undetermined 8,604 $ Unknown Wages O…" at bounding box center [584, 140] width 614 height 79
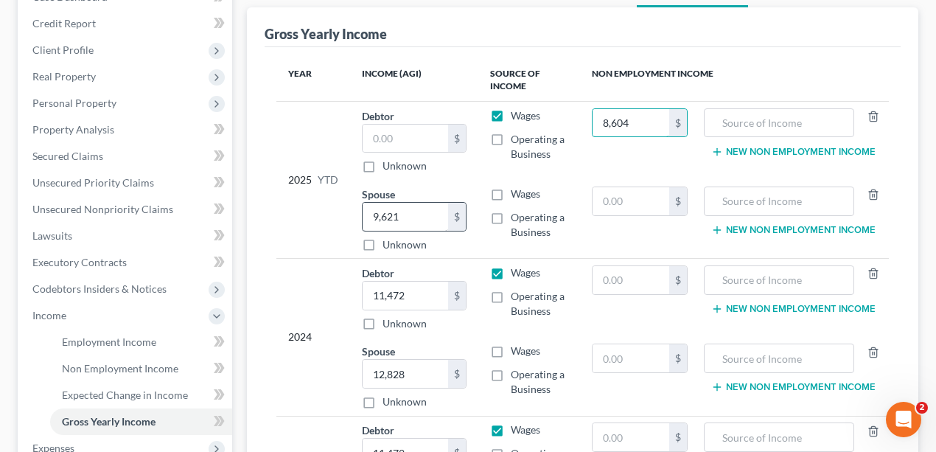
type input "8,604"
click at [432, 213] on input "9,621" at bounding box center [406, 217] width 86 height 28
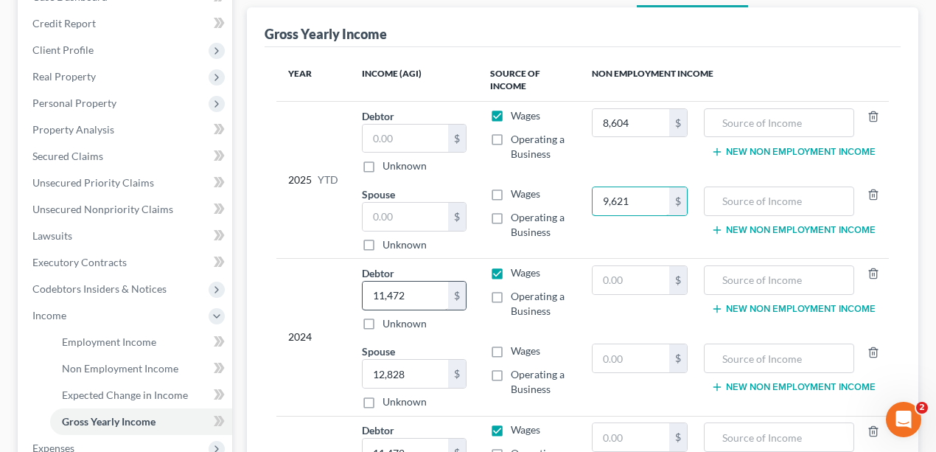
type input "9,621"
drag, startPoint x: 417, startPoint y: 303, endPoint x: 412, endPoint y: 296, distance: 8.4
click at [417, 302] on input "11,472" at bounding box center [406, 296] width 86 height 28
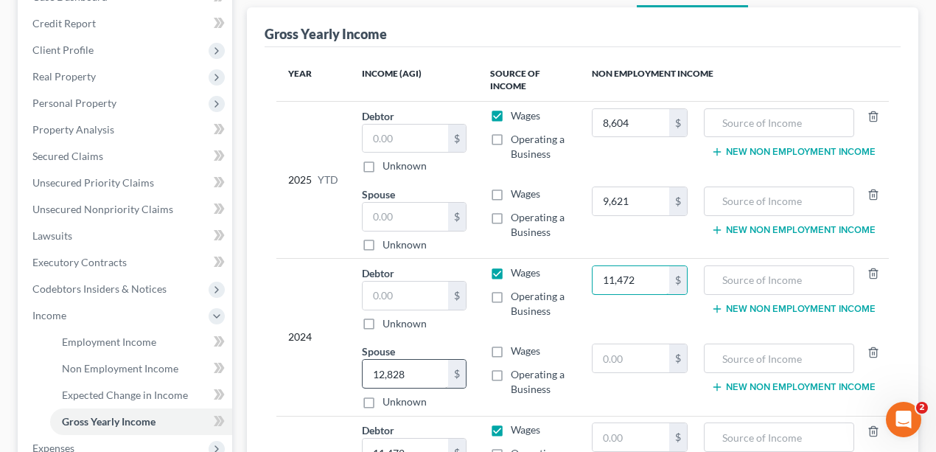
type input "11,472"
click at [398, 365] on input "12,828" at bounding box center [406, 374] width 86 height 28
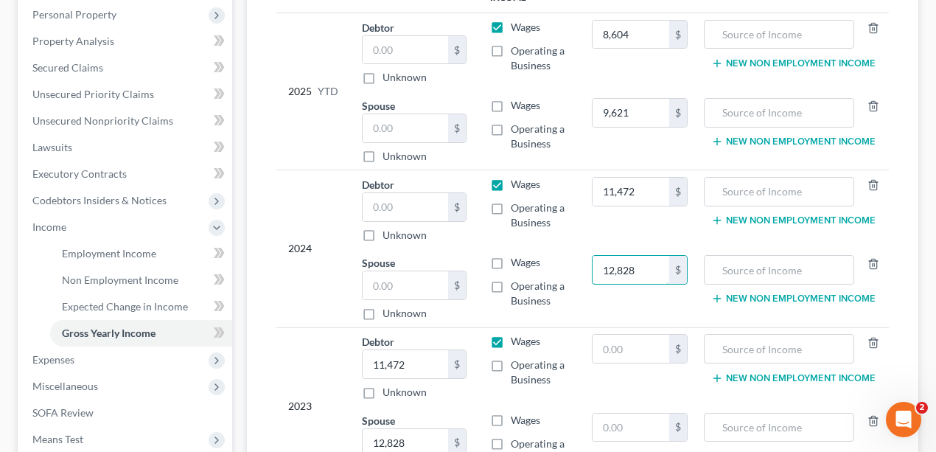
scroll to position [393, 0]
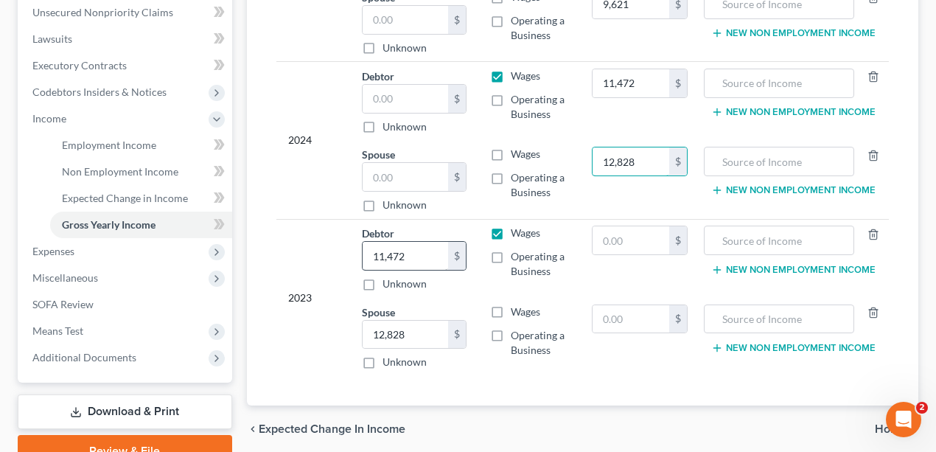
type input "12,828"
click at [417, 261] on input "11,472" at bounding box center [406, 256] width 86 height 28
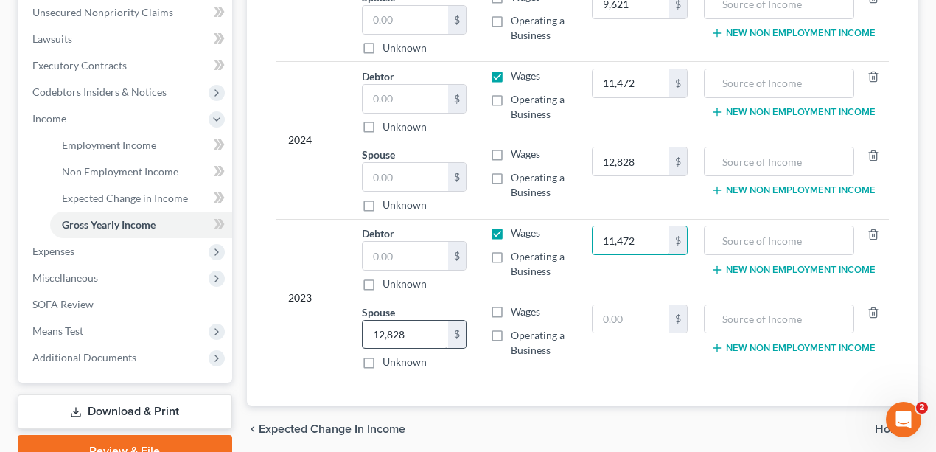
type input "11,472"
click at [387, 333] on input "12,828" at bounding box center [406, 335] width 86 height 28
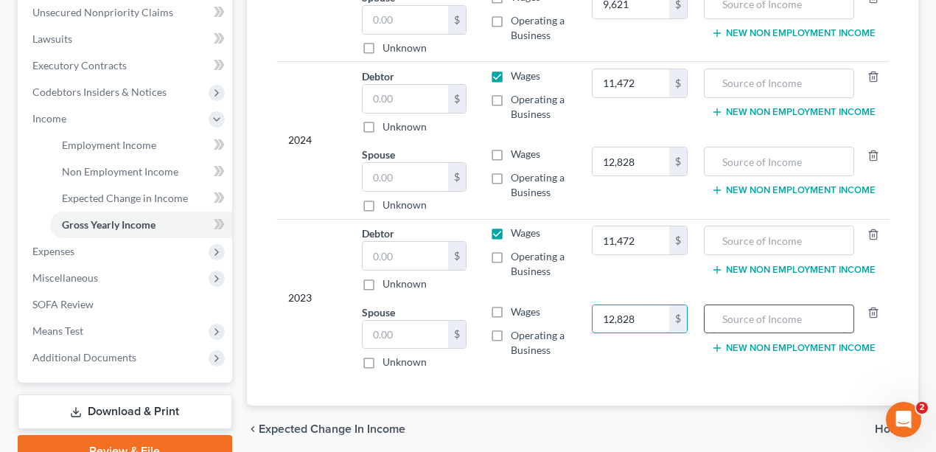
type input "12,828"
click at [740, 317] on input "text" at bounding box center [779, 319] width 134 height 28
drag, startPoint x: 801, startPoint y: 308, endPoint x: 636, endPoint y: 300, distance: 164.6
click at [636, 300] on tr "Spouse $ Unknown Balance Undetermined $ Unknown Wages Operating a Business 12,8…" at bounding box center [584, 337] width 614 height 78
type input "Social Security"
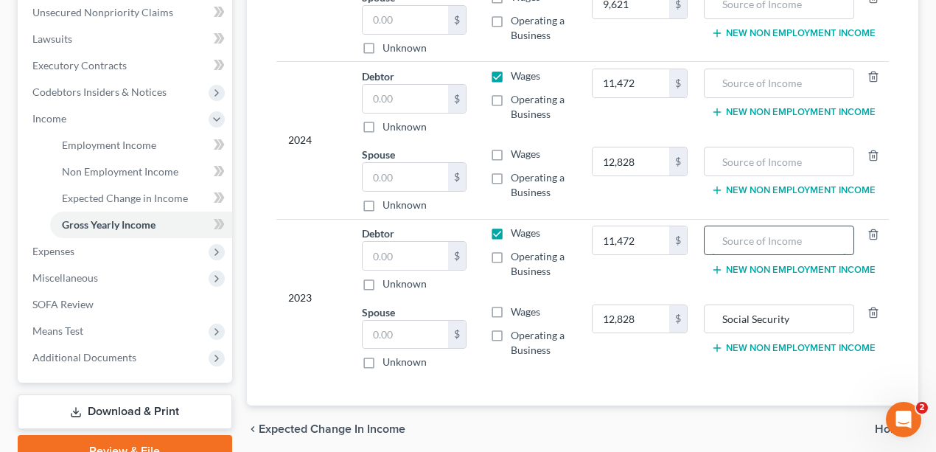
click at [762, 240] on input "text" at bounding box center [779, 240] width 134 height 28
paste input "Social Security"
type input "Social Security"
click at [753, 156] on input "text" at bounding box center [779, 161] width 134 height 28
paste input "Social Security"
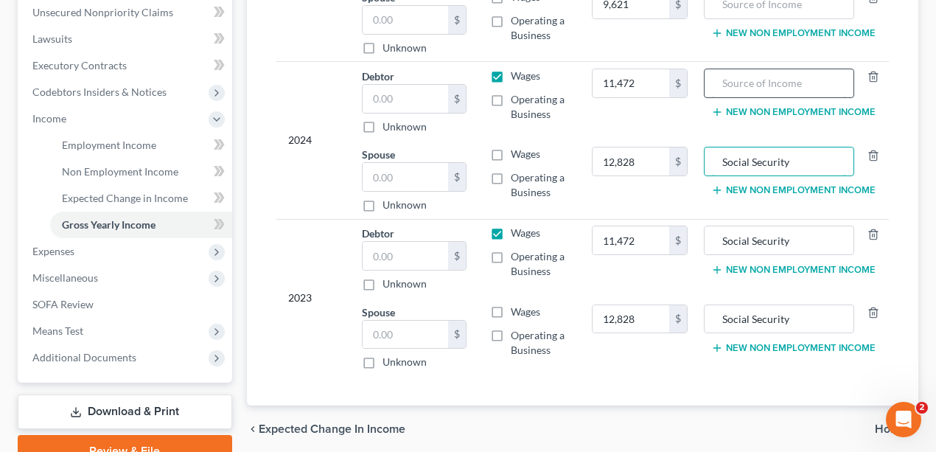
type input "Social Security"
click at [761, 75] on input "text" at bounding box center [779, 83] width 134 height 28
paste input "Social Security"
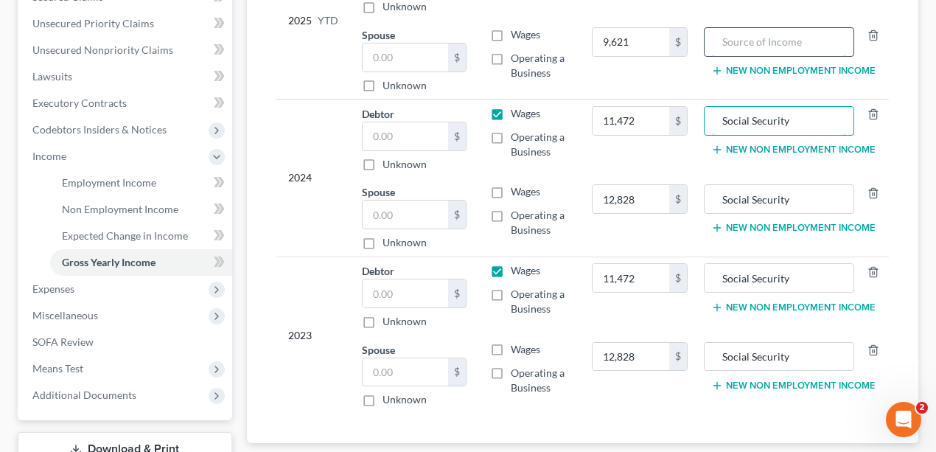
scroll to position [295, 0]
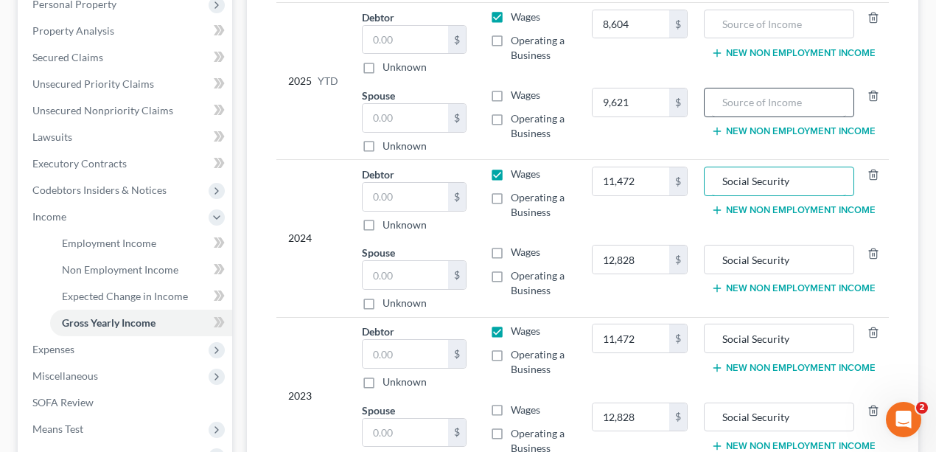
type input "Social Security"
click at [765, 105] on input "text" at bounding box center [779, 102] width 134 height 28
paste input "Social Security"
type input "Social Security"
click at [764, 30] on input "text" at bounding box center [779, 24] width 134 height 28
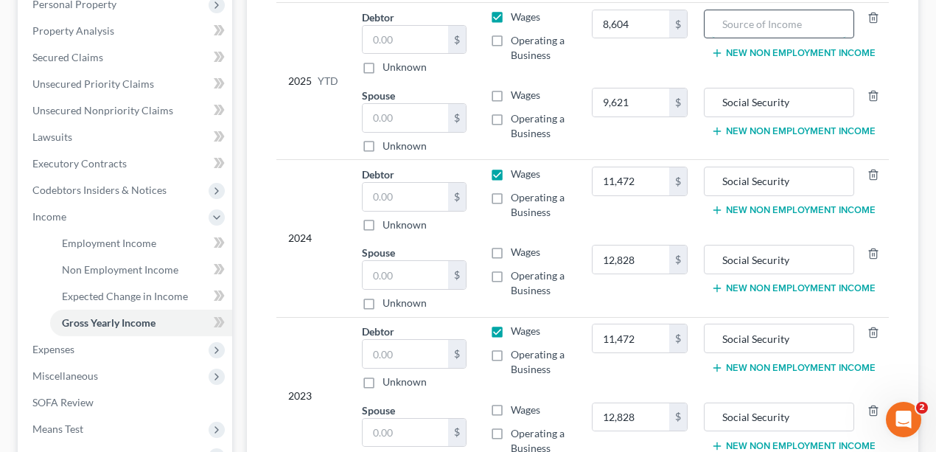
paste input "Social Security"
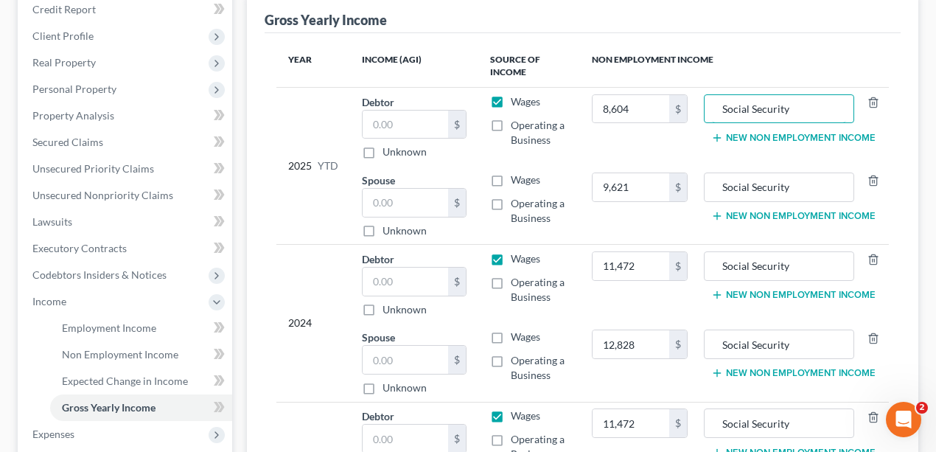
scroll to position [413, 0]
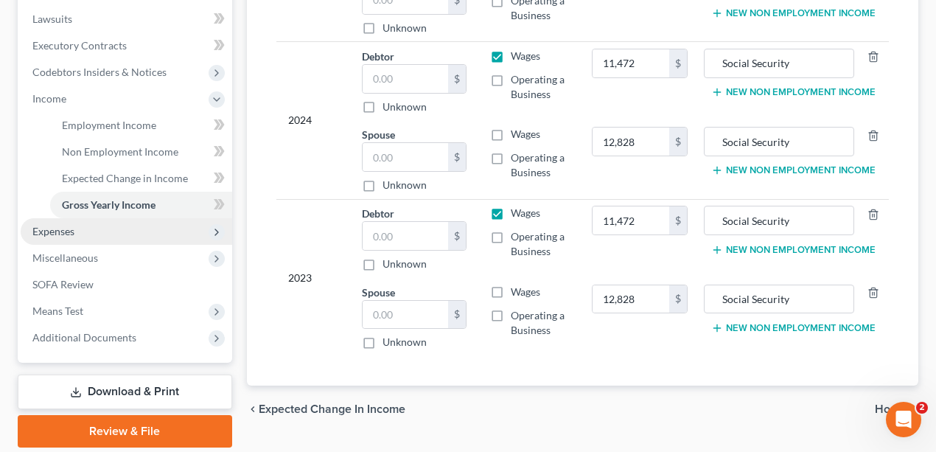
type input "Social Security"
click at [68, 229] on span "Expenses" at bounding box center [53, 231] width 42 height 13
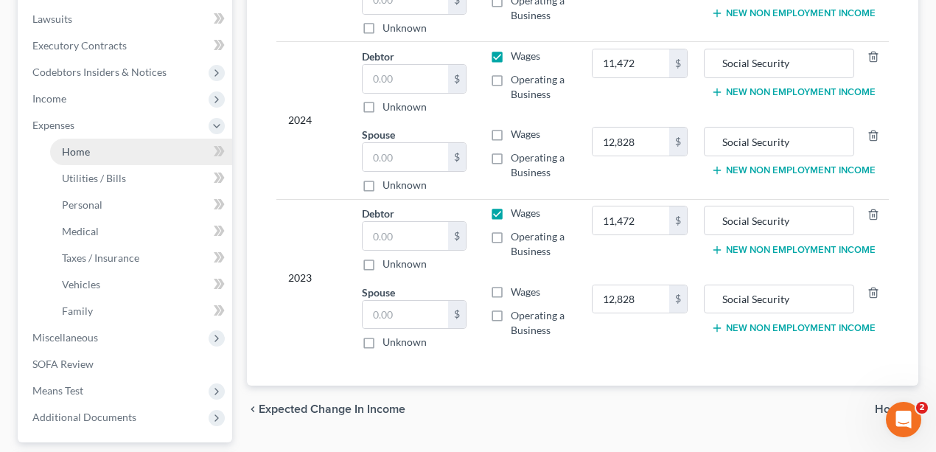
click at [82, 162] on link "Home" at bounding box center [141, 152] width 182 height 27
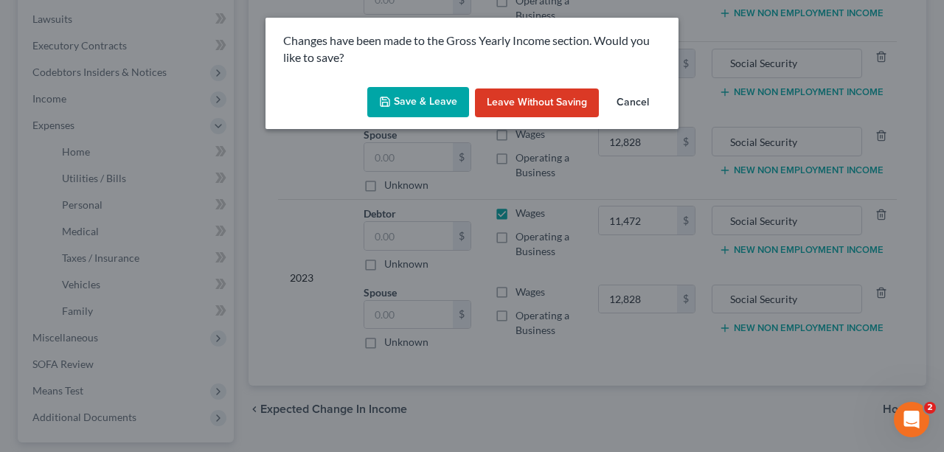
drag, startPoint x: 413, startPoint y: 117, endPoint x: 422, endPoint y: 108, distance: 12.5
click at [414, 117] on button "Save & Leave" at bounding box center [418, 102] width 102 height 31
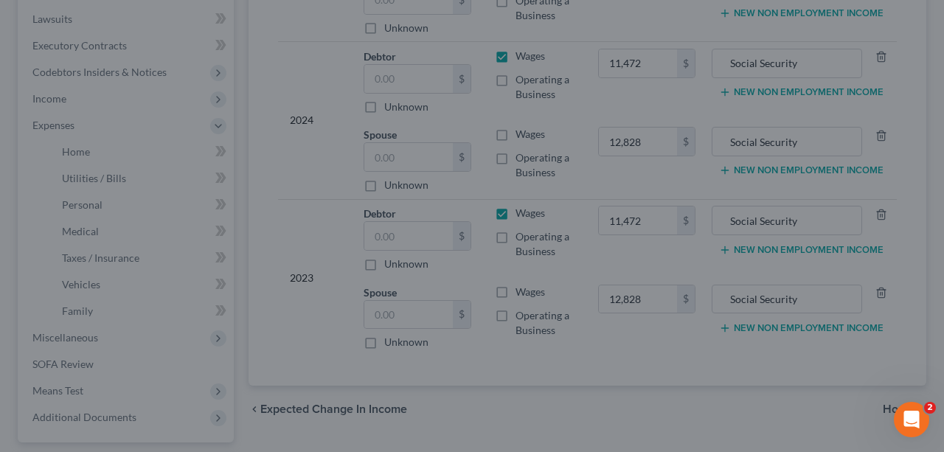
type input "8,604.00"
type input "9,621.00"
type input "11,472.00"
type input "12,828.00"
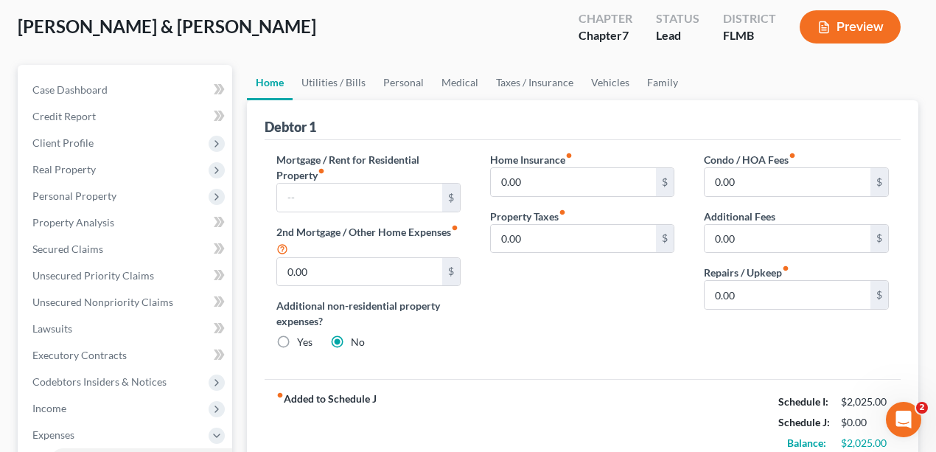
scroll to position [196, 0]
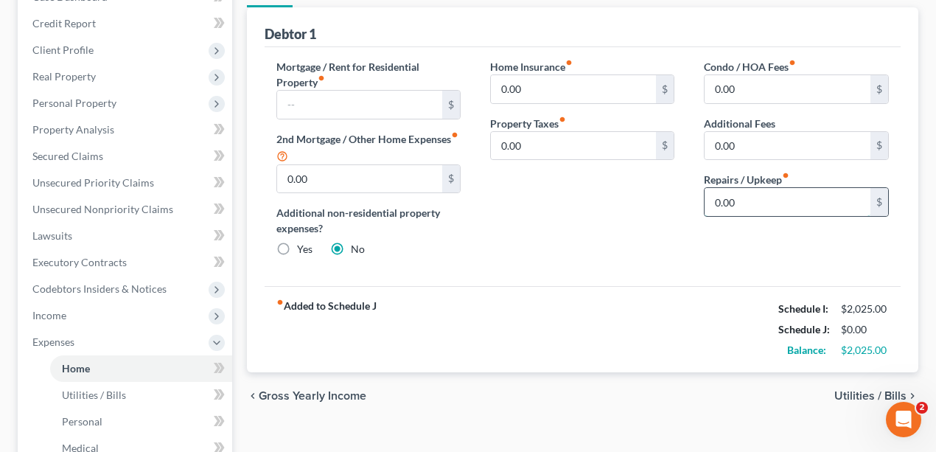
click at [790, 204] on input "0.00" at bounding box center [788, 202] width 166 height 28
type input "30"
click at [603, 279] on div "Mortgage / Rent for Residential Property fiber_manual_record $ 2nd Mortgage / O…" at bounding box center [583, 167] width 637 height 240
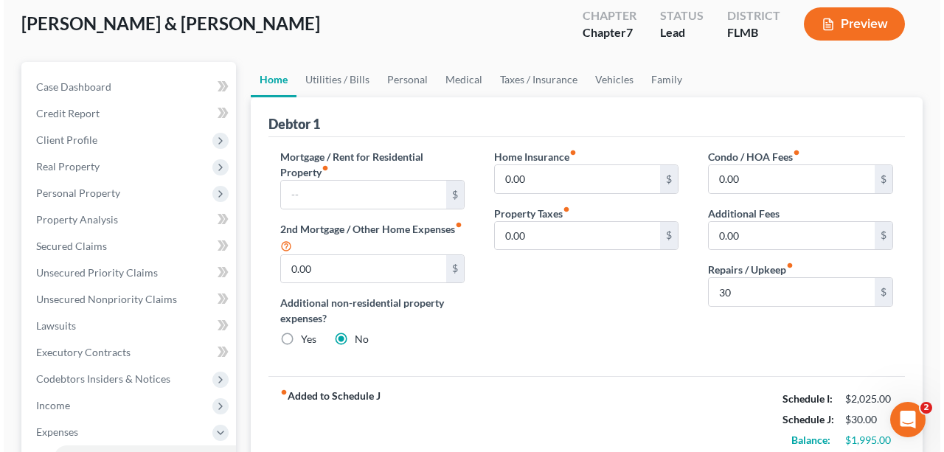
scroll to position [98, 0]
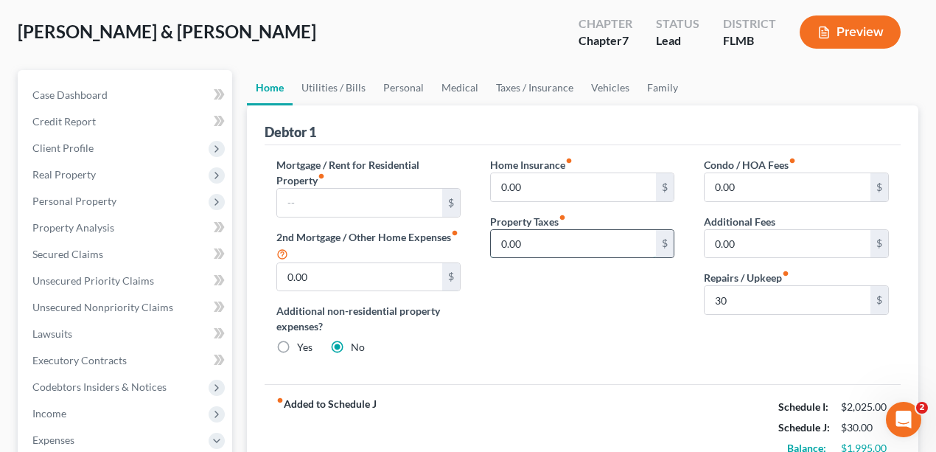
click at [551, 236] on input "0.00" at bounding box center [574, 244] width 166 height 28
type input "46.89"
click at [628, 280] on div "Home Insurance fiber_manual_record 0.00 $ Property Taxes fiber_manual_record 46…" at bounding box center [583, 262] width 214 height 210
click at [541, 176] on input "0.00" at bounding box center [574, 187] width 166 height 28
type input "0"
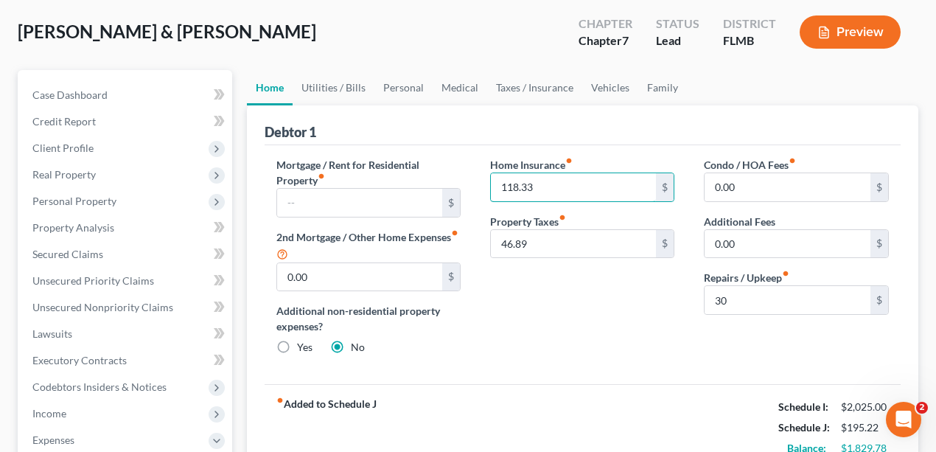
type input "118.33"
click at [600, 320] on div "Home Insurance fiber_manual_record 118.33 $ Property Taxes fiber_manual_record …" at bounding box center [583, 262] width 214 height 210
click at [338, 85] on link "Utilities / Bills" at bounding box center [334, 87] width 82 height 35
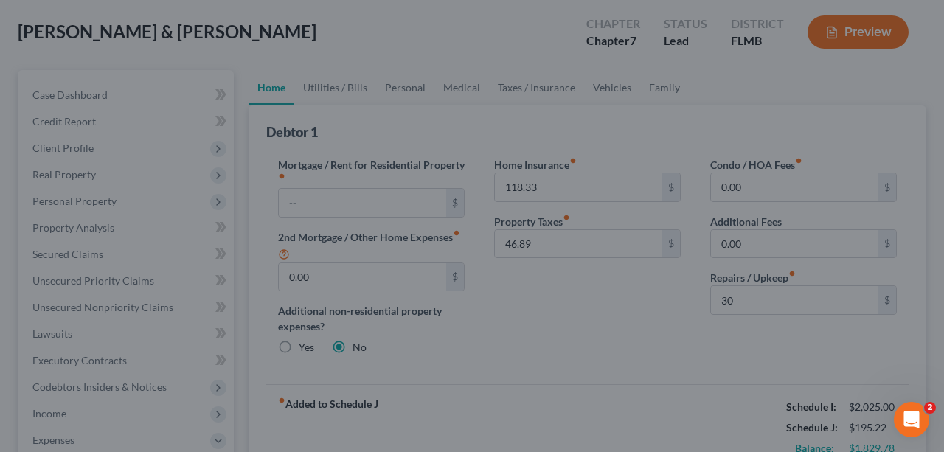
click at [338, 91] on div at bounding box center [472, 226] width 944 height 452
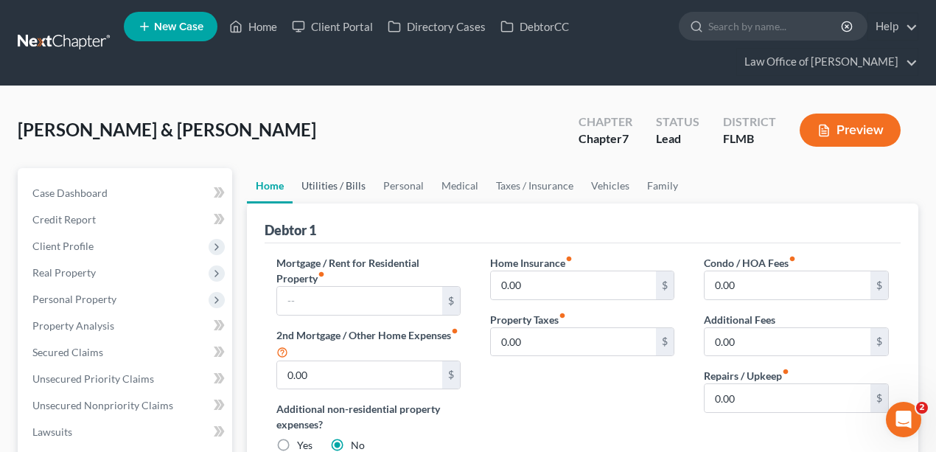
click at [336, 183] on link "Utilities / Bills" at bounding box center [334, 185] width 82 height 35
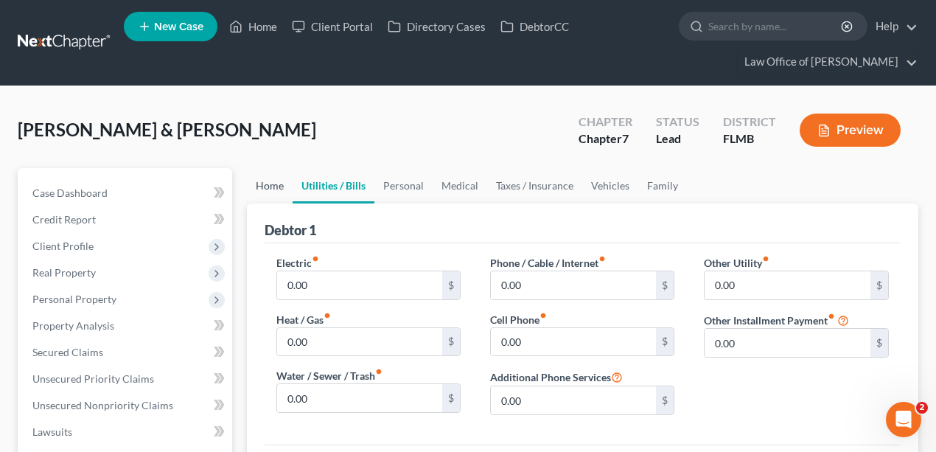
click at [283, 189] on link "Home" at bounding box center [270, 185] width 46 height 35
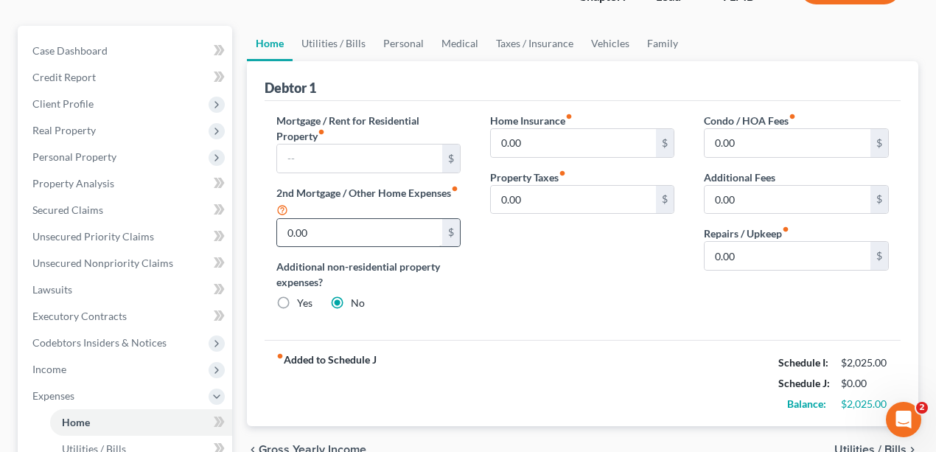
scroll to position [147, 0]
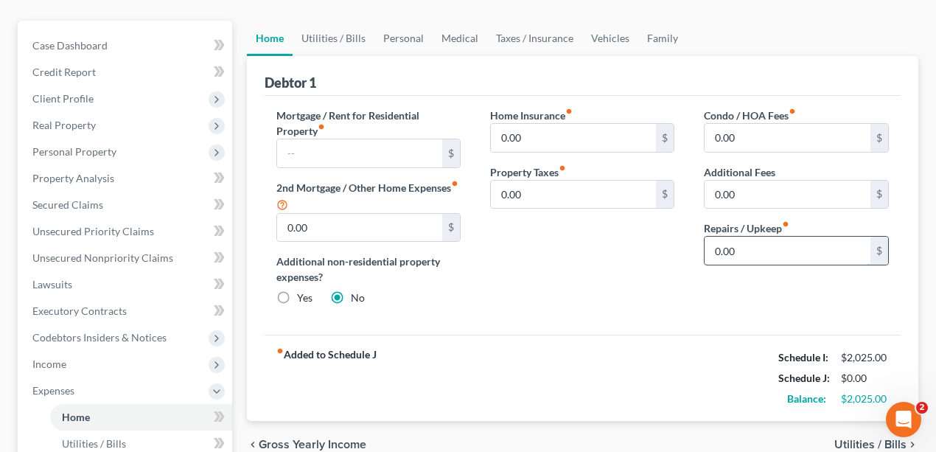
click at [796, 245] on input "0.00" at bounding box center [788, 251] width 166 height 28
type input "30"
click at [563, 257] on div "Home Insurance fiber_manual_record 0.00 $ Property Taxes fiber_manual_record 0.…" at bounding box center [583, 213] width 214 height 210
click at [552, 192] on input "0.00" at bounding box center [574, 195] width 166 height 28
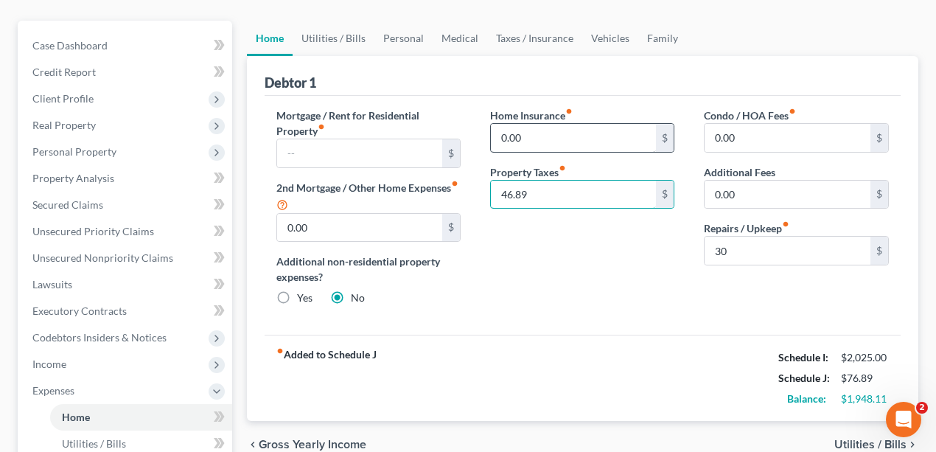
type input "46.89"
click at [555, 145] on input "0.00" at bounding box center [574, 138] width 166 height 28
type input "118.33"
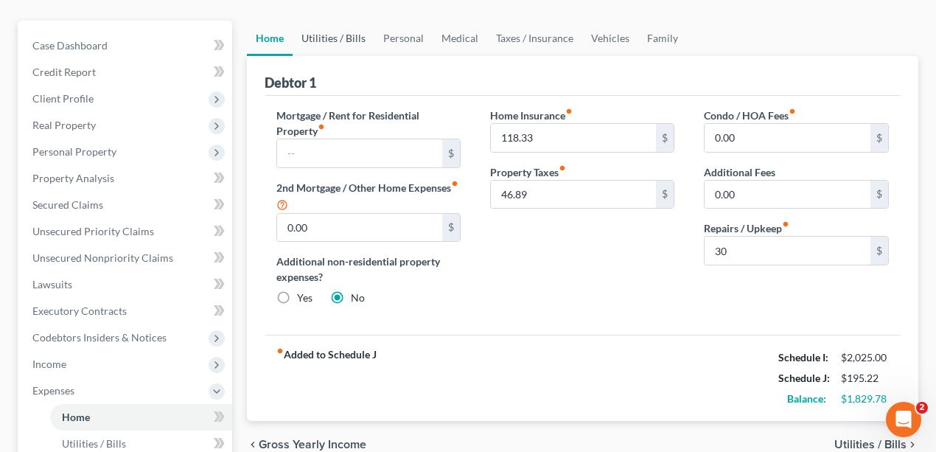
click at [324, 38] on link "Utilities / Bills" at bounding box center [334, 38] width 82 height 35
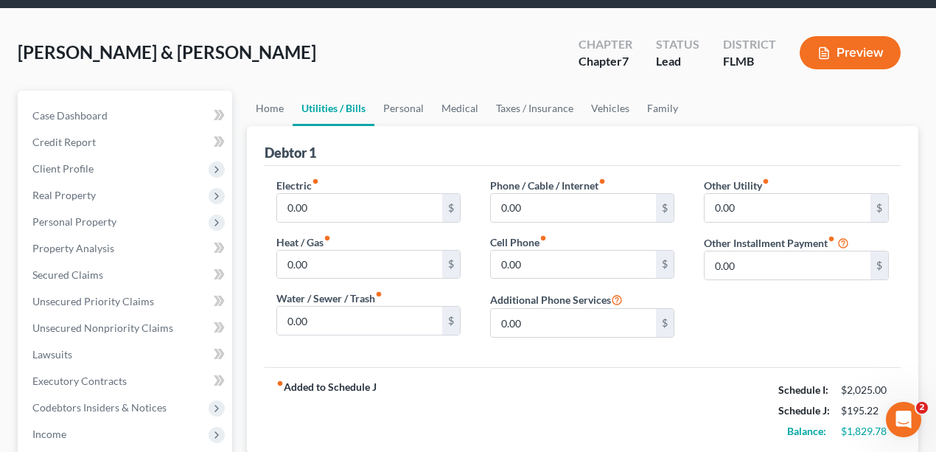
scroll to position [196, 0]
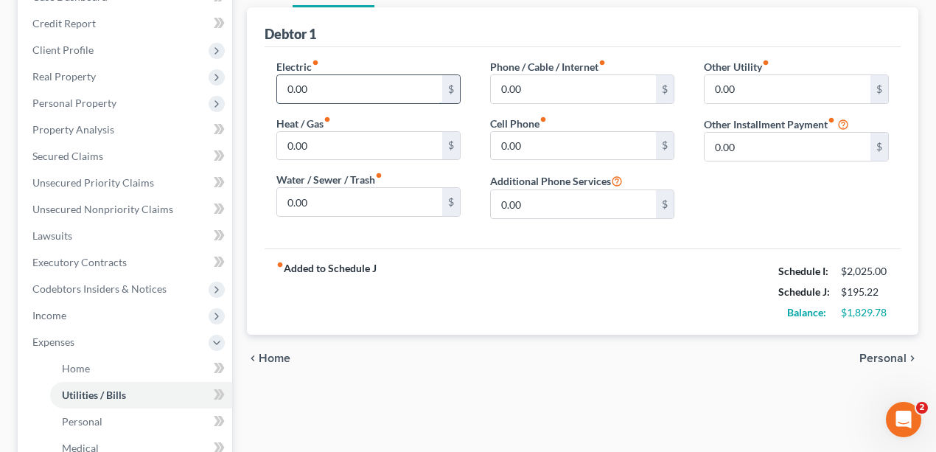
click at [380, 86] on input "0.00" at bounding box center [360, 89] width 166 height 28
type input "260"
click at [513, 41] on div "Debtor 1" at bounding box center [583, 27] width 637 height 40
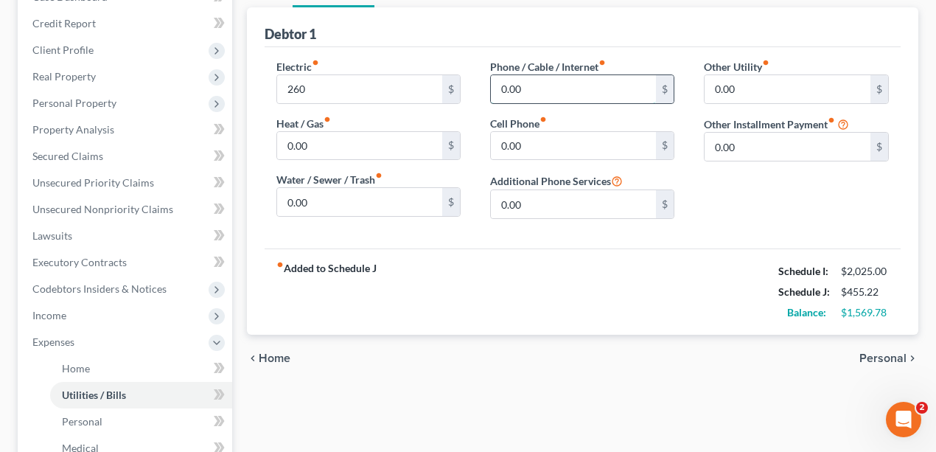
click at [581, 80] on input "0.00" at bounding box center [574, 89] width 166 height 28
type input "29"
click at [558, 146] on input "0.00" at bounding box center [574, 146] width 166 height 28
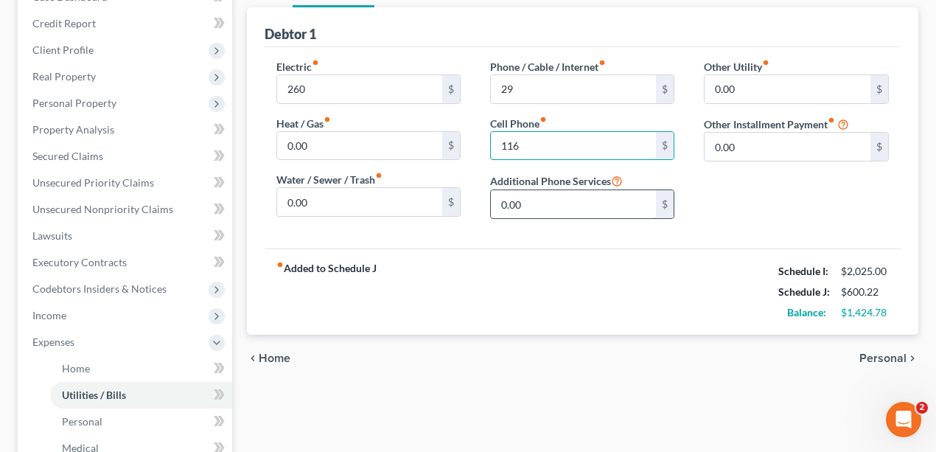
type input "116"
click at [572, 198] on input "0.00" at bounding box center [574, 204] width 166 height 28
click at [617, 278] on div "fiber_manual_record Added to Schedule J Schedule I: $2,025.00 Schedule J: $600.…" at bounding box center [583, 292] width 637 height 86
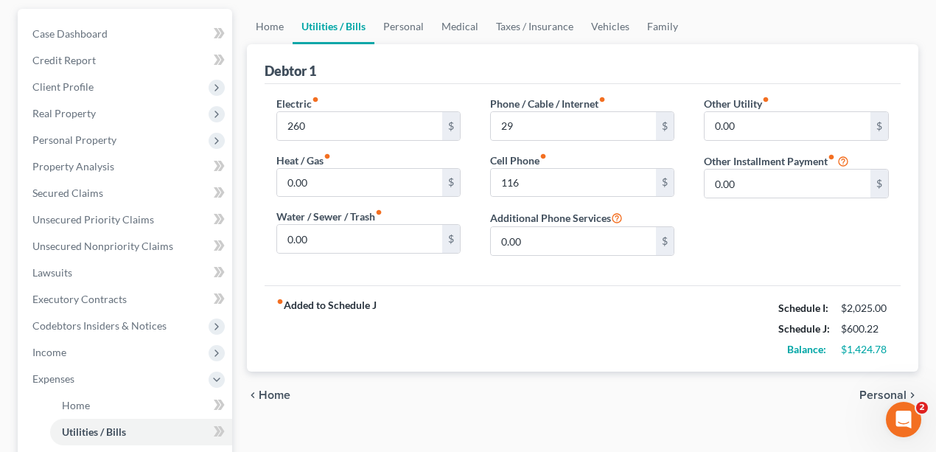
scroll to position [98, 0]
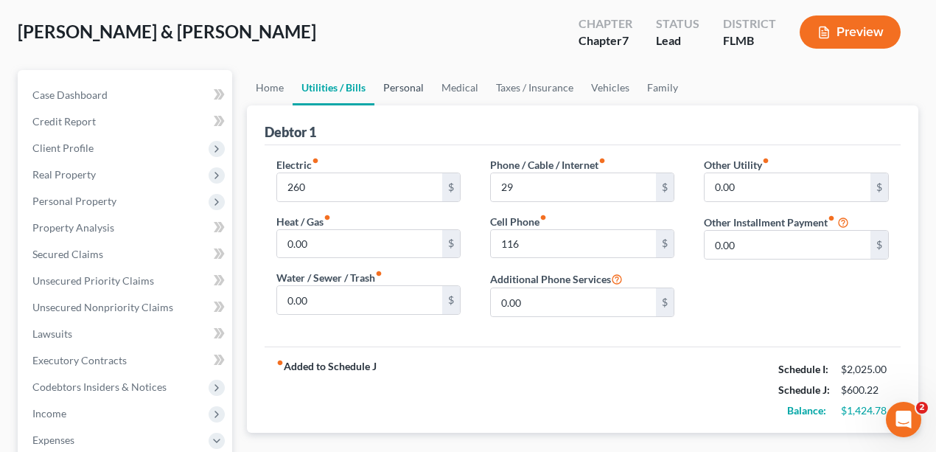
click at [400, 94] on link "Personal" at bounding box center [404, 87] width 58 height 35
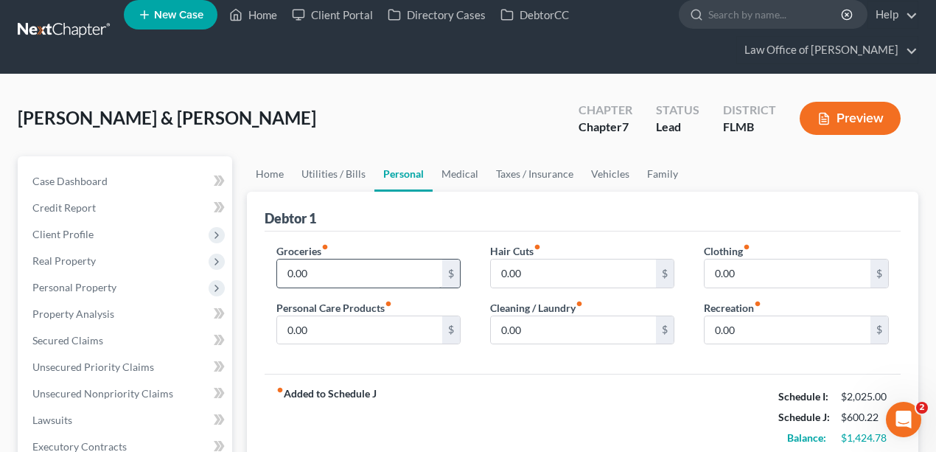
scroll to position [98, 0]
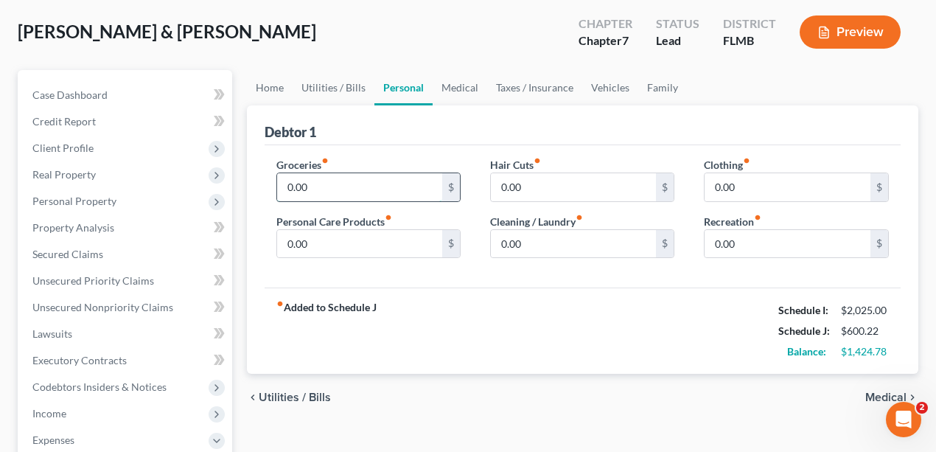
click at [355, 184] on input "0.00" at bounding box center [360, 187] width 166 height 28
type input "300"
click at [437, 322] on div "fiber_manual_record Added to Schedule J Schedule I: $2,025.00 Schedule J: $900.…" at bounding box center [583, 331] width 637 height 86
click at [395, 249] on input "0.00" at bounding box center [360, 244] width 166 height 28
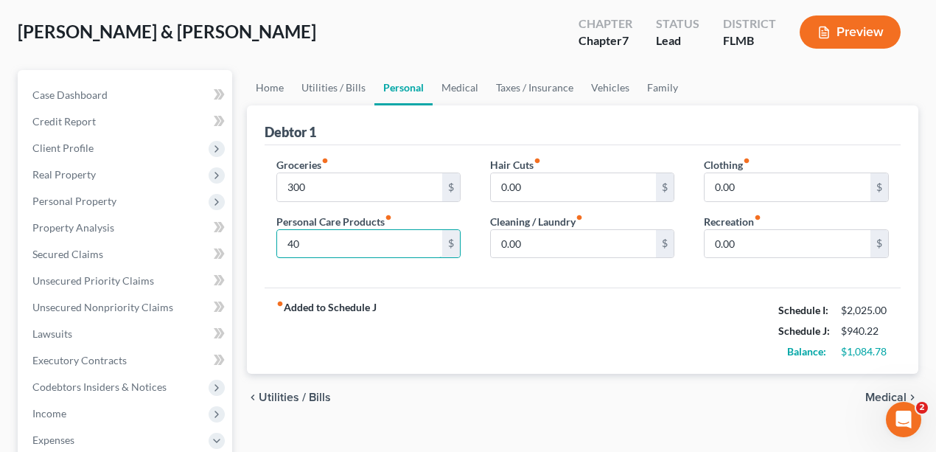
type input "40"
click at [529, 307] on div "fiber_manual_record Added to Schedule J Schedule I: $2,025.00 Schedule J: $940.…" at bounding box center [583, 331] width 637 height 86
drag, startPoint x: 535, startPoint y: 190, endPoint x: 541, endPoint y: 182, distance: 9.9
click at [534, 191] on input "0.00" at bounding box center [574, 187] width 166 height 28
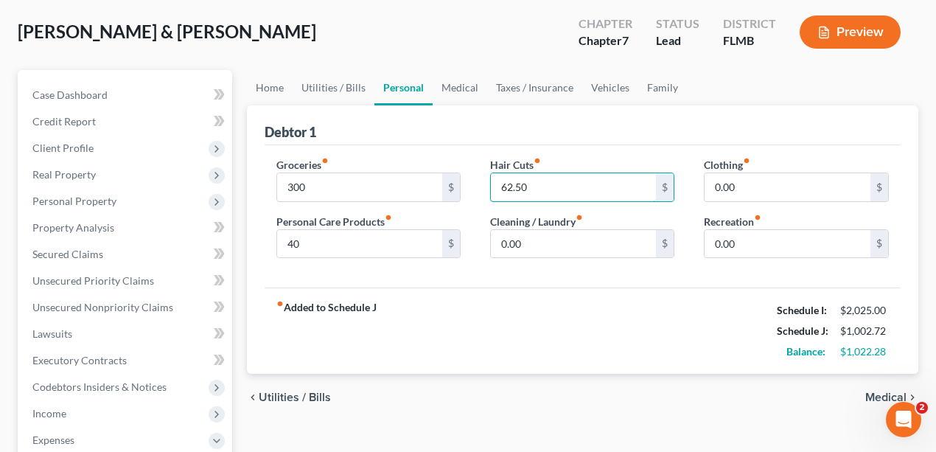
type input "62.50"
drag, startPoint x: 578, startPoint y: 288, endPoint x: 570, endPoint y: 290, distance: 8.4
click at [571, 291] on div "fiber_manual_record Added to Schedule J Schedule I: $2,025.00 Schedule J: $1,00…" at bounding box center [583, 331] width 637 height 86
click at [565, 236] on input "0.00" at bounding box center [574, 244] width 166 height 28
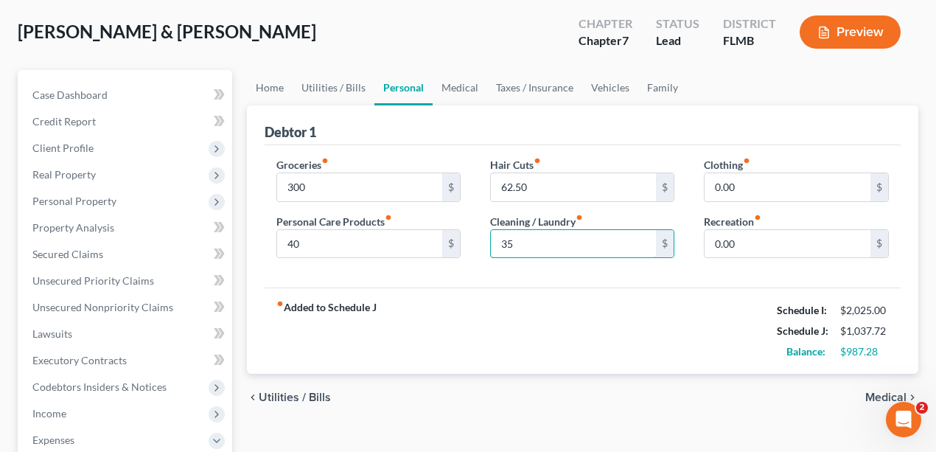
type input "35"
click at [552, 351] on div "fiber_manual_record Added to Schedule J Schedule I: $2,025.00 Schedule J: $1,03…" at bounding box center [583, 331] width 637 height 86
click at [781, 178] on input "0.00" at bounding box center [788, 187] width 166 height 28
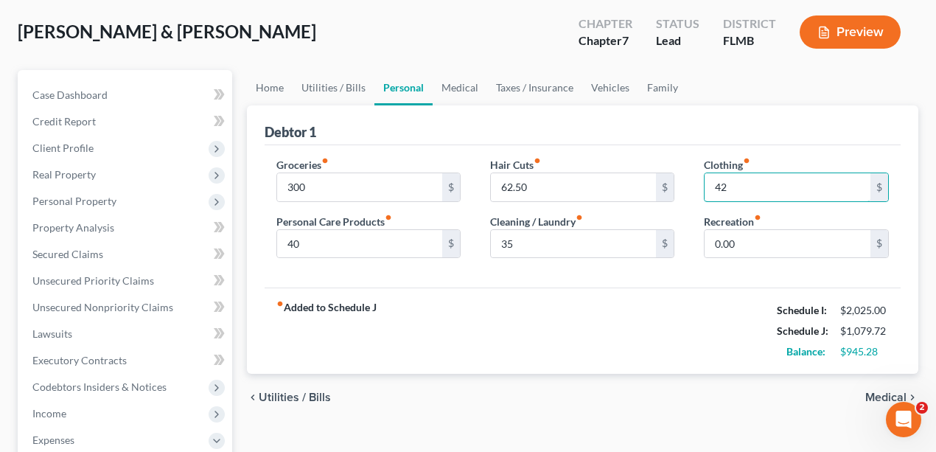
type input "42"
drag, startPoint x: 710, startPoint y: 302, endPoint x: 731, endPoint y: 278, distance: 31.9
click at [710, 302] on div "fiber_manual_record Added to Schedule J Schedule I: $2,025.00 Schedule J: $1,07…" at bounding box center [583, 331] width 637 height 86
drag, startPoint x: 742, startPoint y: 260, endPoint x: 752, endPoint y: 239, distance: 23.7
click at [745, 248] on div "Clothing fiber_manual_record 42 $ Recreation fiber_manual_record 0.00 $" at bounding box center [796, 214] width 214 height 114
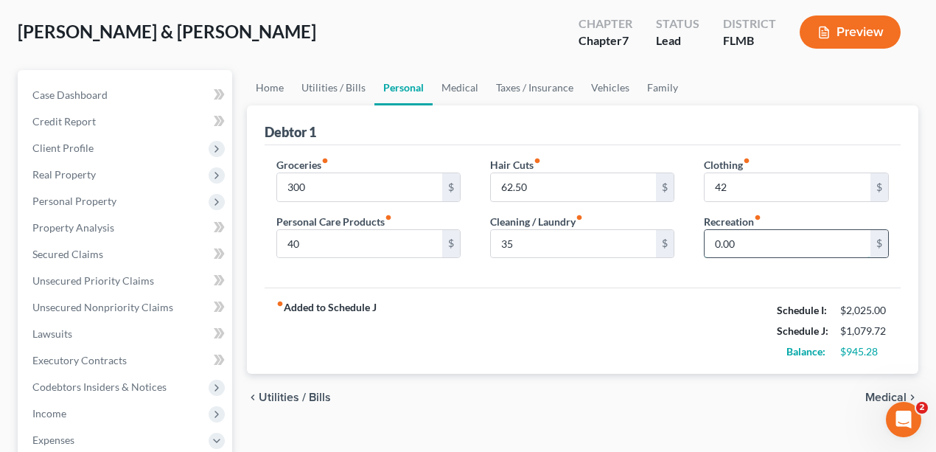
click at [754, 236] on input "0.00" at bounding box center [788, 244] width 166 height 28
type input "150"
click at [668, 352] on div "fiber_manual_record Added to Schedule J Schedule I: $2,025.00 Schedule J: $1,22…" at bounding box center [583, 331] width 637 height 86
click at [456, 94] on link "Medical" at bounding box center [460, 87] width 55 height 35
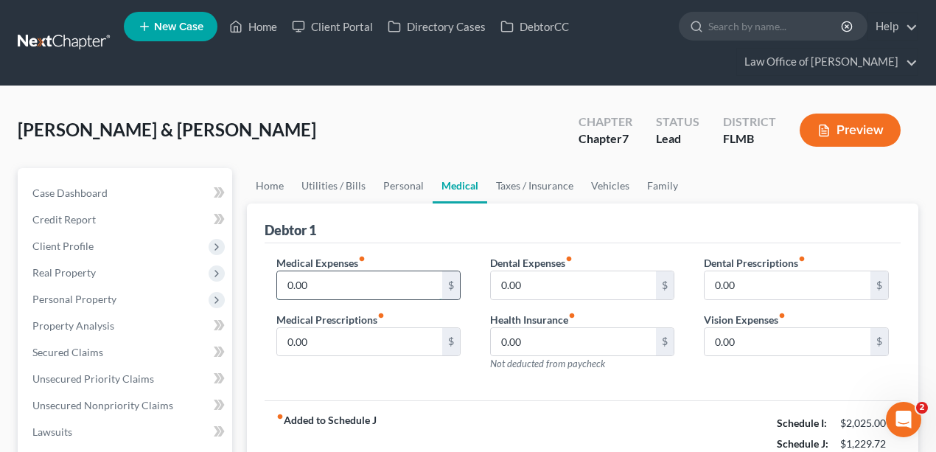
click at [385, 289] on input "0.00" at bounding box center [360, 285] width 166 height 28
type input "20"
click at [505, 231] on div "Debtor 1" at bounding box center [583, 224] width 637 height 40
click at [801, 206] on div "Debtor 1" at bounding box center [583, 224] width 637 height 40
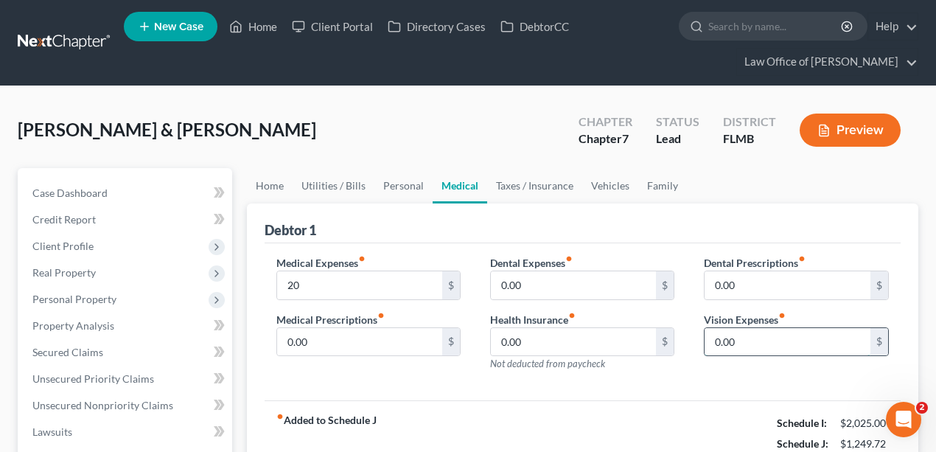
click at [773, 344] on input "0.00" at bounding box center [788, 342] width 166 height 28
click at [546, 181] on link "Taxes / Insurance" at bounding box center [534, 185] width 95 height 35
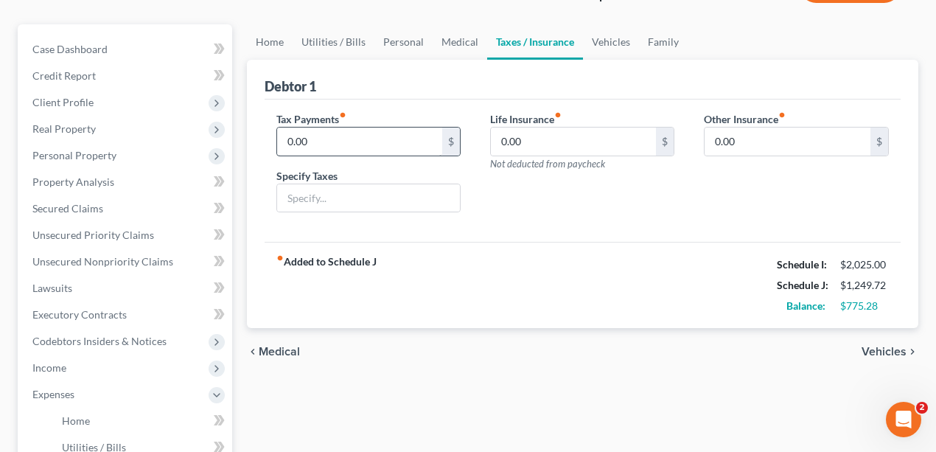
scroll to position [147, 0]
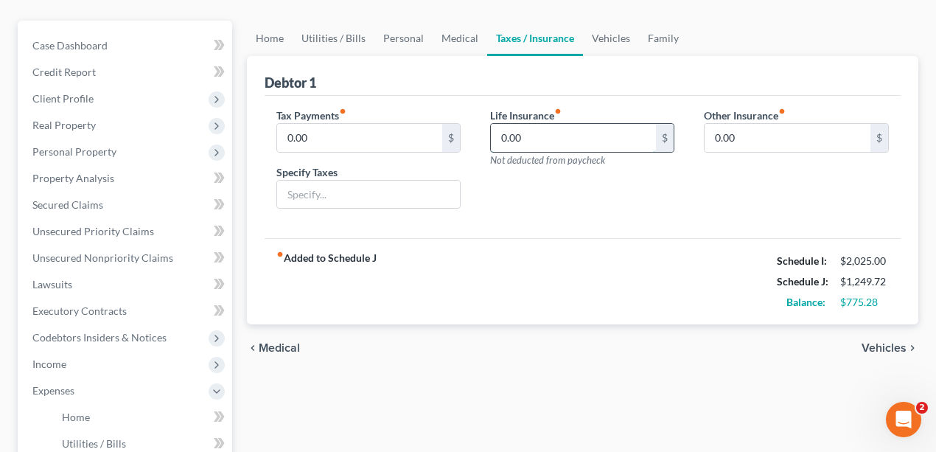
click at [629, 139] on input "0.00" at bounding box center [574, 138] width 166 height 28
type input "180"
click at [620, 215] on div "Life Insurance fiber_manual_record 180 $ Not deducted from paycheck" at bounding box center [583, 165] width 214 height 114
click at [624, 41] on link "Vehicles" at bounding box center [611, 38] width 56 height 35
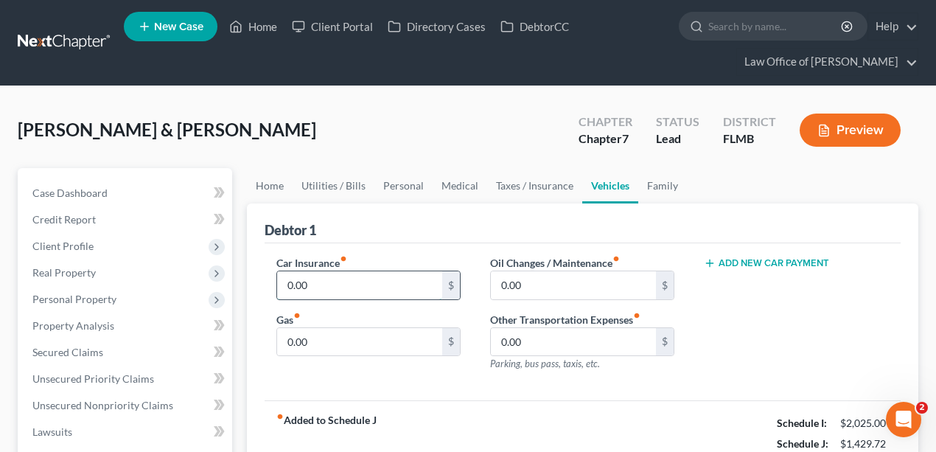
click at [362, 274] on input "0.00" at bounding box center [360, 285] width 166 height 28
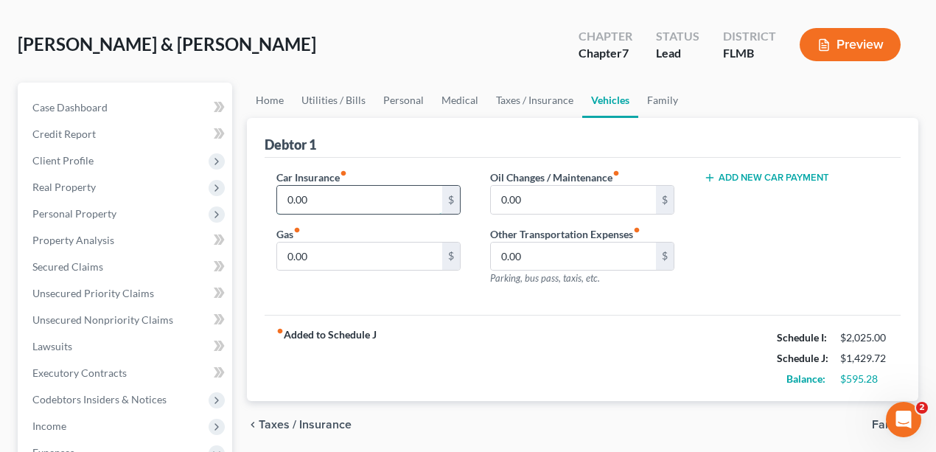
scroll to position [98, 0]
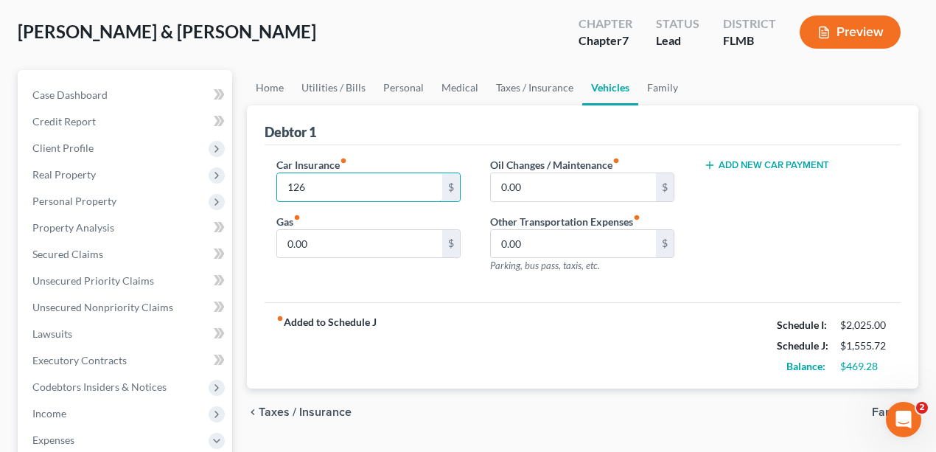
type input "126"
drag, startPoint x: 324, startPoint y: 235, endPoint x: 314, endPoint y: 257, distance: 23.7
click at [324, 236] on input "0.00" at bounding box center [360, 244] width 166 height 28
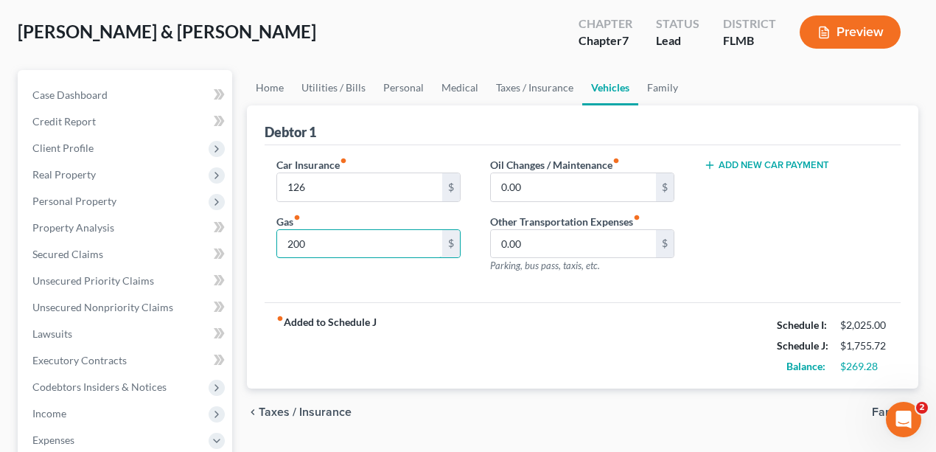
type input "200"
click at [541, 316] on div "fiber_manual_record Added to Schedule J Schedule I: $2,025.00 Schedule J: $1,75…" at bounding box center [583, 345] width 637 height 86
click at [578, 184] on input "0.00" at bounding box center [574, 187] width 166 height 28
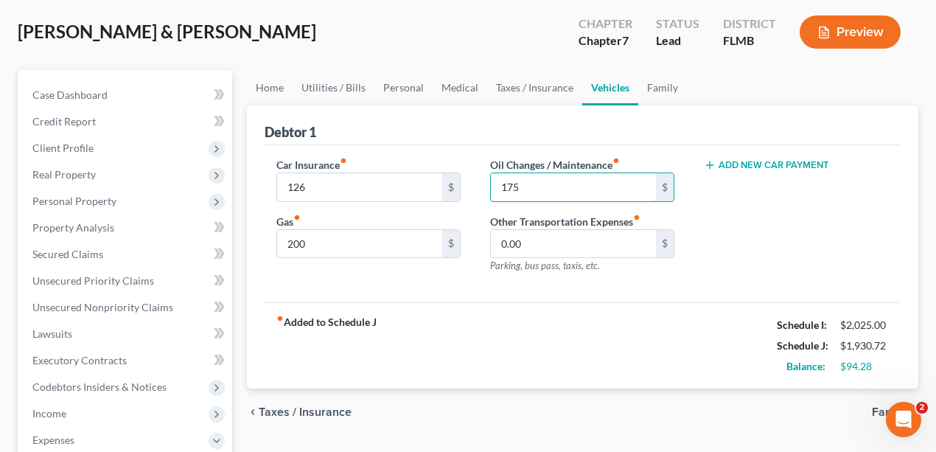
type input "175"
click at [557, 345] on div "fiber_manual_record Added to Schedule J Schedule I: $2,025.00 Schedule J: $1,93…" at bounding box center [583, 345] width 637 height 86
click at [656, 93] on link "Family" at bounding box center [663, 87] width 49 height 35
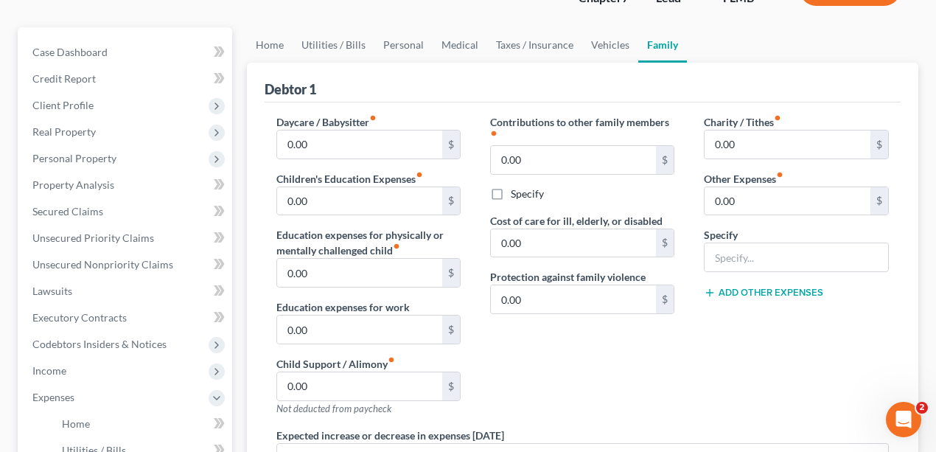
scroll to position [147, 0]
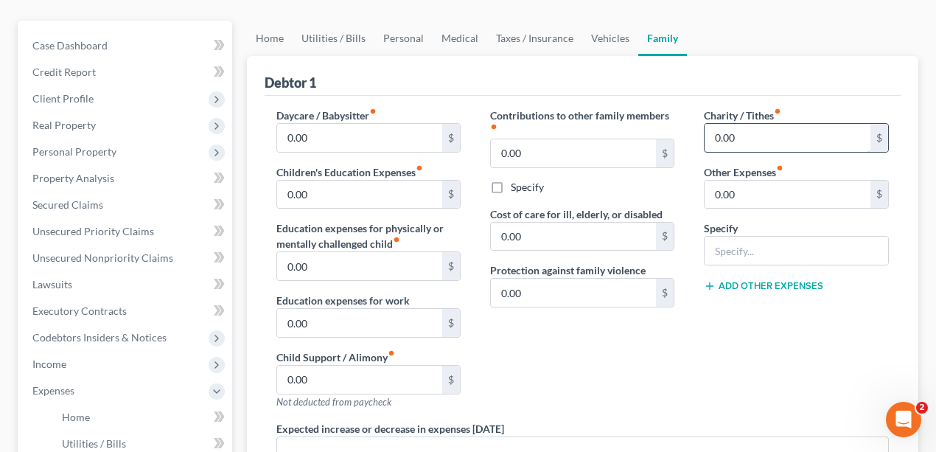
click at [790, 146] on input "0.00" at bounding box center [788, 138] width 166 height 28
click at [820, 314] on div "Charity / Tithes fiber_manual_record 50 $ Other Expenses fiber_manual_record 0.…" at bounding box center [796, 264] width 214 height 313
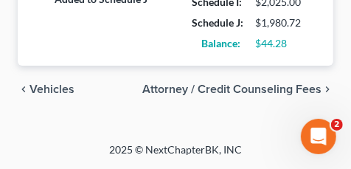
scroll to position [1219, 0]
drag, startPoint x: 299, startPoint y: 52, endPoint x: 257, endPoint y: 45, distance: 43.3
click at [257, 45] on div "Balance: $44.28" at bounding box center [247, 43] width 127 height 21
click at [289, 45] on div "$44.28" at bounding box center [279, 43] width 49 height 15
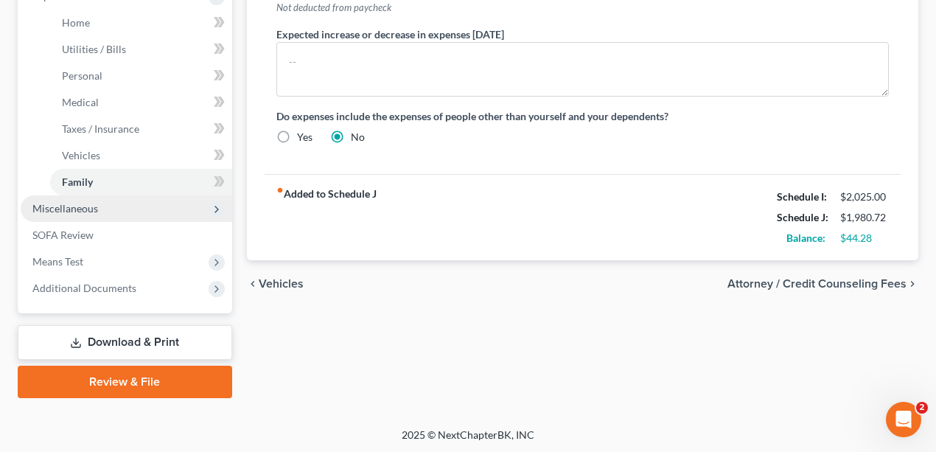
click at [60, 215] on span "Miscellaneous" at bounding box center [127, 208] width 212 height 27
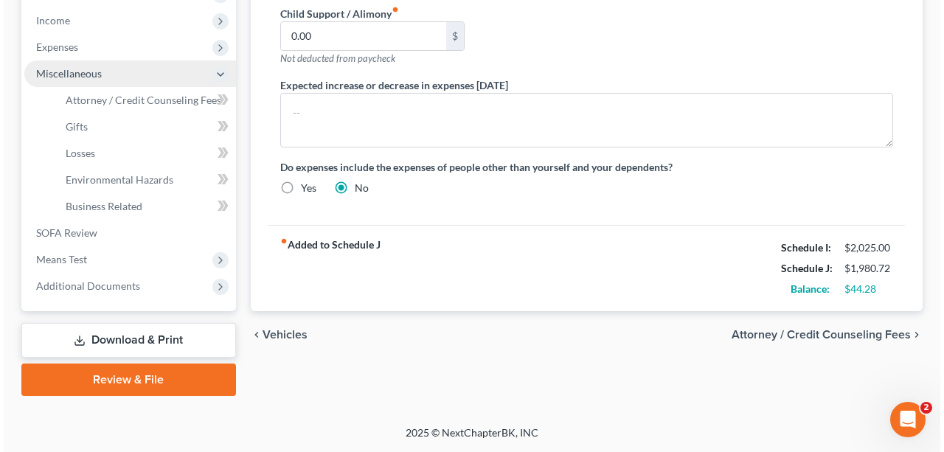
scroll to position [489, 0]
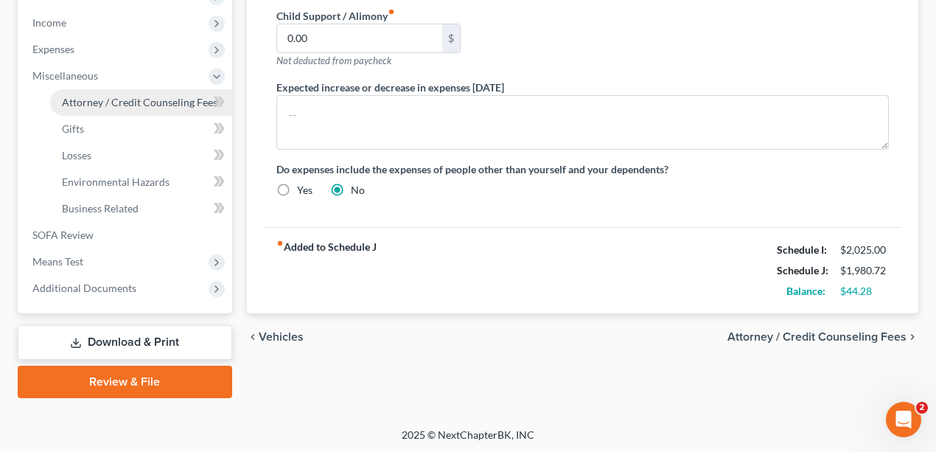
click at [99, 96] on span "Attorney / Credit Counseling Fees" at bounding box center [140, 102] width 156 height 13
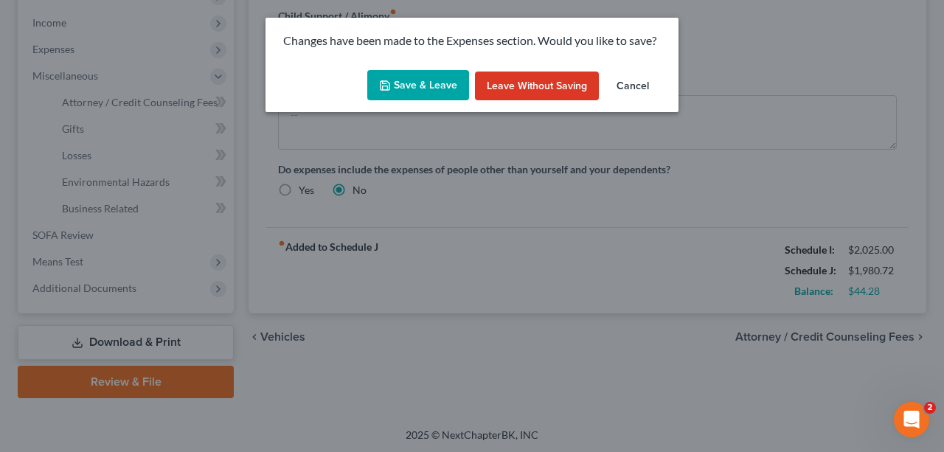
click at [427, 86] on button "Save & Leave" at bounding box center [418, 85] width 102 height 31
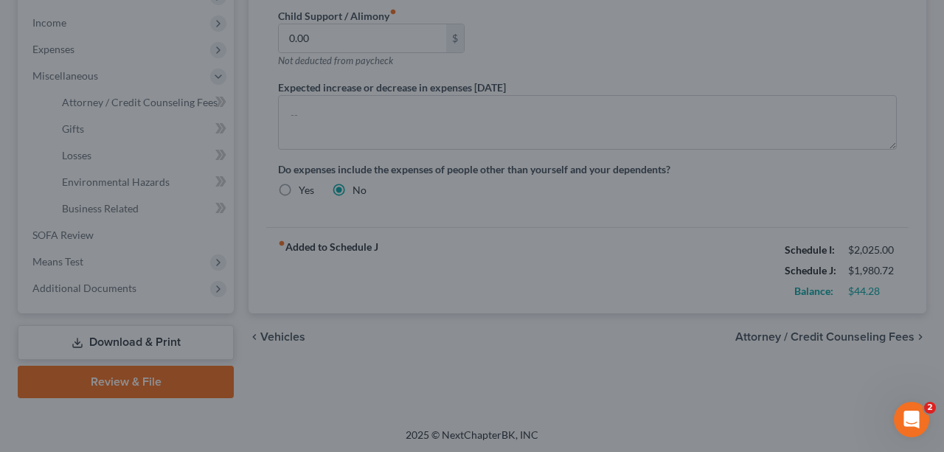
type input "50.00"
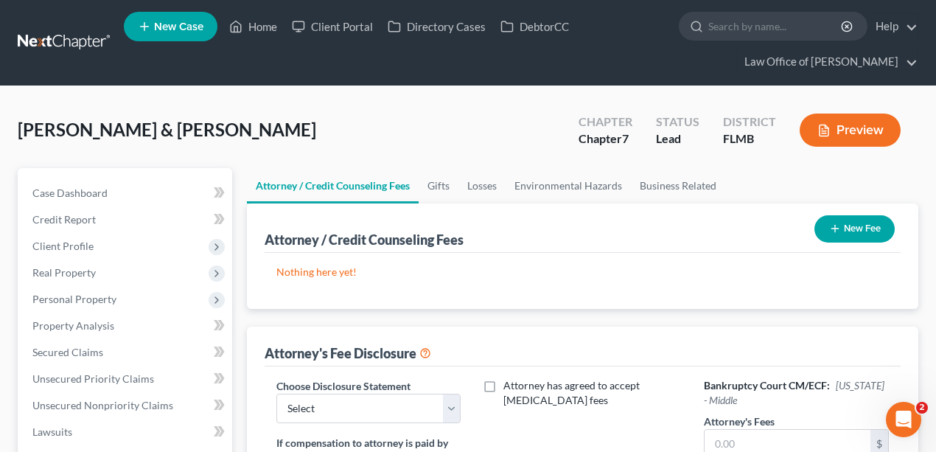
click at [874, 226] on button "New Fee" at bounding box center [855, 228] width 80 height 27
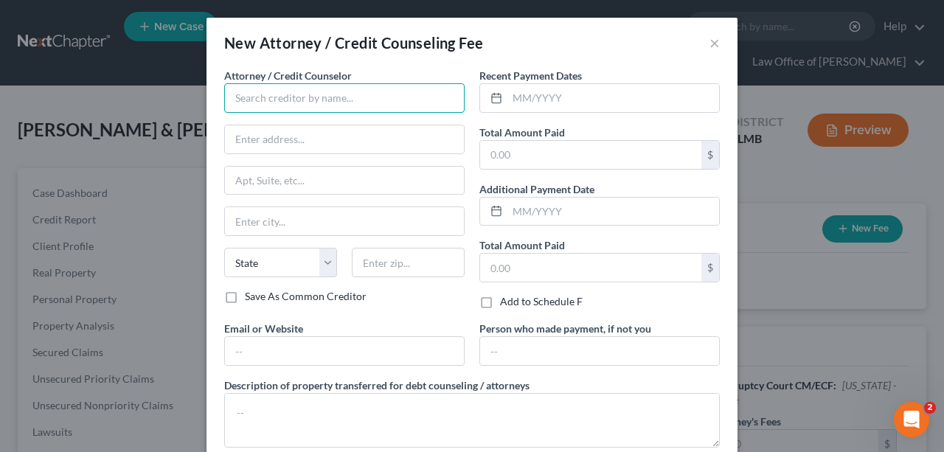
click at [274, 105] on input "text" at bounding box center [344, 97] width 240 height 29
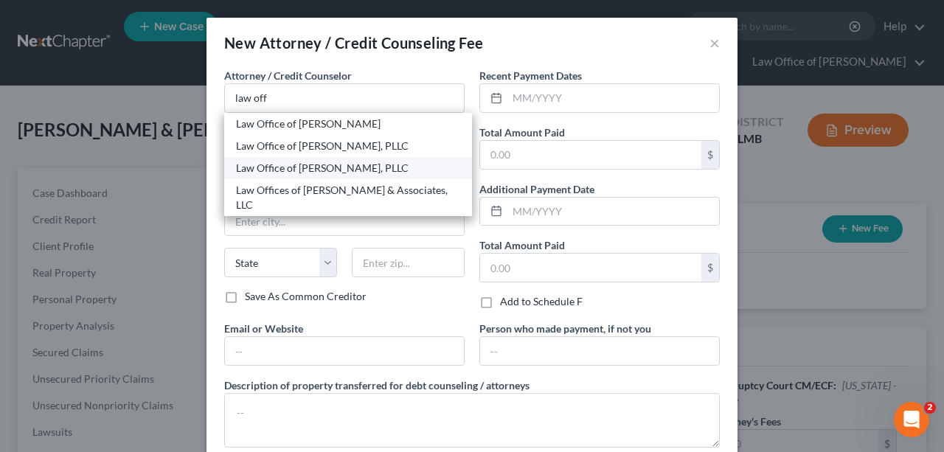
click at [285, 166] on div "Law Office of David C. Meltzer, PLLC" at bounding box center [348, 168] width 224 height 15
type input "Law Office of David C. Meltzer, PLLC"
type input "1033 Cassat Avenue"
type input "Ste. 205"
type input "Jacksonville"
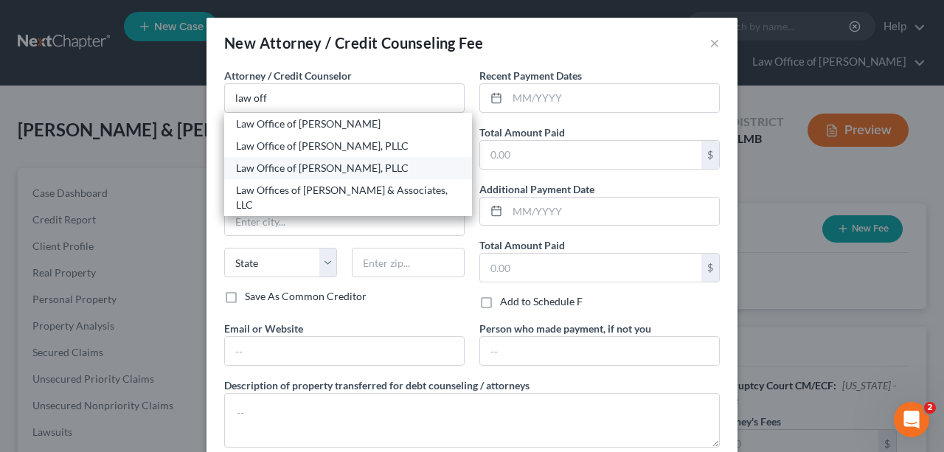
select select "9"
type input "32205"
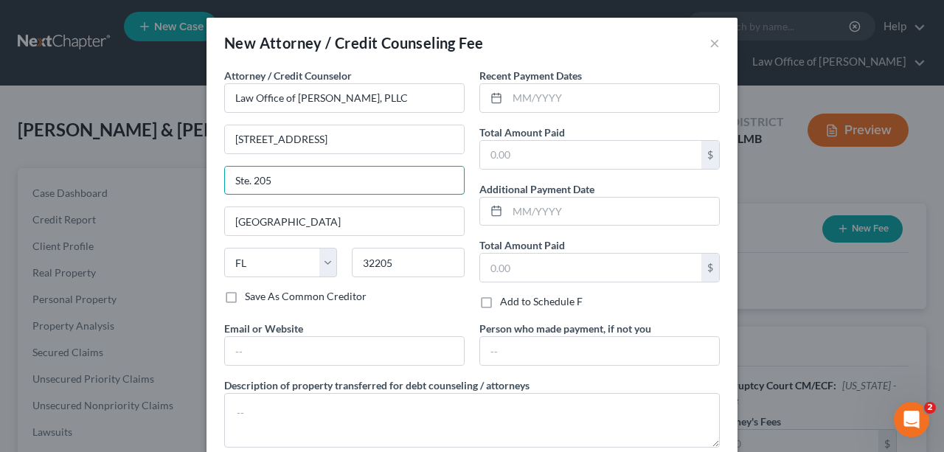
drag, startPoint x: 286, startPoint y: 173, endPoint x: 188, endPoint y: 176, distance: 98.1
click at [208, 174] on div "Attorney / Credit Counselor * Law Office of David C. Meltzer, PLLC 1033 Cassat …" at bounding box center [471, 271] width 531 height 406
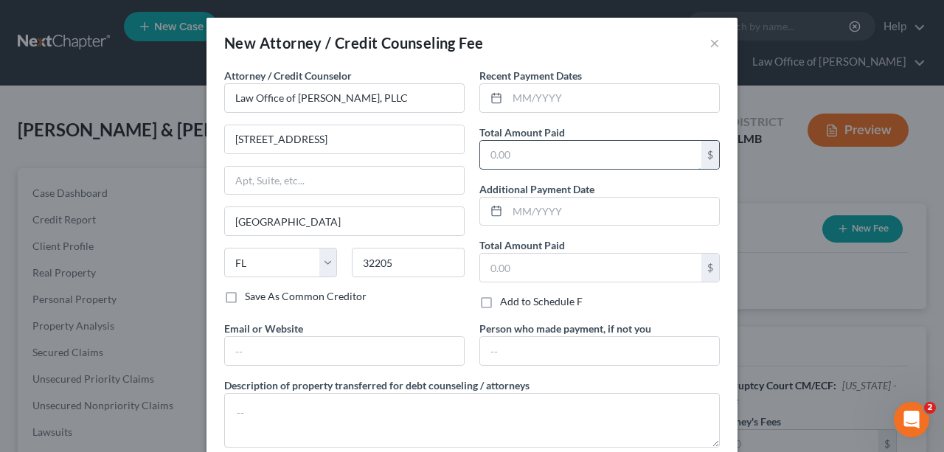
click at [581, 155] on input "text" at bounding box center [590, 155] width 221 height 28
type input "900"
click at [565, 94] on input "text" at bounding box center [613, 98] width 212 height 28
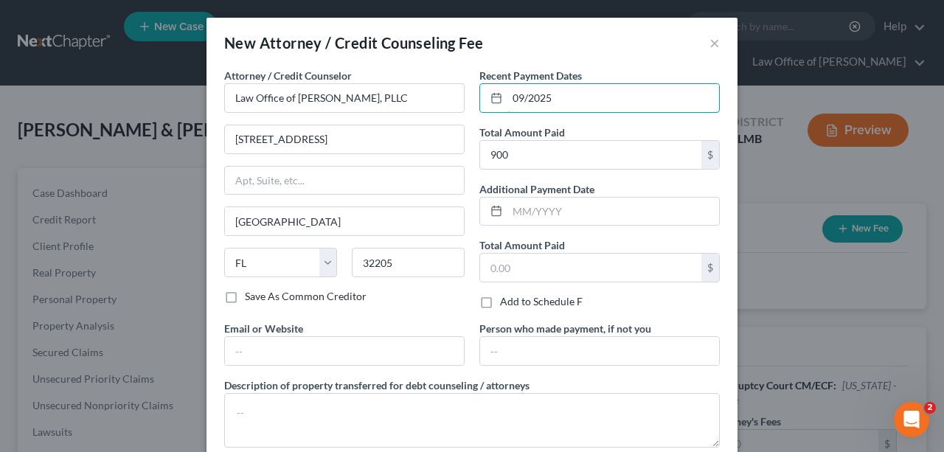
scroll to position [86, 0]
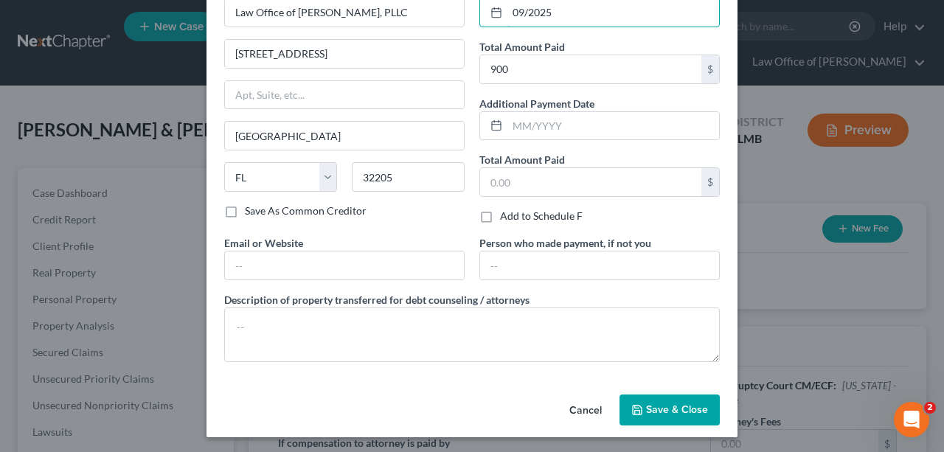
type input "09/2025"
click at [698, 403] on span "Save & Close" at bounding box center [677, 409] width 62 height 13
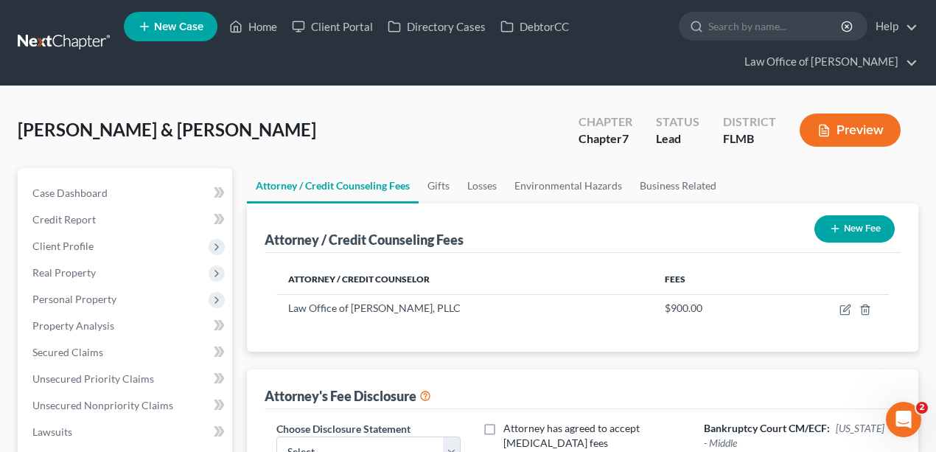
click at [852, 218] on button "New Fee" at bounding box center [855, 228] width 80 height 27
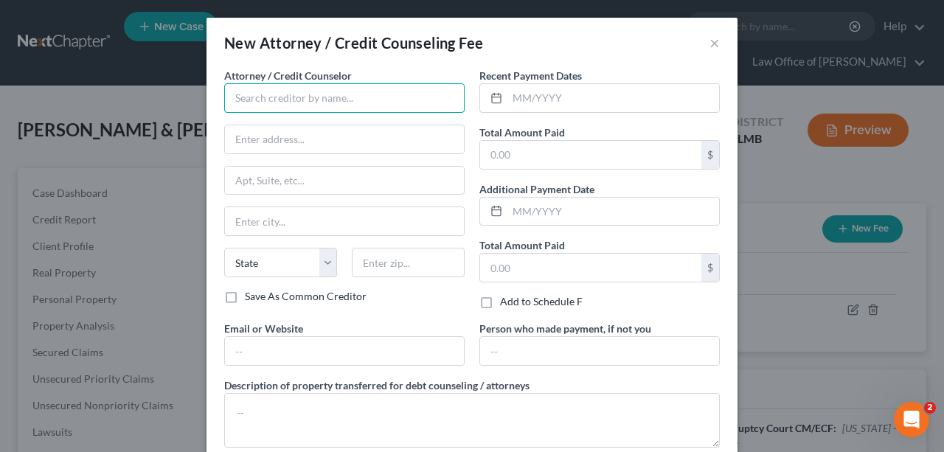
click at [351, 101] on input "text" at bounding box center [344, 97] width 240 height 29
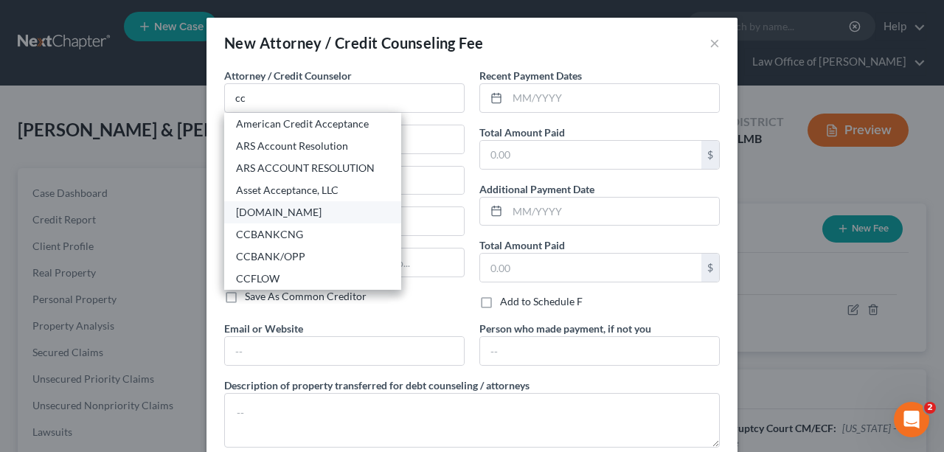
click at [260, 214] on div "CCAdvising.com" at bounding box center [312, 212] width 153 height 15
type input "CCAdvising.com"
type input "703 Washington Ave."
type input "Ste. 200"
type input "Bay City"
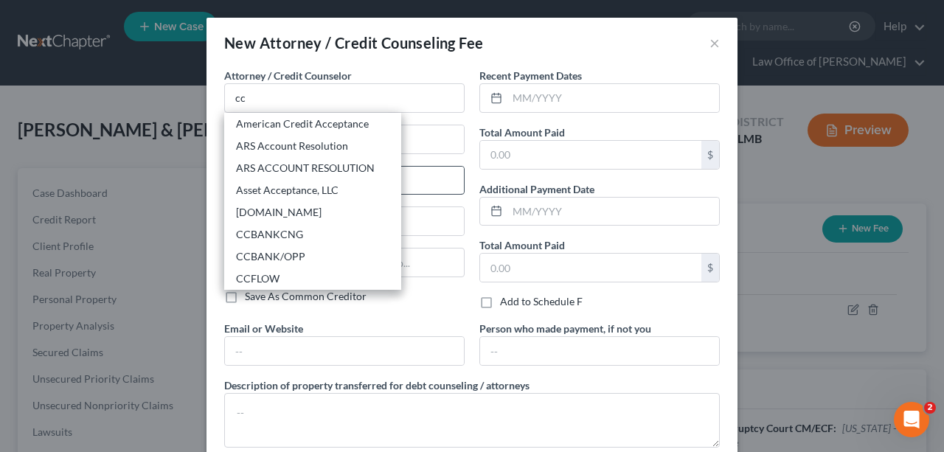
select select "23"
type input "48708"
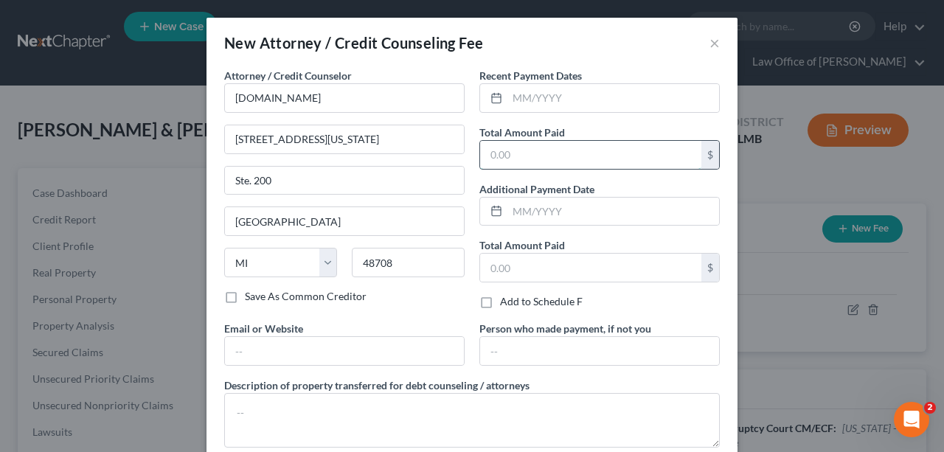
click at [513, 147] on input "text" at bounding box center [590, 155] width 221 height 28
type input "20"
click at [556, 71] on label "Recent Payment Dates" at bounding box center [530, 75] width 102 height 15
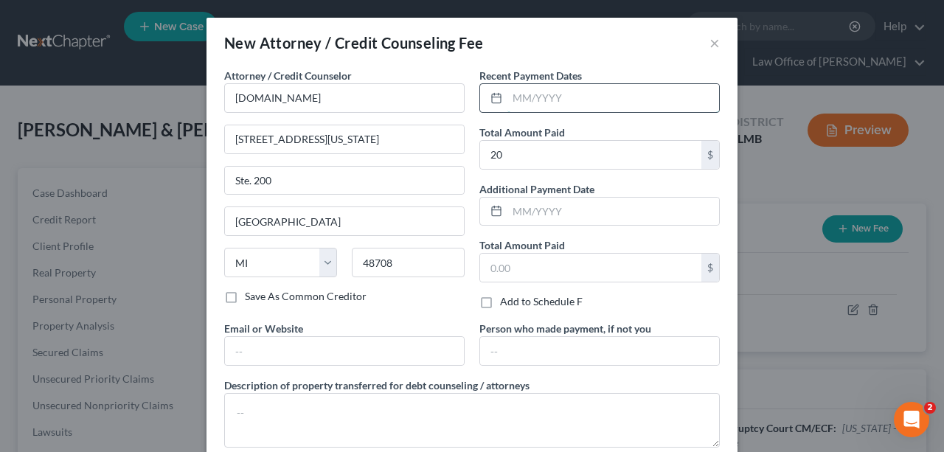
click at [555, 96] on input "text" at bounding box center [613, 98] width 212 height 28
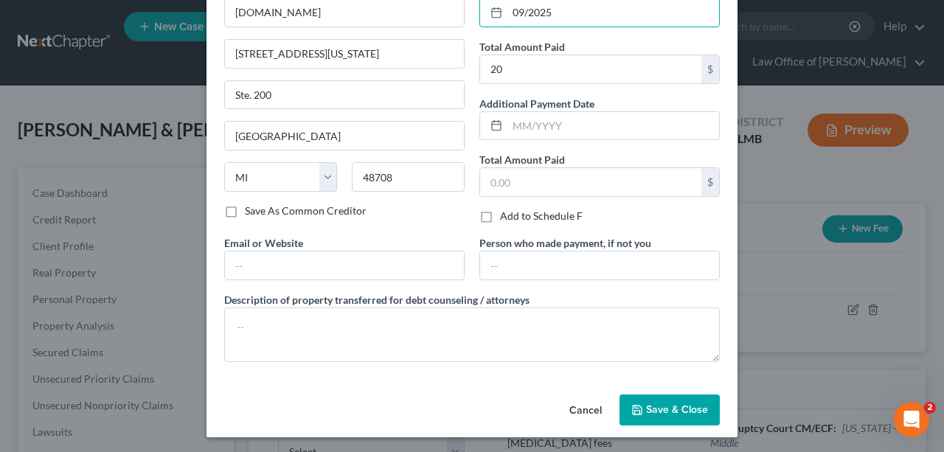
type input "09/2025"
click at [652, 398] on button "Save & Close" at bounding box center [669, 410] width 100 height 31
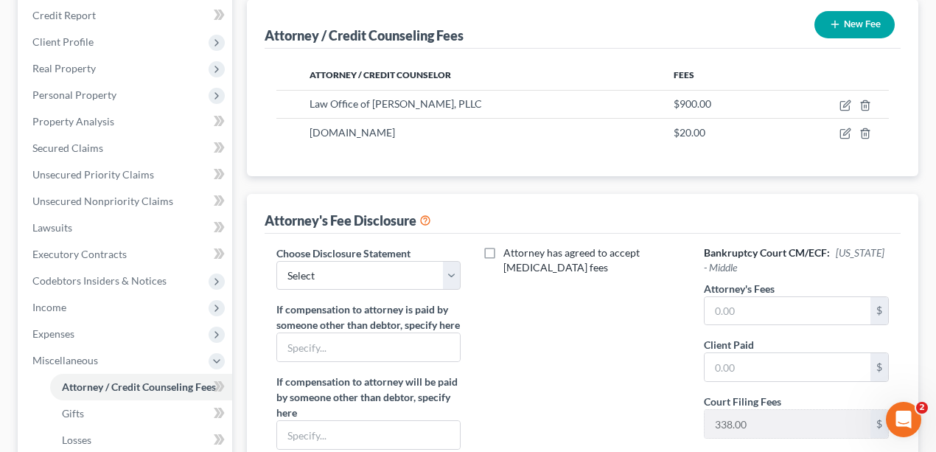
scroll to position [393, 0]
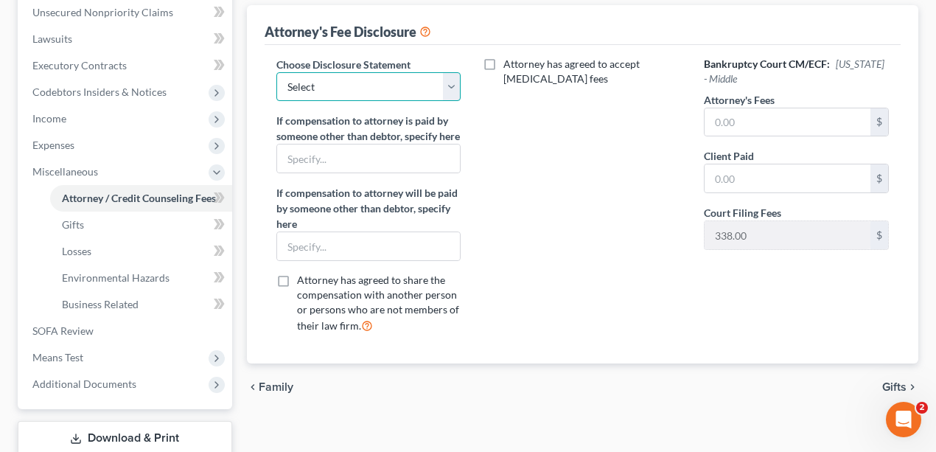
click at [416, 73] on select "Select Bankruptcy" at bounding box center [369, 86] width 184 height 29
select select "0"
click at [277, 72] on select "Select Bankruptcy" at bounding box center [369, 86] width 184 height 29
click at [662, 211] on div "Attorney has agreed to accept retainer fees" at bounding box center [583, 201] width 214 height 289
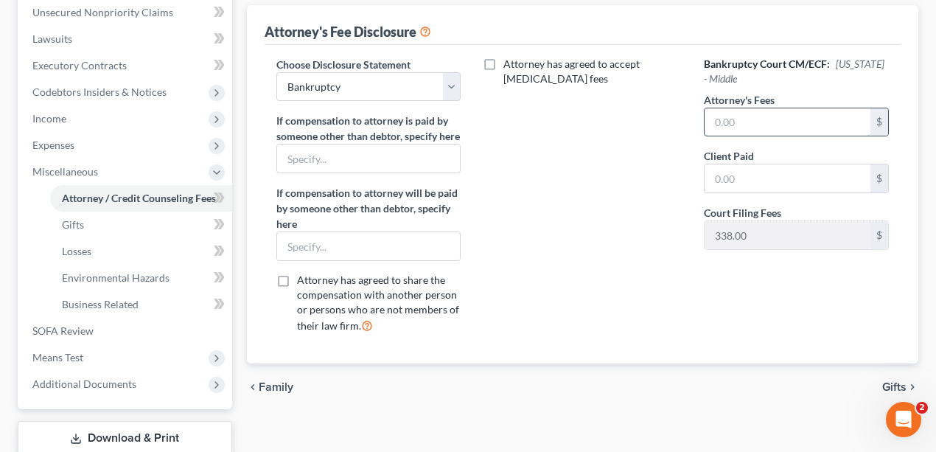
click at [784, 124] on input "text" at bounding box center [788, 122] width 166 height 28
type input "2,062"
click at [784, 167] on input "text" at bounding box center [788, 178] width 166 height 28
type input "562"
click at [606, 202] on div "Attorney has agreed to accept retainer fees" at bounding box center [583, 201] width 214 height 289
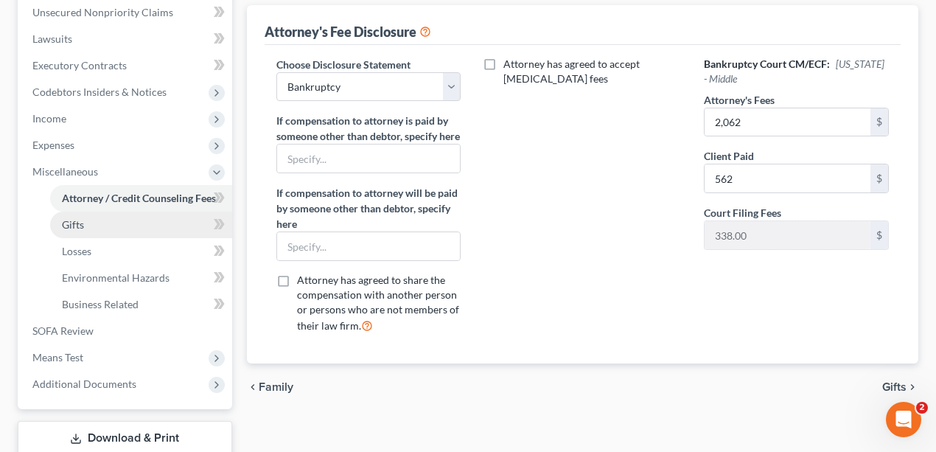
click at [83, 224] on span "Gifts" at bounding box center [73, 224] width 22 height 13
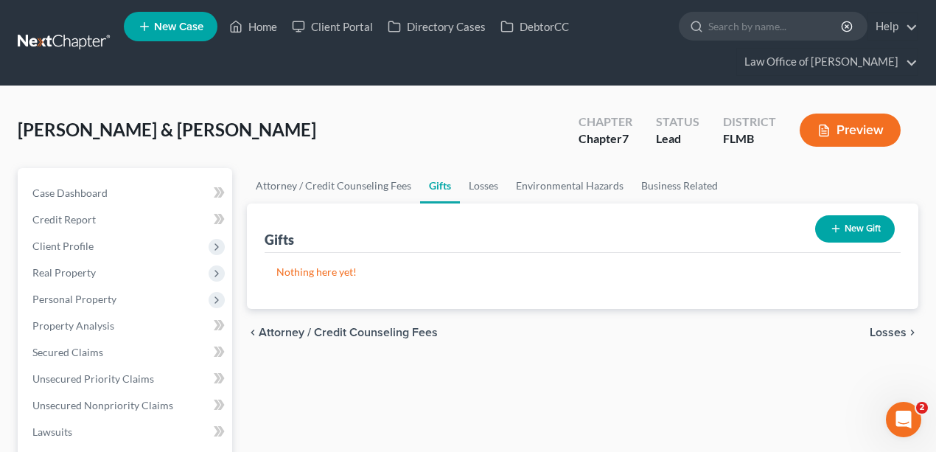
scroll to position [347, 0]
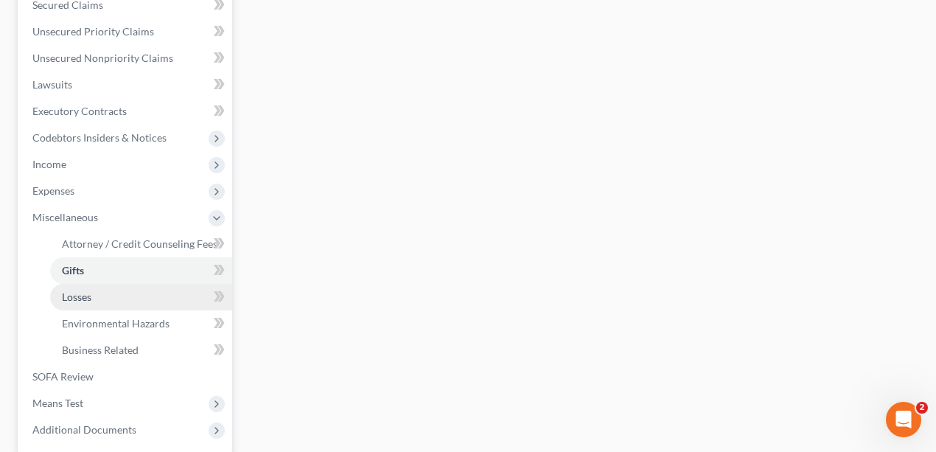
click at [88, 297] on span "Losses" at bounding box center [76, 297] width 29 height 13
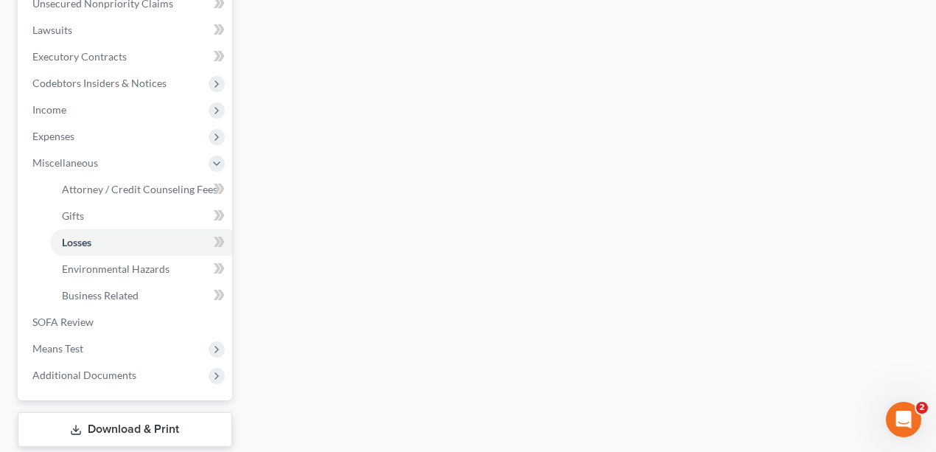
scroll to position [489, 0]
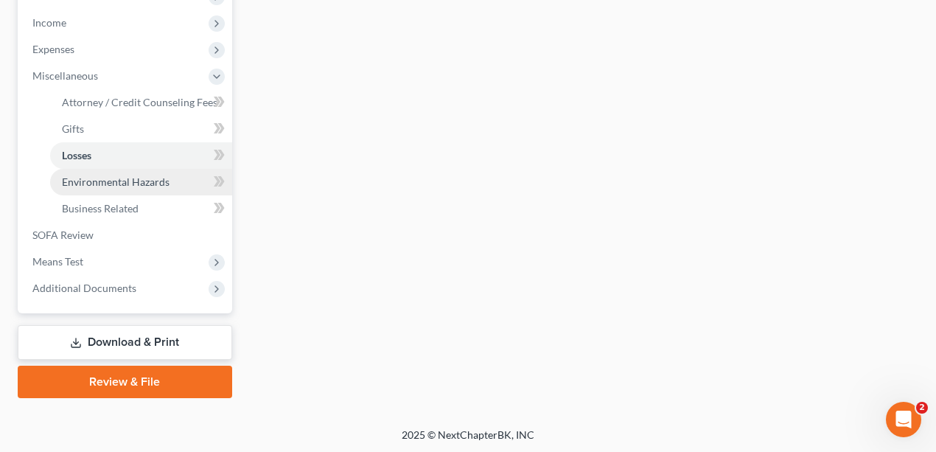
click at [91, 184] on span "Environmental Hazards" at bounding box center [116, 182] width 108 height 13
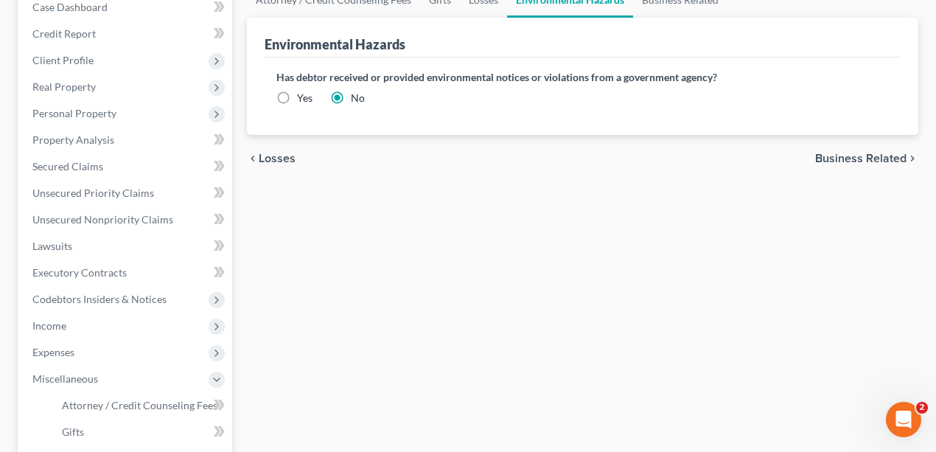
scroll to position [295, 0]
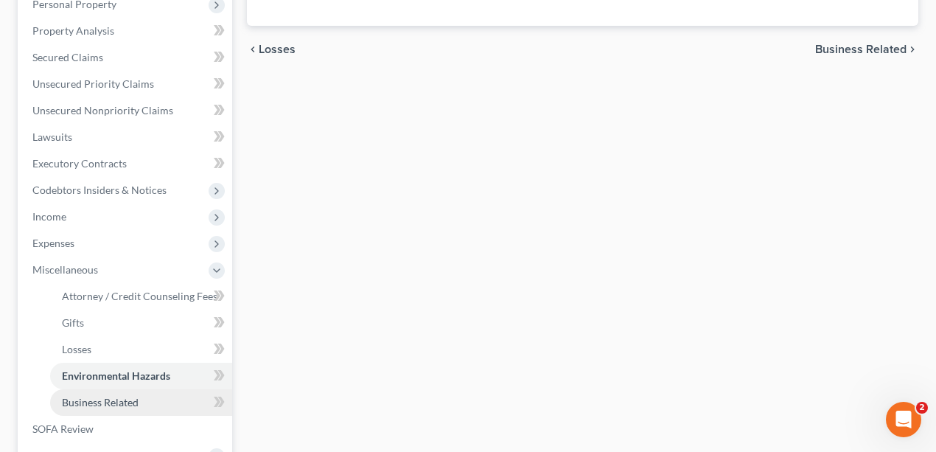
click at [95, 398] on span "Business Related" at bounding box center [100, 402] width 77 height 13
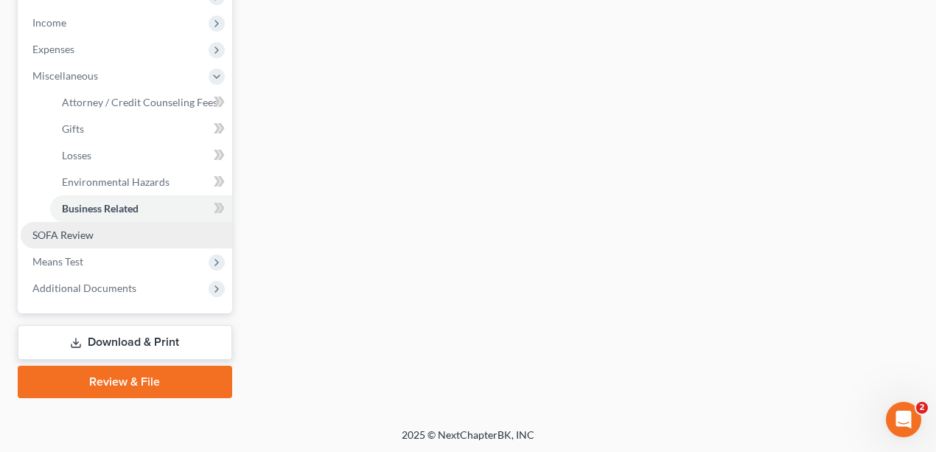
click at [62, 233] on span "SOFA Review" at bounding box center [62, 235] width 61 height 13
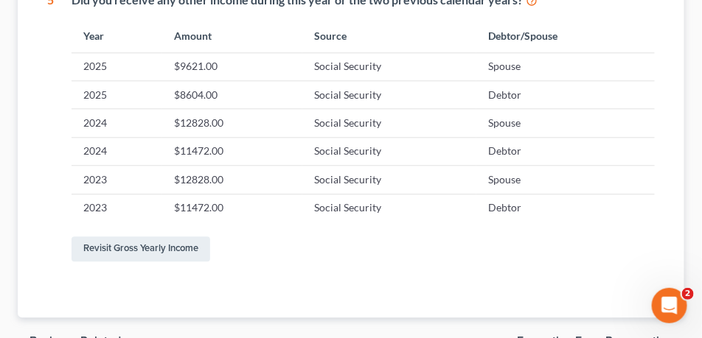
scroll to position [835, 0]
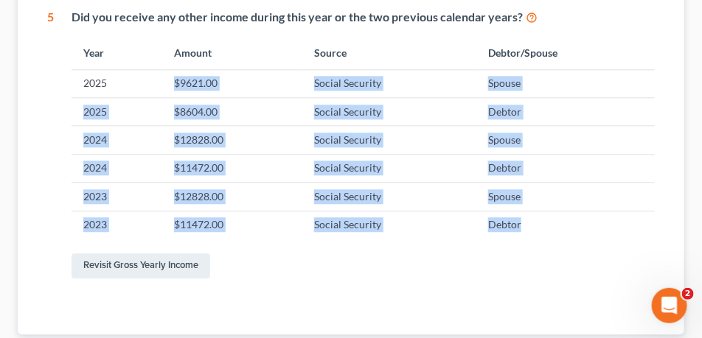
drag, startPoint x: 602, startPoint y: 235, endPoint x: 114, endPoint y: 72, distance: 514.2
click at [114, 72] on tbody "2025 $9621.00 Social Security Spouse 2025 $8604.00 Social Security Debtor 2024 …" at bounding box center [363, 154] width 583 height 170
click at [279, 83] on td "$9621.00" at bounding box center [232, 83] width 140 height 28
click at [255, 80] on td "$9621.00" at bounding box center [232, 83] width 140 height 28
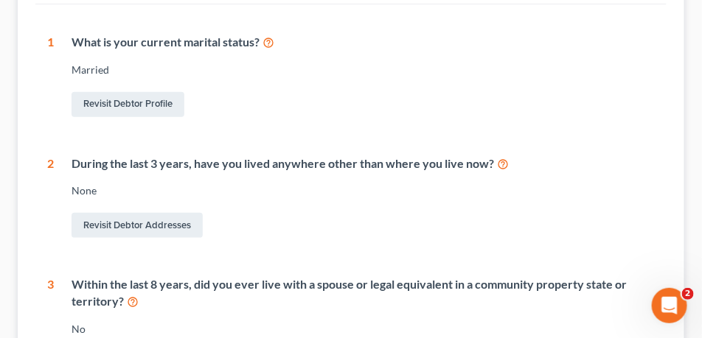
scroll to position [98, 0]
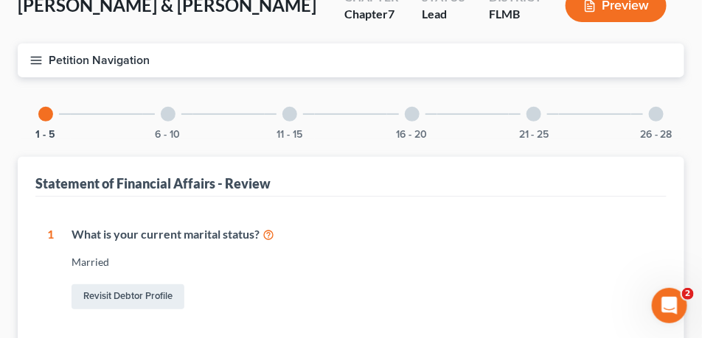
click at [158, 122] on div "6 - 10" at bounding box center [168, 114] width 50 height 50
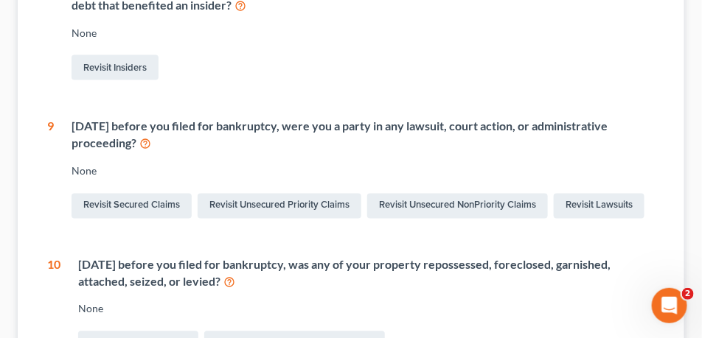
scroll to position [688, 0]
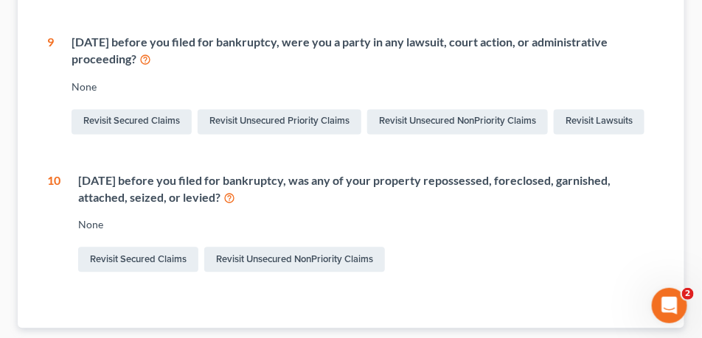
drag, startPoint x: 439, startPoint y: 57, endPoint x: 401, endPoint y: 45, distance: 40.1
click at [401, 45] on div "Within 1 year before you filed for bankruptcy, were you a party in any lawsuit,…" at bounding box center [363, 52] width 583 height 34
click at [402, 48] on div "Within 1 year before you filed for bankruptcy, were you a party in any lawsuit,…" at bounding box center [363, 52] width 583 height 34
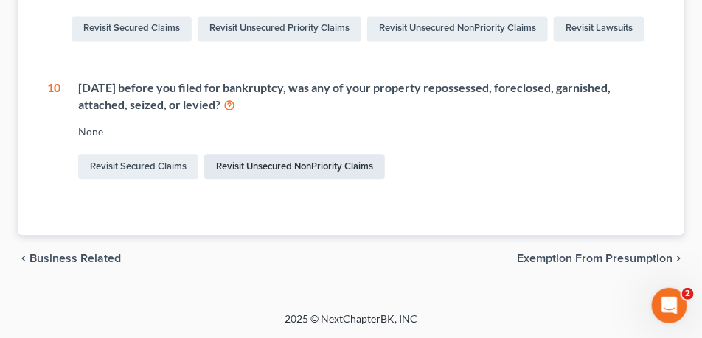
click at [319, 179] on link "Revisit Unsecured NonPriority Claims" at bounding box center [294, 166] width 181 height 25
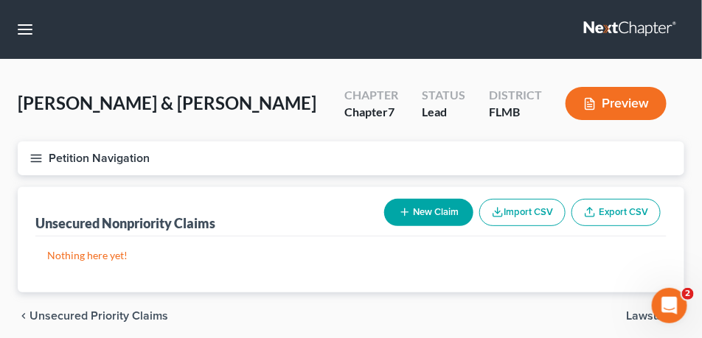
click at [453, 203] on button "New Claim" at bounding box center [428, 212] width 89 height 27
select select "2"
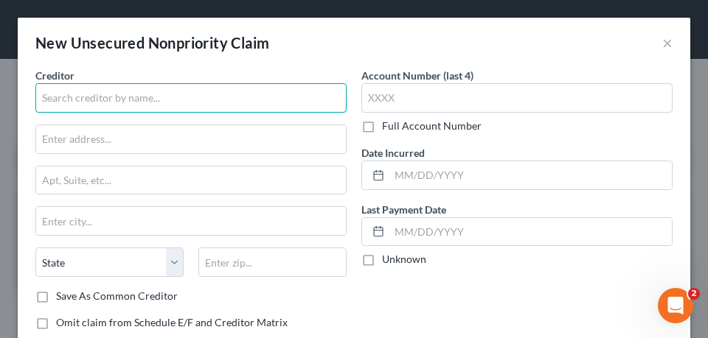
click at [150, 94] on input "text" at bounding box center [190, 97] width 311 height 29
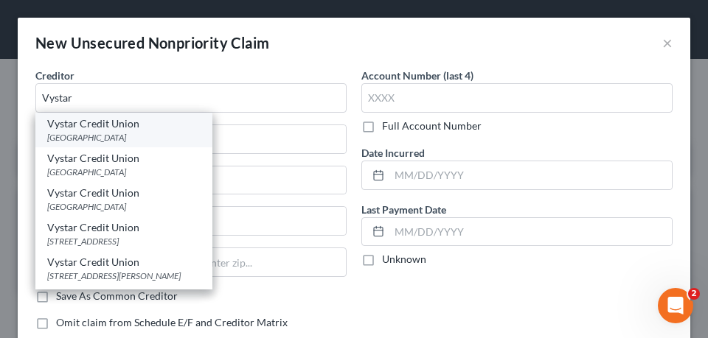
click at [97, 135] on div "PO Box 71050, Charlotte, NC 28272" at bounding box center [123, 137] width 153 height 13
type input "Vystar Credit Union"
type input "PO Box 71050"
type input "Charlotte"
select select "28"
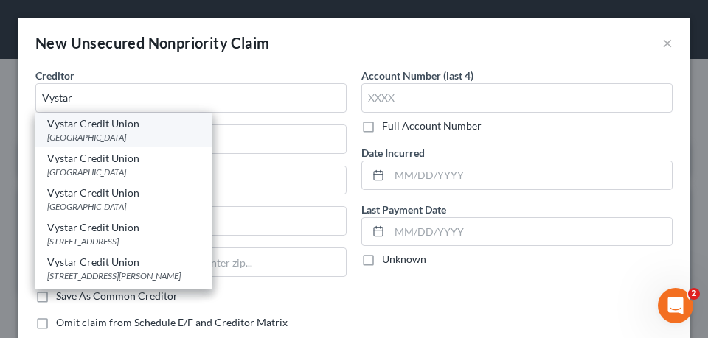
type input "28272"
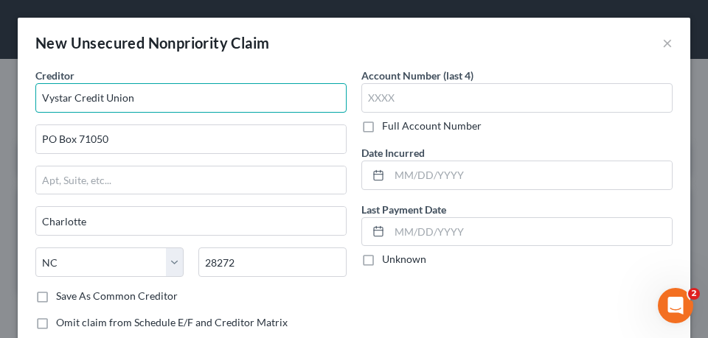
click at [139, 102] on input "Vystar Credit Union" at bounding box center [190, 97] width 311 height 29
drag, startPoint x: 148, startPoint y: 101, endPoint x: 38, endPoint y: 90, distance: 111.2
click at [38, 90] on input "Vystar Credit Union" at bounding box center [190, 97] width 311 height 29
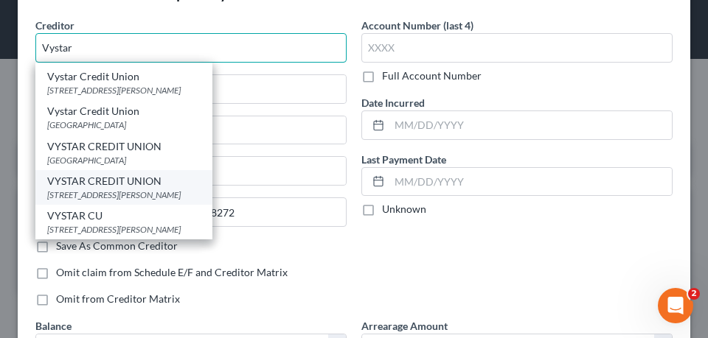
scroll to position [184, 0]
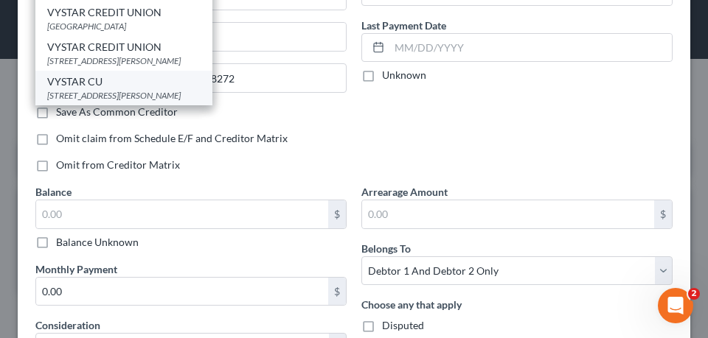
click at [111, 91] on div "76 S LAURA STREET, Jacksonville, FL 32202" at bounding box center [123, 95] width 153 height 13
type input "VYSTAR CU"
type input "76 S LAURA STREET"
type input "Jacksonville"
select select "9"
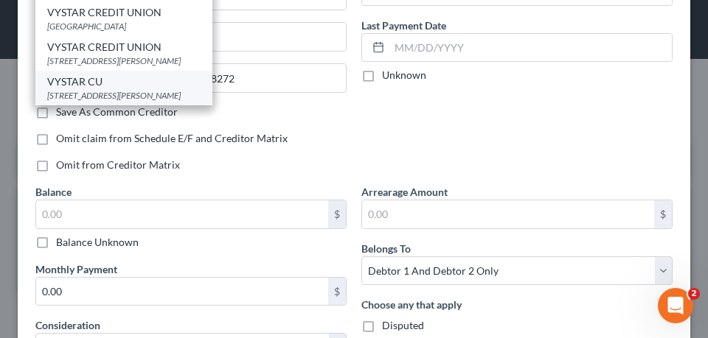
type input "32202"
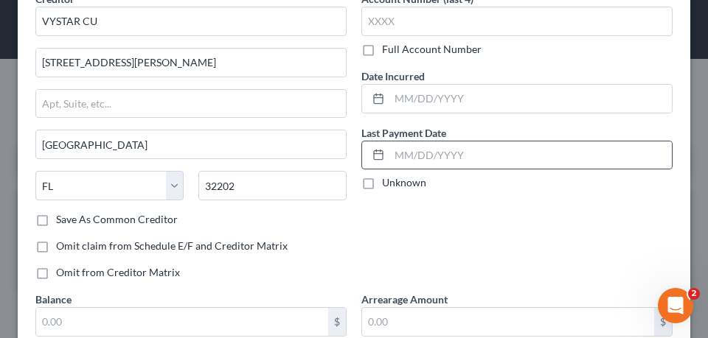
scroll to position [74, 0]
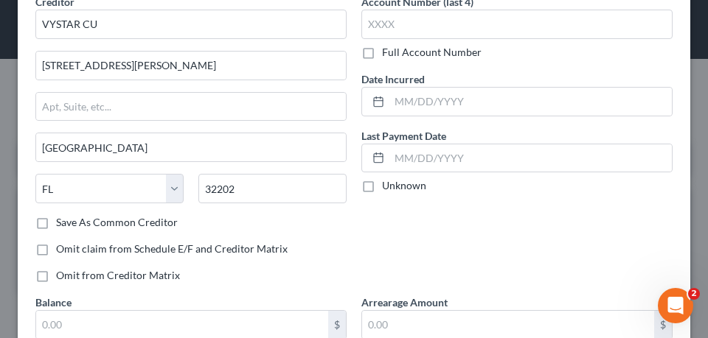
click at [396, 226] on div "Account Number (last 4) Full Account Number Date Incurred Last Payment Date Unk…" at bounding box center [517, 144] width 326 height 301
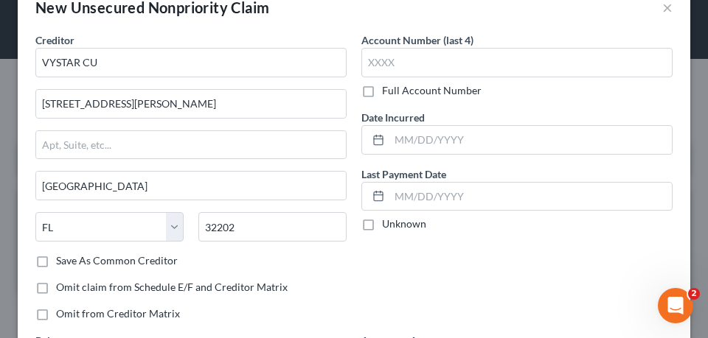
scroll to position [0, 0]
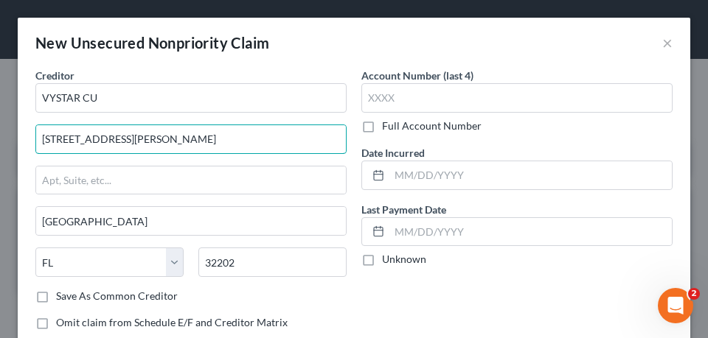
drag, startPoint x: 164, startPoint y: 136, endPoint x: -246, endPoint y: 134, distance: 410.7
click at [0, 134] on html "Home New Case Client Portal Directory Cases DebtorCC Law Office of David Meltze…" at bounding box center [354, 198] width 708 height 396
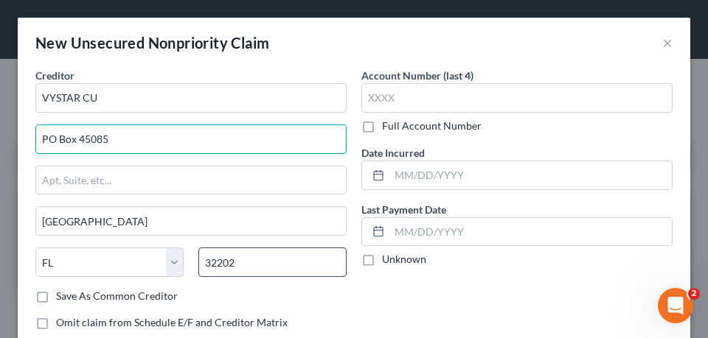
type input "PO Box 45085"
click at [264, 258] on input "32202" at bounding box center [272, 262] width 148 height 29
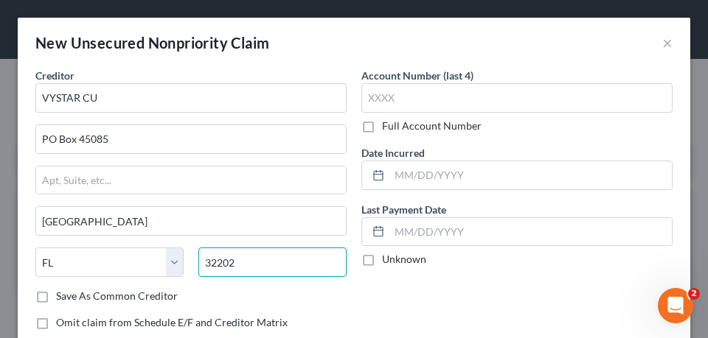
drag, startPoint x: 268, startPoint y: 260, endPoint x: 210, endPoint y: 262, distance: 57.5
click at [210, 262] on input "32202" at bounding box center [272, 262] width 148 height 29
drag, startPoint x: 280, startPoint y: 274, endPoint x: 38, endPoint y: 255, distance: 243.3
click at [38, 255] on div "State AL AK AR AZ CA CO CT DE DC FL GA GU HI ID IL IN IA KS KY LA ME MD MA MI M…" at bounding box center [191, 268] width 326 height 41
type input "32232"
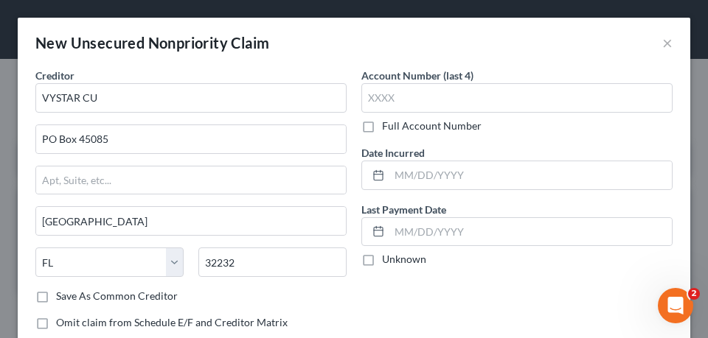
drag, startPoint x: 442, startPoint y: 282, endPoint x: 425, endPoint y: 284, distance: 17.1
click at [431, 282] on div "Account Number (last 4) Full Account Number Date Incurred Last Payment Date Unk…" at bounding box center [517, 218] width 326 height 301
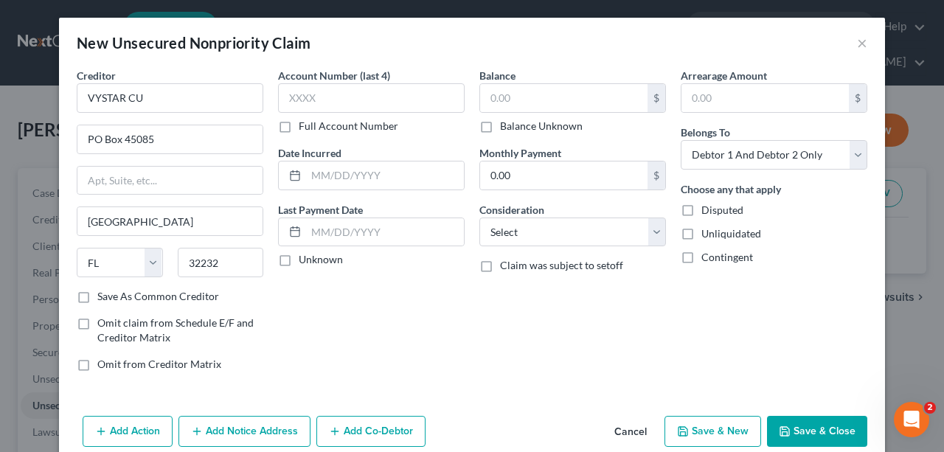
click at [114, 434] on button "Add Action" at bounding box center [128, 431] width 90 height 31
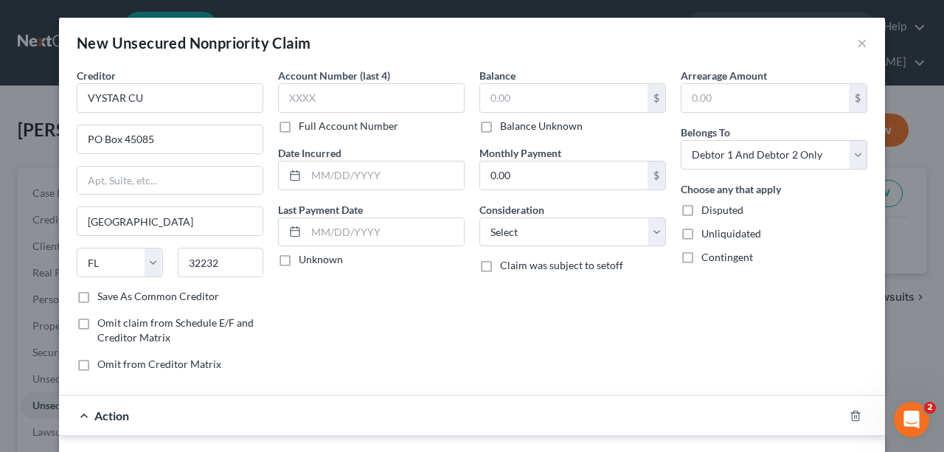
scroll to position [344, 0]
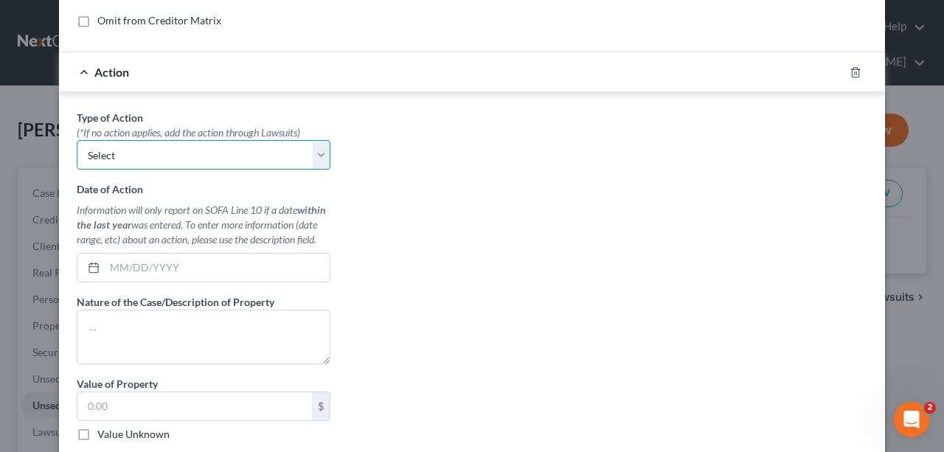
click at [278, 159] on select "Select Repossession Garnishment Foreclosure Personal Injury Attached, Seized, O…" at bounding box center [204, 154] width 254 height 29
select select "0"
click at [77, 140] on select "Select Repossession Garnishment Foreclosure Personal Injury Attached, Seized, O…" at bounding box center [204, 154] width 254 height 29
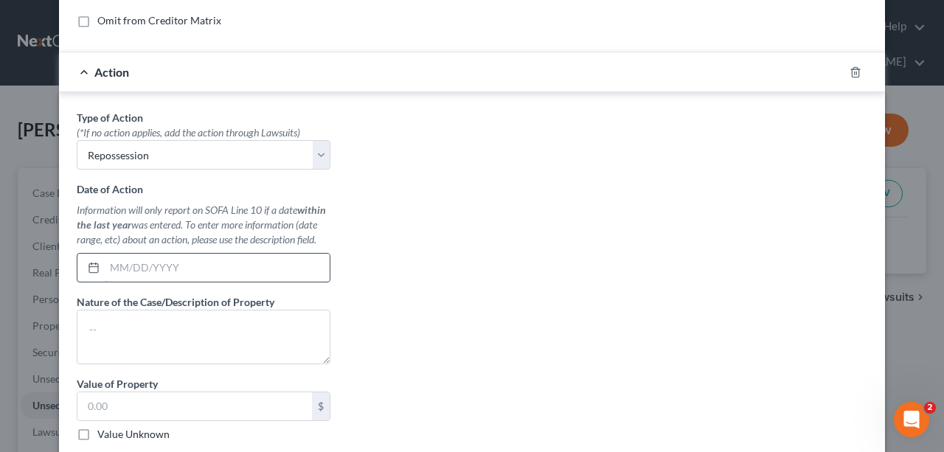
click at [243, 259] on input "text" at bounding box center [217, 268] width 225 height 28
type input "05/15/2025"
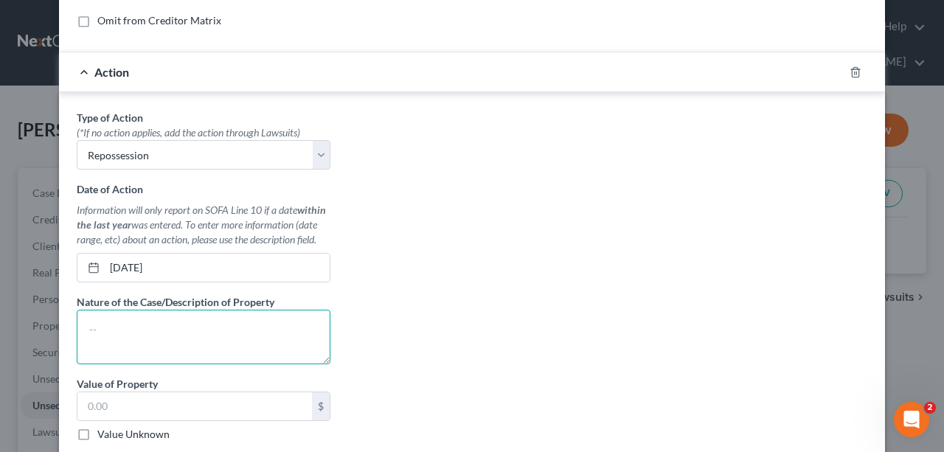
click at [188, 311] on textarea at bounding box center [204, 337] width 254 height 55
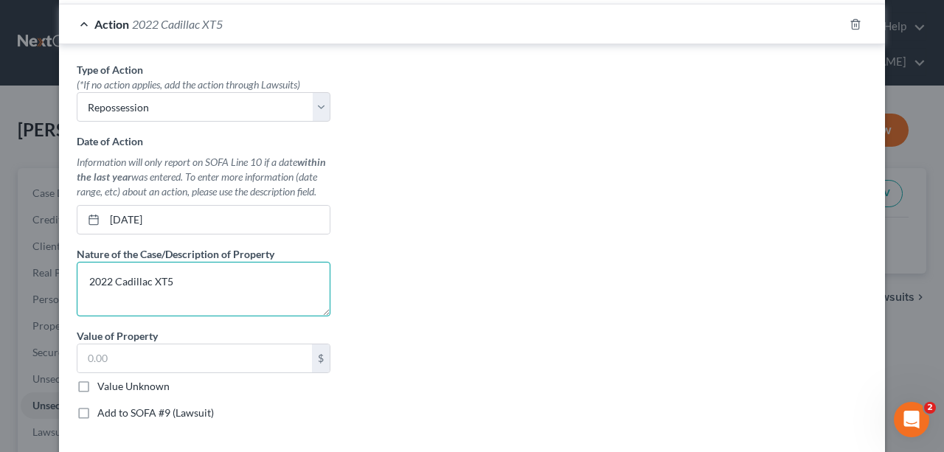
scroll to position [459, 0]
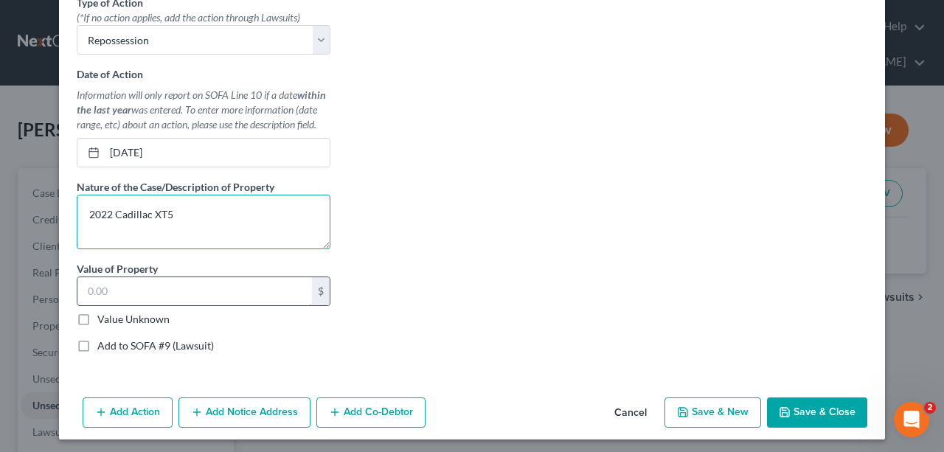
type textarea "2022 Cadillac XT5"
click at [196, 285] on input "text" at bounding box center [194, 291] width 234 height 28
type input "27,000"
click at [639, 302] on div "Type of Action * (*If no action applies, add the action through Lawsuits) Selec…" at bounding box center [471, 179] width 805 height 369
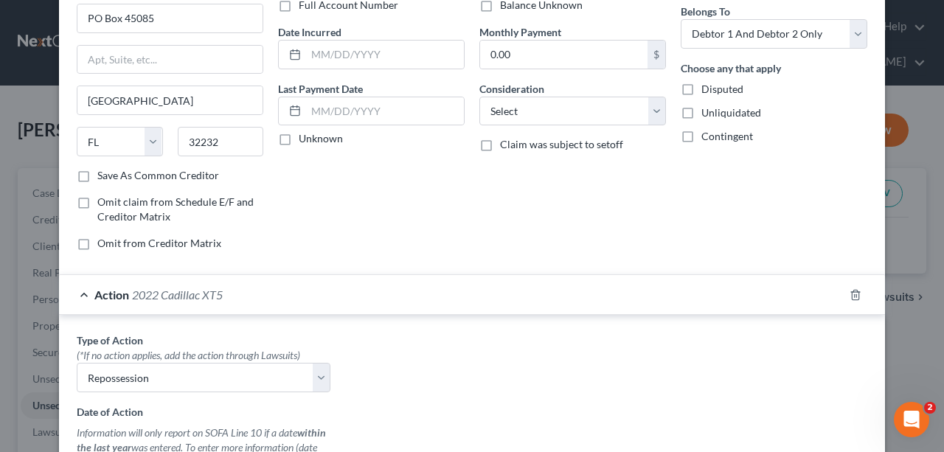
scroll to position [0, 0]
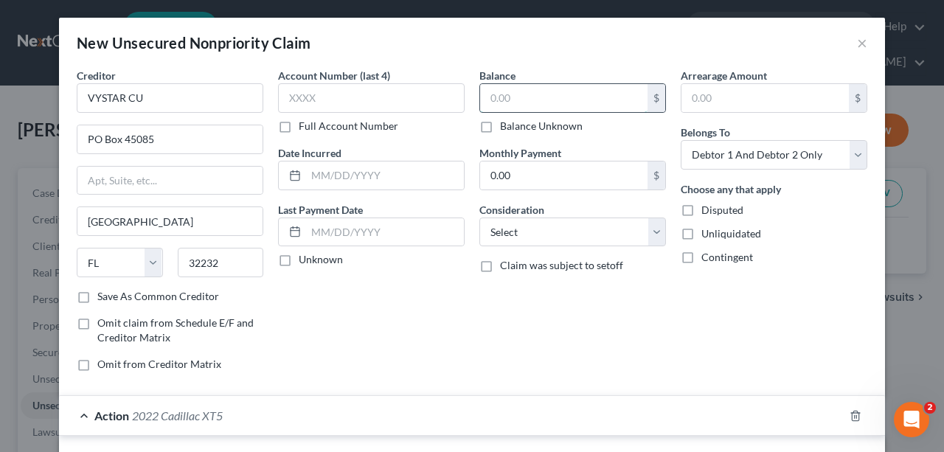
click at [529, 100] on input "text" at bounding box center [563, 98] width 167 height 28
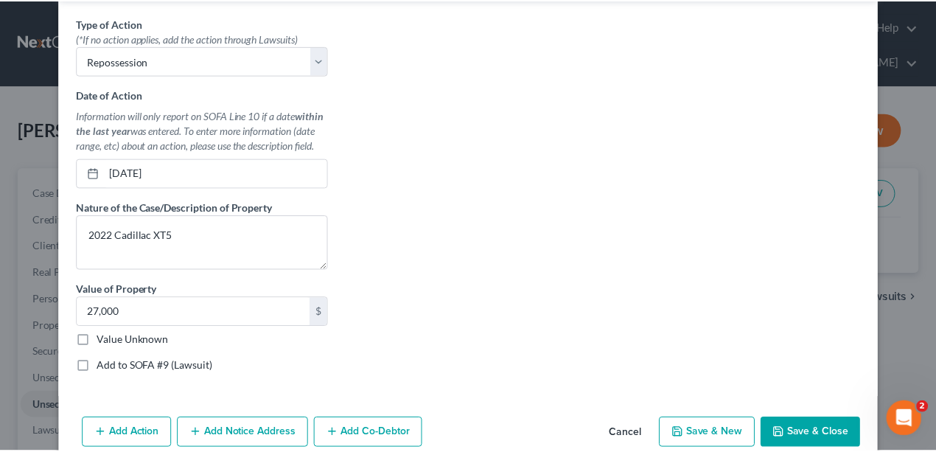
scroll to position [459, 0]
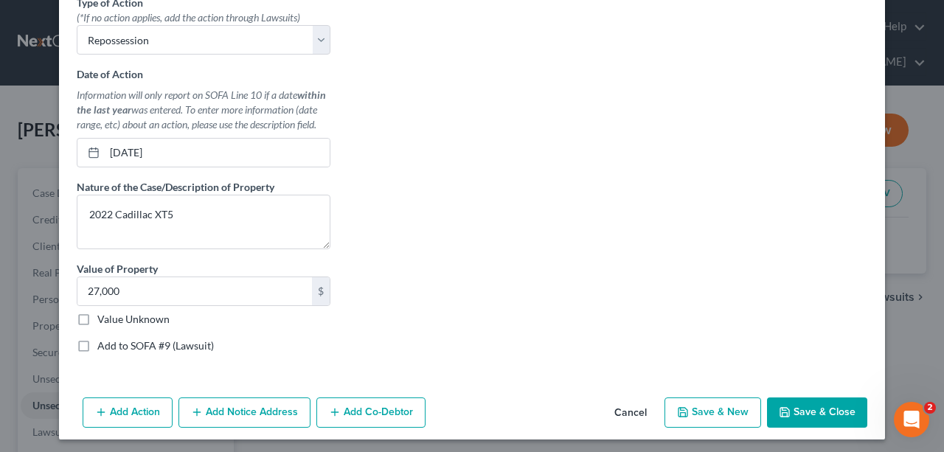
type input "15,597"
click at [816, 402] on button "Save & Close" at bounding box center [817, 412] width 100 height 31
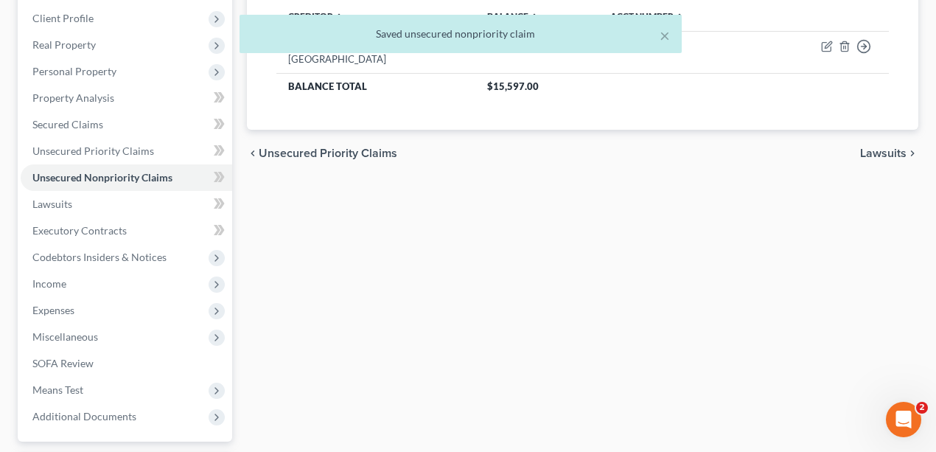
scroll to position [344, 0]
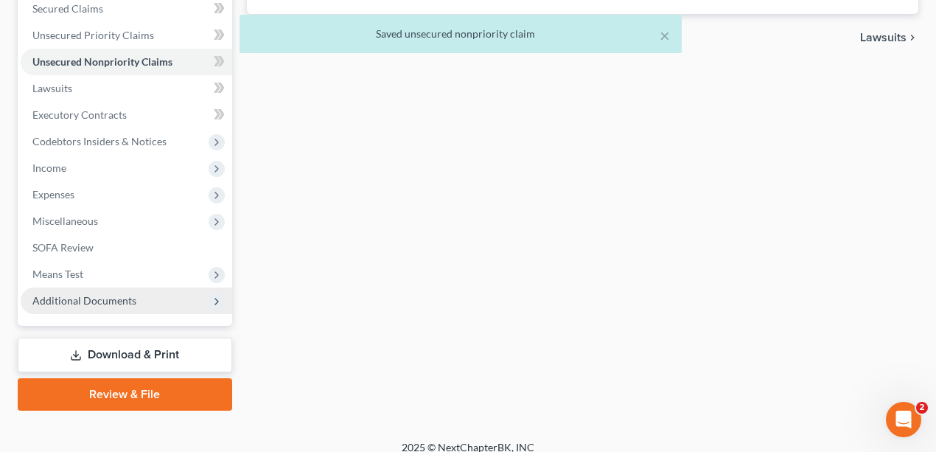
click at [142, 304] on span "Additional Documents" at bounding box center [127, 301] width 212 height 27
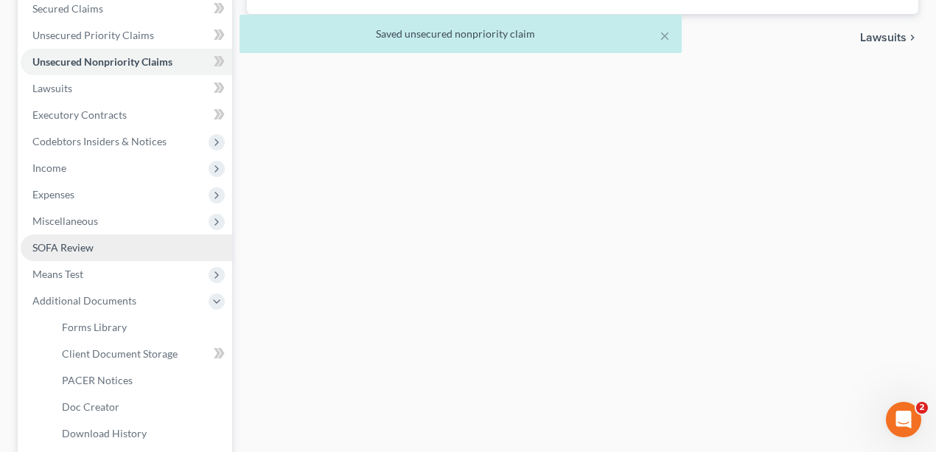
click at [94, 258] on link "SOFA Review" at bounding box center [127, 247] width 212 height 27
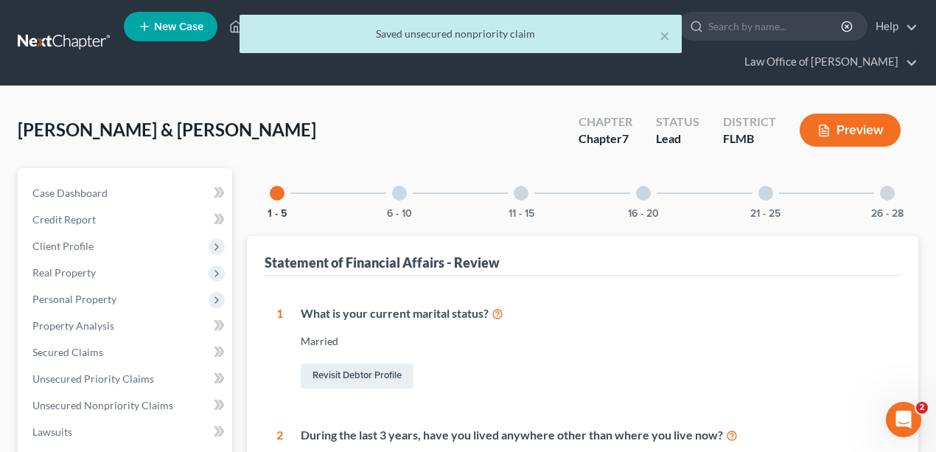
click at [510, 204] on div "11 - 15" at bounding box center [521, 193] width 50 height 50
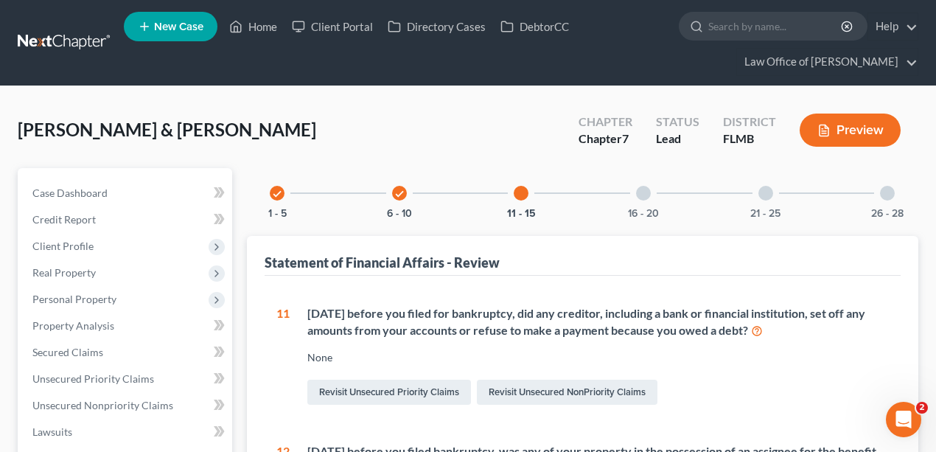
click at [395, 193] on icon "check" at bounding box center [400, 194] width 10 height 10
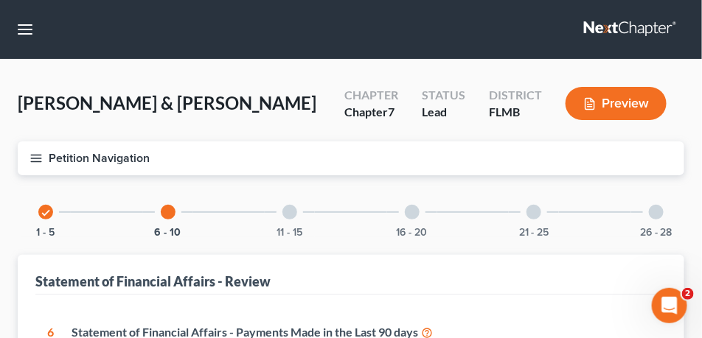
click at [279, 213] on div "11 - 15" at bounding box center [290, 212] width 50 height 50
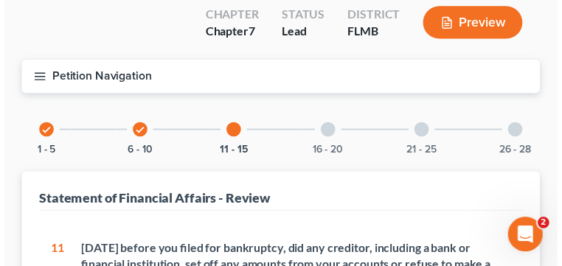
scroll to position [81, 0]
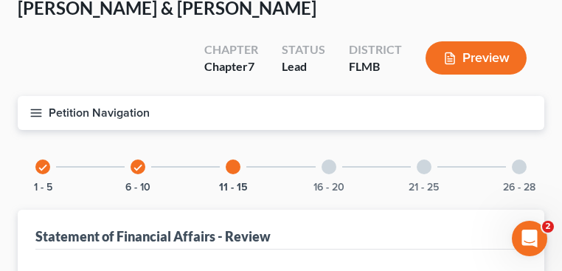
click at [333, 165] on div at bounding box center [329, 166] width 15 height 15
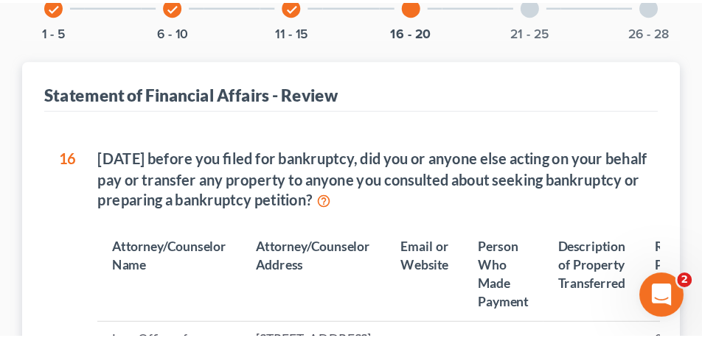
scroll to position [317, 0]
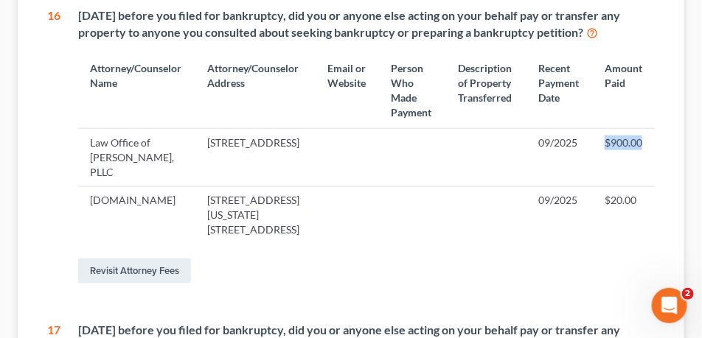
drag, startPoint x: 653, startPoint y: 153, endPoint x: 607, endPoint y: 147, distance: 46.8
click at [607, 147] on td "$900.00" at bounding box center [624, 158] width 62 height 58
drag, startPoint x: 645, startPoint y: 210, endPoint x: 566, endPoint y: 213, distance: 79.7
click at [564, 212] on tr "CCAdvising.com 703 Washington Ave. Ste. 200, Bay City, MI 48708 09/2025 $20.00" at bounding box center [366, 216] width 577 height 58
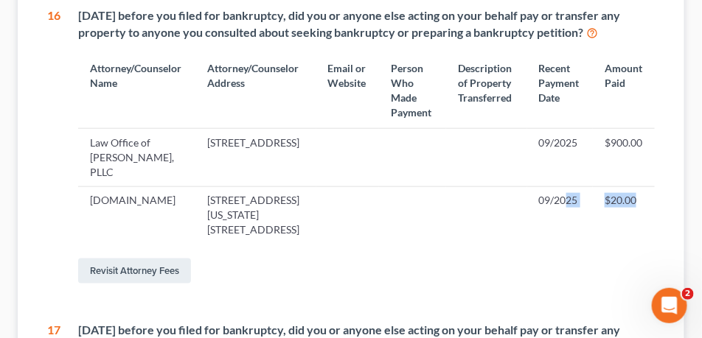
click at [566, 216] on td "09/2025" at bounding box center [560, 216] width 66 height 58
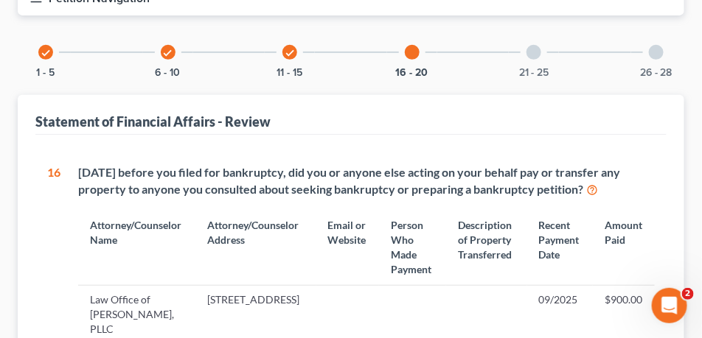
scroll to position [143, 0]
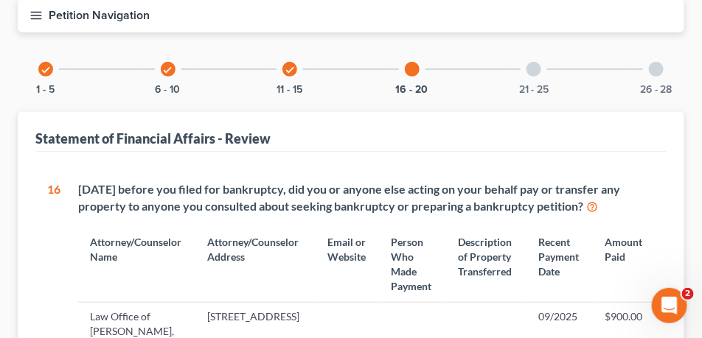
click at [540, 67] on div at bounding box center [534, 69] width 15 height 15
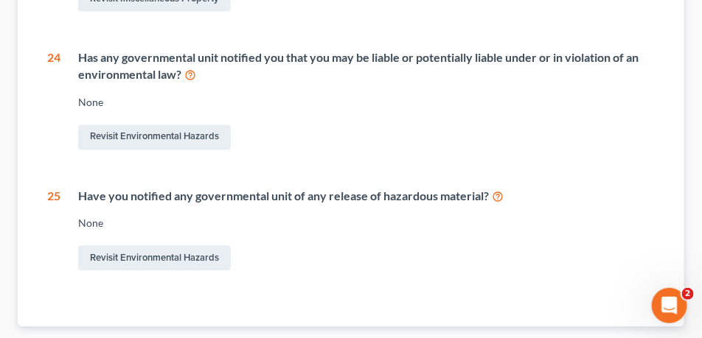
scroll to position [696, 0]
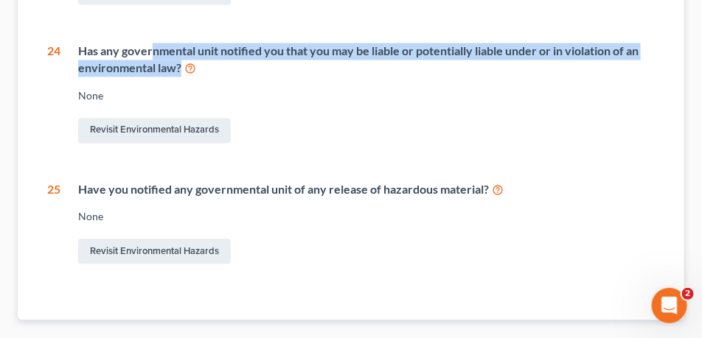
drag, startPoint x: 209, startPoint y: 67, endPoint x: 154, endPoint y: 44, distance: 60.1
click at [154, 44] on div "Has any governmental unit notified you that you may be liable or potentially li…" at bounding box center [366, 61] width 577 height 34
click at [152, 45] on div "Has any governmental unit notified you that you may be liable or potentially li…" at bounding box center [366, 61] width 577 height 34
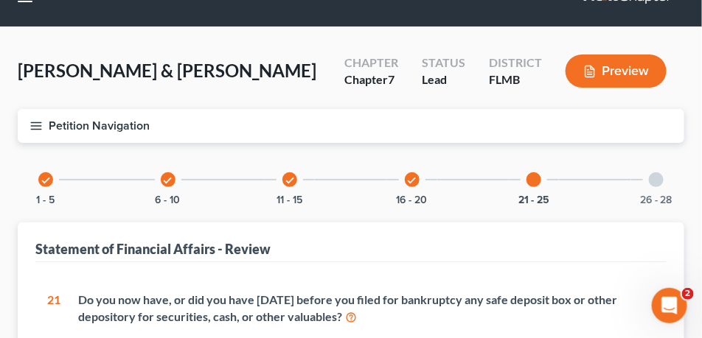
scroll to position [0, 0]
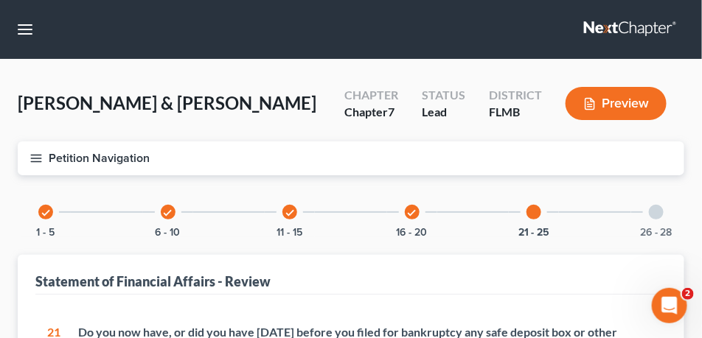
click at [656, 205] on div at bounding box center [656, 212] width 15 height 15
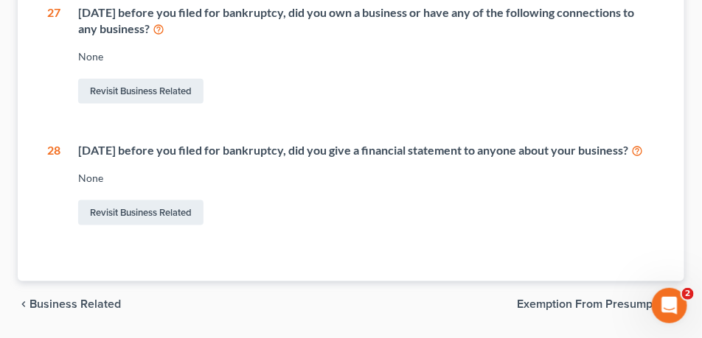
scroll to position [442, 0]
drag, startPoint x: 77, startPoint y: 15, endPoint x: 208, endPoint y: 34, distance: 132.7
click at [208, 34] on div "Within 4 years before you filed for bankruptcy, did you own a business or have …" at bounding box center [357, 55] width 594 height 103
click at [209, 34] on div "Within 4 years before you filed for bankruptcy, did you own a business or have …" at bounding box center [366, 21] width 577 height 34
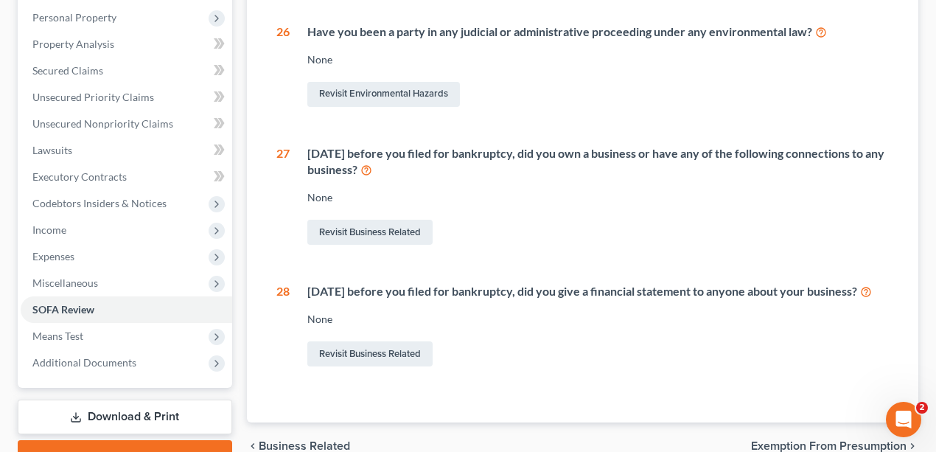
scroll to position [372, 0]
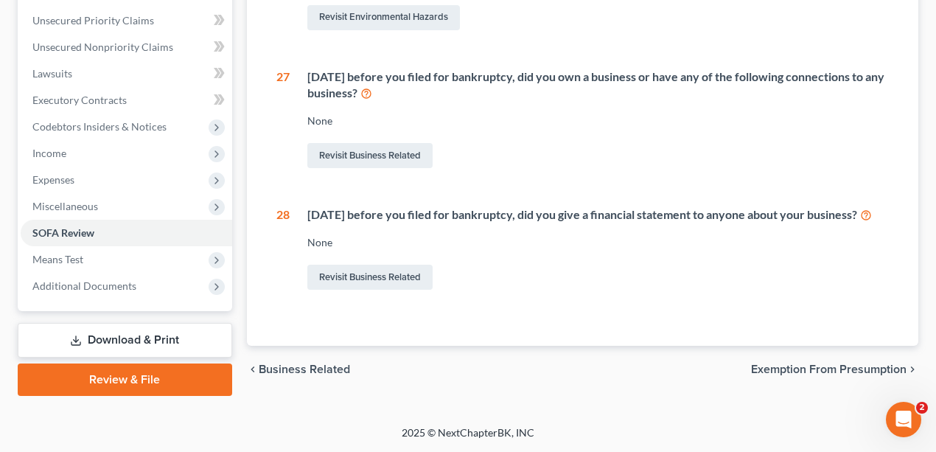
click at [180, 372] on link "Review & File" at bounding box center [125, 380] width 215 height 32
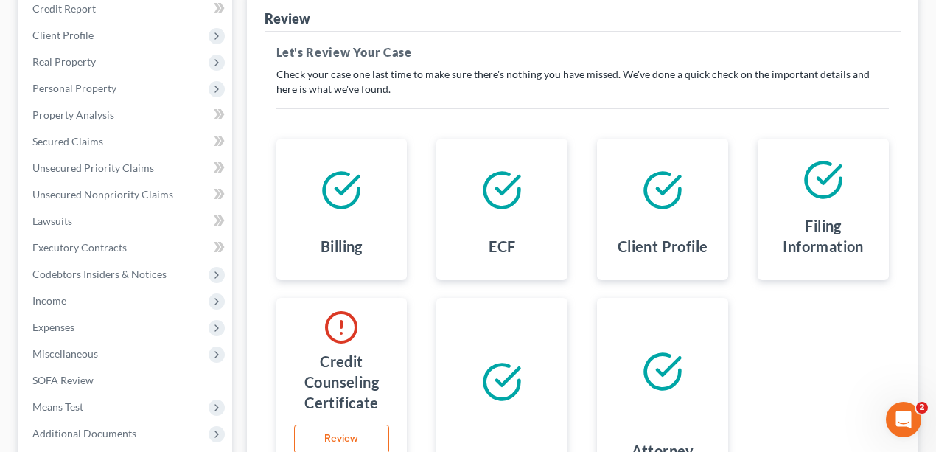
scroll to position [295, 0]
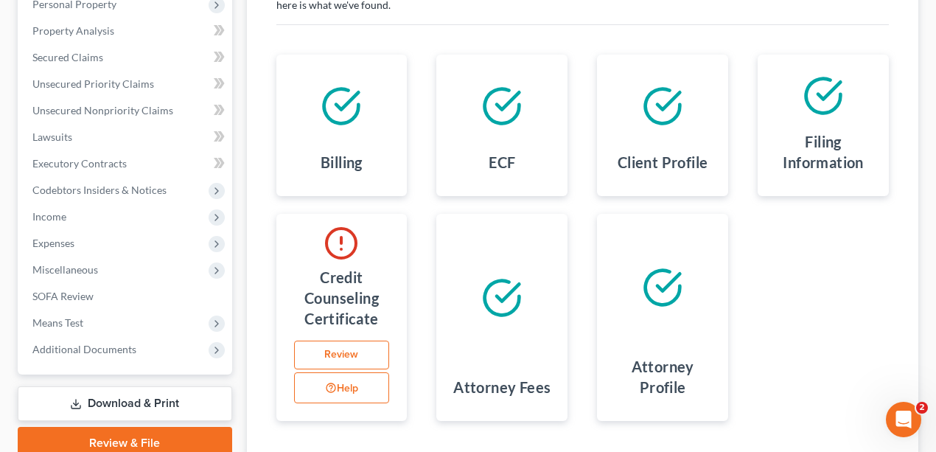
click at [308, 349] on link "Review" at bounding box center [342, 355] width 96 height 29
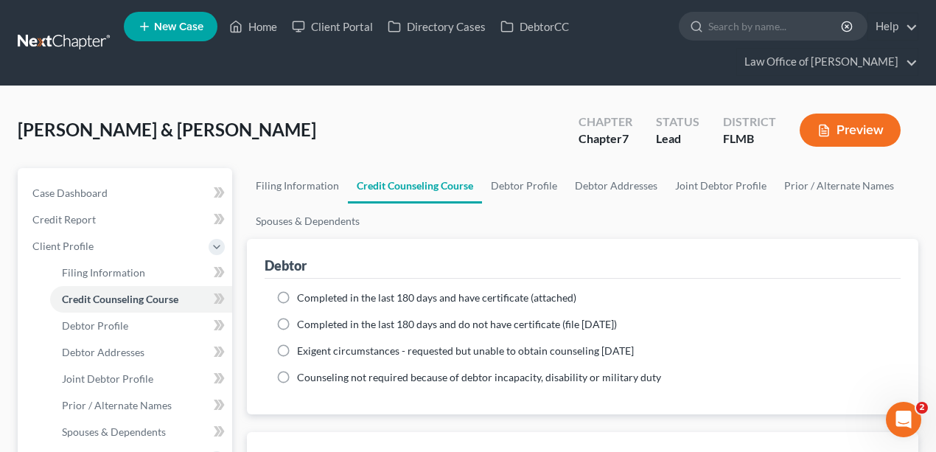
click at [297, 291] on label "Completed in the last 180 days and have certificate (attached)" at bounding box center [436, 298] width 279 height 15
click at [303, 291] on input "Completed in the last 180 days and have certificate (attached)" at bounding box center [308, 296] width 10 height 10
radio input "true"
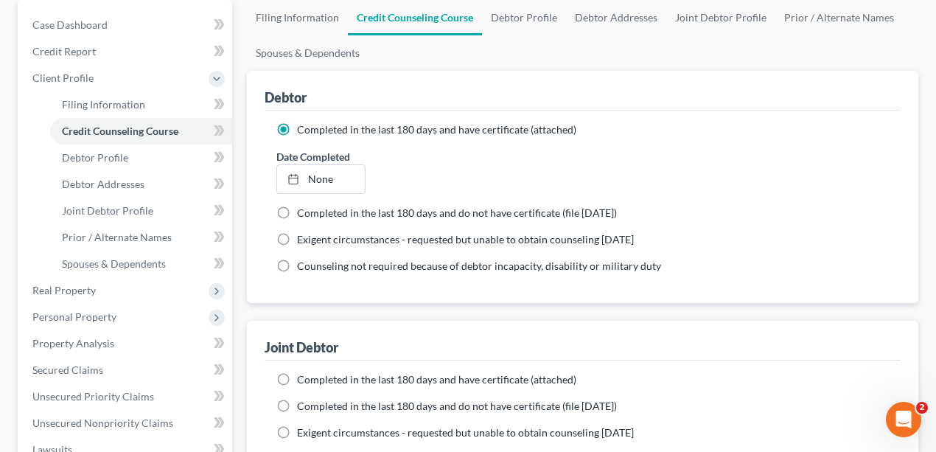
scroll to position [196, 0]
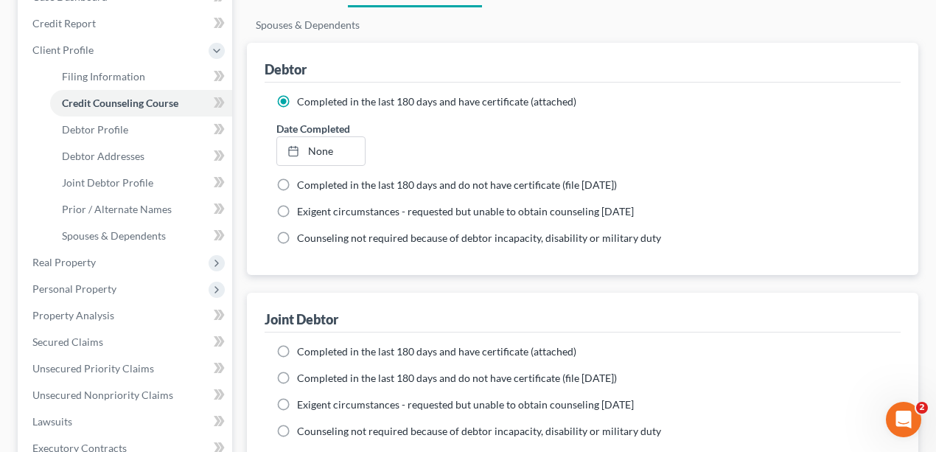
click at [325, 350] on span "Completed in the last 180 days and have certificate (attached)" at bounding box center [436, 351] width 279 height 13
click at [313, 350] on input "Completed in the last 180 days and have certificate (attached)" at bounding box center [308, 349] width 10 height 10
radio input "true"
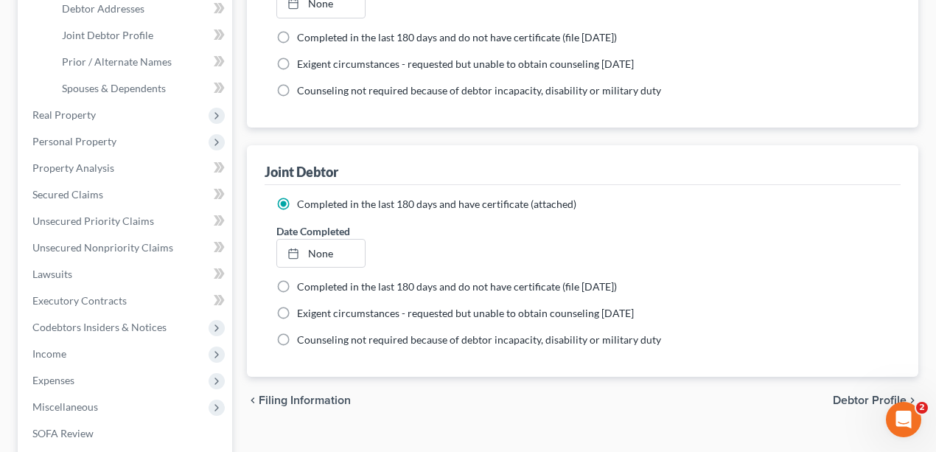
scroll to position [542, 0]
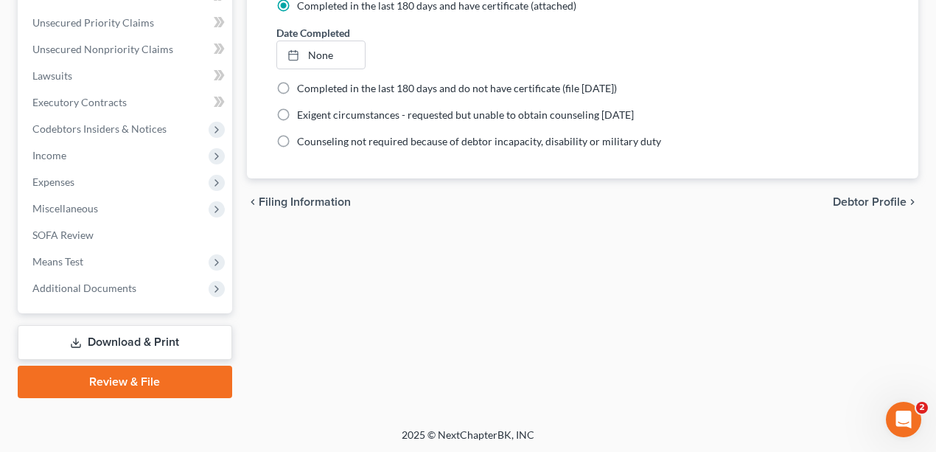
click at [147, 350] on link "Download & Print" at bounding box center [125, 342] width 215 height 35
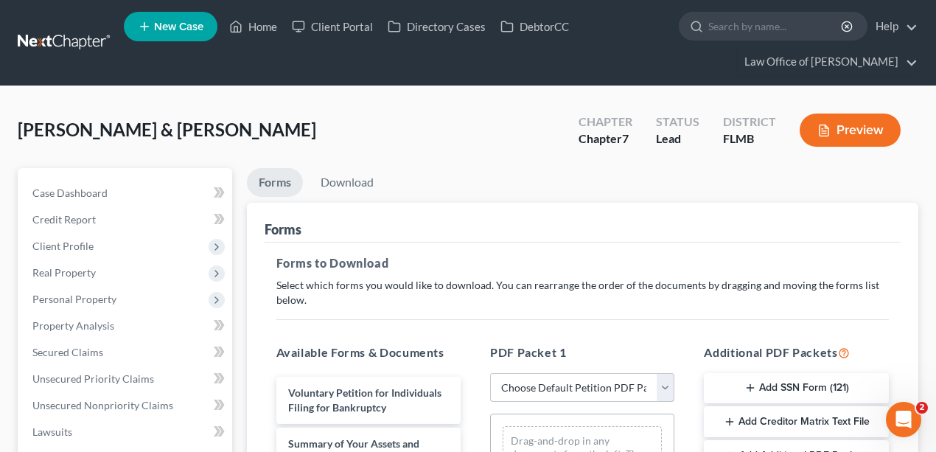
click at [623, 381] on select "Choose Default Petition PDF Packet Complete Bankruptcy Petition (all forms and …" at bounding box center [582, 387] width 184 height 29
select select "0"
click at [490, 373] on select "Choose Default Petition PDF Packet Complete Bankruptcy Petition (all forms and …" at bounding box center [582, 387] width 184 height 29
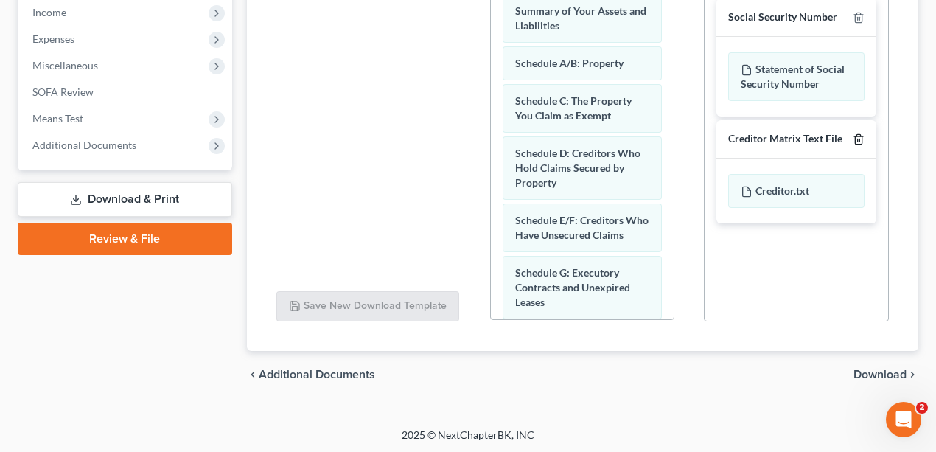
click at [854, 139] on icon "button" at bounding box center [859, 139] width 12 height 12
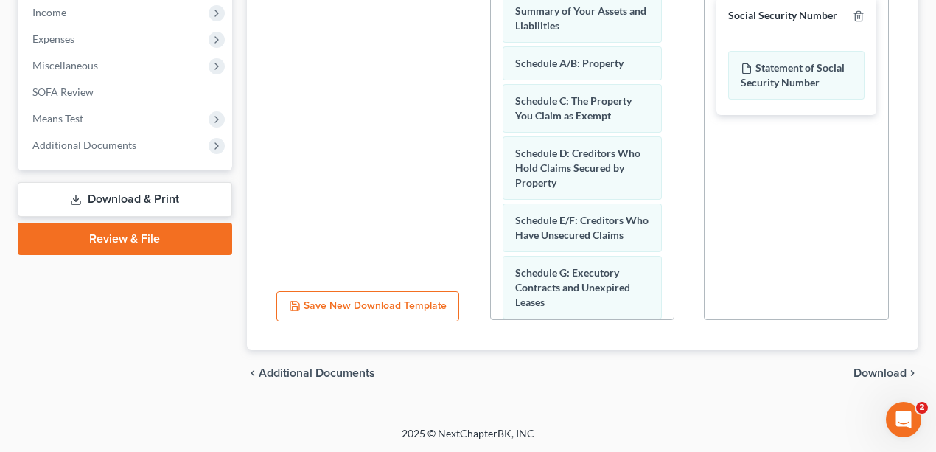
scroll to position [498, 0]
click at [889, 368] on span "Download" at bounding box center [880, 374] width 53 height 12
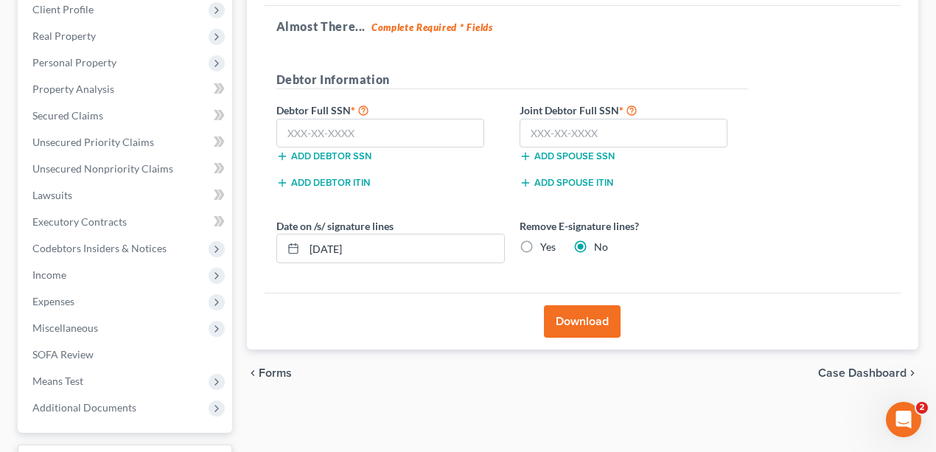
scroll to position [111, 0]
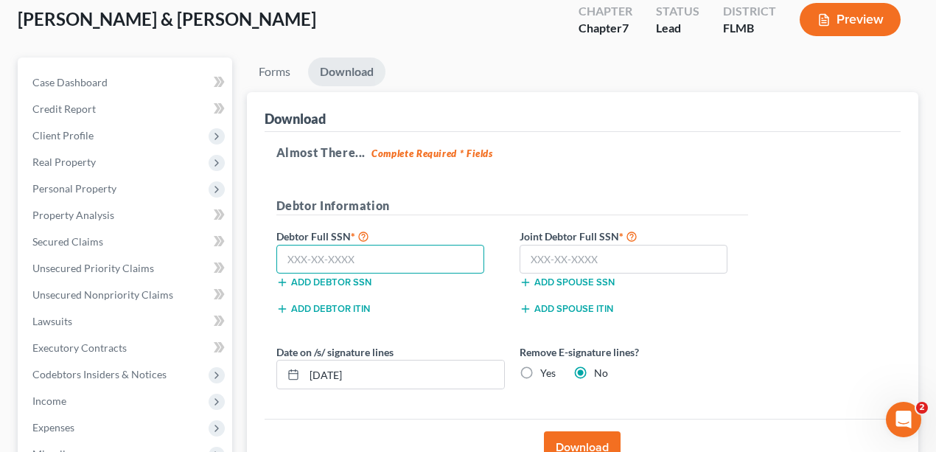
click at [434, 260] on input "text" at bounding box center [381, 259] width 209 height 29
click at [327, 253] on input "text" at bounding box center [381, 259] width 209 height 29
type input "261-47-1164"
click at [649, 248] on input "text" at bounding box center [624, 259] width 209 height 29
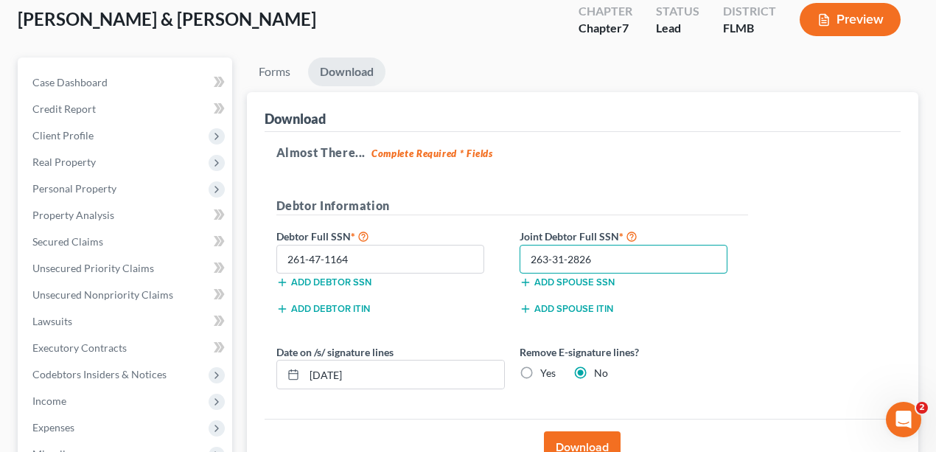
scroll to position [356, 0]
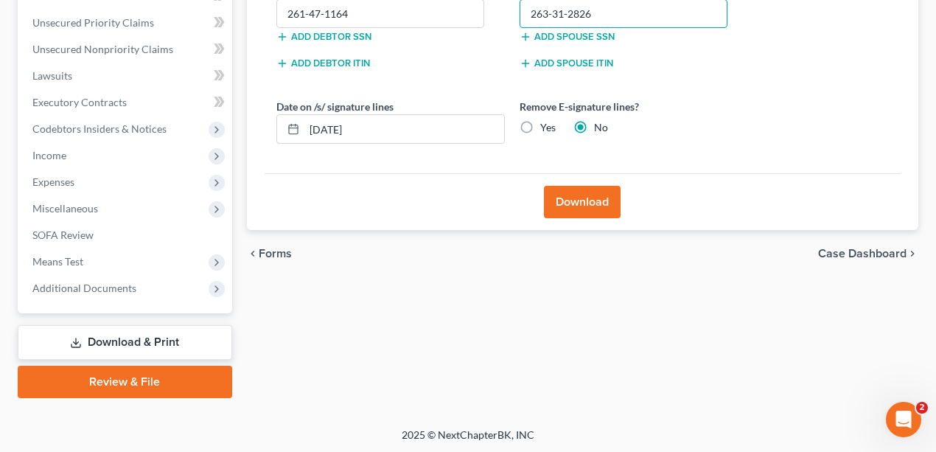
type input "263-31-2826"
click at [541, 125] on label "Yes" at bounding box center [548, 127] width 15 height 15
click at [546, 125] on input "Yes" at bounding box center [551, 125] width 10 height 10
radio input "true"
radio input "false"
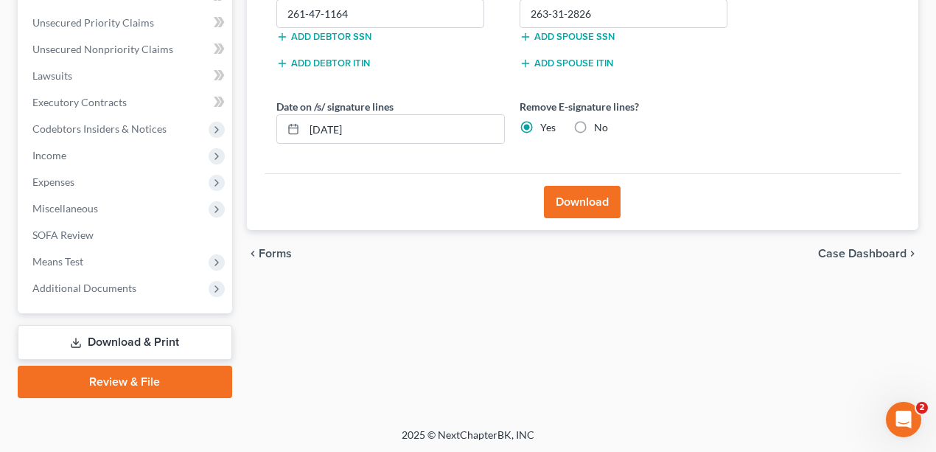
click at [597, 196] on button "Download" at bounding box center [582, 202] width 77 height 32
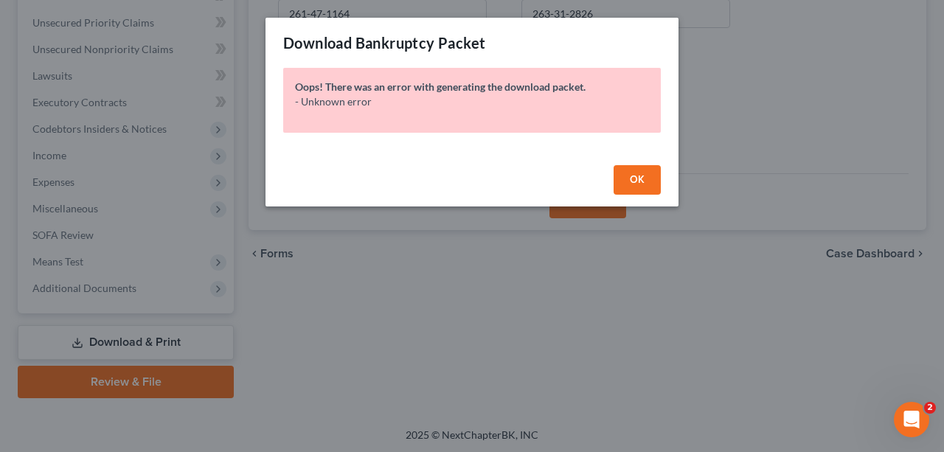
click at [636, 187] on button "OK" at bounding box center [637, 179] width 47 height 29
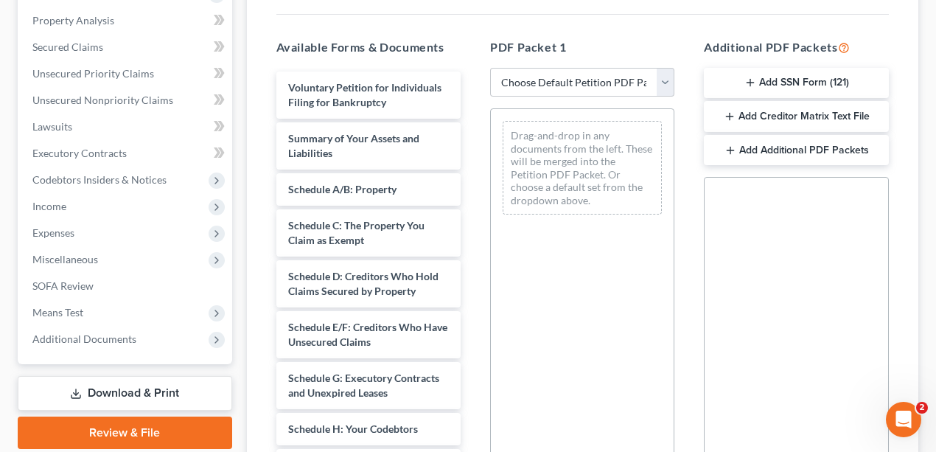
scroll to position [246, 0]
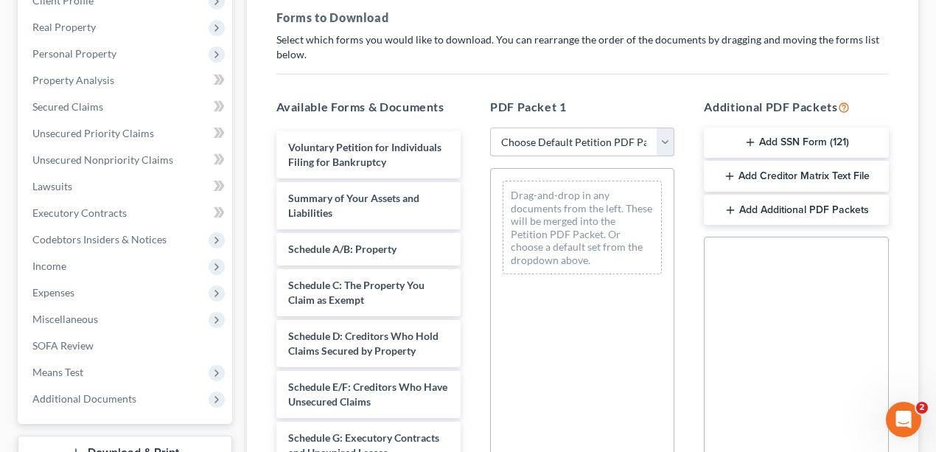
click at [626, 150] on select "Choose Default Petition PDF Packet Complete Bankruptcy Petition (all forms and …" at bounding box center [582, 142] width 184 height 29
select select "0"
click at [490, 128] on select "Choose Default Petition PDF Packet Complete Bankruptcy Petition (all forms and …" at bounding box center [582, 142] width 184 height 29
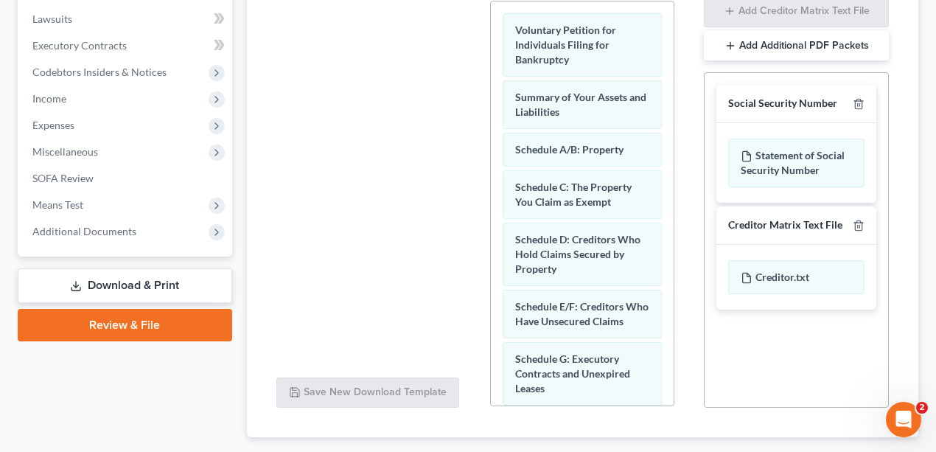
scroll to position [491, 0]
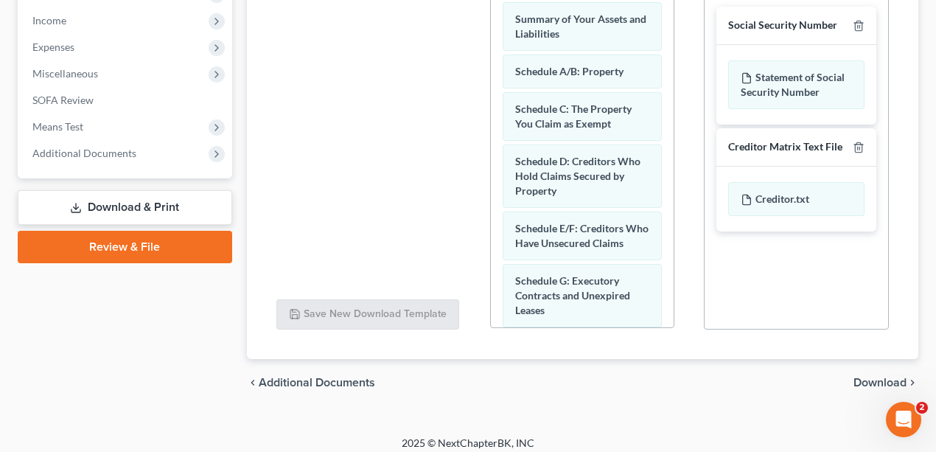
click at [862, 136] on div "Creditor Matrix Text File" at bounding box center [796, 147] width 159 height 38
click at [860, 147] on icon "button" at bounding box center [859, 148] width 12 height 12
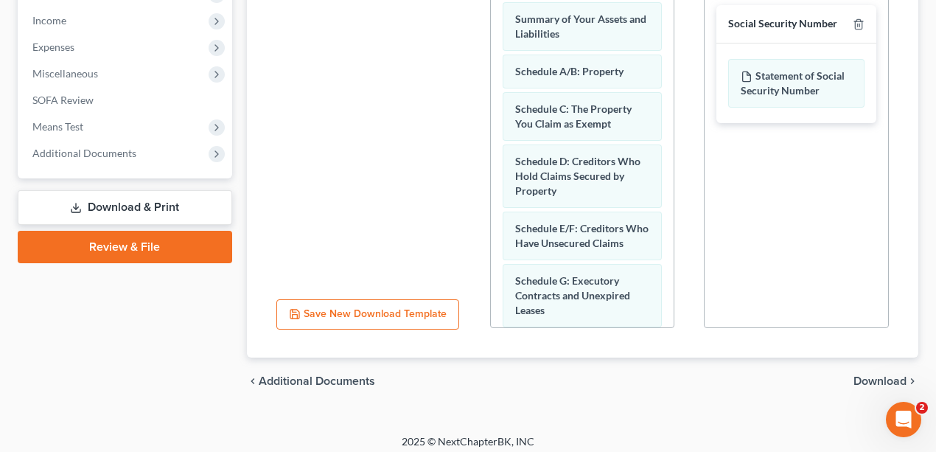
click at [893, 382] on span "Download" at bounding box center [880, 381] width 53 height 12
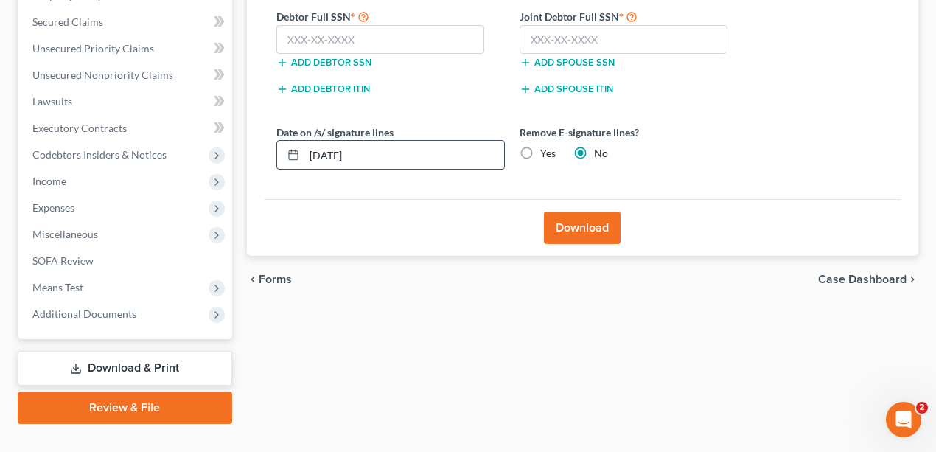
scroll to position [307, 0]
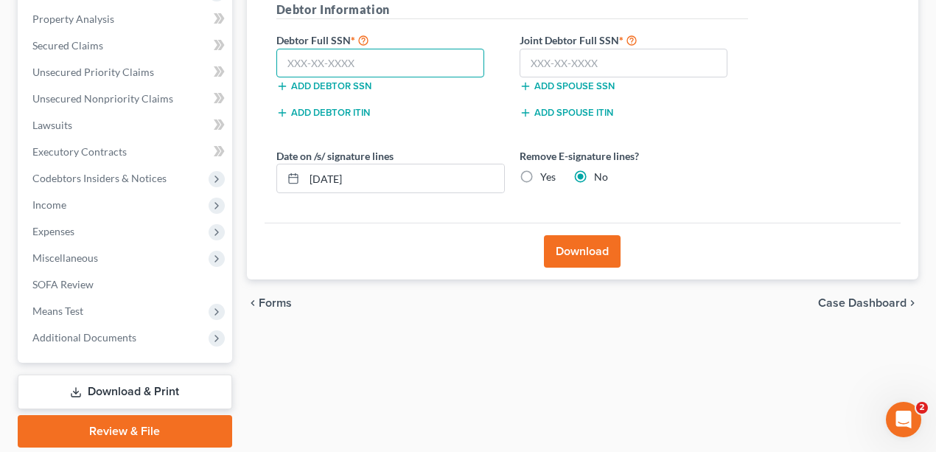
click at [322, 60] on input "text" at bounding box center [381, 63] width 209 height 29
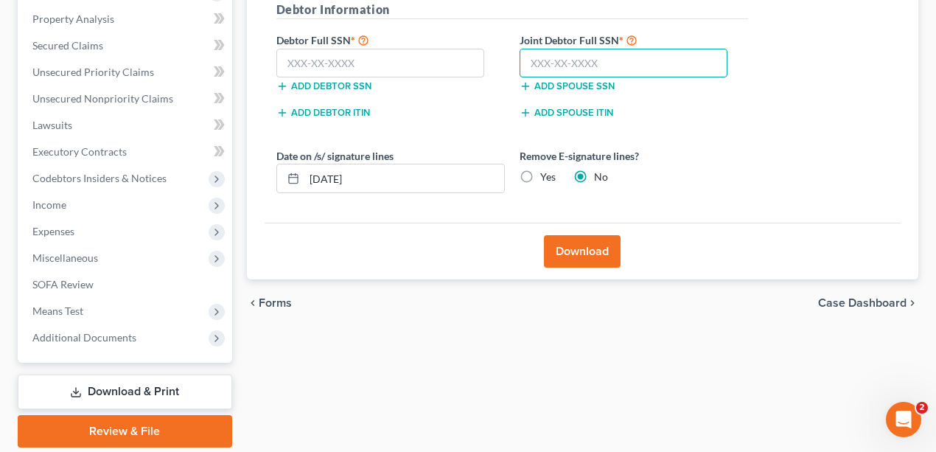
click at [585, 59] on input "text" at bounding box center [624, 63] width 209 height 29
type input "263-31-2826"
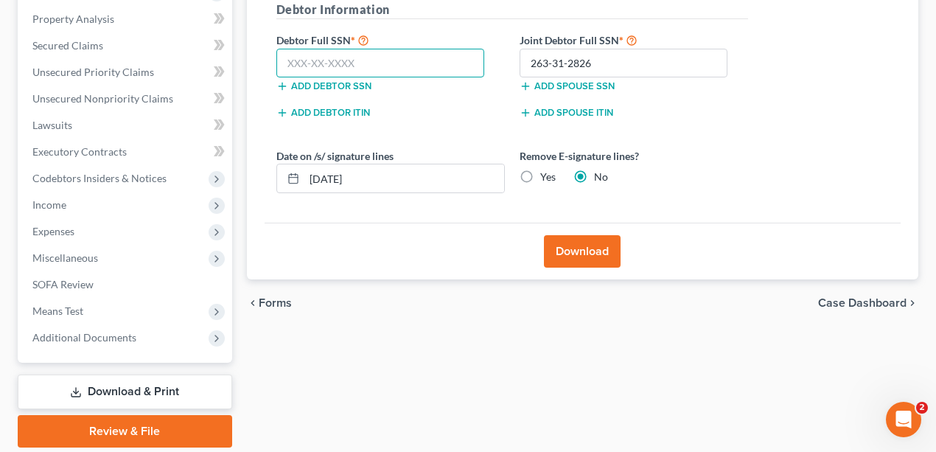
click at [349, 59] on input "text" at bounding box center [381, 63] width 209 height 29
type input "261-47-1164"
click at [592, 248] on button "Download" at bounding box center [582, 251] width 77 height 32
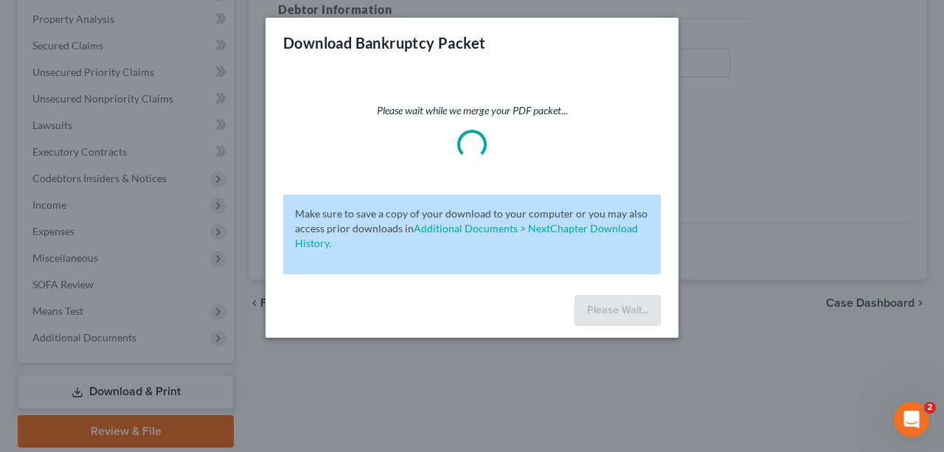
click at [703, 183] on div "Download Bankruptcy Packet Please wait while we merge your PDF packet... Make s…" at bounding box center [472, 226] width 944 height 452
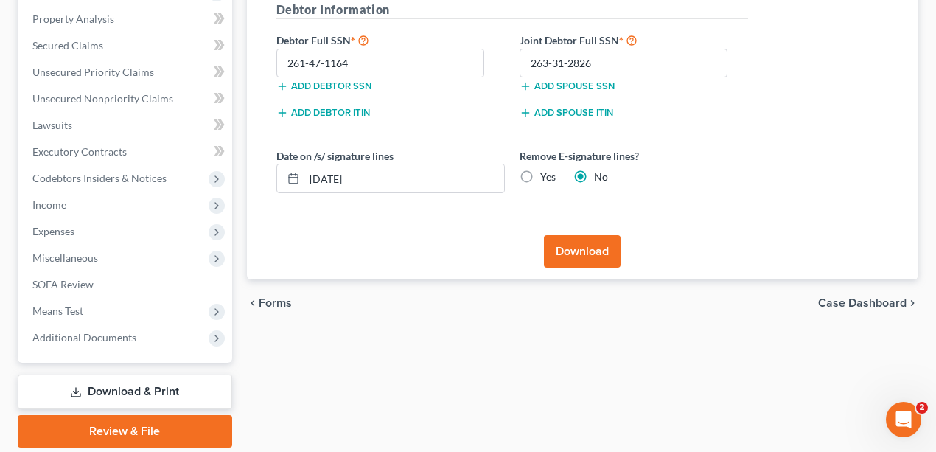
click at [541, 178] on label "Yes" at bounding box center [548, 177] width 15 height 15
click at [546, 178] on input "Yes" at bounding box center [551, 175] width 10 height 10
radio input "true"
radio input "false"
click at [597, 260] on button "Download" at bounding box center [582, 251] width 77 height 32
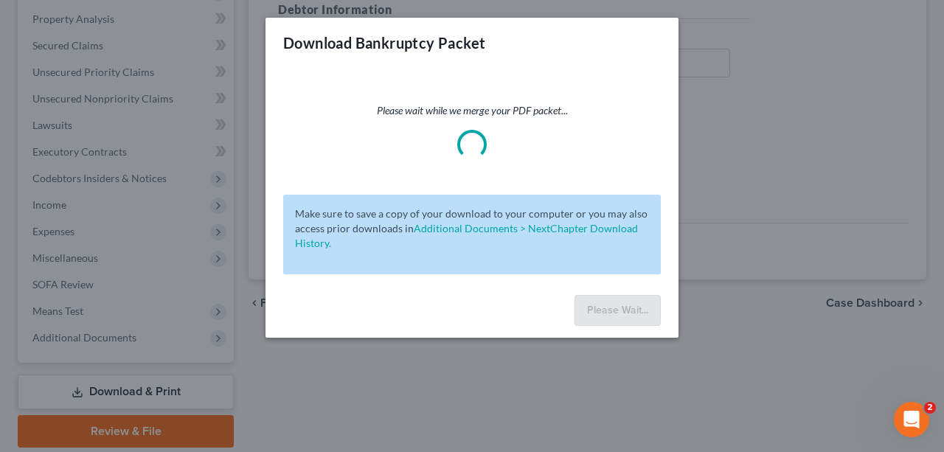
click at [760, 119] on div "Download Bankruptcy Packet Please wait while we merge your PDF packet... Make s…" at bounding box center [472, 226] width 944 height 452
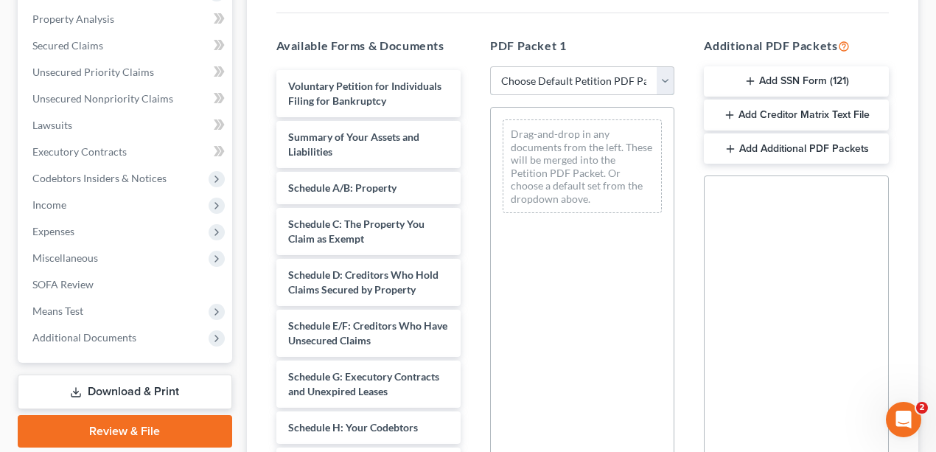
click at [627, 78] on select "Choose Default Petition PDF Packet Complete Bankruptcy Petition (all forms and …" at bounding box center [582, 80] width 184 height 29
select select "0"
click at [490, 66] on select "Choose Default Petition PDF Packet Complete Bankruptcy Petition (all forms and …" at bounding box center [582, 80] width 184 height 29
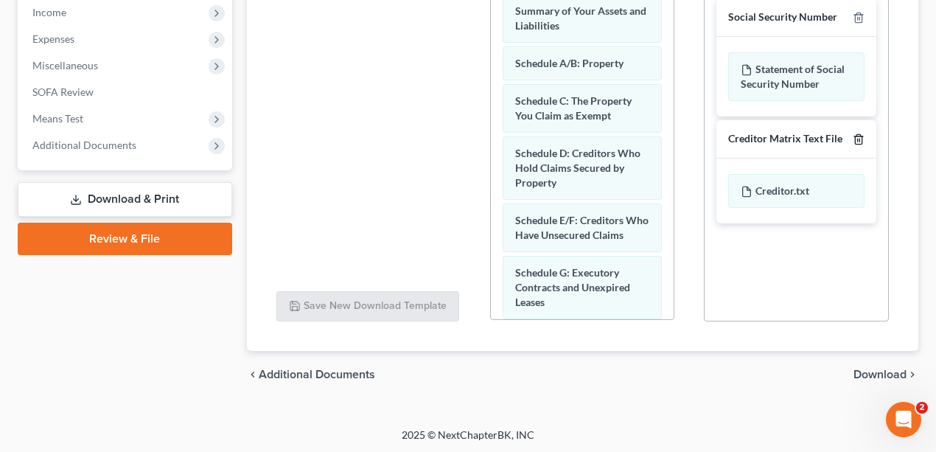
click at [858, 139] on line "button" at bounding box center [858, 140] width 0 height 3
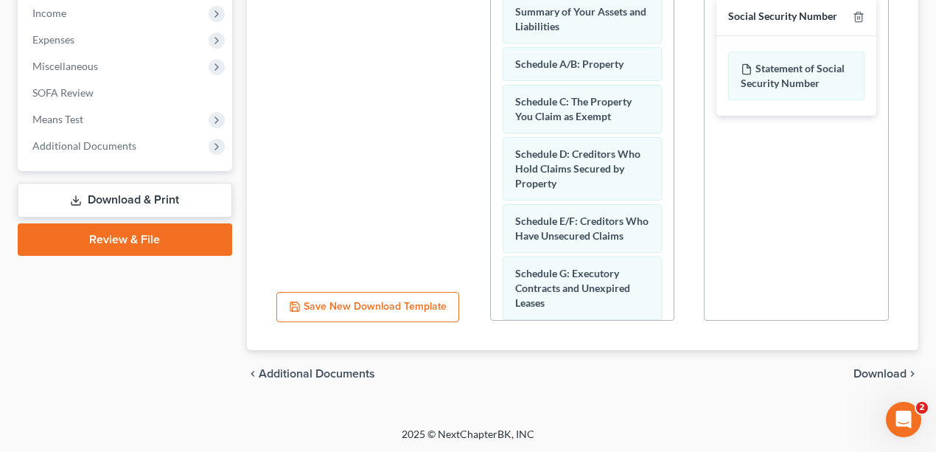
click at [885, 363] on div "chevron_left Additional Documents Download chevron_right" at bounding box center [583, 373] width 673 height 47
click at [886, 369] on span "Download" at bounding box center [880, 374] width 53 height 12
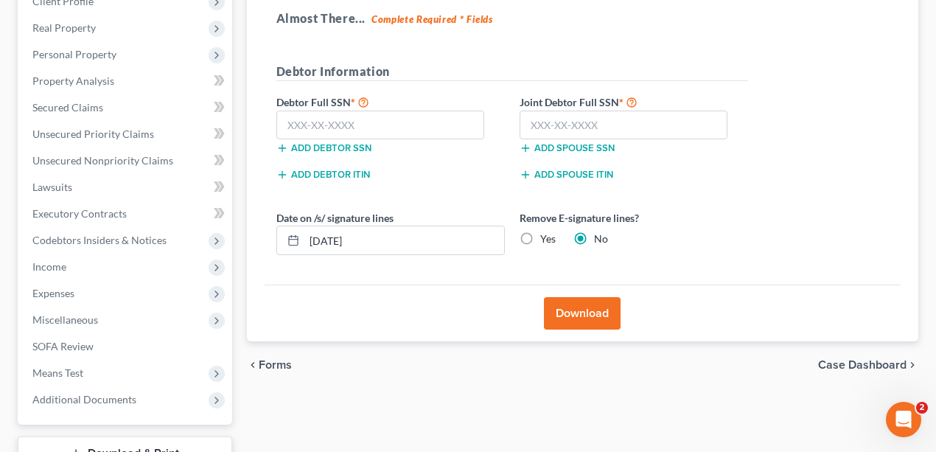
scroll to position [111, 0]
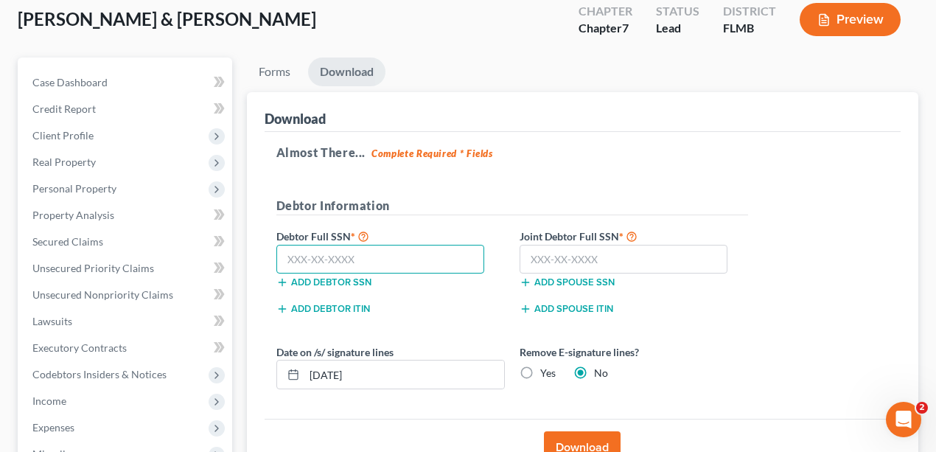
click at [381, 258] on input "text" at bounding box center [381, 259] width 209 height 29
drag, startPoint x: 550, startPoint y: 251, endPoint x: 591, endPoint y: 274, distance: 46.8
click at [549, 251] on input "text" at bounding box center [624, 259] width 209 height 29
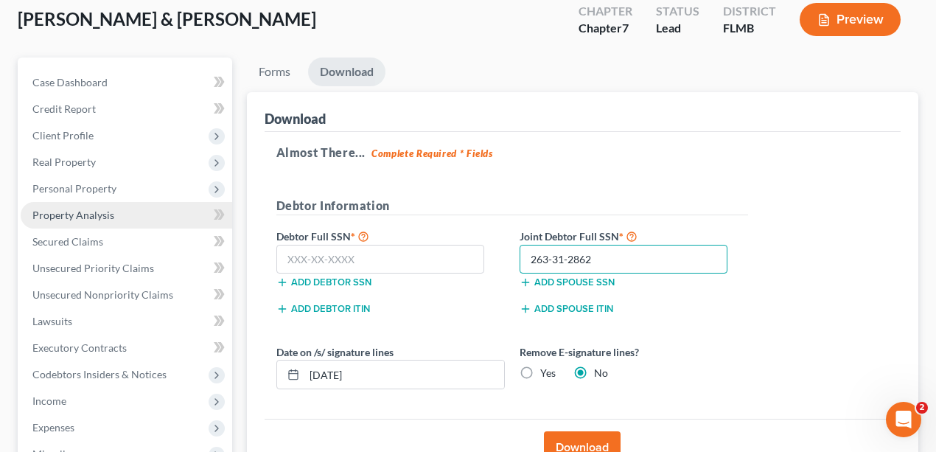
type input "263-31-2862"
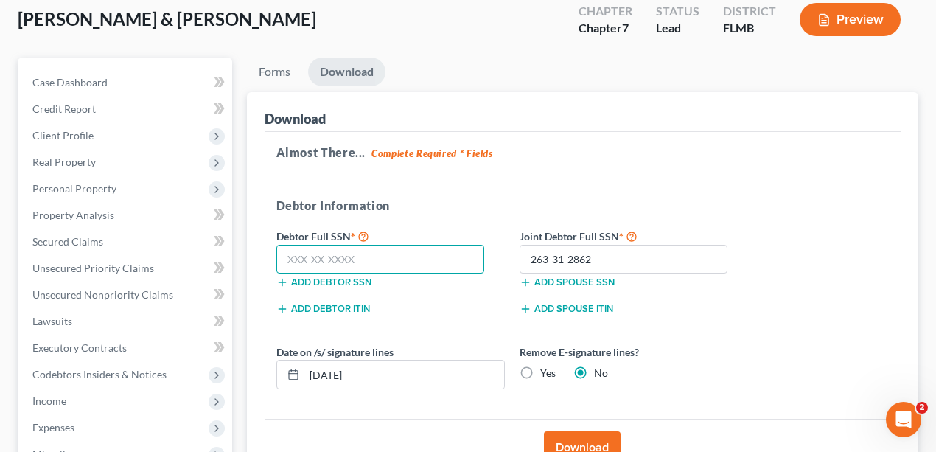
click at [369, 250] on input "text" at bounding box center [381, 259] width 209 height 29
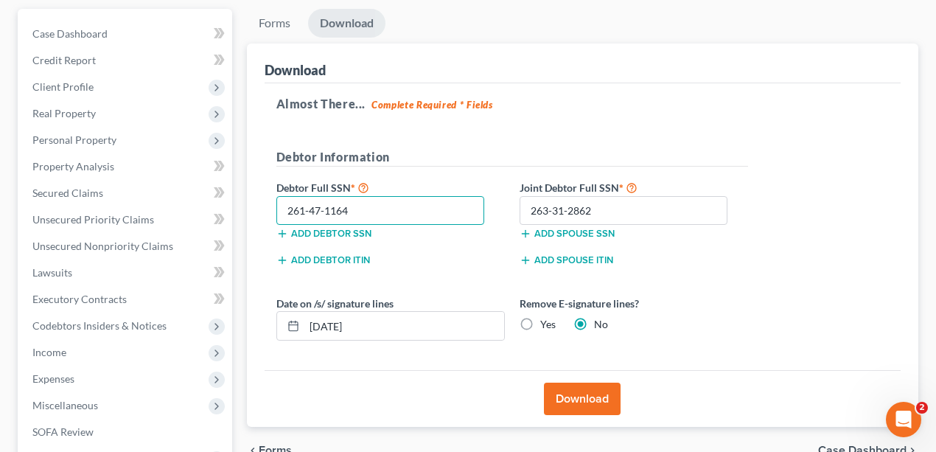
type input "261-47-1164"
click at [541, 322] on label "Yes" at bounding box center [548, 324] width 15 height 15
click at [546, 322] on input "Yes" at bounding box center [551, 322] width 10 height 10
radio input "true"
radio input "false"
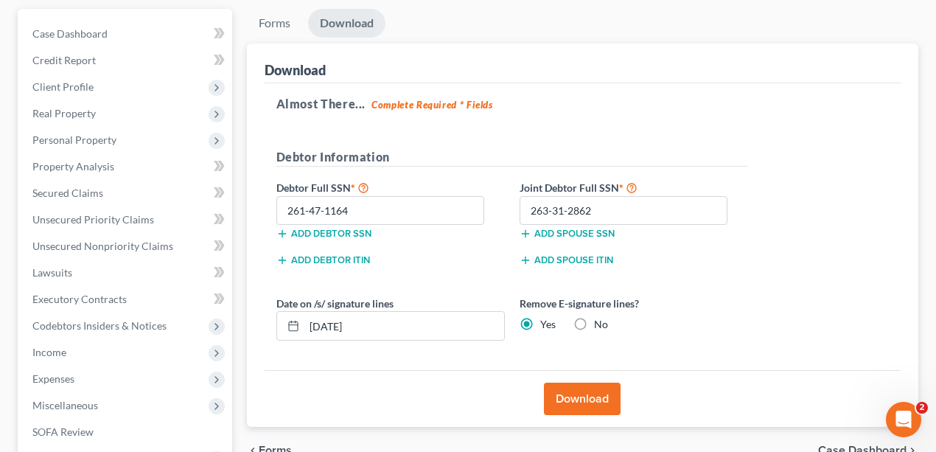
click at [580, 410] on button "Download" at bounding box center [582, 399] width 77 height 32
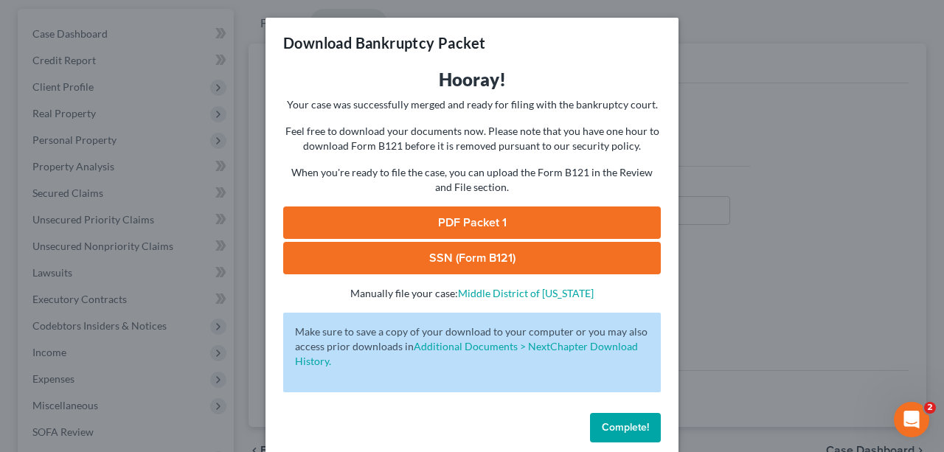
click at [541, 217] on link "PDF Packet 1" at bounding box center [472, 222] width 378 height 32
click at [373, 249] on link "SSN (Form B121)" at bounding box center [472, 258] width 378 height 32
